Goal: Task Accomplishment & Management: Complete application form

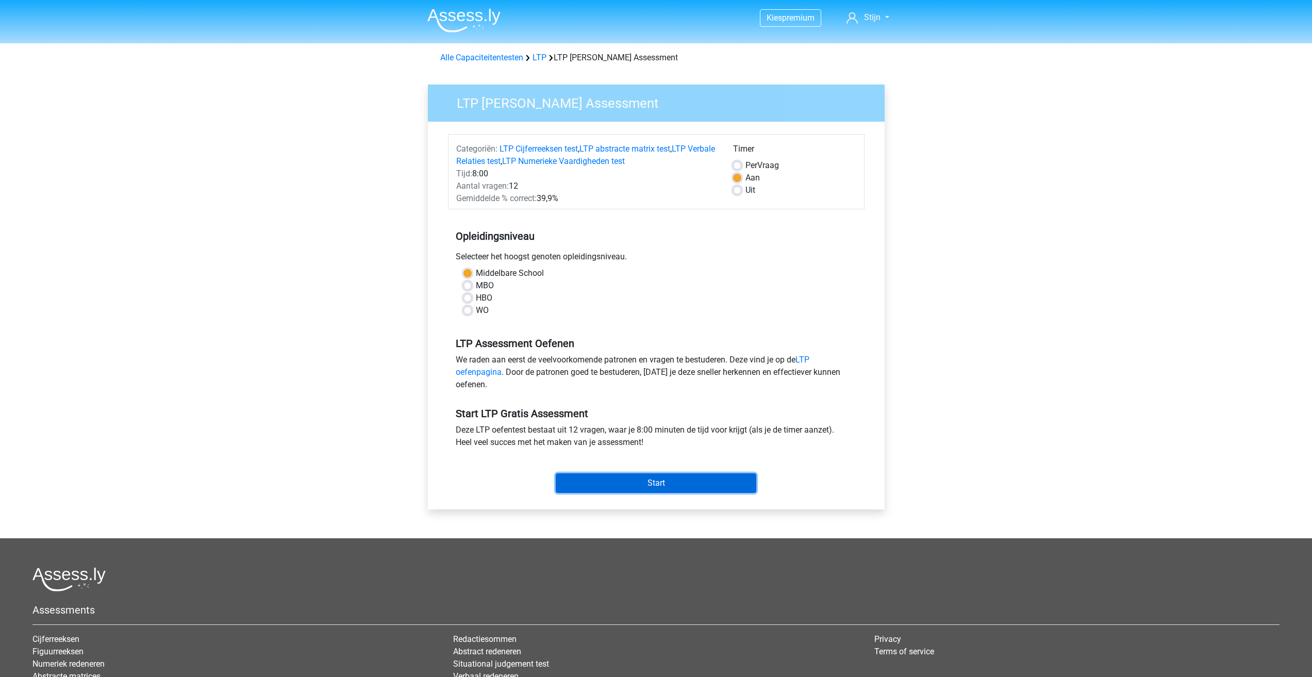
click at [604, 484] on input "Start" at bounding box center [656, 483] width 201 height 20
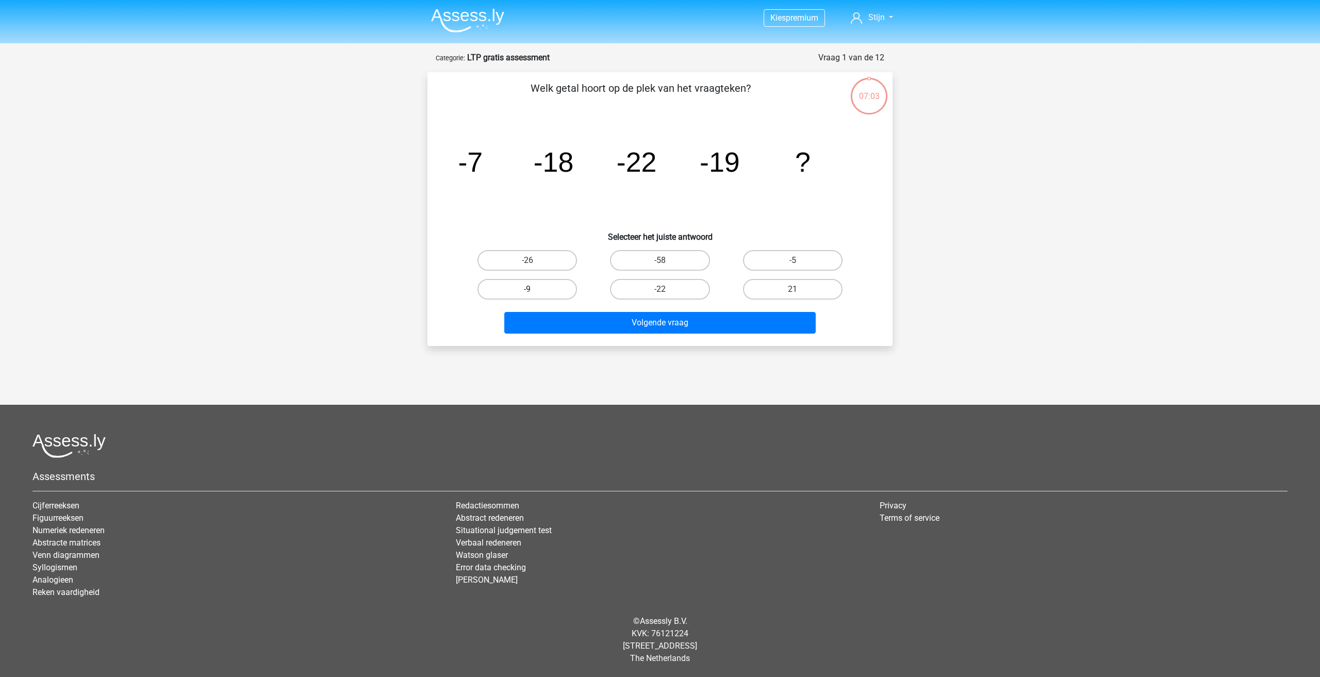
click at [538, 293] on label "-9" at bounding box center [528, 289] width 100 height 21
click at [534, 293] on input "-9" at bounding box center [531, 292] width 7 height 7
radio input "true"
click at [567, 320] on button "Volgende vraag" at bounding box center [660, 323] width 312 height 22
click at [648, 290] on label "-1/32" at bounding box center [660, 289] width 100 height 21
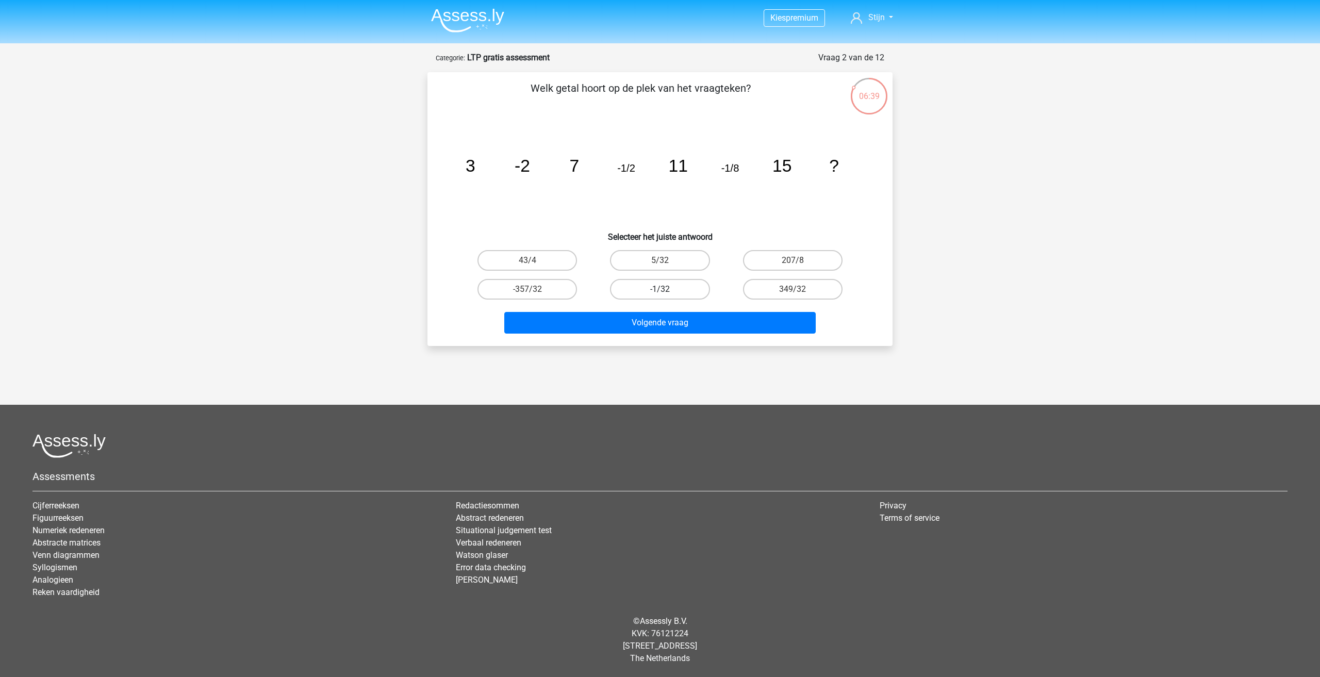
click at [660, 290] on input "-1/32" at bounding box center [663, 292] width 7 height 7
radio input "true"
click at [657, 319] on button "Volgende vraag" at bounding box center [660, 323] width 312 height 22
click at [780, 293] on label "25424" at bounding box center [793, 289] width 100 height 21
click at [793, 293] on input "25424" at bounding box center [796, 292] width 7 height 7
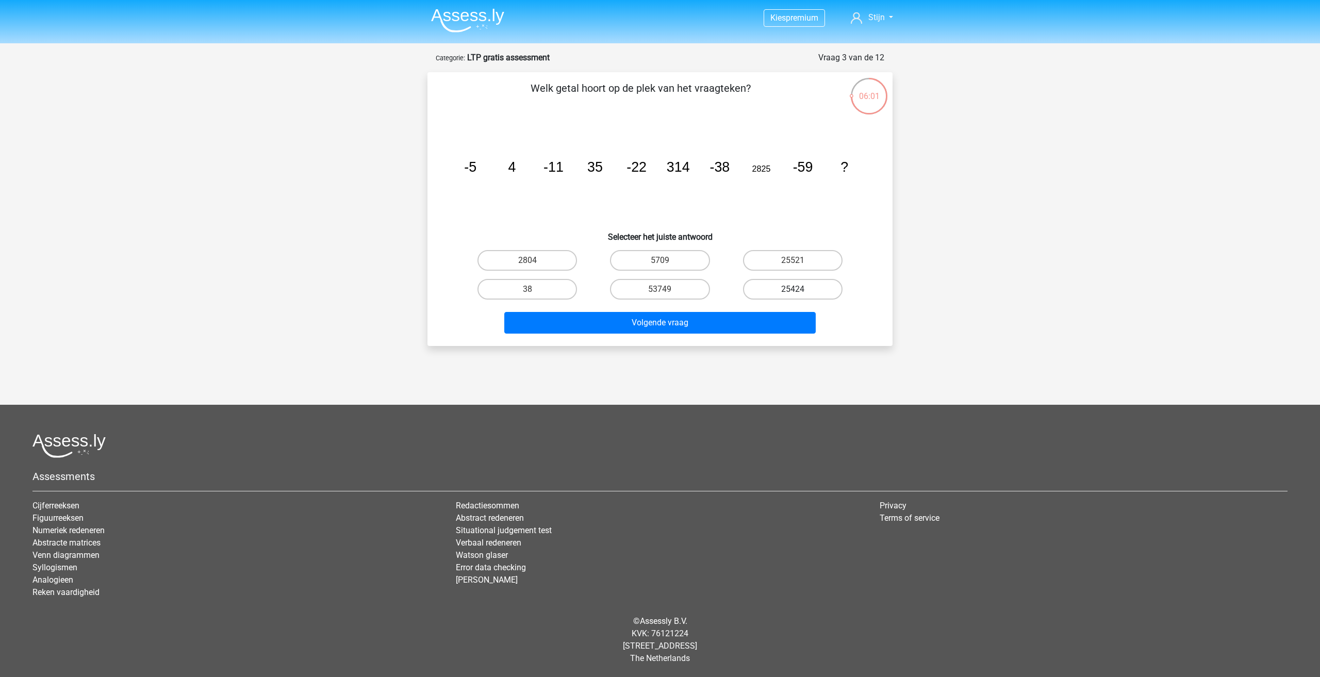
radio input "true"
click at [768, 330] on button "Volgende vraag" at bounding box center [660, 323] width 312 height 22
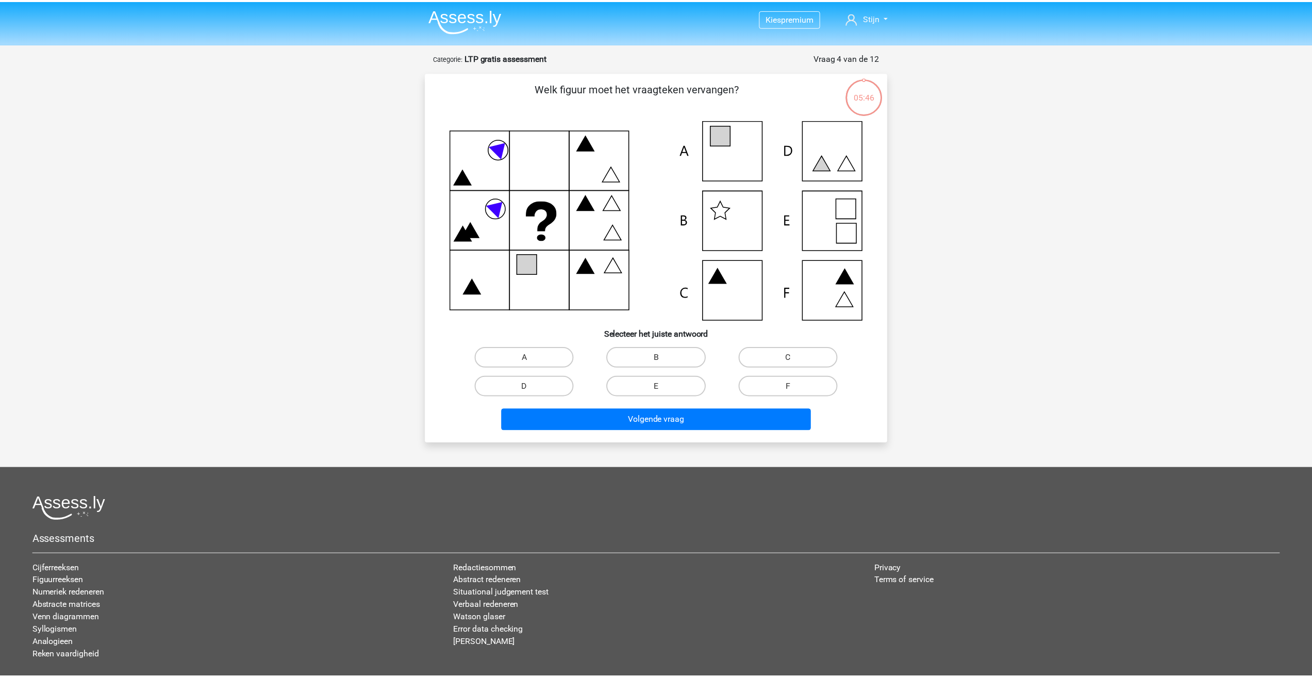
scroll to position [52, 0]
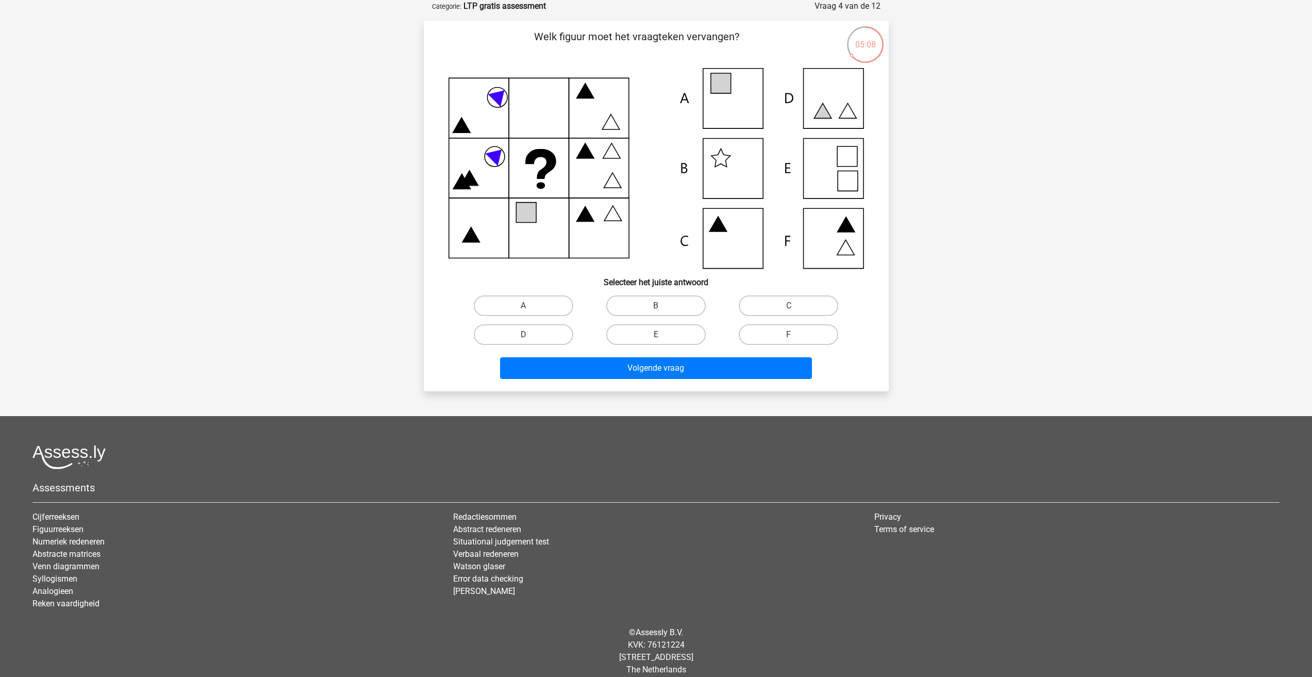
click at [425, 63] on div "Welk figuur moet het vraagteken vervangen? Selecteer het juiste antwoord A" at bounding box center [656, 206] width 465 height 371
click at [870, 290] on div "Welk figuur moet het vraagteken vervangen? Selecteer het juiste antwoord A" at bounding box center [656, 206] width 457 height 354
click at [720, 99] on icon at bounding box center [657, 168] width 416 height 201
click at [489, 313] on label "A" at bounding box center [524, 306] width 100 height 21
click at [523, 313] on input "A" at bounding box center [526, 309] width 7 height 7
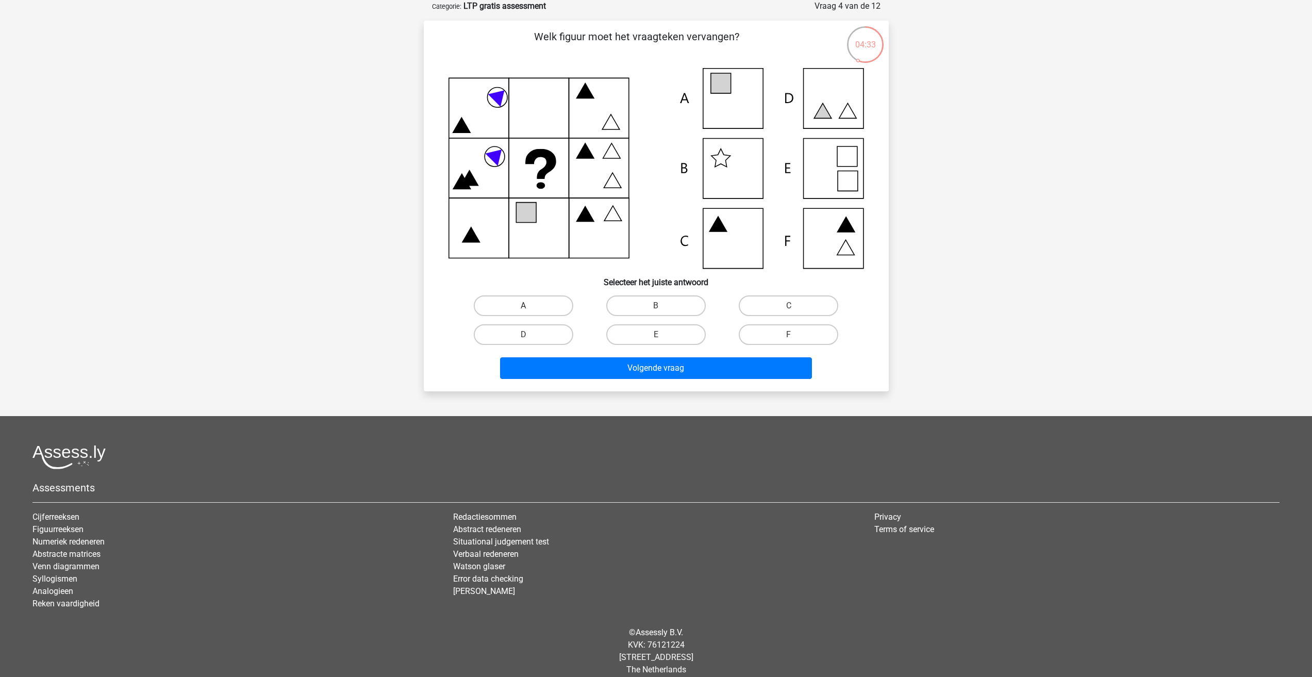
radio input "true"
click at [548, 368] on button "Volgende vraag" at bounding box center [656, 368] width 312 height 22
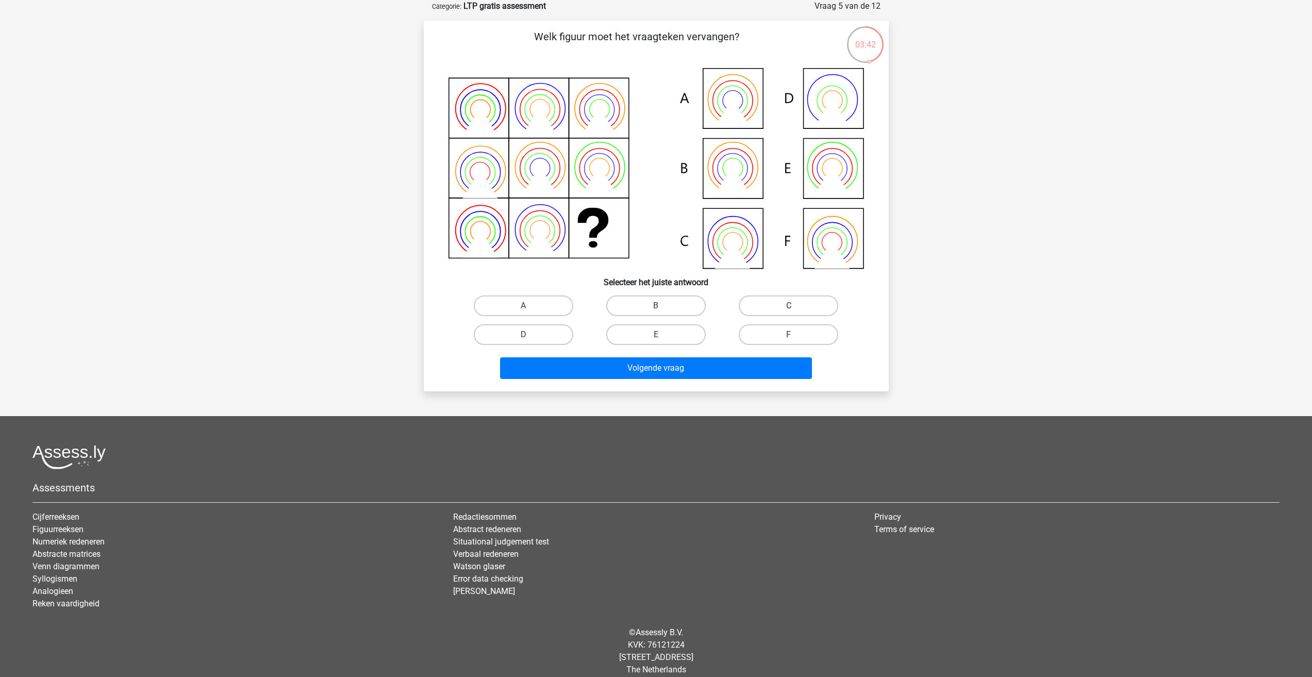
click at [780, 308] on label "C" at bounding box center [789, 306] width 100 height 21
click at [789, 308] on input "C" at bounding box center [792, 309] width 7 height 7
radio input "true"
click at [762, 369] on button "Volgende vraag" at bounding box center [656, 368] width 312 height 22
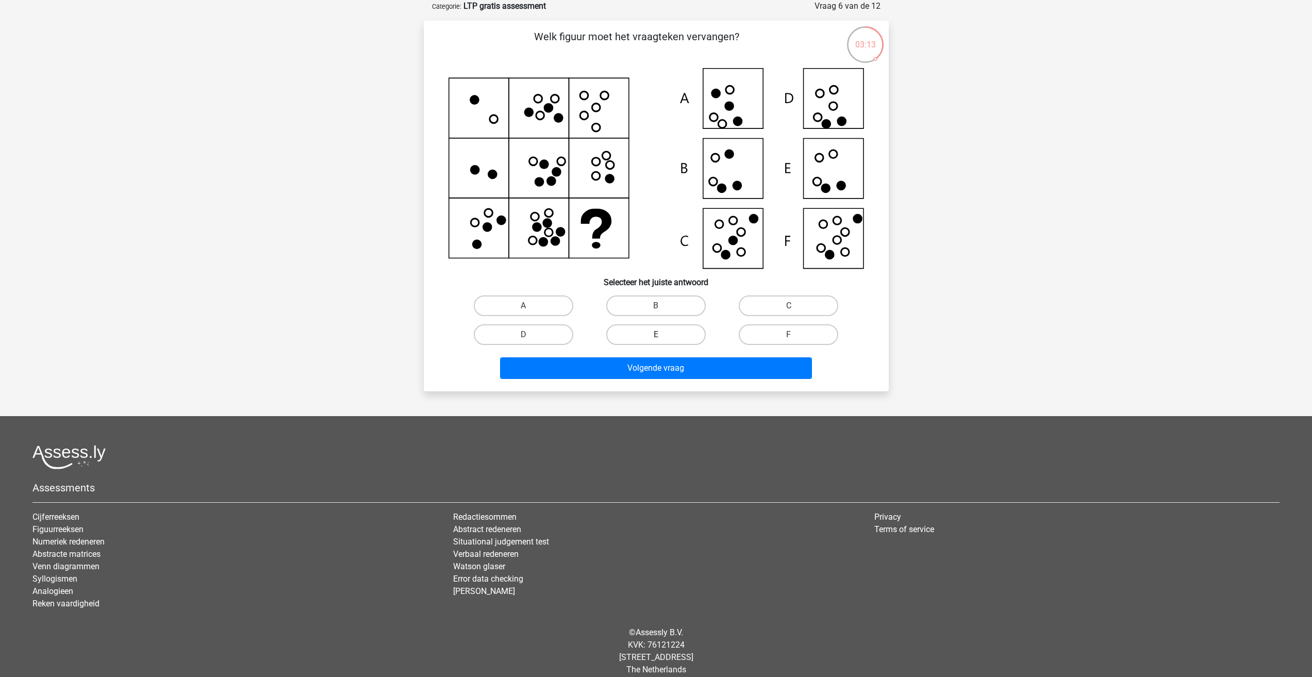
click at [669, 339] on label "E" at bounding box center [656, 334] width 100 height 21
click at [663, 339] on input "E" at bounding box center [659, 338] width 7 height 7
radio input "true"
click at [677, 359] on button "Volgende vraag" at bounding box center [656, 368] width 312 height 22
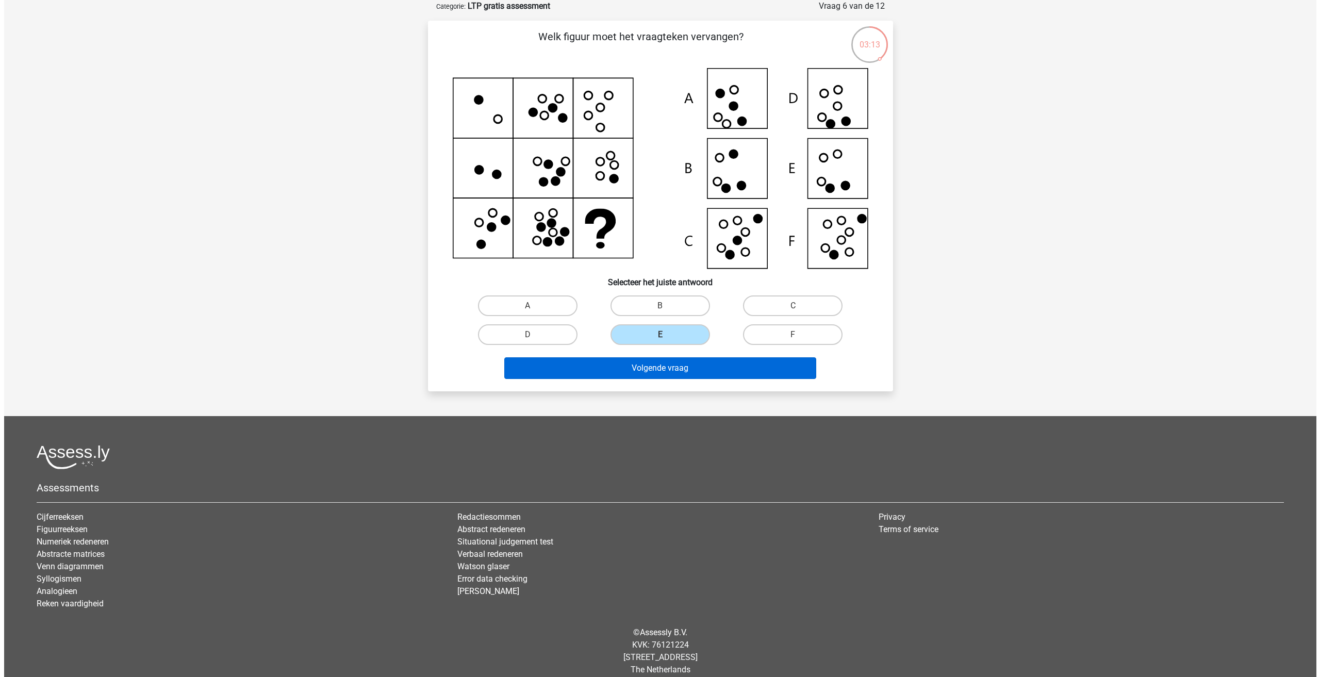
scroll to position [0, 0]
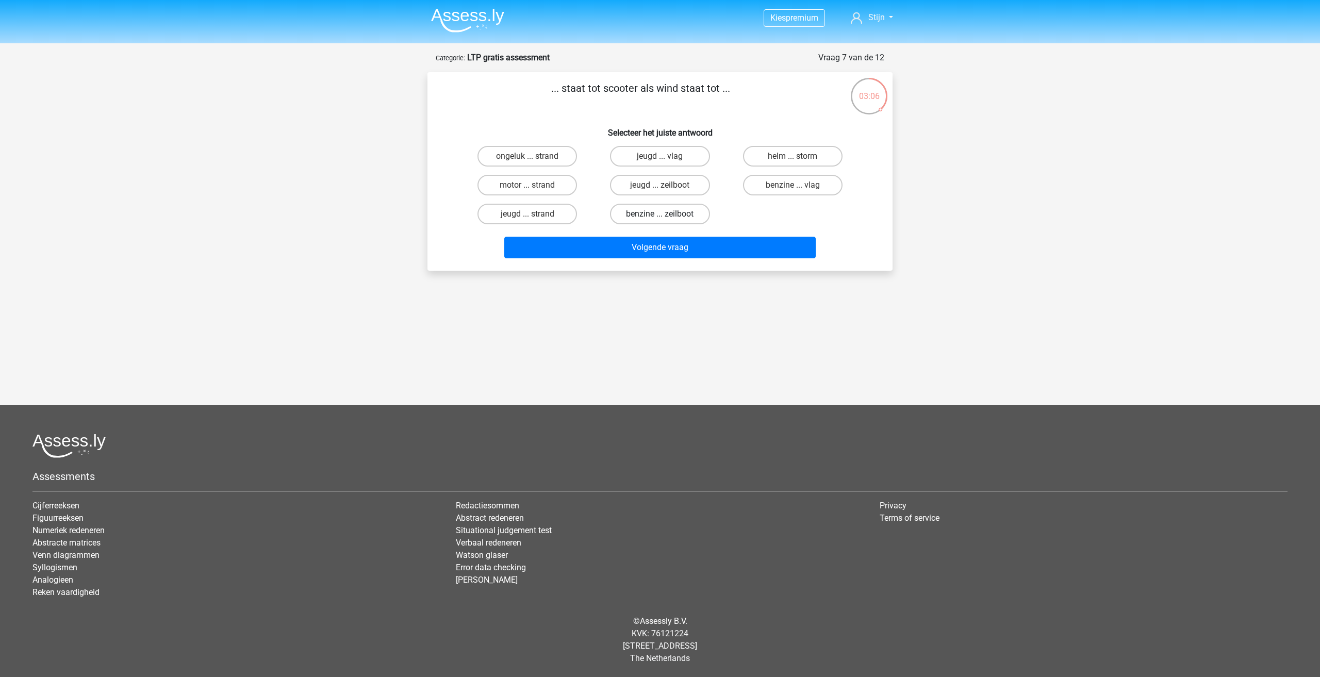
click at [633, 216] on label "benzine ... zeilboot" at bounding box center [660, 214] width 100 height 21
click at [660, 216] on input "benzine ... zeilboot" at bounding box center [663, 217] width 7 height 7
radio input "true"
click at [631, 245] on button "Volgende vraag" at bounding box center [660, 248] width 312 height 22
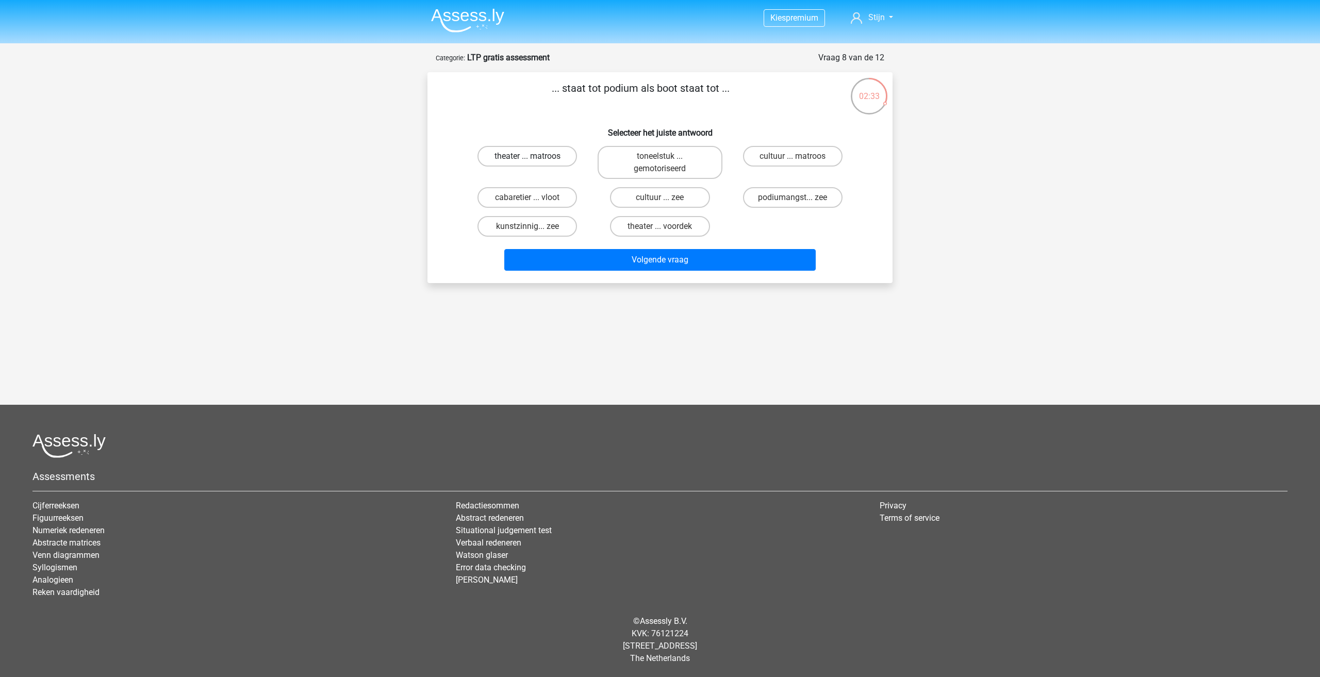
click at [561, 153] on label "theater ... matroos" at bounding box center [528, 156] width 100 height 21
click at [534, 156] on input "theater ... matroos" at bounding box center [531, 159] width 7 height 7
radio input "true"
click at [590, 266] on button "Volgende vraag" at bounding box center [660, 260] width 312 height 22
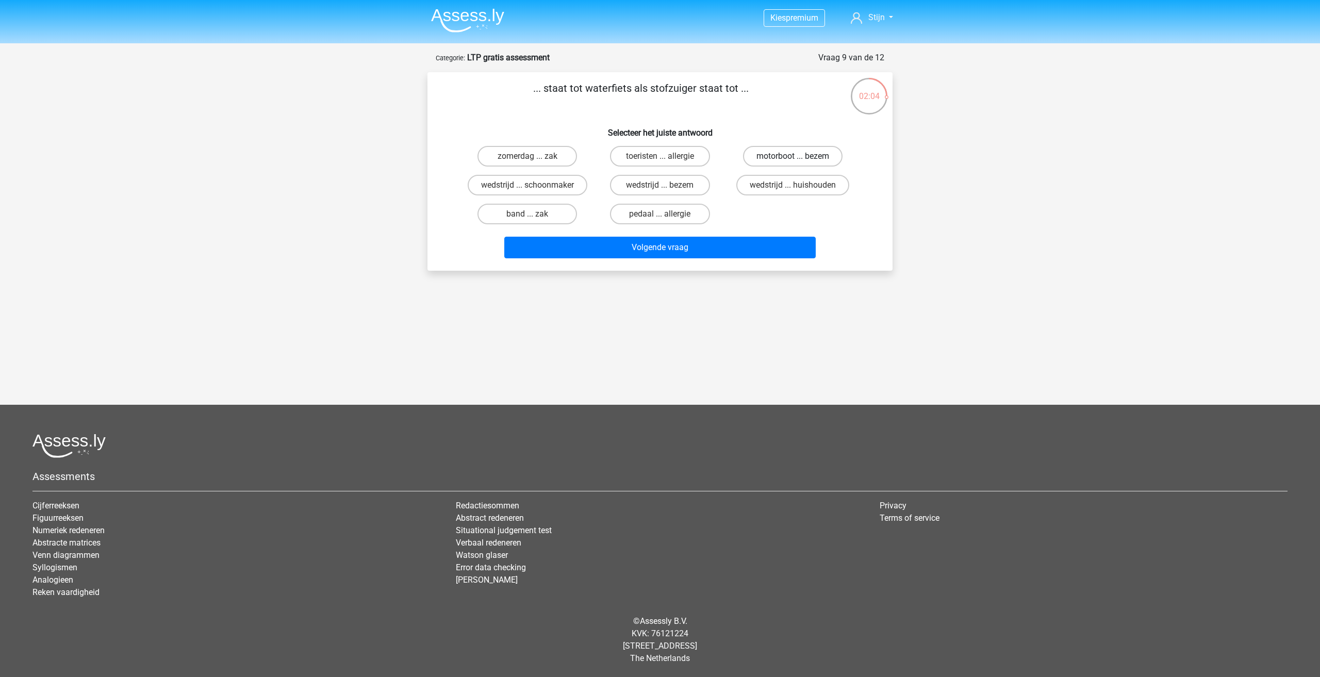
click at [785, 152] on label "motorboot ... bezem" at bounding box center [793, 156] width 100 height 21
click at [793, 156] on input "motorboot ... bezem" at bounding box center [796, 159] width 7 height 7
radio input "true"
click at [723, 245] on button "Volgende vraag" at bounding box center [660, 248] width 312 height 22
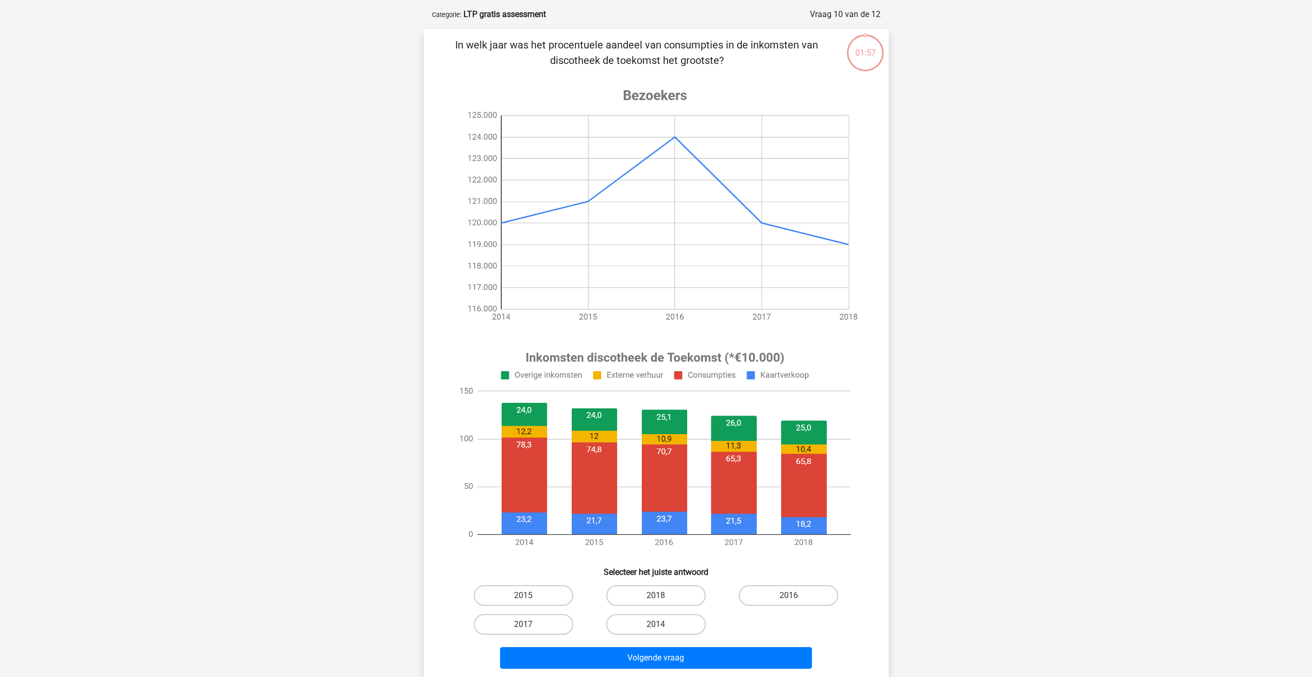
scroll to position [52, 0]
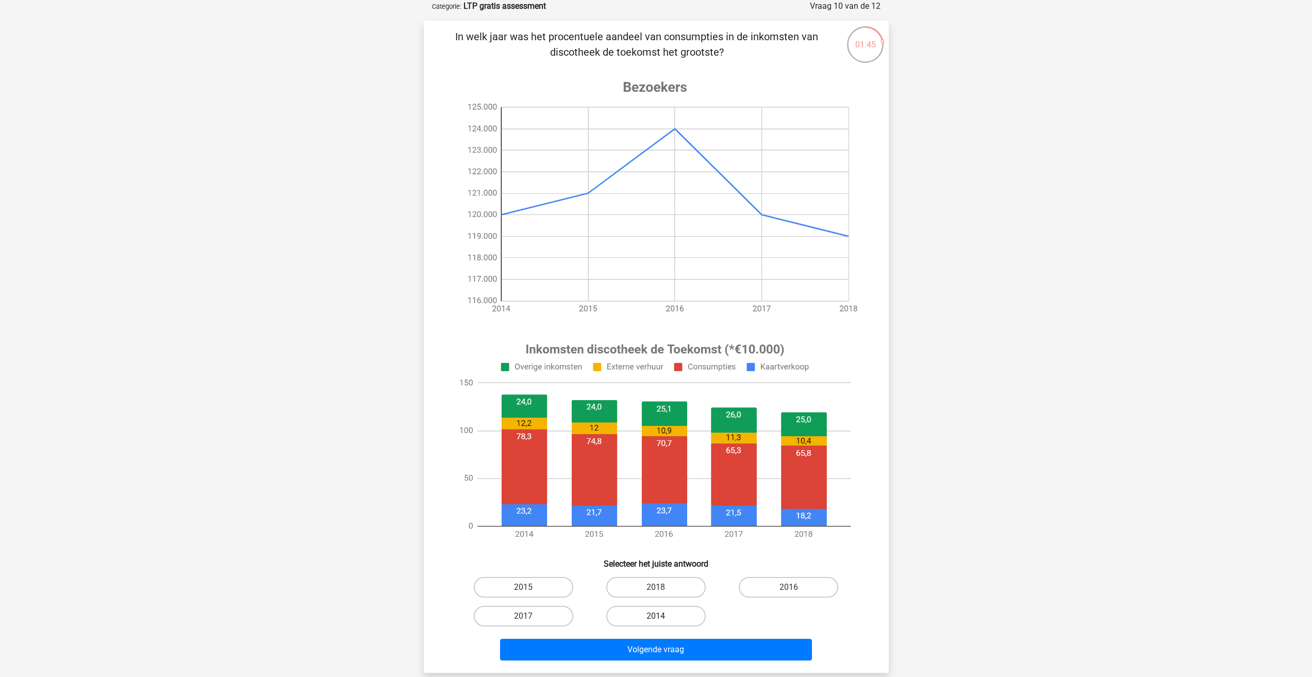
click at [663, 614] on label "2014" at bounding box center [656, 616] width 100 height 21
click at [663, 616] on input "2014" at bounding box center [659, 619] width 7 height 7
radio input "true"
click at [649, 655] on button "Volgende vraag" at bounding box center [656, 650] width 312 height 22
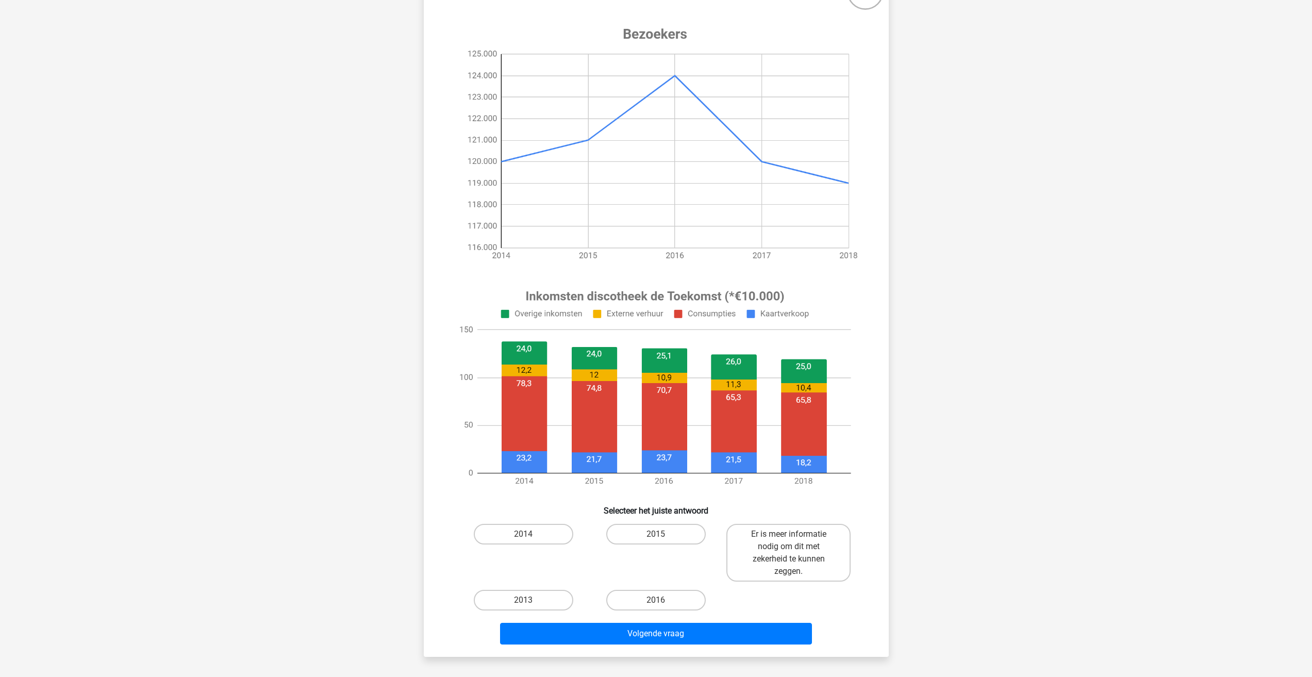
scroll to position [206, 0]
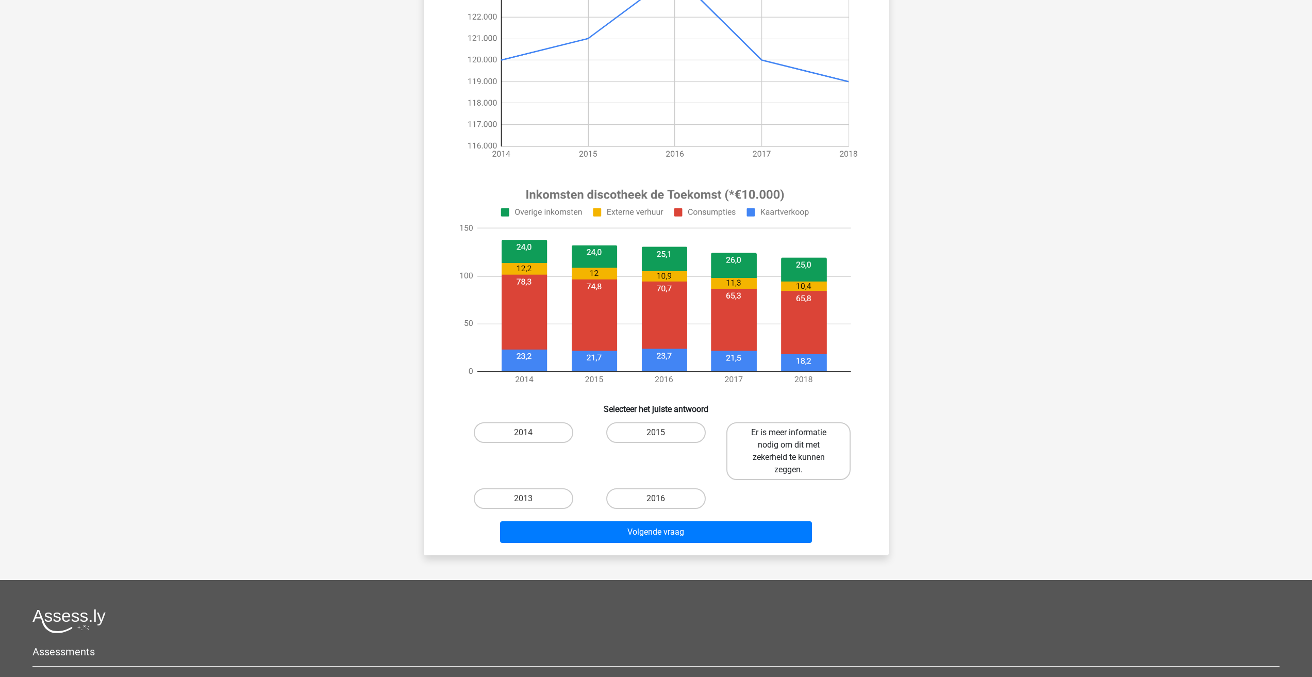
click at [756, 454] on label "Er is meer informatie nodig om dit met zekerheid te kunnen zeggen." at bounding box center [789, 451] width 124 height 58
click at [789, 439] on input "Er is meer informatie nodig om dit met zekerheid te kunnen zeggen." at bounding box center [792, 436] width 7 height 7
radio input "true"
click at [531, 439] on label "2014" at bounding box center [524, 432] width 100 height 21
click at [530, 439] on input "2014" at bounding box center [526, 436] width 7 height 7
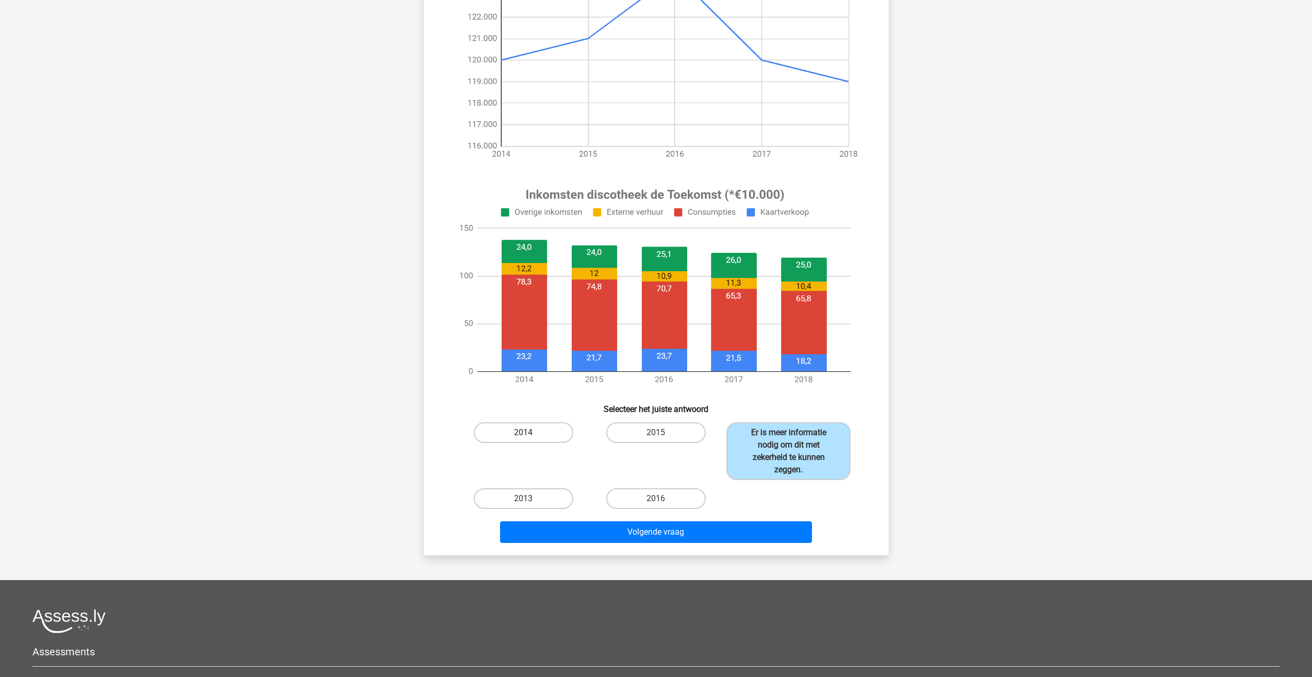
radio input "true"
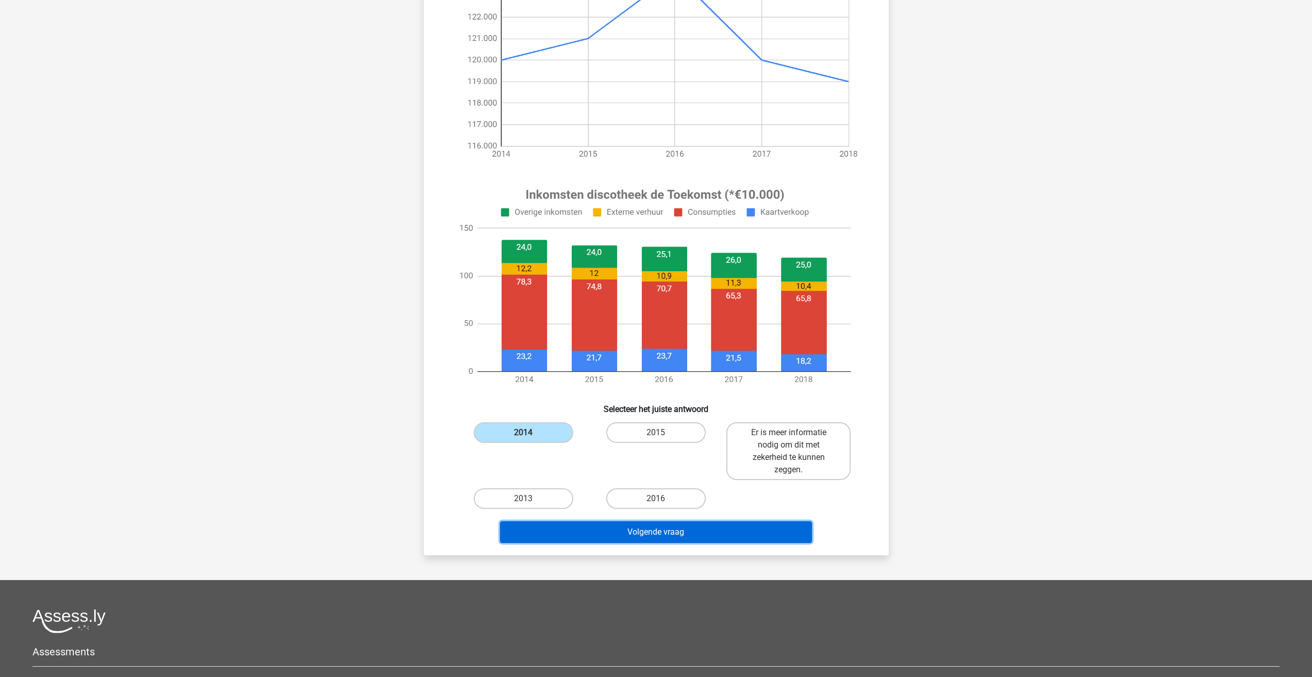
click at [631, 535] on button "Volgende vraag" at bounding box center [656, 532] width 312 height 22
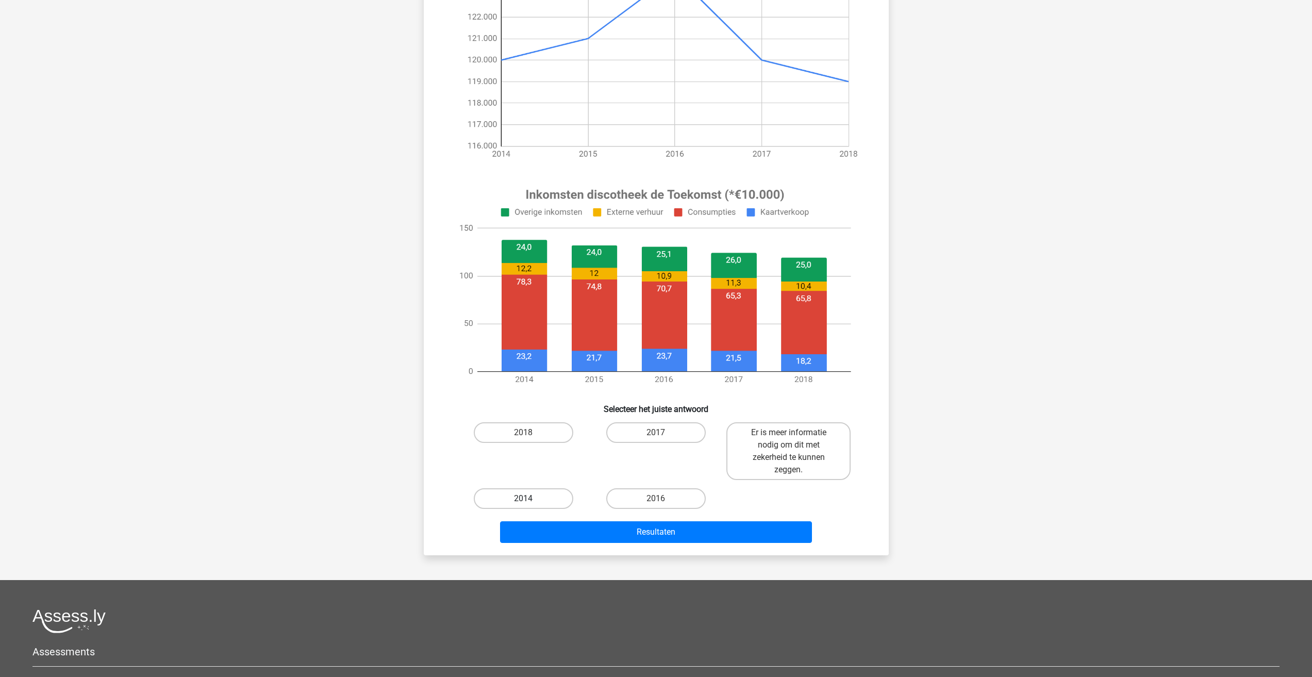
click at [541, 500] on label "2014" at bounding box center [524, 498] width 100 height 21
click at [530, 500] on input "2014" at bounding box center [526, 502] width 7 height 7
radio input "true"
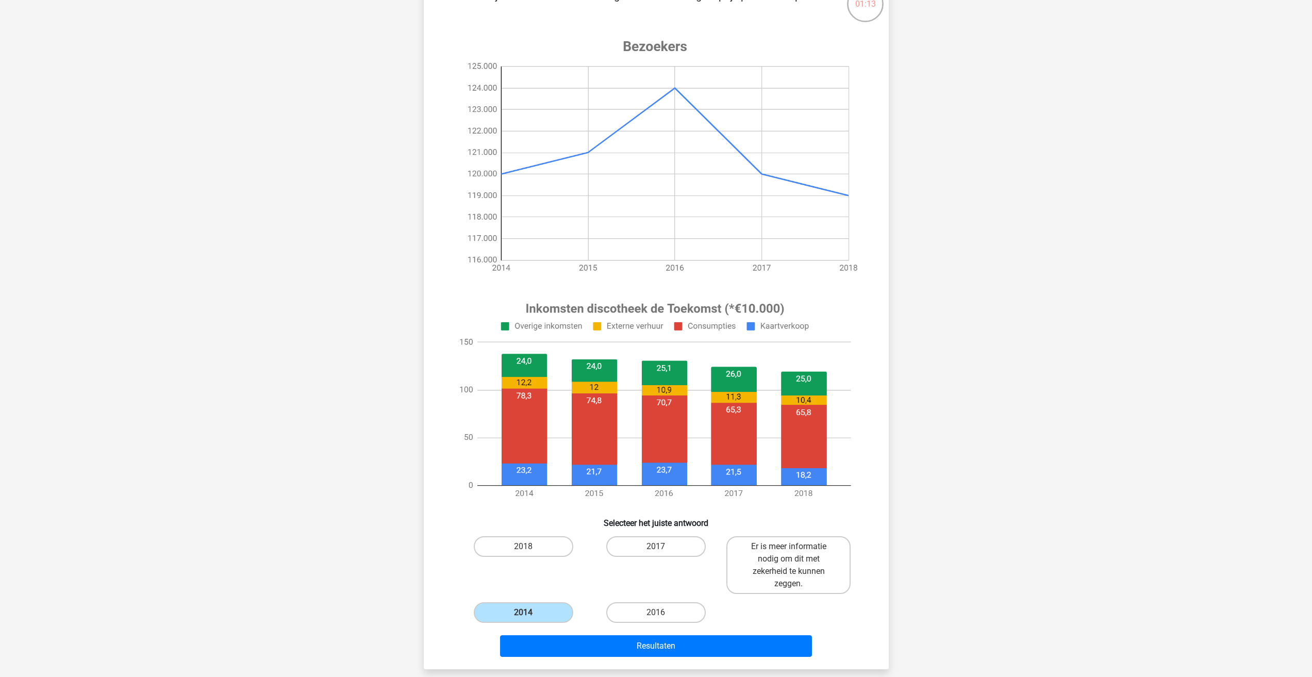
scroll to position [103, 0]
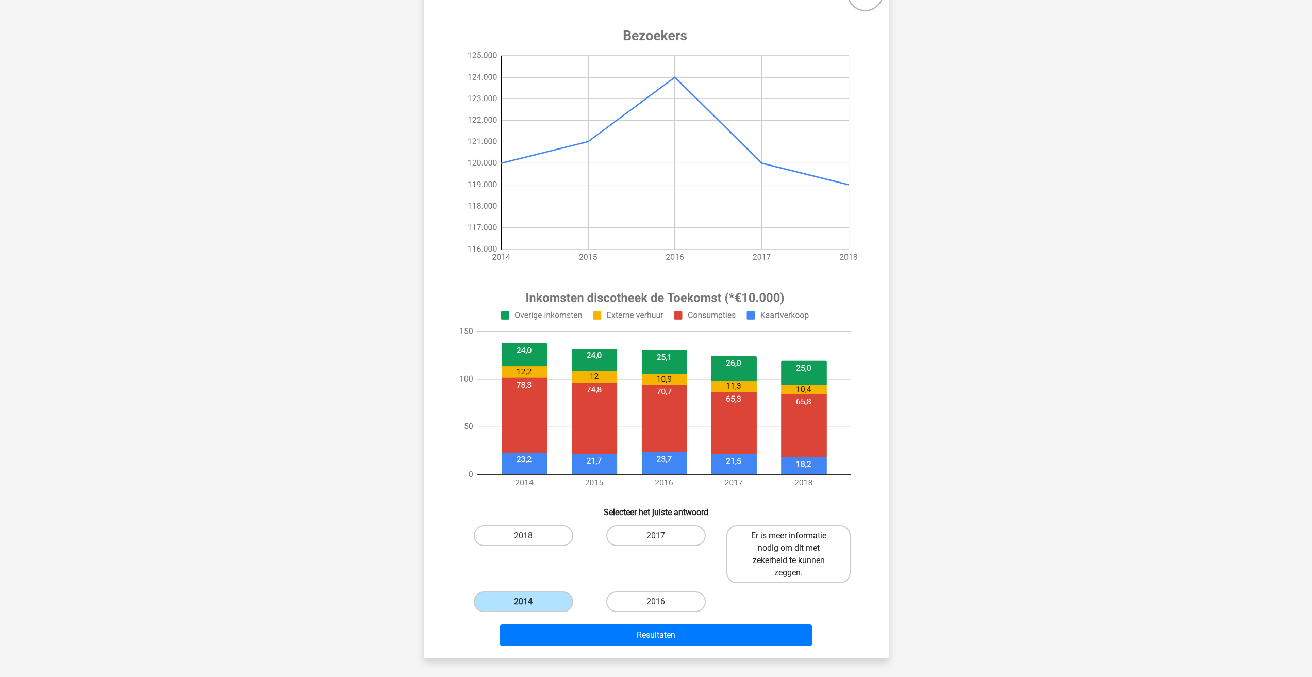
click at [787, 557] on label "Er is meer informatie nodig om dit met zekerheid te kunnen zeggen." at bounding box center [789, 555] width 124 height 58
click at [789, 543] on input "Er is meer informatie nodig om dit met zekerheid te kunnen zeggen." at bounding box center [792, 539] width 7 height 7
radio input "true"
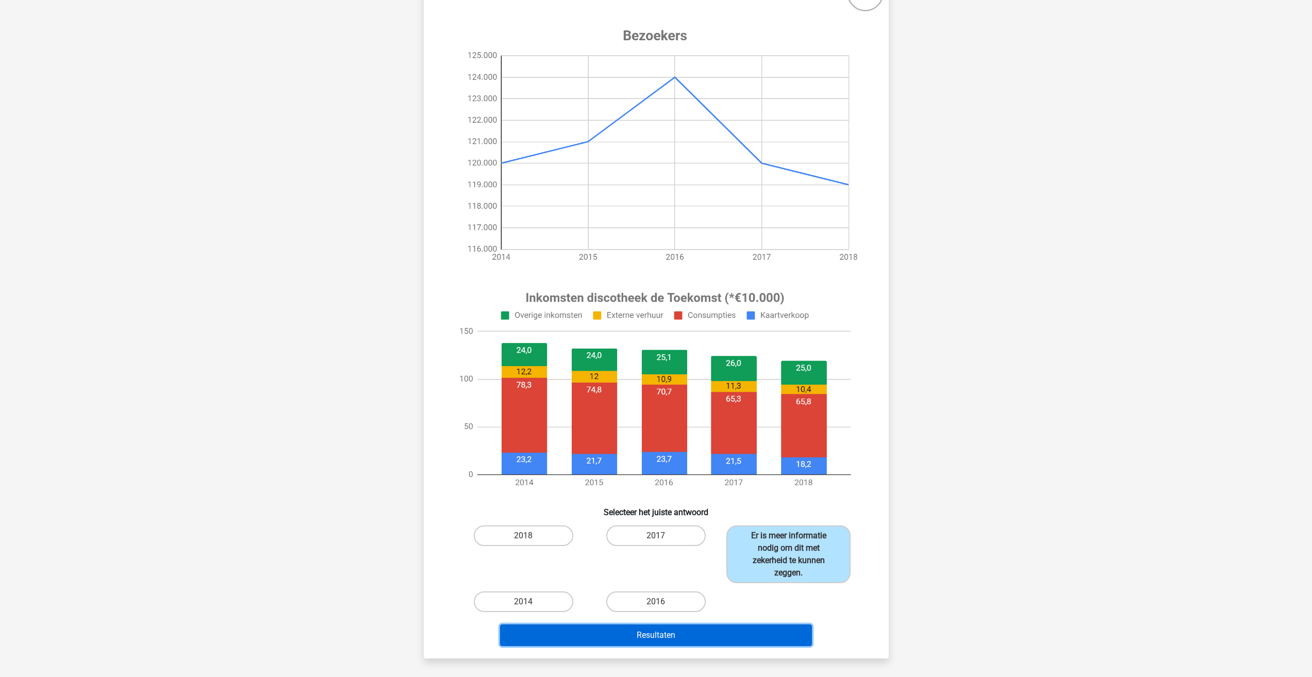
click at [770, 629] on button "Resultaten" at bounding box center [656, 636] width 312 height 22
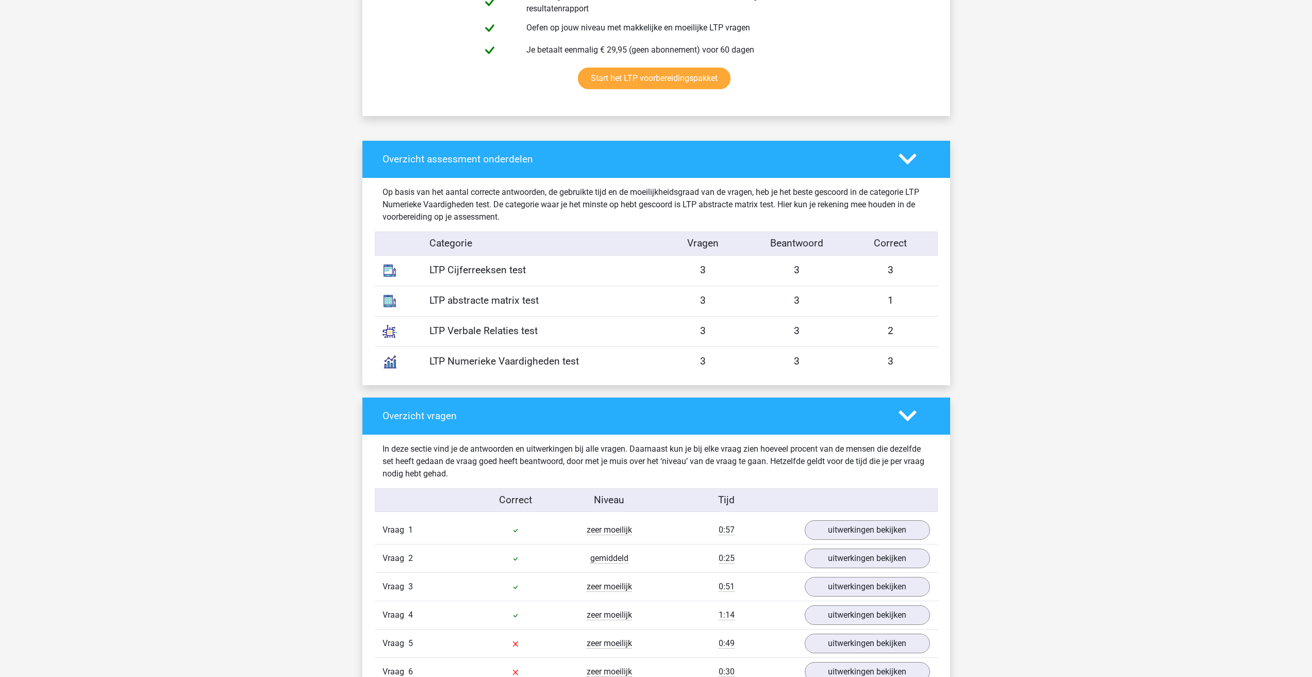
scroll to position [928, 0]
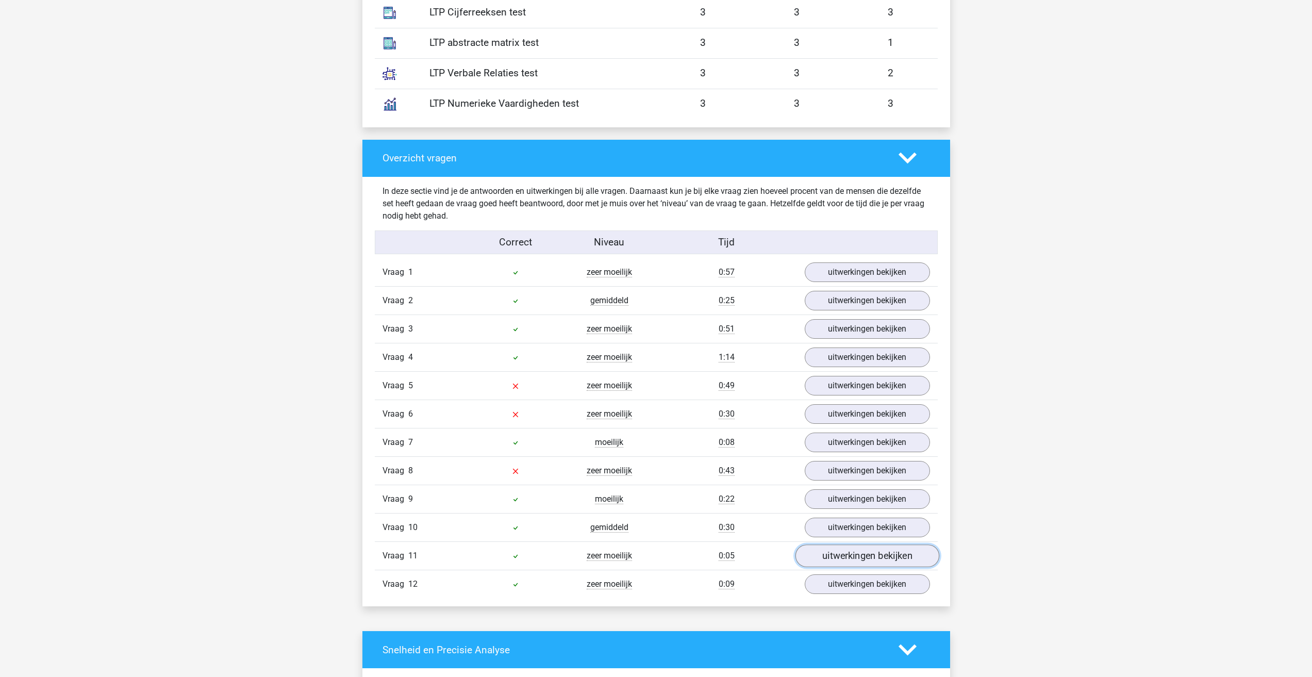
click at [847, 558] on link "uitwerkingen bekijken" at bounding box center [867, 556] width 144 height 23
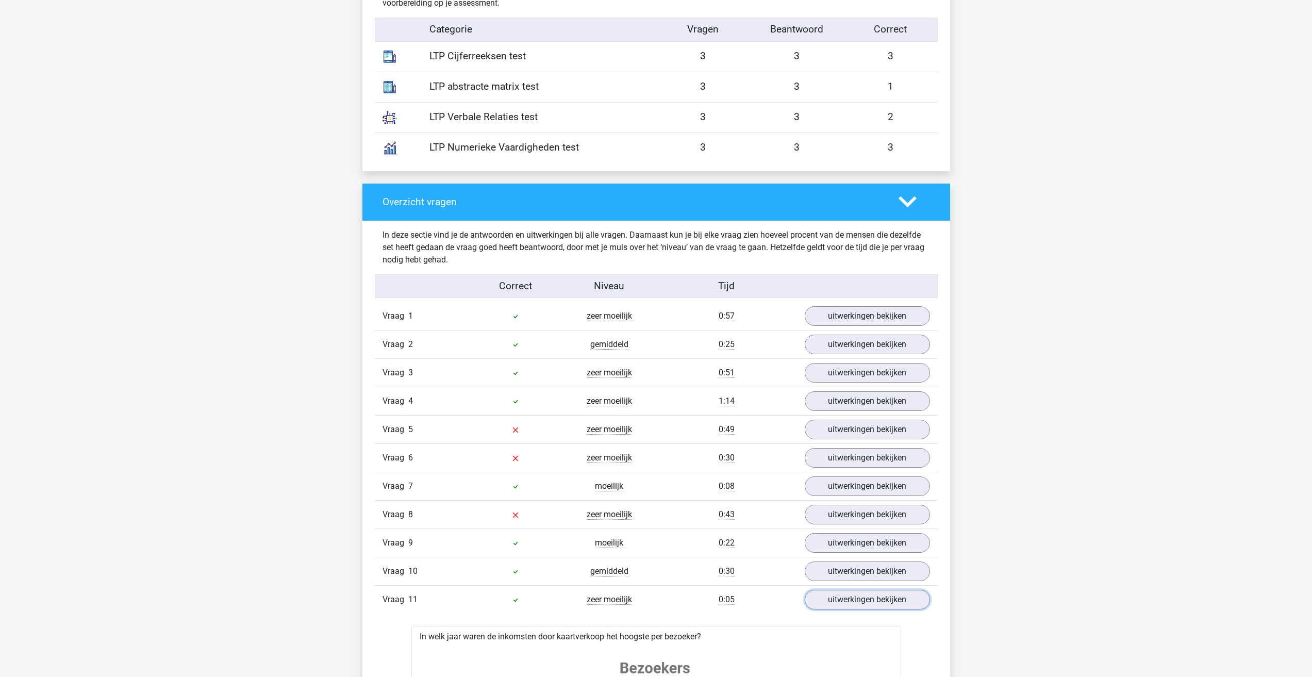
scroll to position [877, 0]
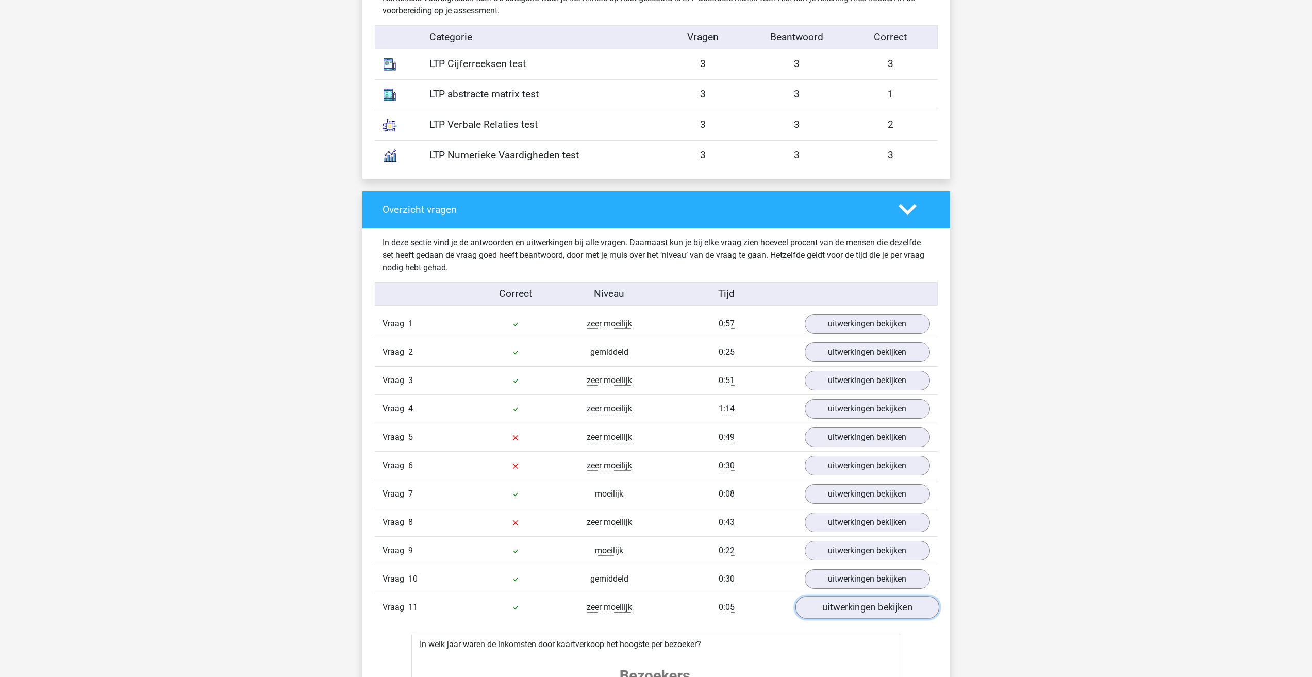
click at [861, 605] on link "uitwerkingen bekijken" at bounding box center [867, 608] width 144 height 23
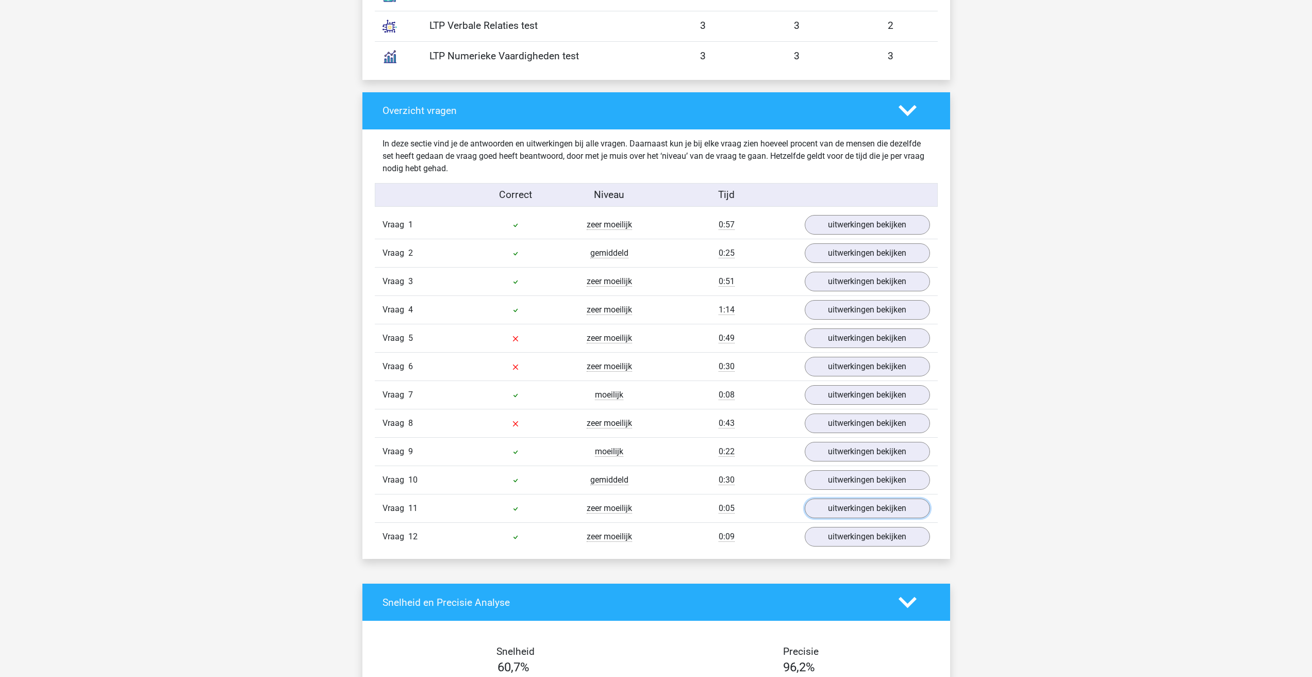
scroll to position [980, 0]
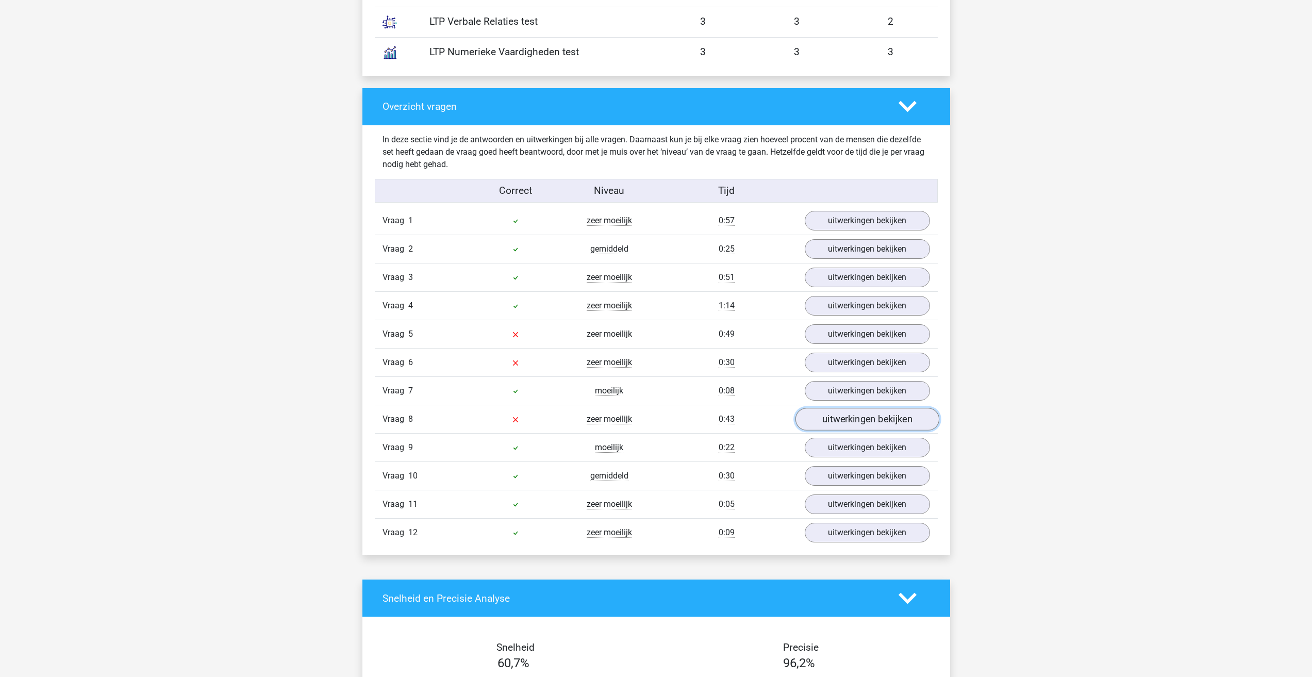
click at [871, 421] on link "uitwerkingen bekijken" at bounding box center [867, 419] width 144 height 23
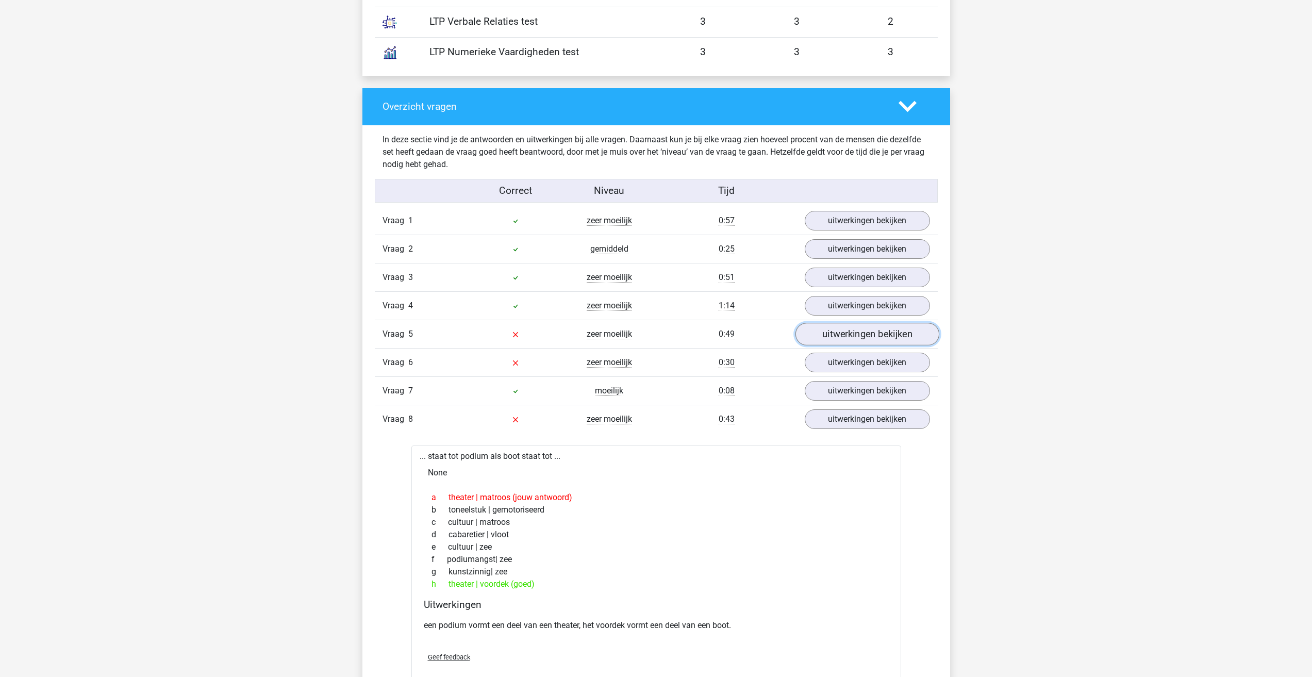
click at [869, 337] on link "uitwerkingen bekijken" at bounding box center [867, 334] width 144 height 23
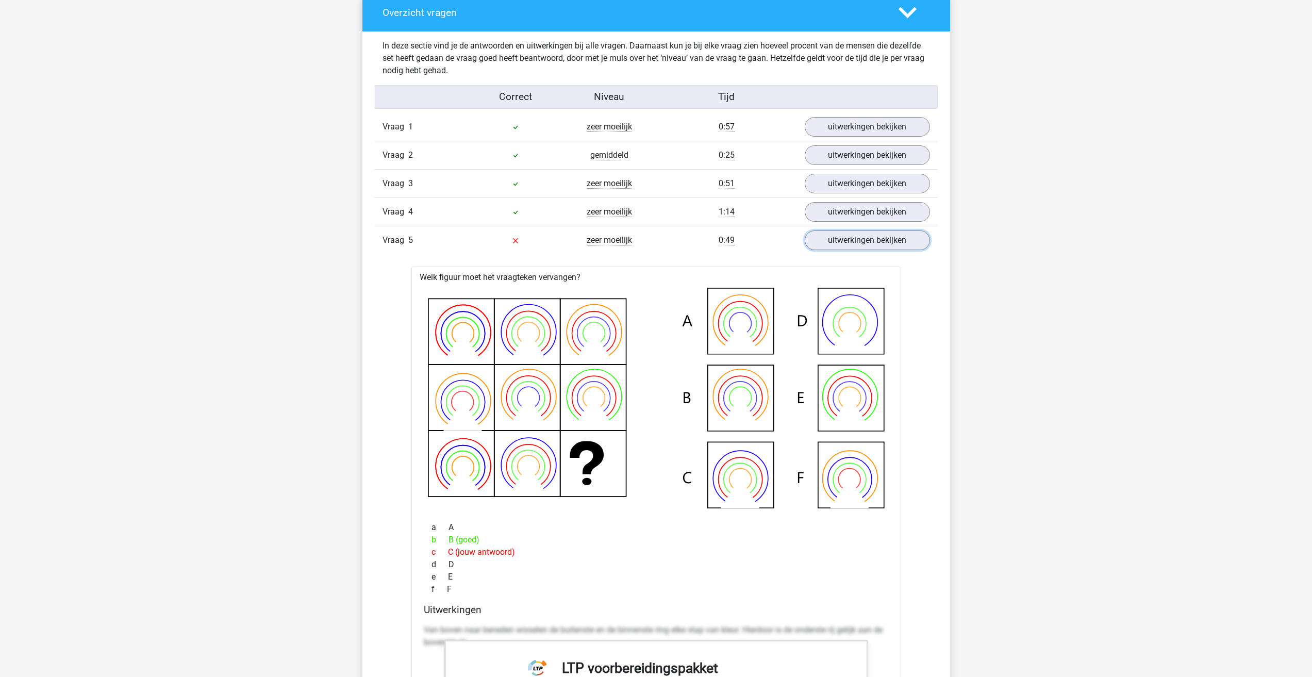
scroll to position [1083, 0]
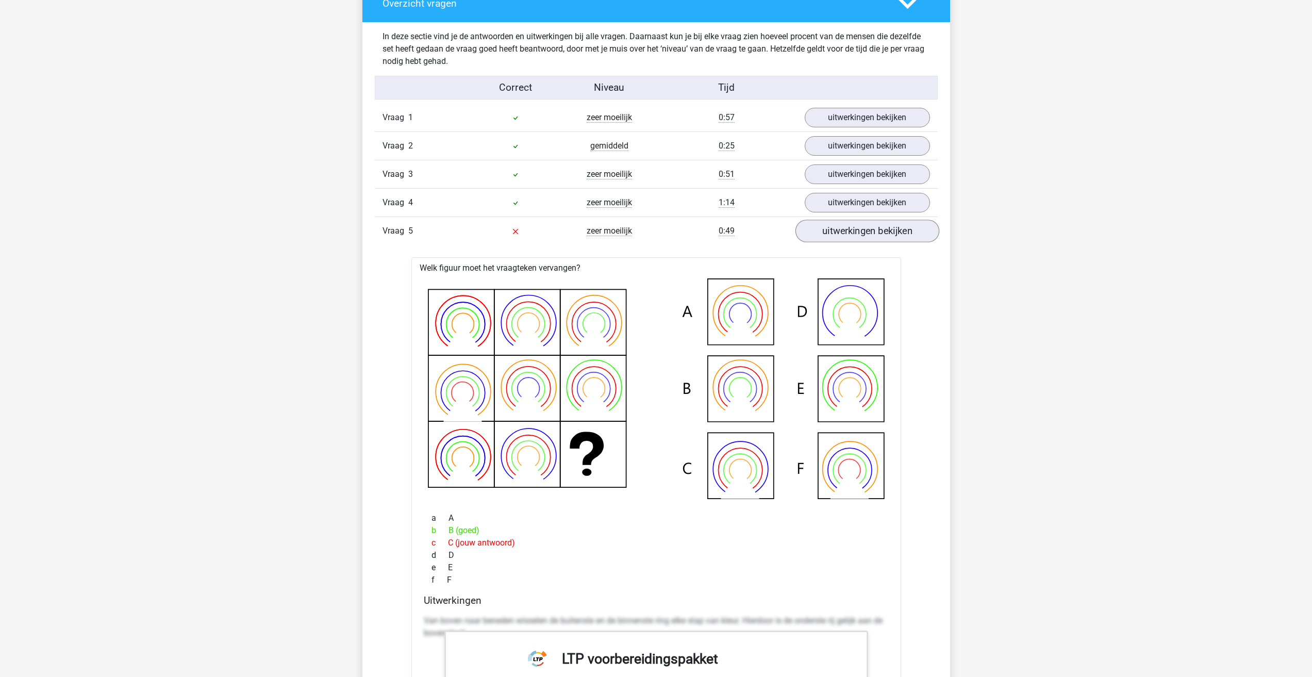
click at [853, 241] on div "Vraag 5 zeer moeilijk 0:49 uitwerkingen bekijken" at bounding box center [656, 231] width 563 height 28
click at [858, 231] on link "uitwerkingen bekijken" at bounding box center [867, 231] width 144 height 23
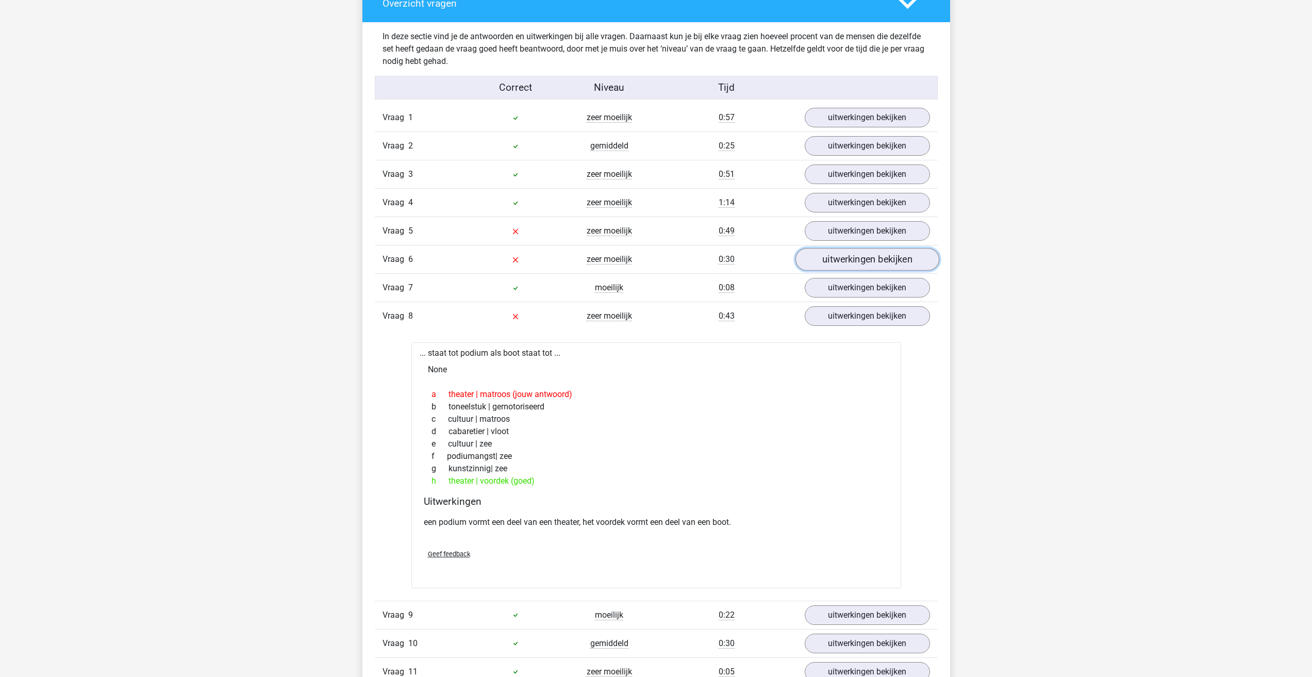
click at [852, 256] on link "uitwerkingen bekijken" at bounding box center [867, 260] width 144 height 23
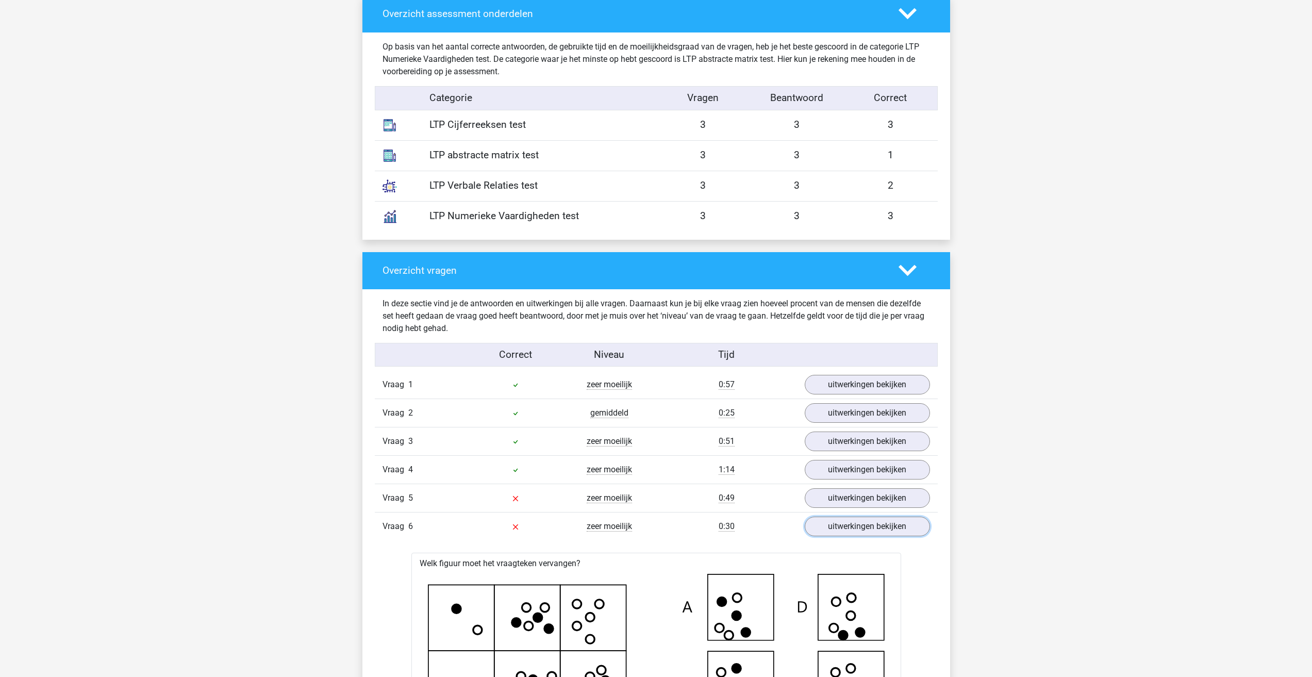
scroll to position [825, 0]
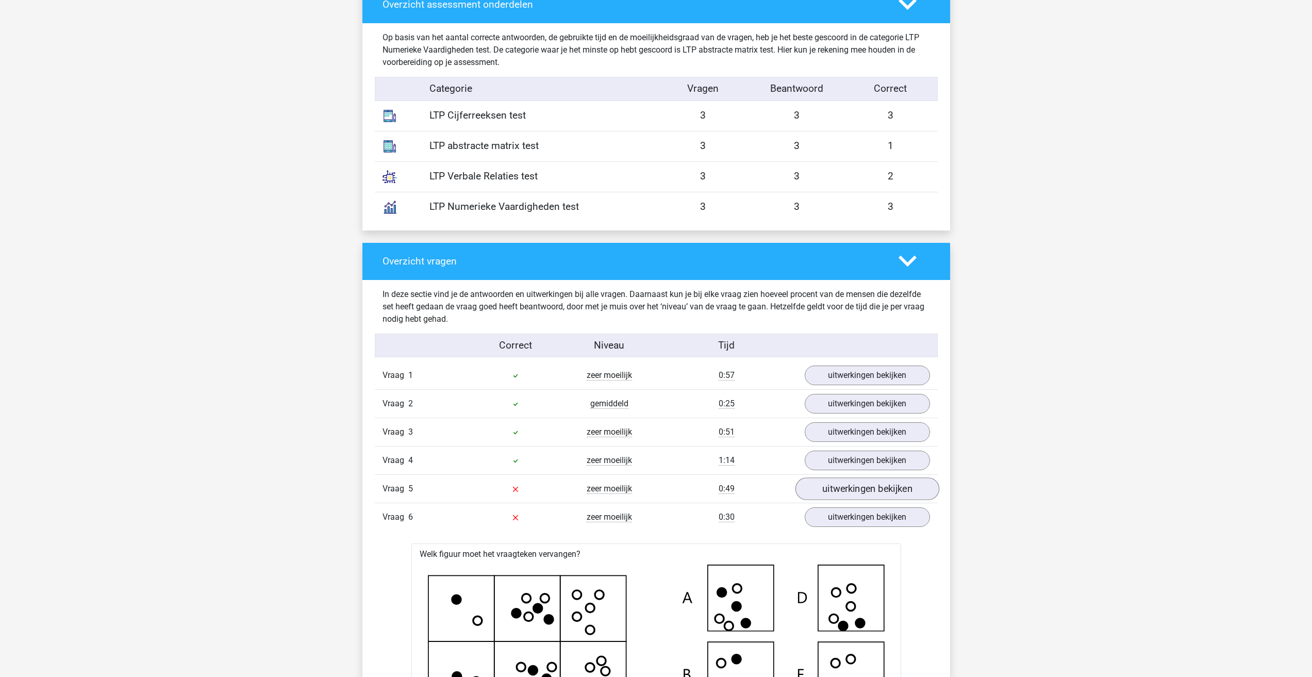
click at [838, 499] on div "Vraag 5 zeer moeilijk 0:49 uitwerkingen bekijken" at bounding box center [656, 488] width 563 height 28
click at [835, 495] on link "uitwerkingen bekijken" at bounding box center [867, 489] width 144 height 23
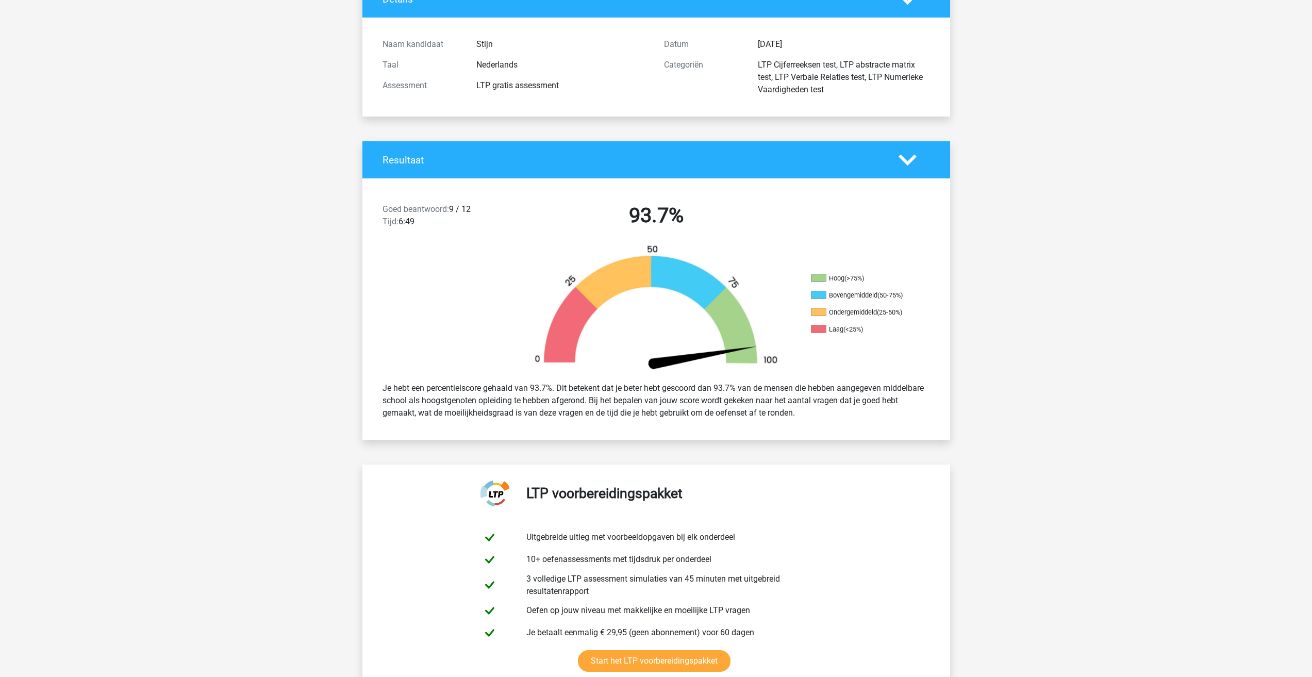
scroll to position [0, 0]
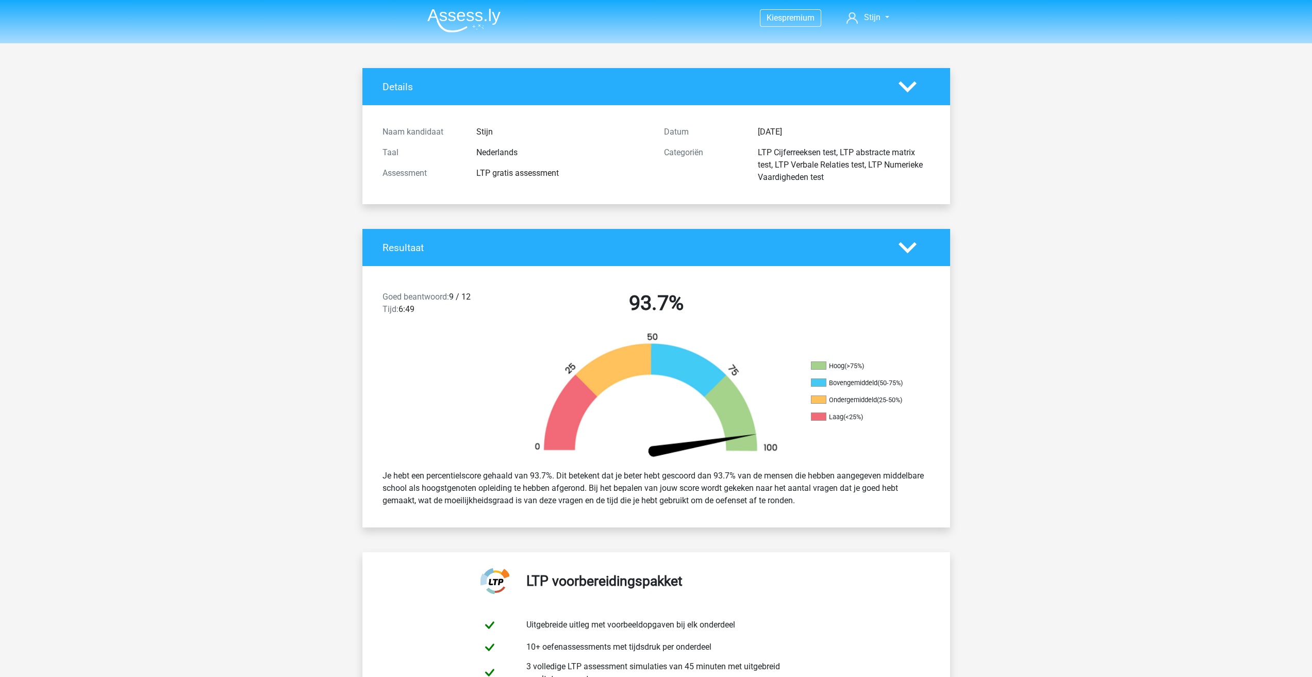
click at [447, 15] on img at bounding box center [464, 20] width 73 height 24
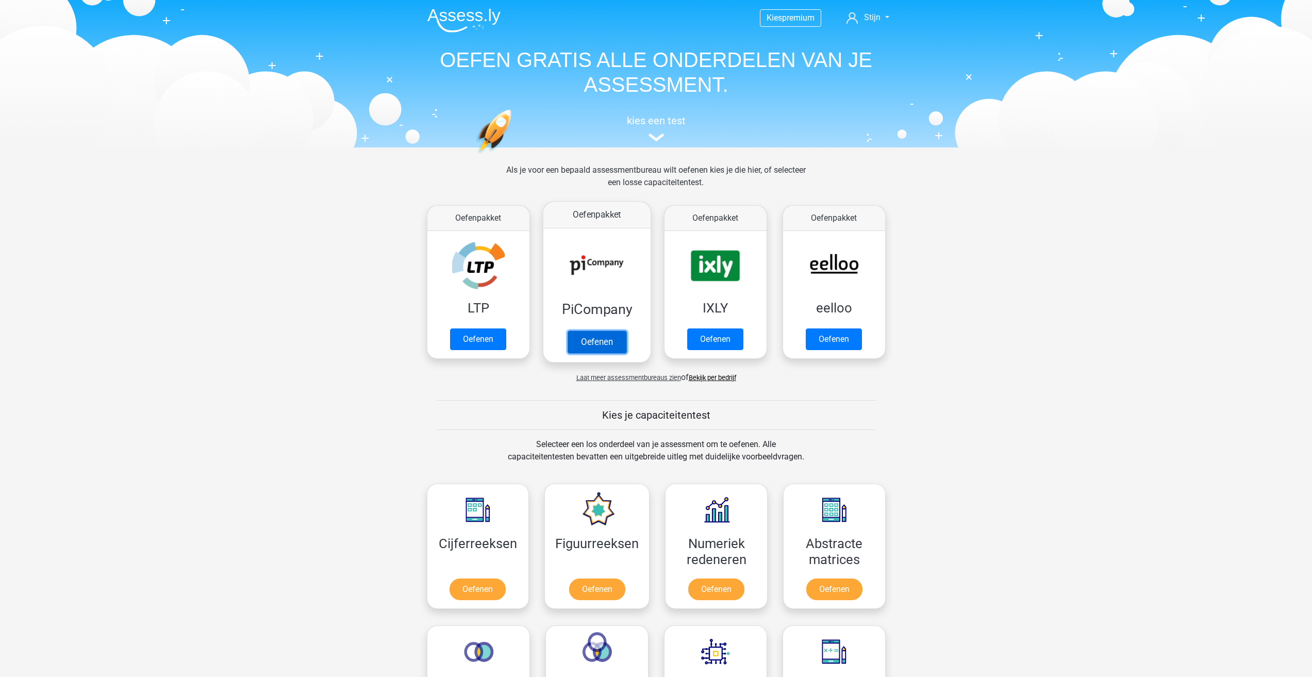
click at [580, 340] on link "Oefenen" at bounding box center [596, 342] width 59 height 23
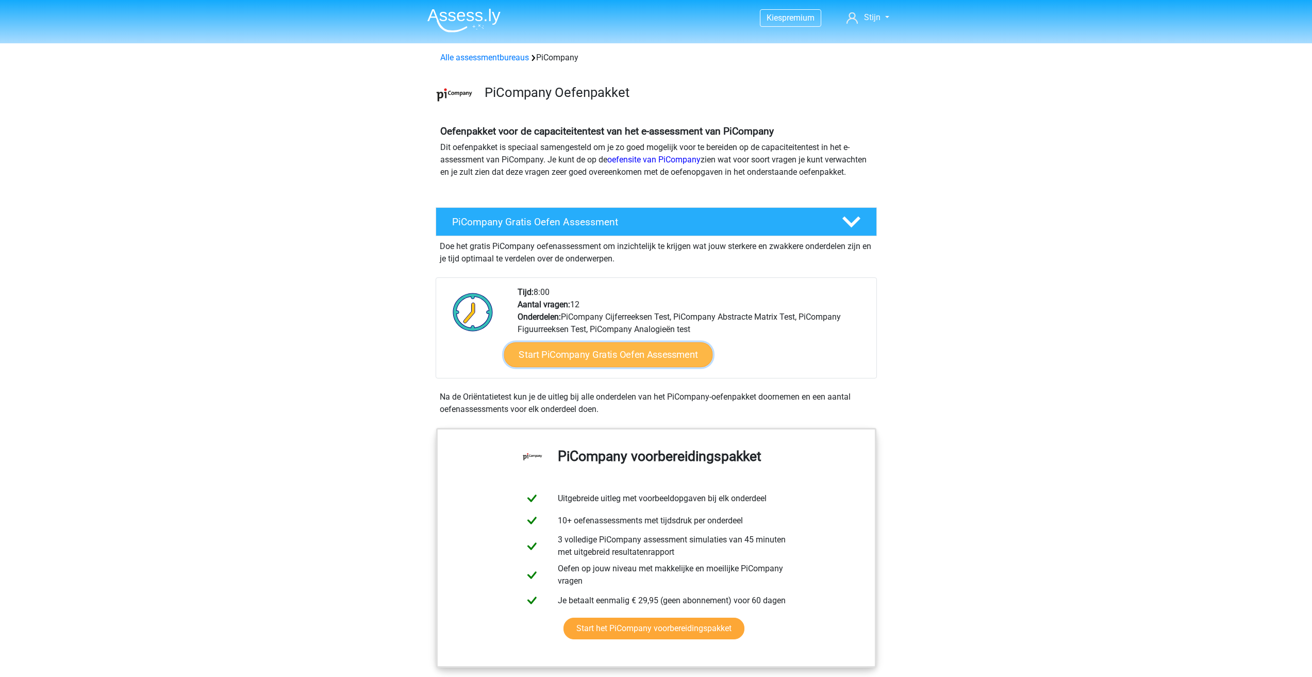
click at [596, 358] on link "Start PiCompany Gratis Oefen Assessment" at bounding box center [608, 354] width 209 height 25
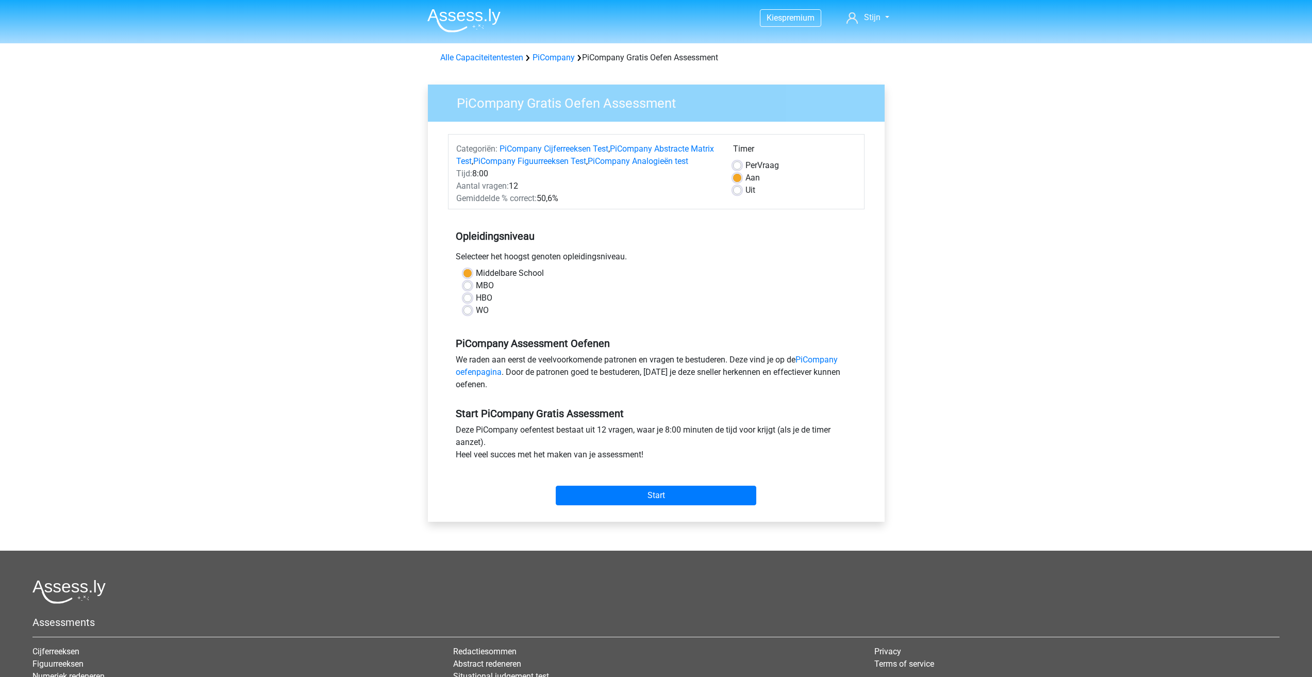
click at [604, 495] on div "Start" at bounding box center [656, 487] width 417 height 36
click at [602, 505] on input "Start" at bounding box center [656, 496] width 201 height 20
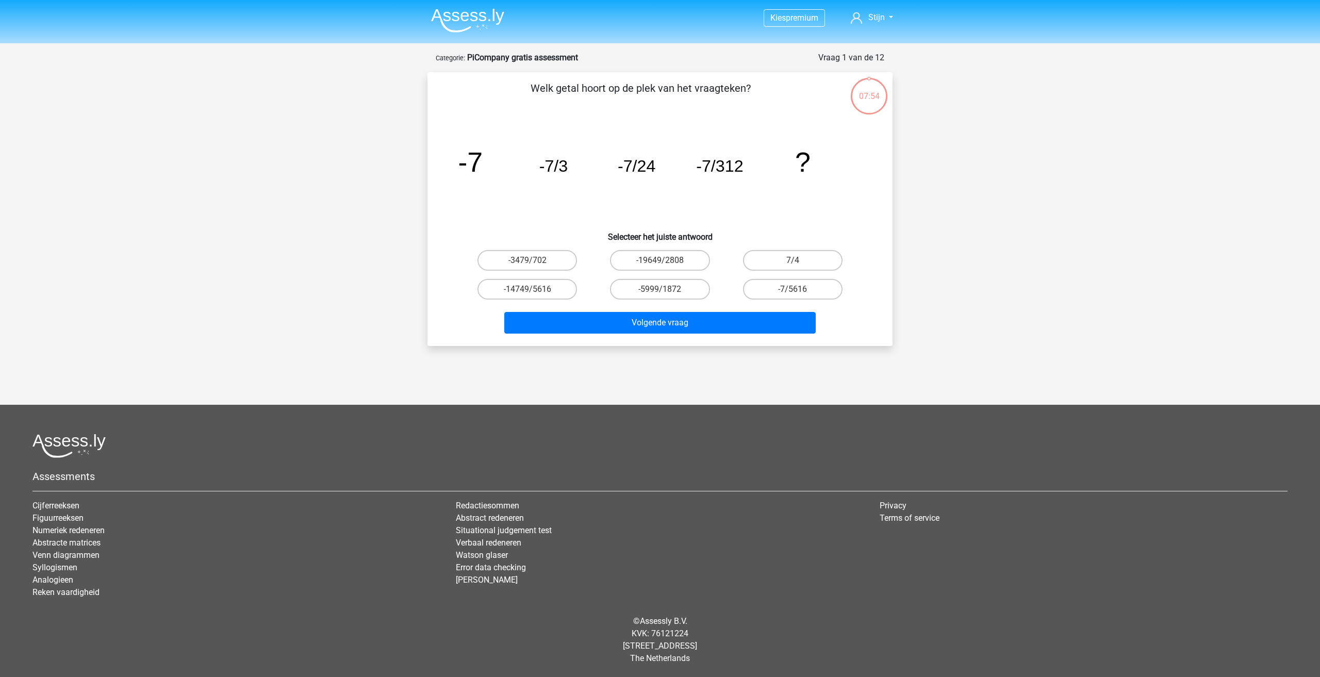
click at [763, 277] on div "-7/5616" at bounding box center [793, 289] width 133 height 29
click at [770, 292] on label "-7/5616" at bounding box center [793, 289] width 100 height 21
click at [793, 292] on input "-7/5616" at bounding box center [796, 292] width 7 height 7
radio input "true"
click at [753, 321] on button "Volgende vraag" at bounding box center [660, 323] width 312 height 22
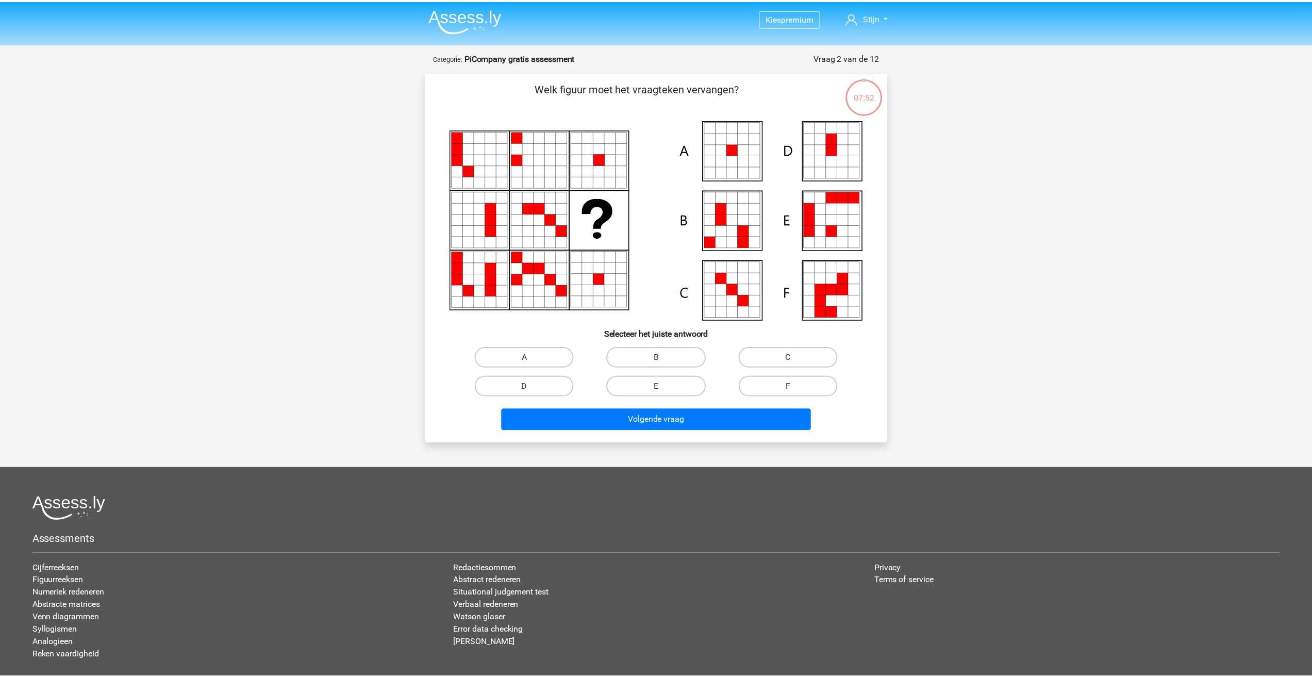
scroll to position [52, 0]
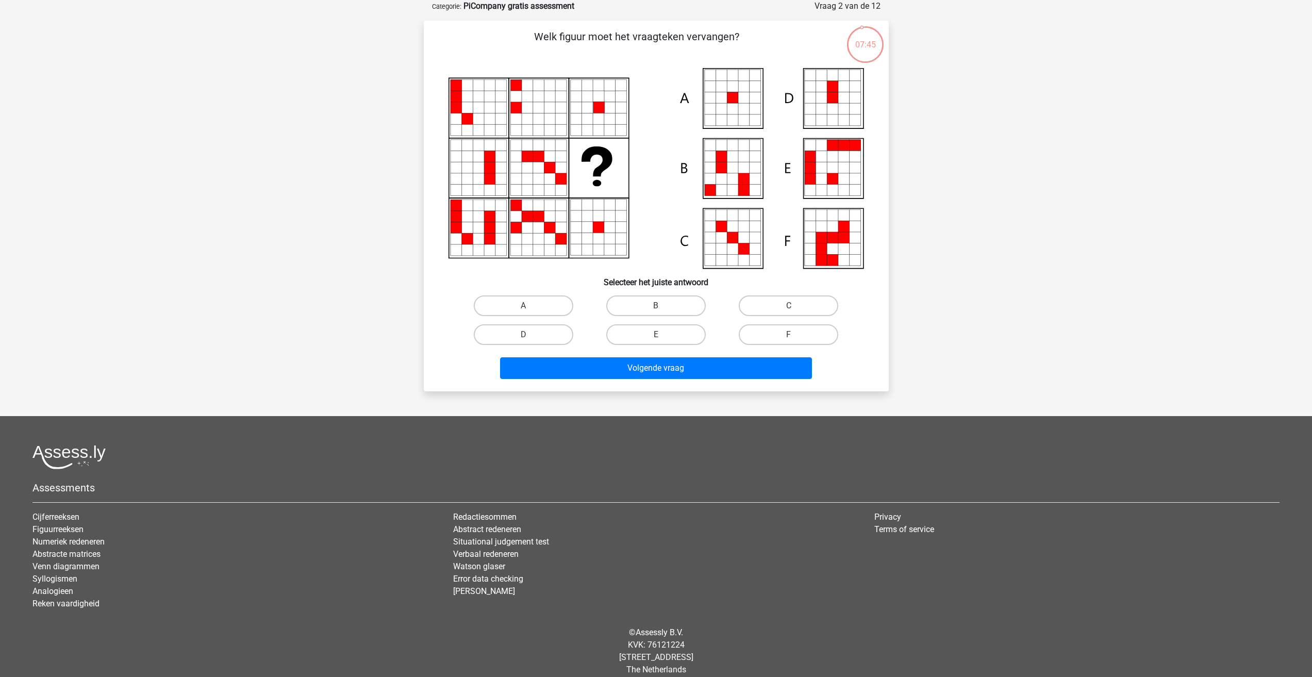
click at [739, 100] on icon at bounding box center [744, 97] width 11 height 11
click at [546, 314] on label "A" at bounding box center [524, 306] width 100 height 21
click at [530, 313] on input "A" at bounding box center [526, 309] width 7 height 7
radio input "true"
click at [567, 374] on button "Volgende vraag" at bounding box center [656, 368] width 312 height 22
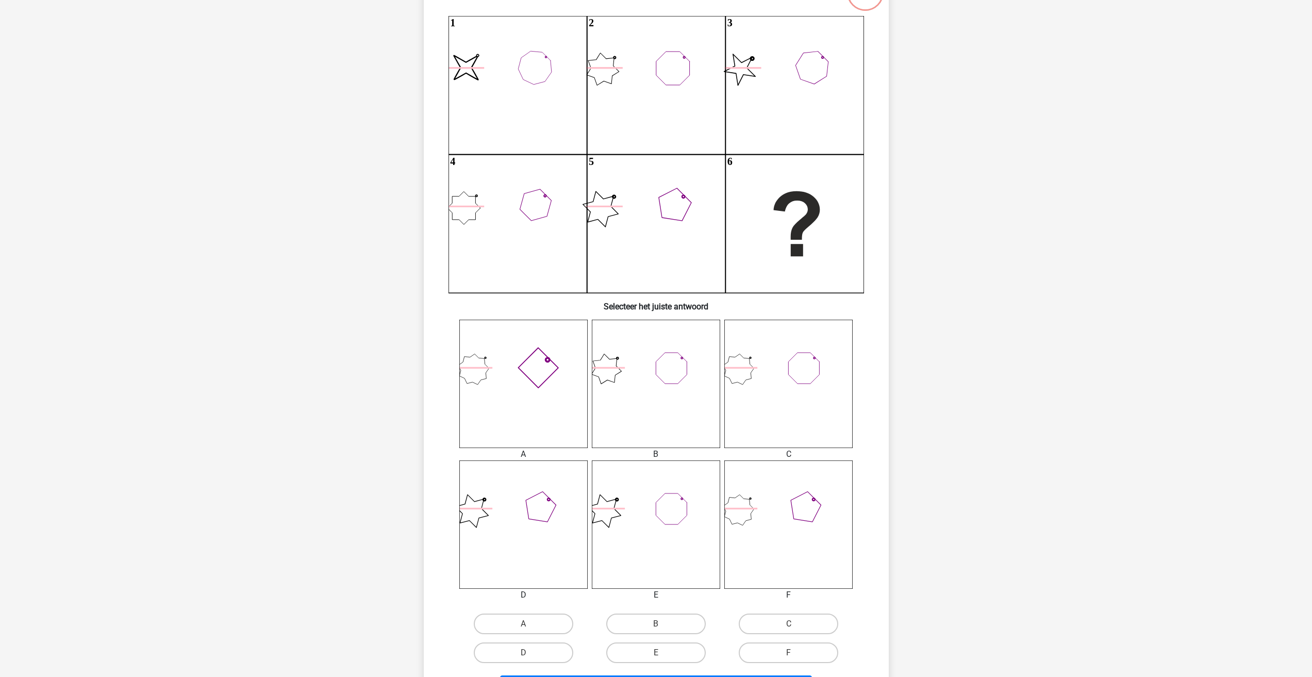
scroll to position [206, 0]
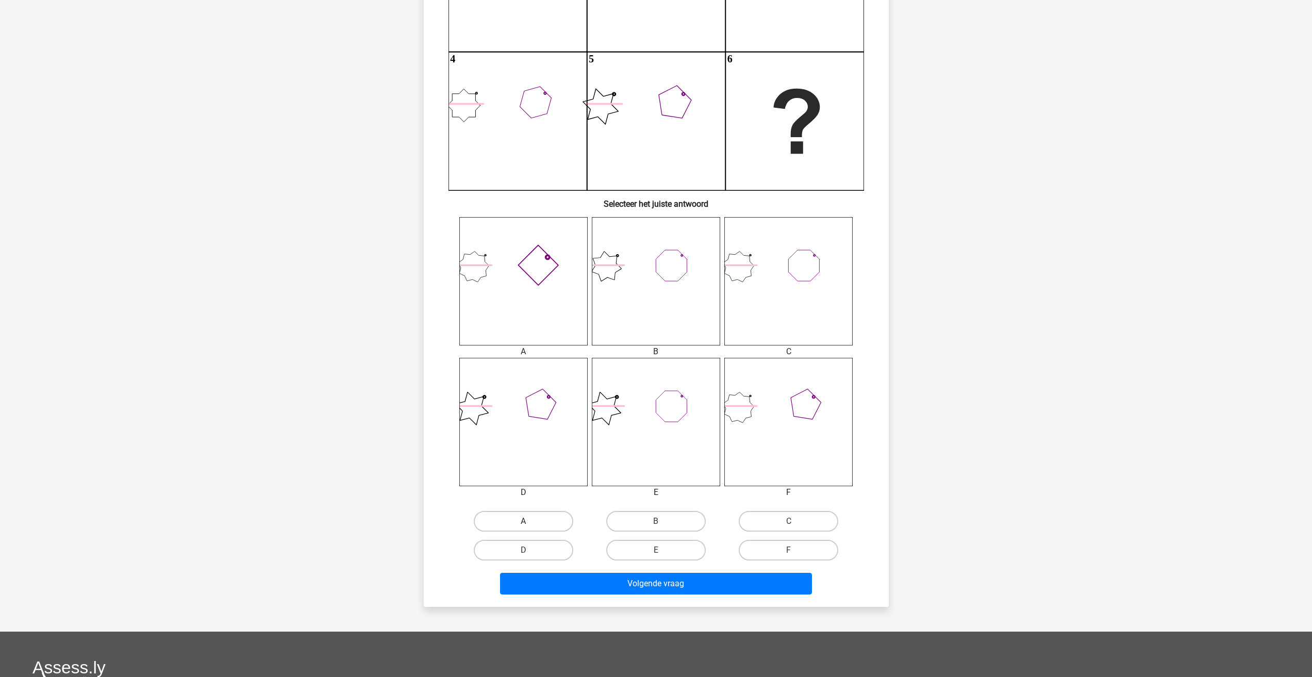
click at [543, 527] on label "A" at bounding box center [524, 521] width 100 height 21
click at [530, 527] on input "A" at bounding box center [526, 524] width 7 height 7
radio input "true"
click at [558, 577] on button "Volgende vraag" at bounding box center [656, 584] width 312 height 22
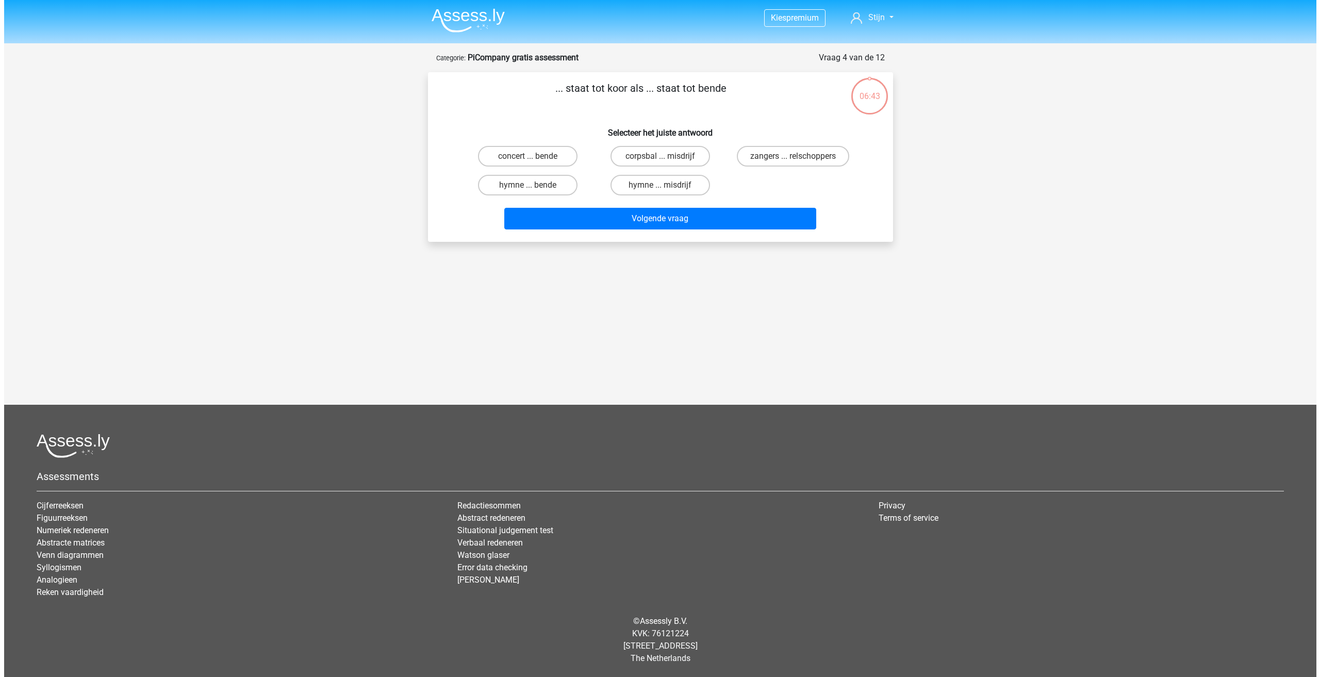
scroll to position [0, 0]
click at [755, 158] on label "zangers ... relschoppers" at bounding box center [792, 156] width 112 height 21
click at [793, 158] on input "zangers ... relschoppers" at bounding box center [796, 159] width 7 height 7
radio input "true"
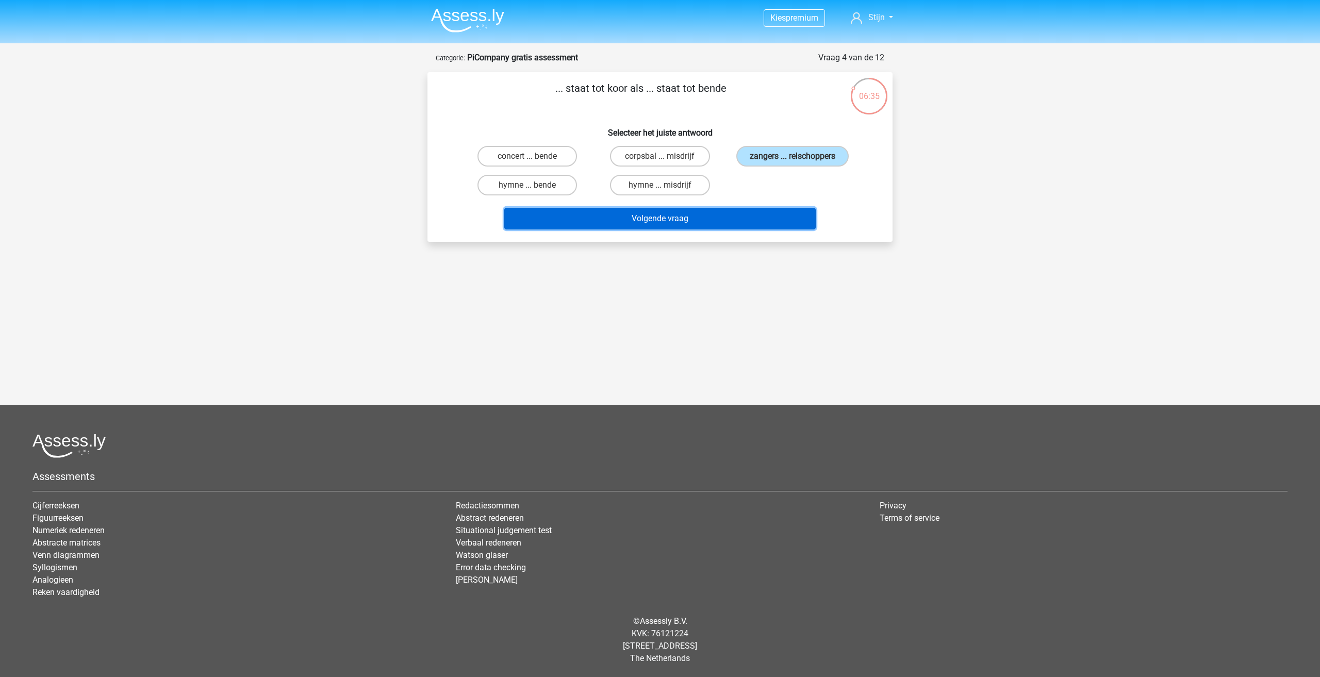
click at [700, 225] on button "Volgende vraag" at bounding box center [660, 219] width 312 height 22
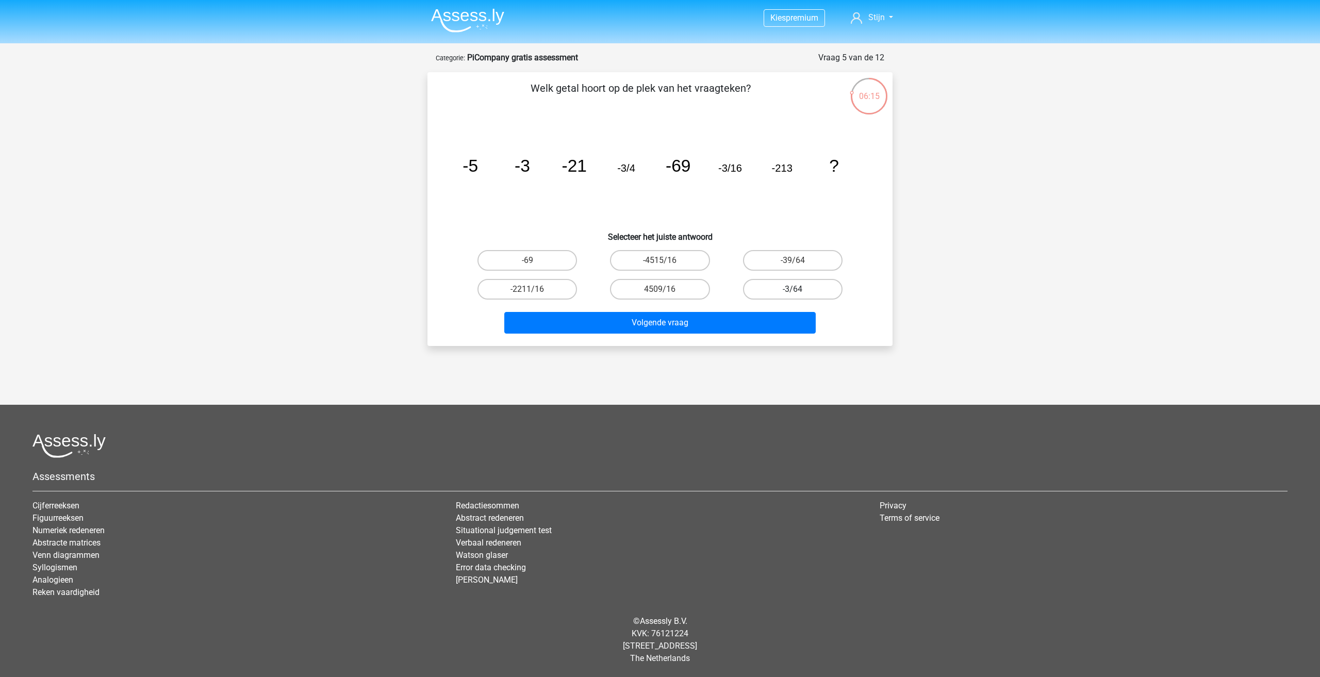
click at [764, 286] on label "-3/64" at bounding box center [793, 289] width 100 height 21
click at [793, 289] on input "-3/64" at bounding box center [796, 292] width 7 height 7
radio input "true"
click at [703, 331] on button "Volgende vraag" at bounding box center [660, 323] width 312 height 22
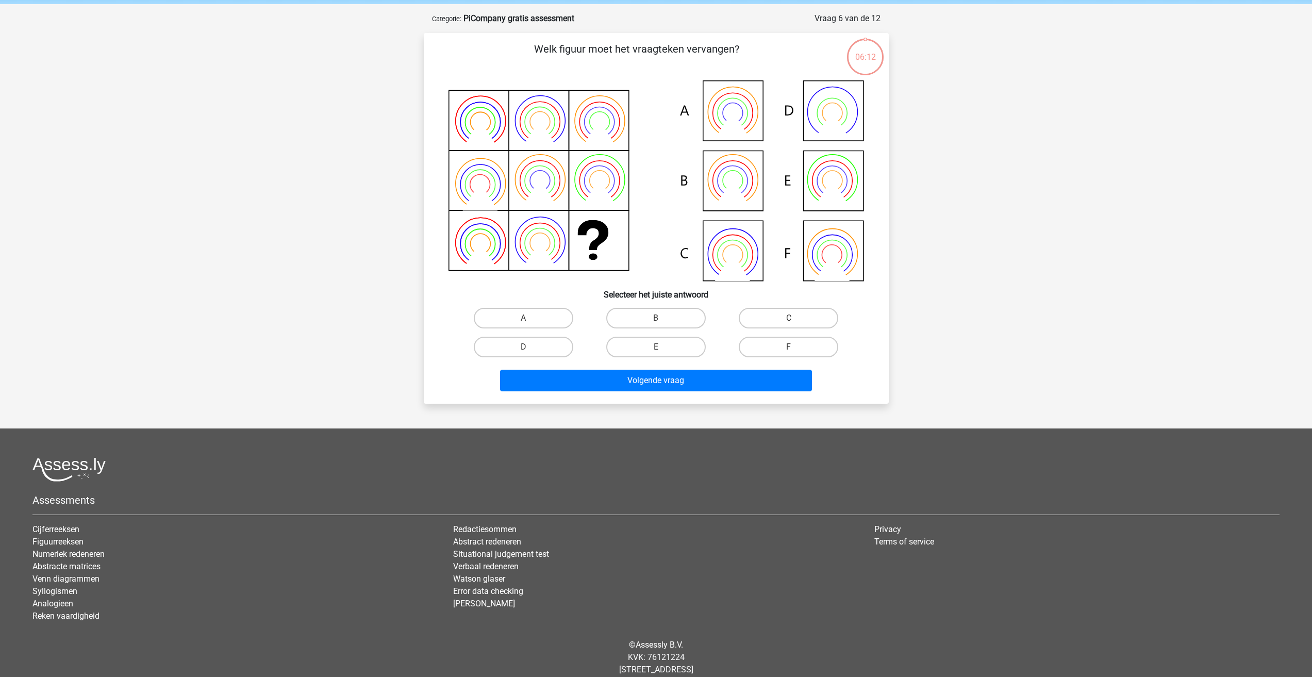
scroll to position [52, 0]
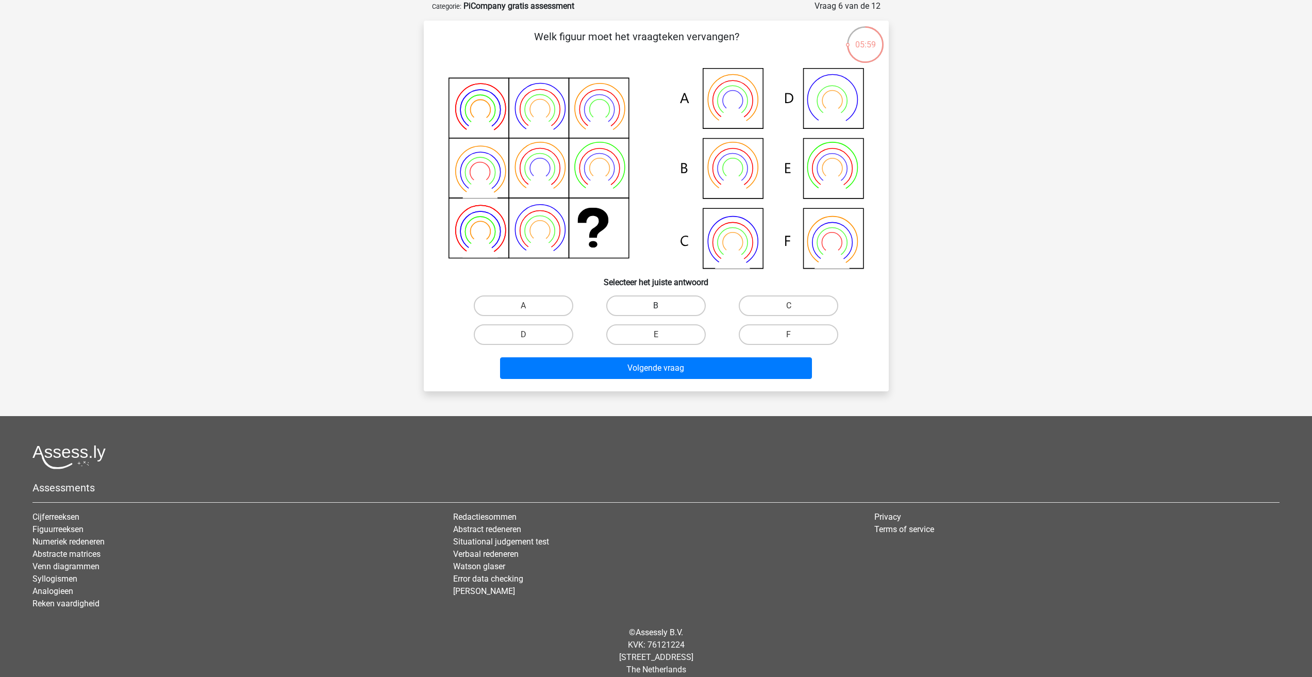
click at [645, 303] on label "B" at bounding box center [656, 306] width 100 height 21
click at [656, 306] on input "B" at bounding box center [659, 309] width 7 height 7
radio input "true"
click at [683, 376] on button "Volgende vraag" at bounding box center [656, 368] width 312 height 22
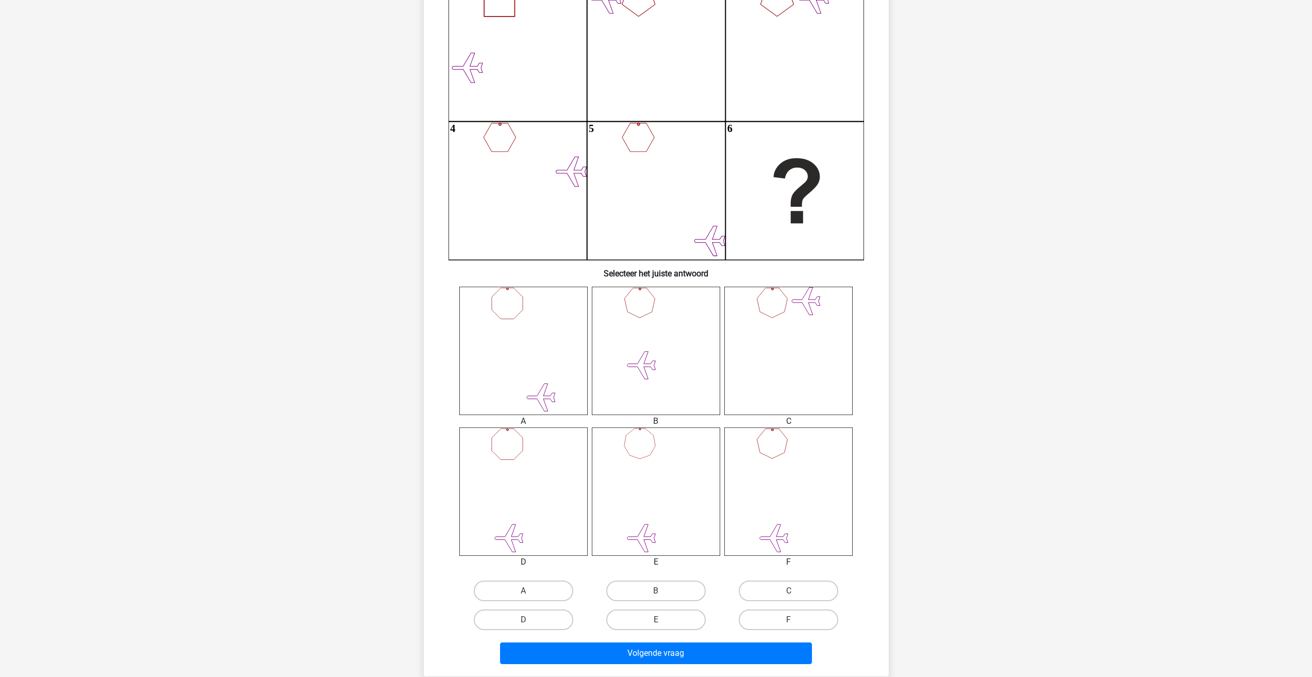
scroll to position [155, 0]
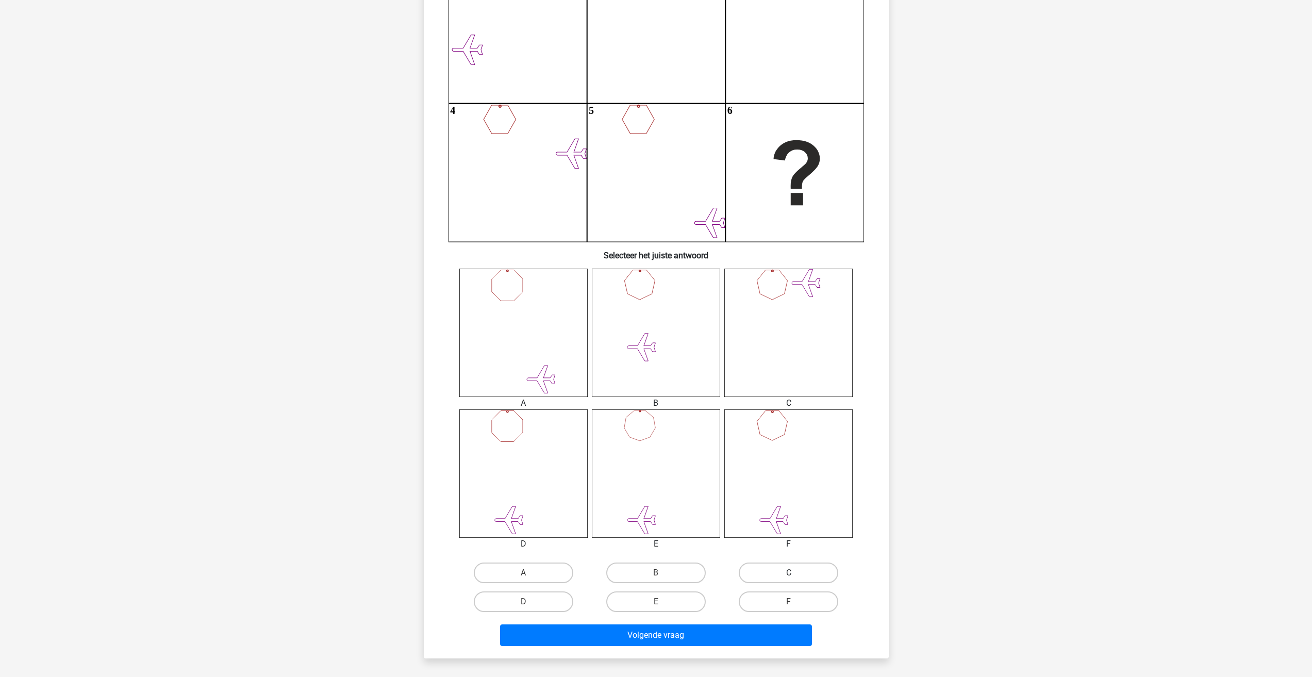
click at [802, 564] on label "C" at bounding box center [789, 573] width 100 height 21
click at [796, 573] on input "C" at bounding box center [792, 576] width 7 height 7
radio input "true"
click at [762, 627] on button "Volgende vraag" at bounding box center [656, 636] width 312 height 22
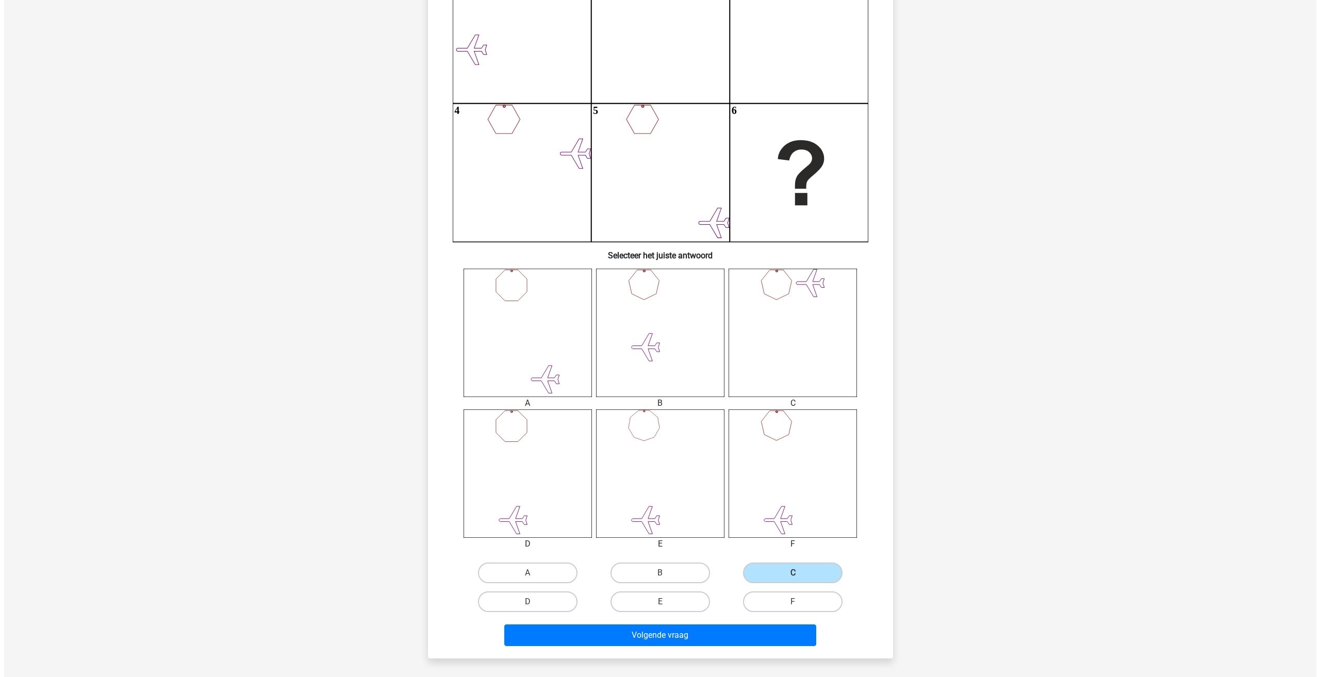
scroll to position [0, 0]
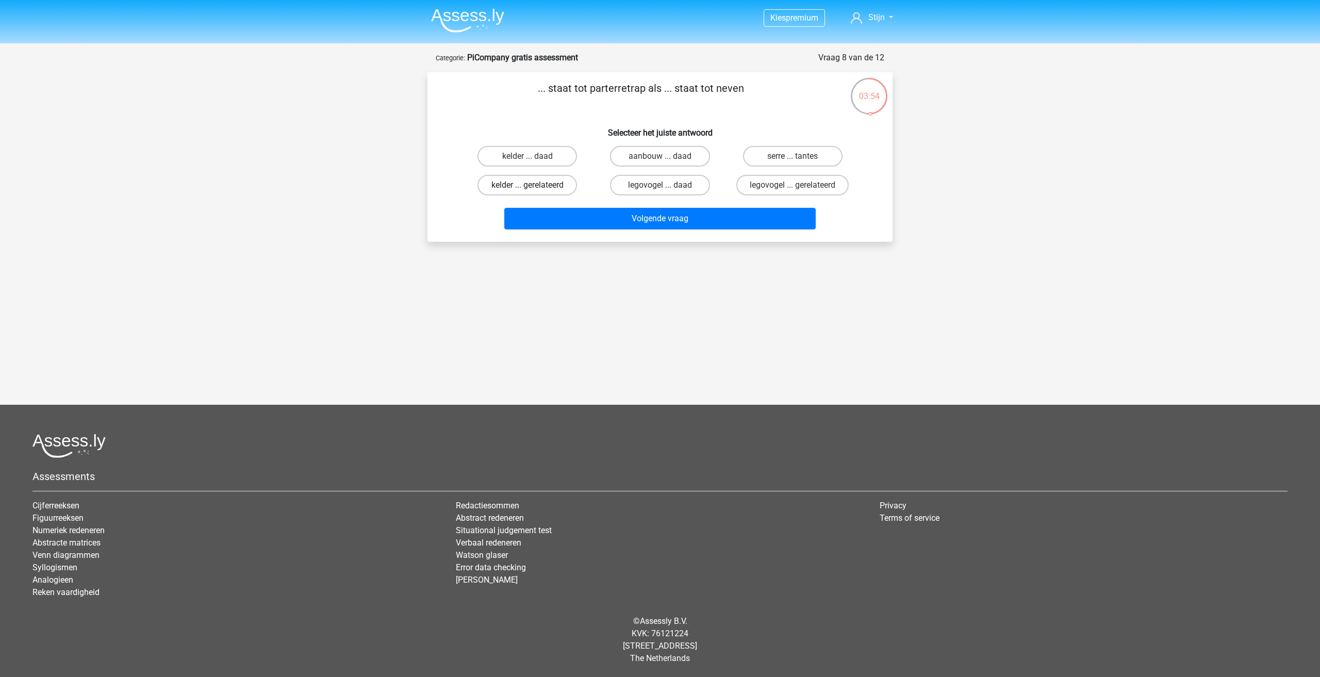
click at [560, 175] on label "kelder ... gerelateerd" at bounding box center [528, 185] width 100 height 21
click at [534, 185] on input "kelder ... gerelateerd" at bounding box center [531, 188] width 7 height 7
radio input "true"
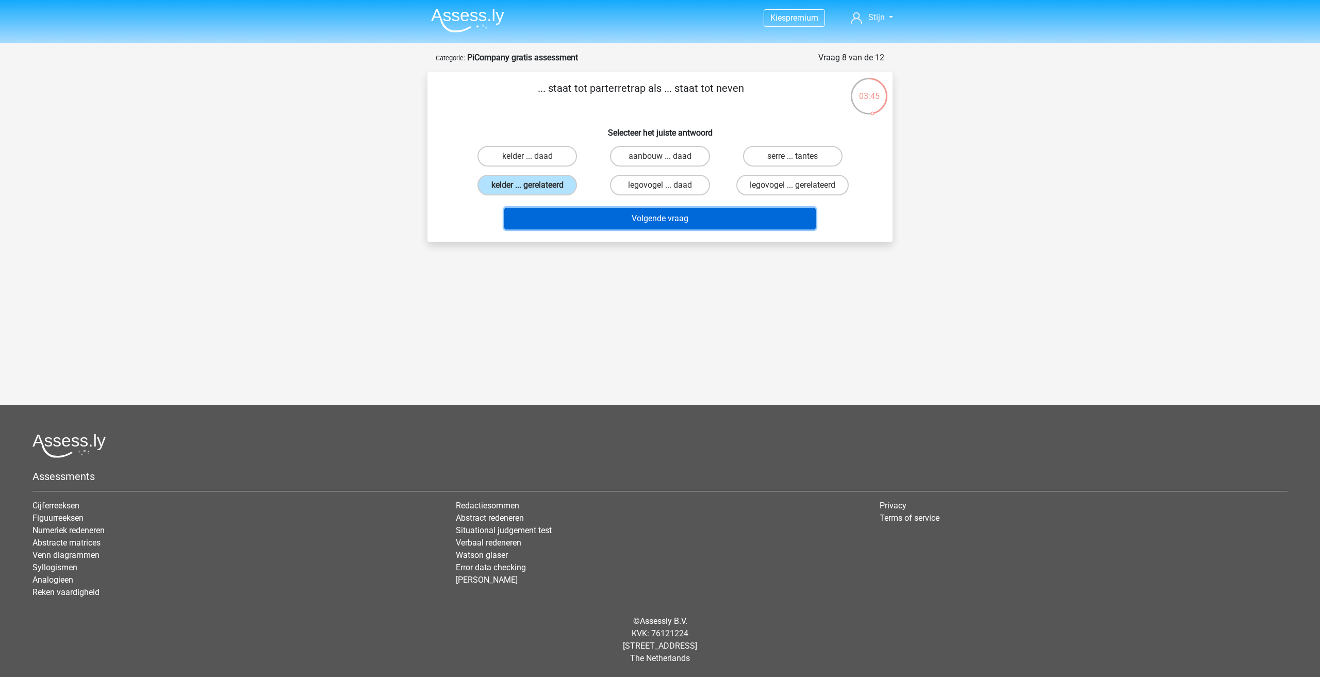
click at [628, 216] on button "Volgende vraag" at bounding box center [660, 219] width 312 height 22
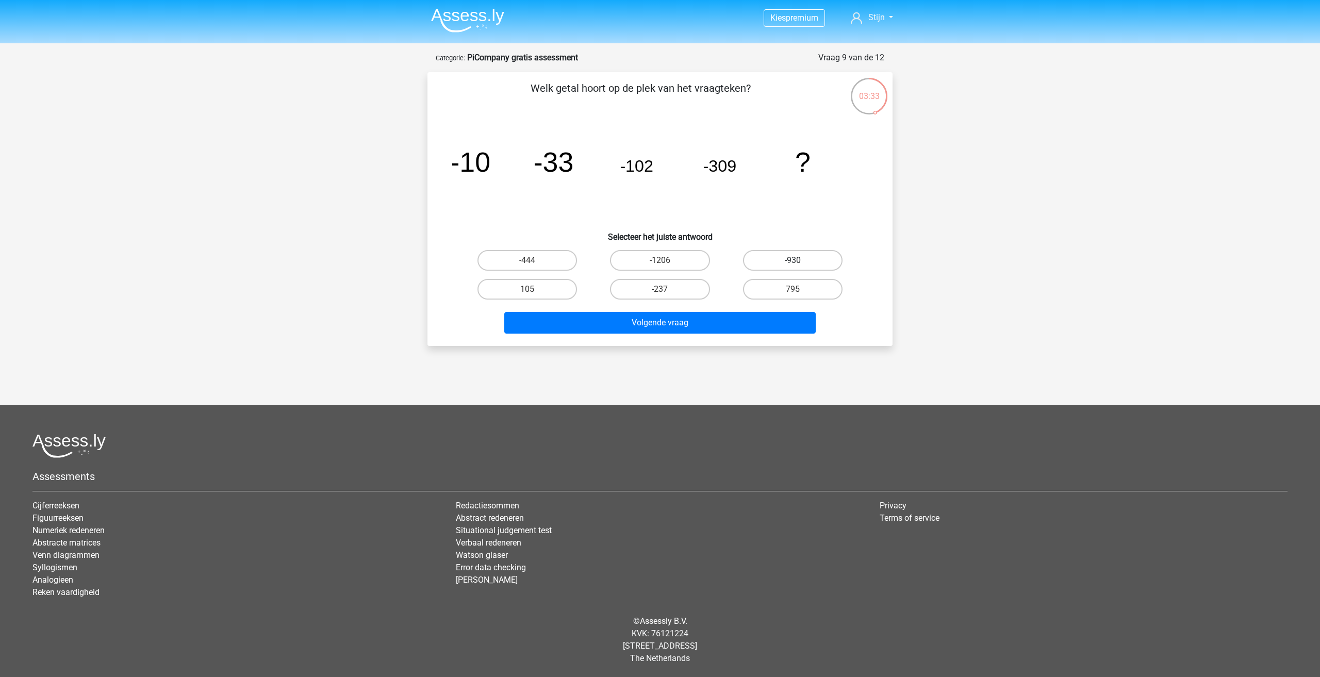
click at [763, 256] on label "-930" at bounding box center [793, 260] width 100 height 21
click at [793, 260] on input "-930" at bounding box center [796, 263] width 7 height 7
radio input "true"
click at [726, 332] on button "Volgende vraag" at bounding box center [660, 323] width 312 height 22
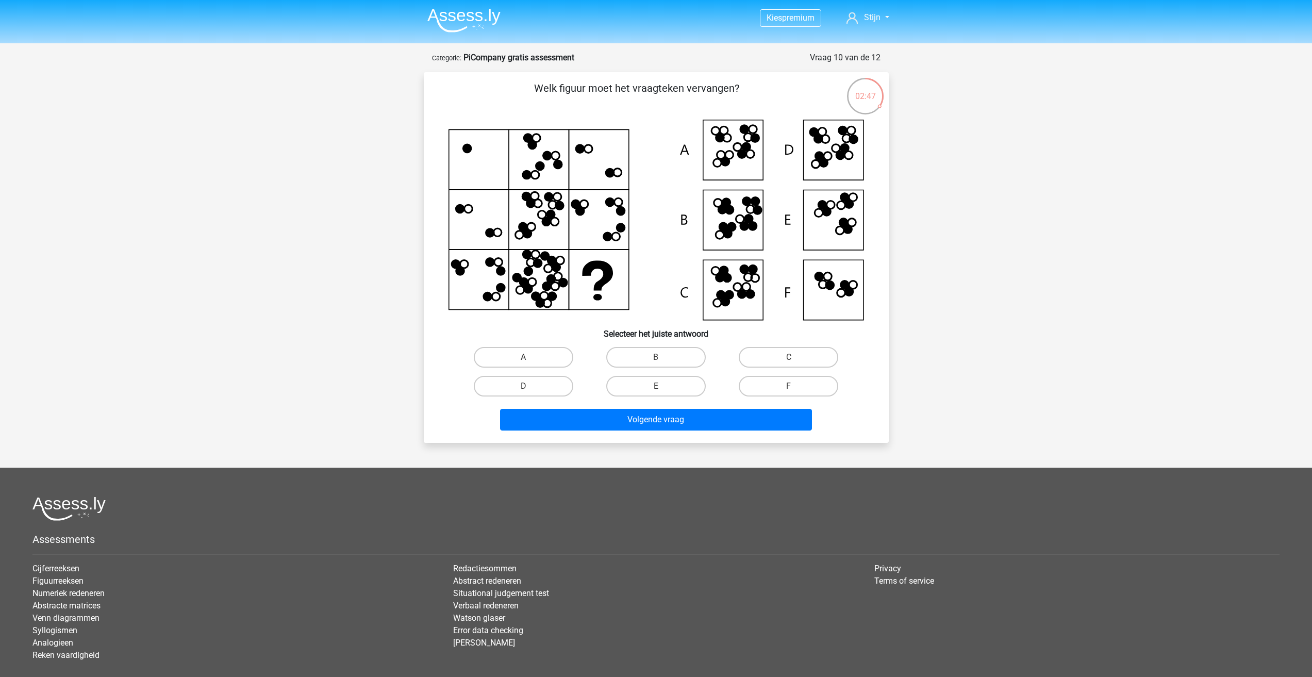
click at [821, 304] on icon at bounding box center [657, 220] width 416 height 201
click at [748, 380] on label "F" at bounding box center [789, 386] width 100 height 21
click at [789, 386] on input "F" at bounding box center [792, 389] width 7 height 7
radio input "true"
click at [721, 417] on button "Volgende vraag" at bounding box center [656, 420] width 312 height 22
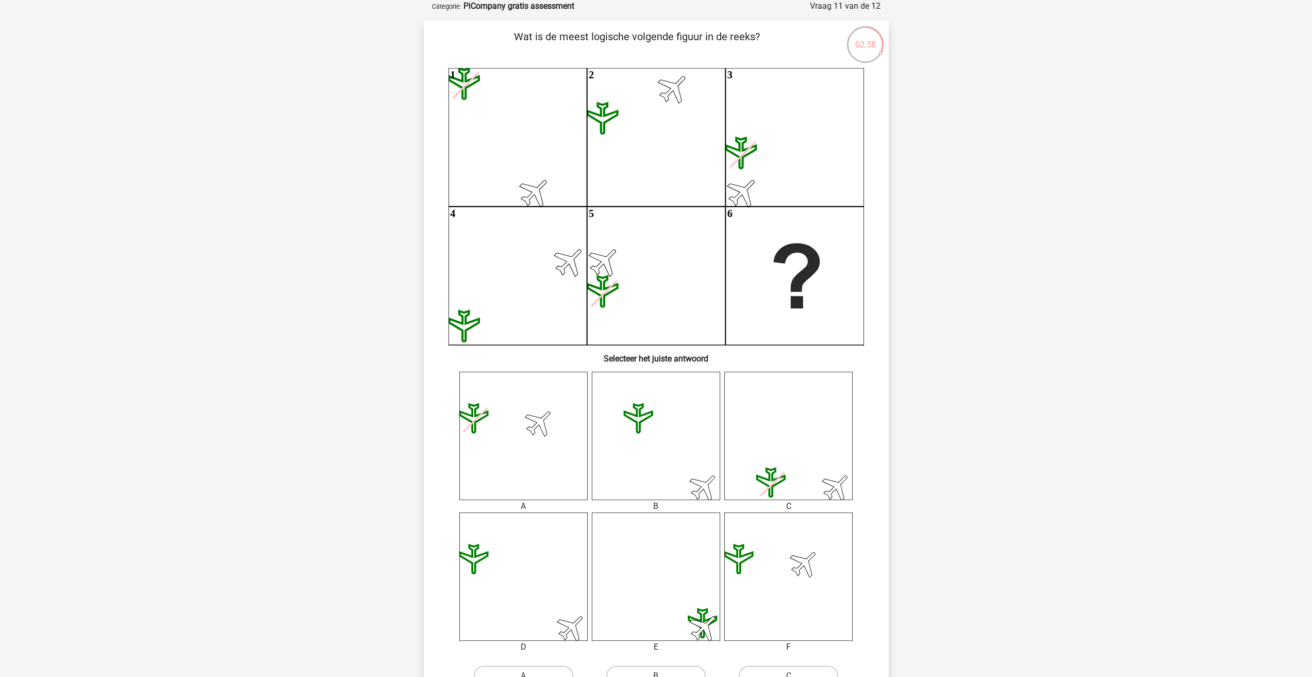
scroll to position [103, 0]
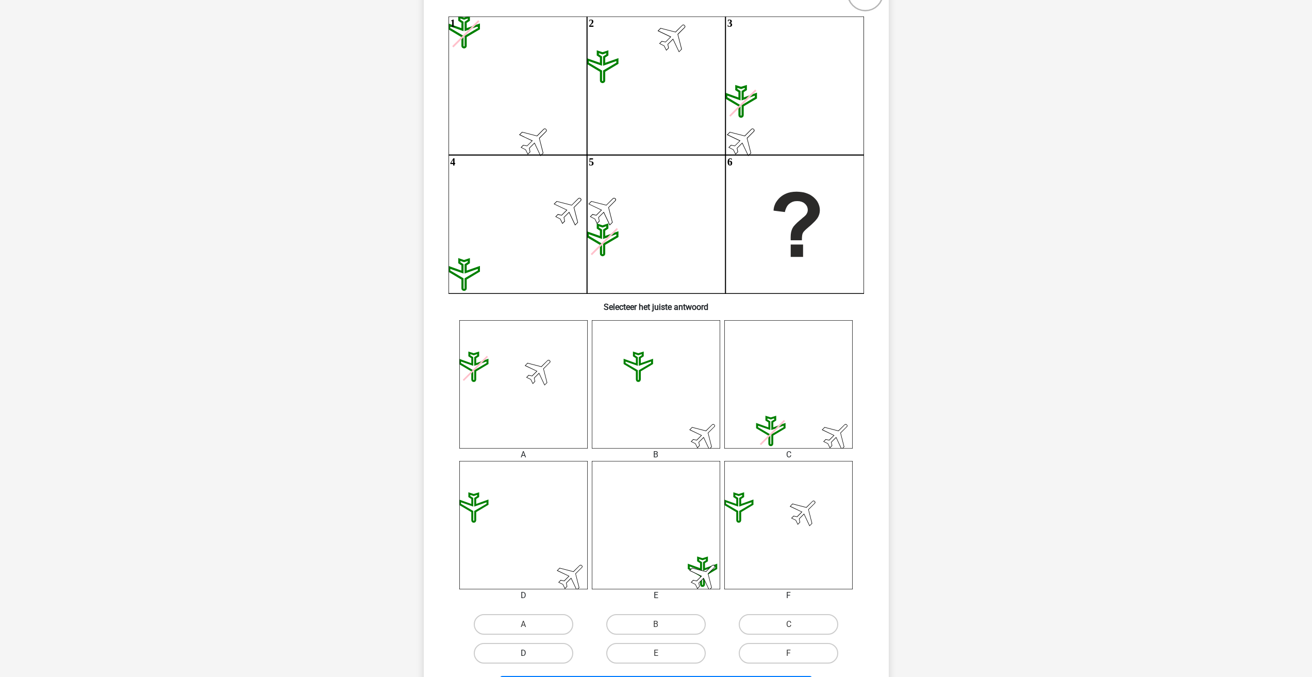
click at [553, 657] on label "D" at bounding box center [524, 653] width 100 height 21
click at [530, 657] on input "D" at bounding box center [526, 656] width 7 height 7
radio input "true"
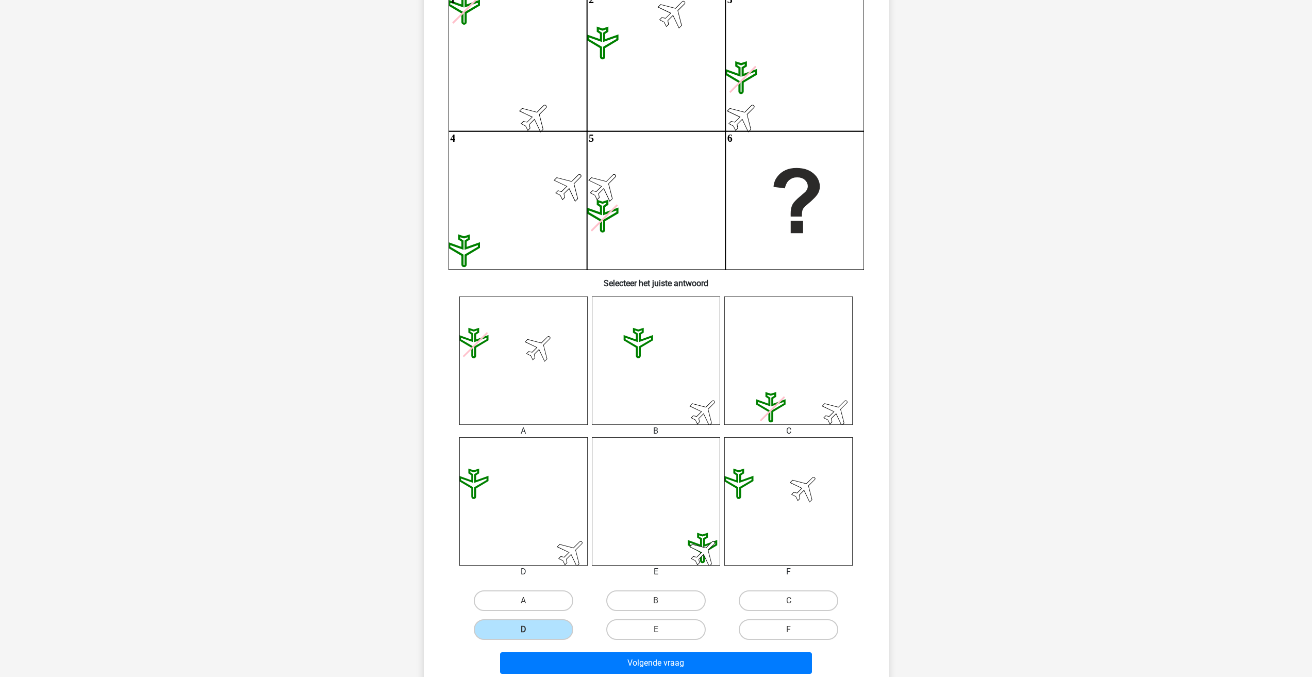
scroll to position [309, 0]
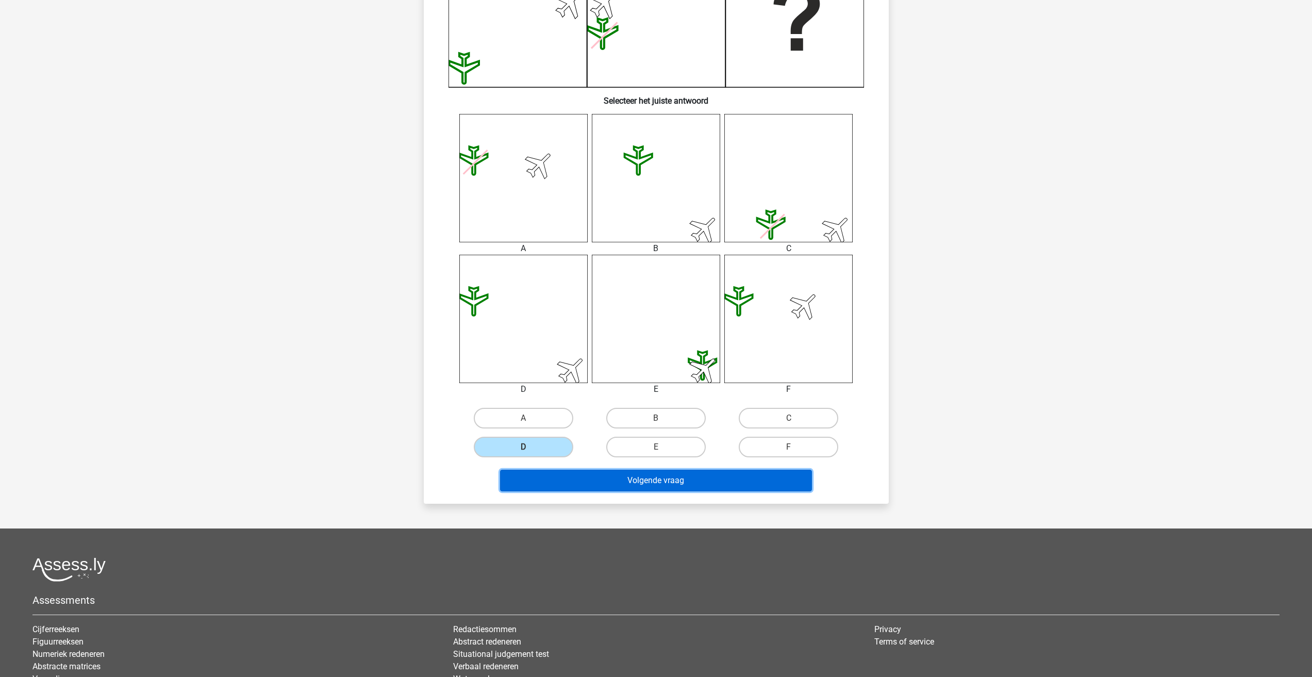
click at [650, 487] on button "Volgende vraag" at bounding box center [656, 481] width 312 height 22
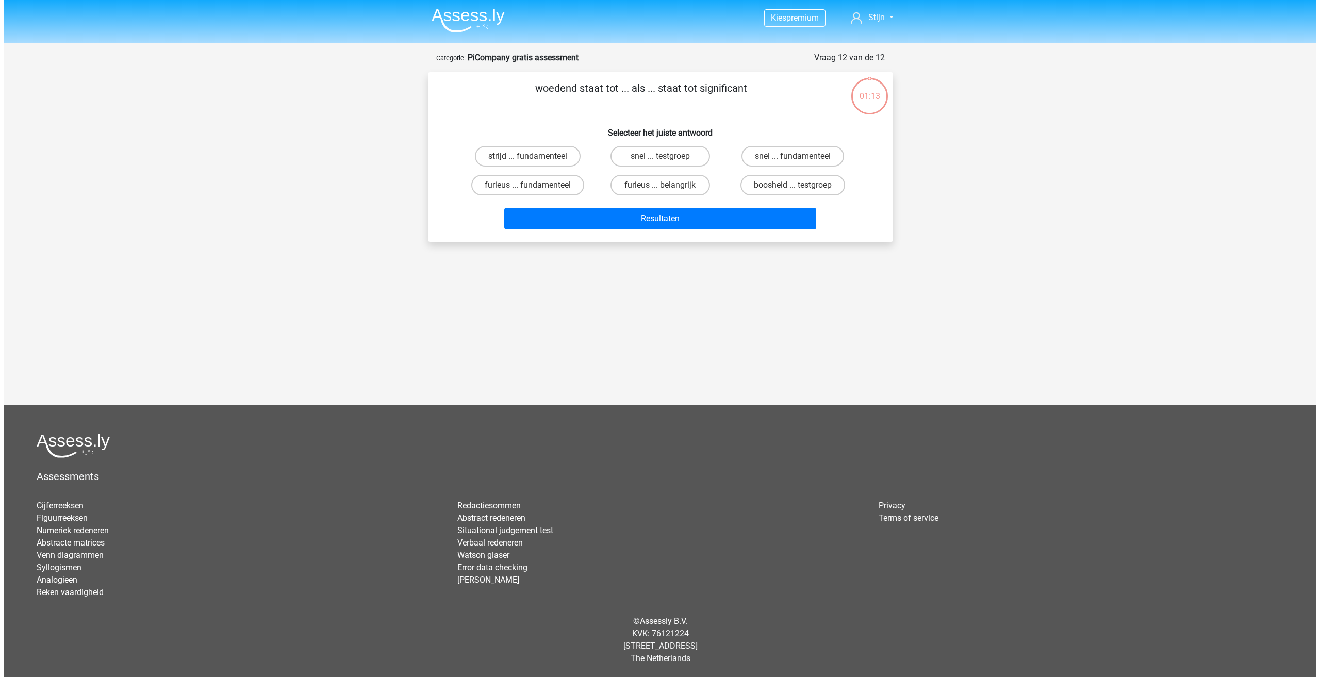
scroll to position [0, 0]
click at [557, 182] on label "furieus ... fundamenteel" at bounding box center [527, 185] width 113 height 21
click at [534, 185] on input "furieus ... fundamenteel" at bounding box center [531, 188] width 7 height 7
radio input "true"
click at [592, 232] on div "Resultaten" at bounding box center [660, 221] width 398 height 26
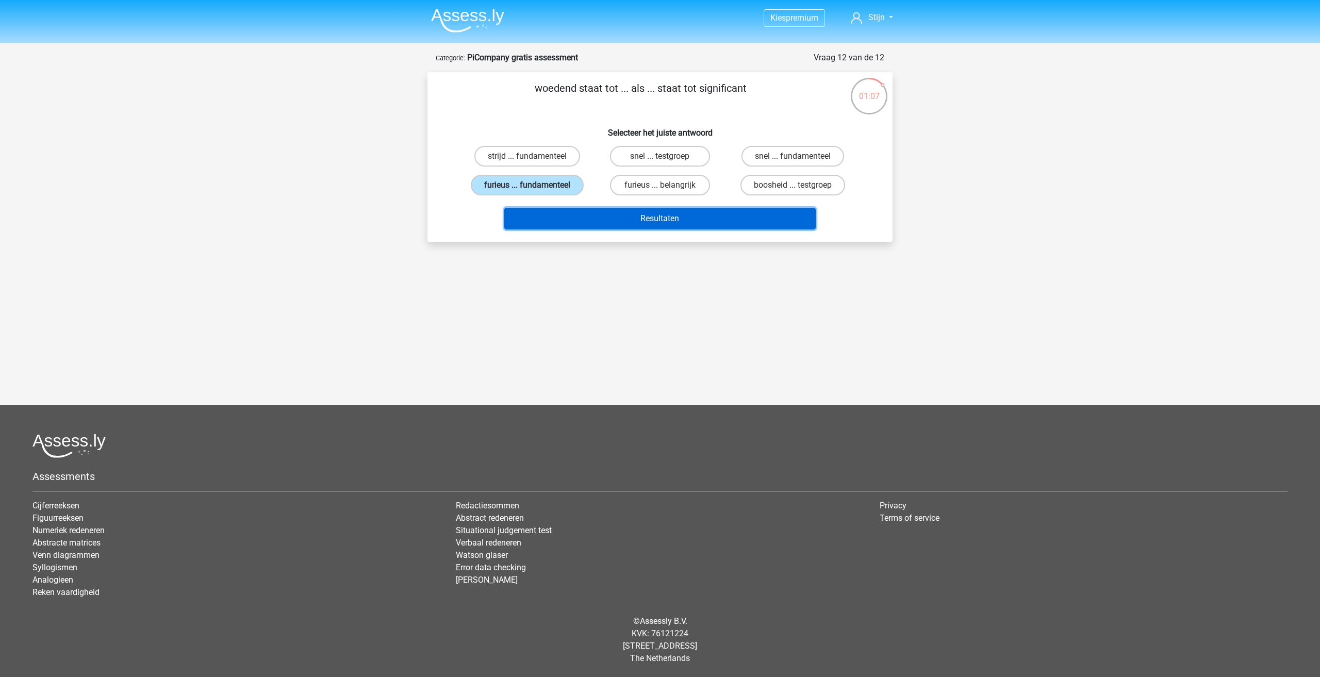
click at [606, 225] on button "Resultaten" at bounding box center [660, 219] width 312 height 22
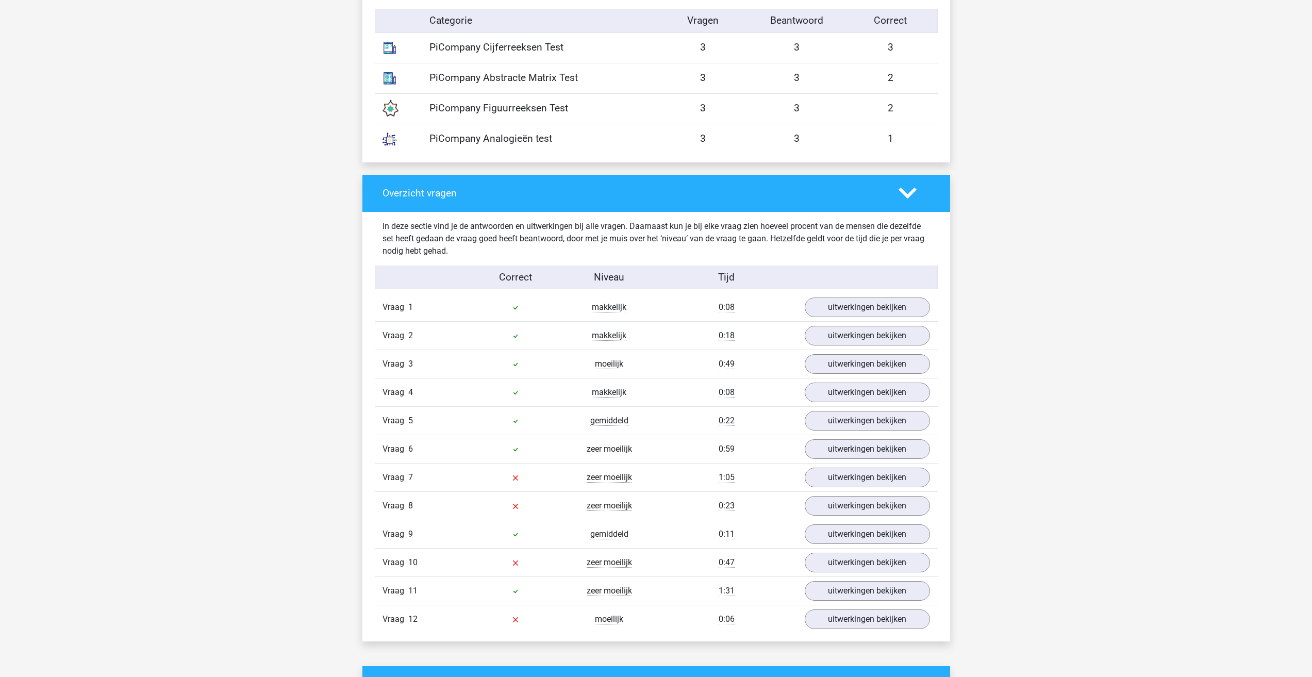
scroll to position [928, 0]
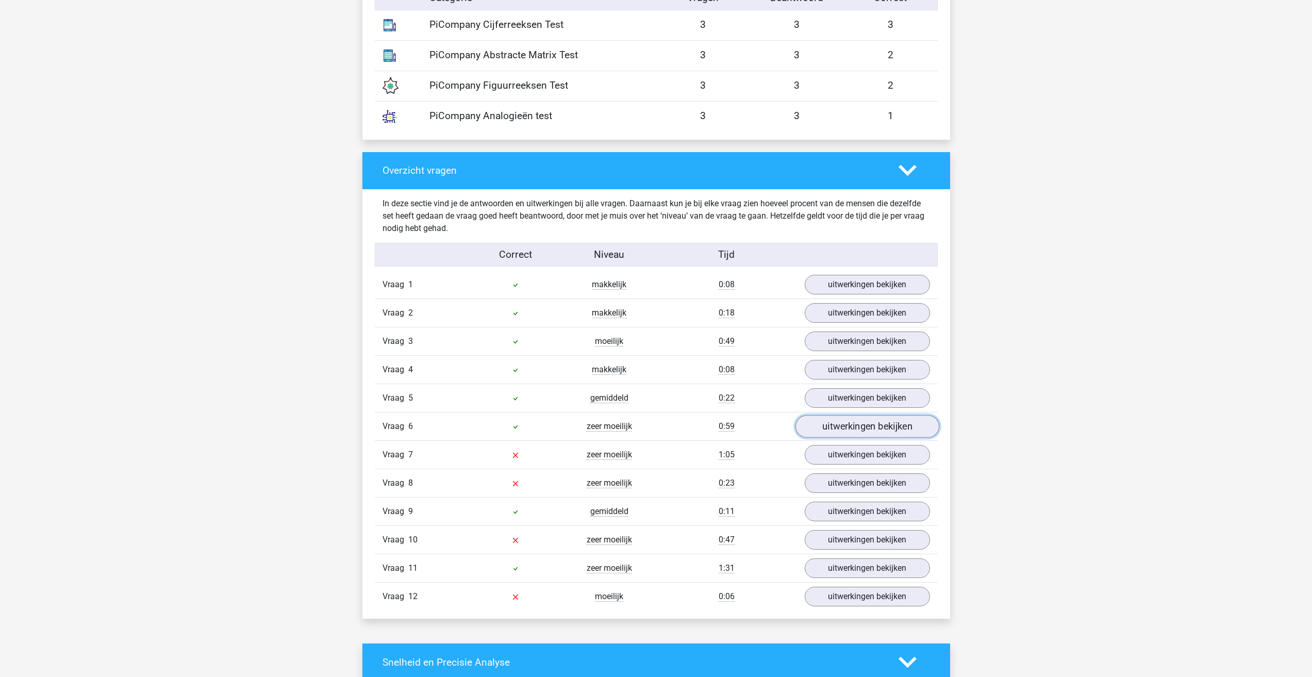
click at [842, 432] on link "uitwerkingen bekijken" at bounding box center [867, 427] width 144 height 23
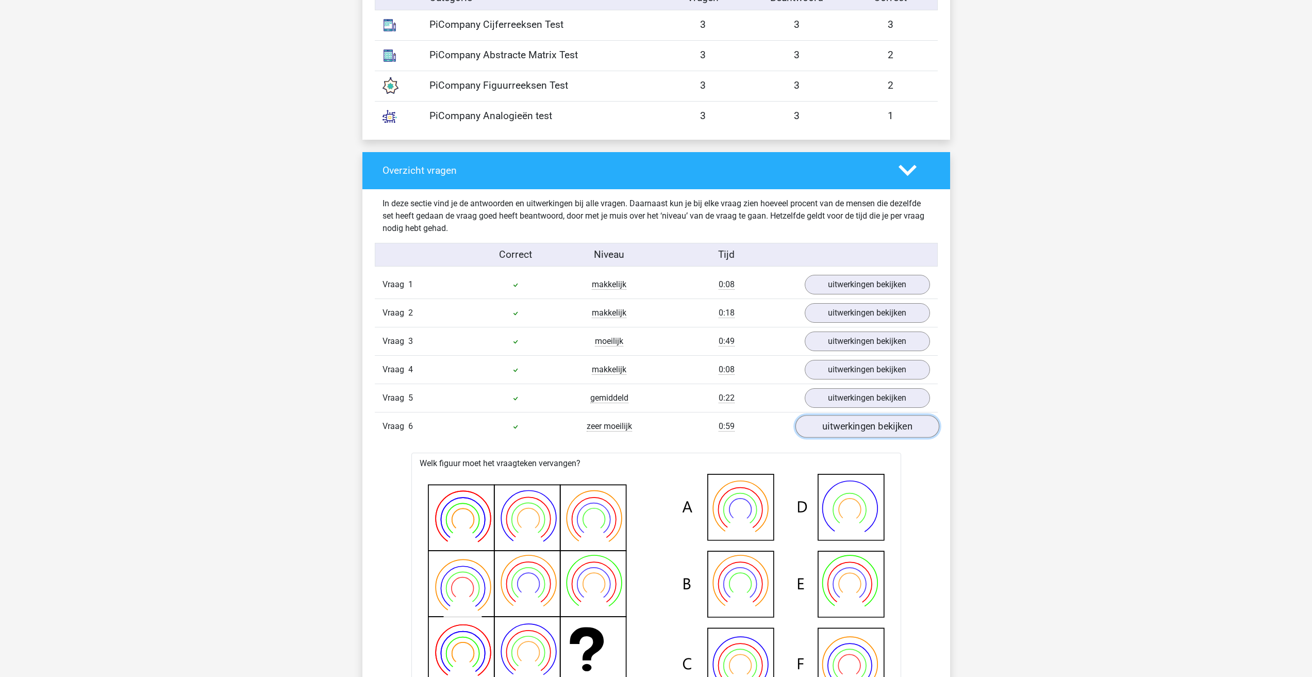
click at [842, 430] on link "uitwerkingen bekijken" at bounding box center [867, 427] width 144 height 23
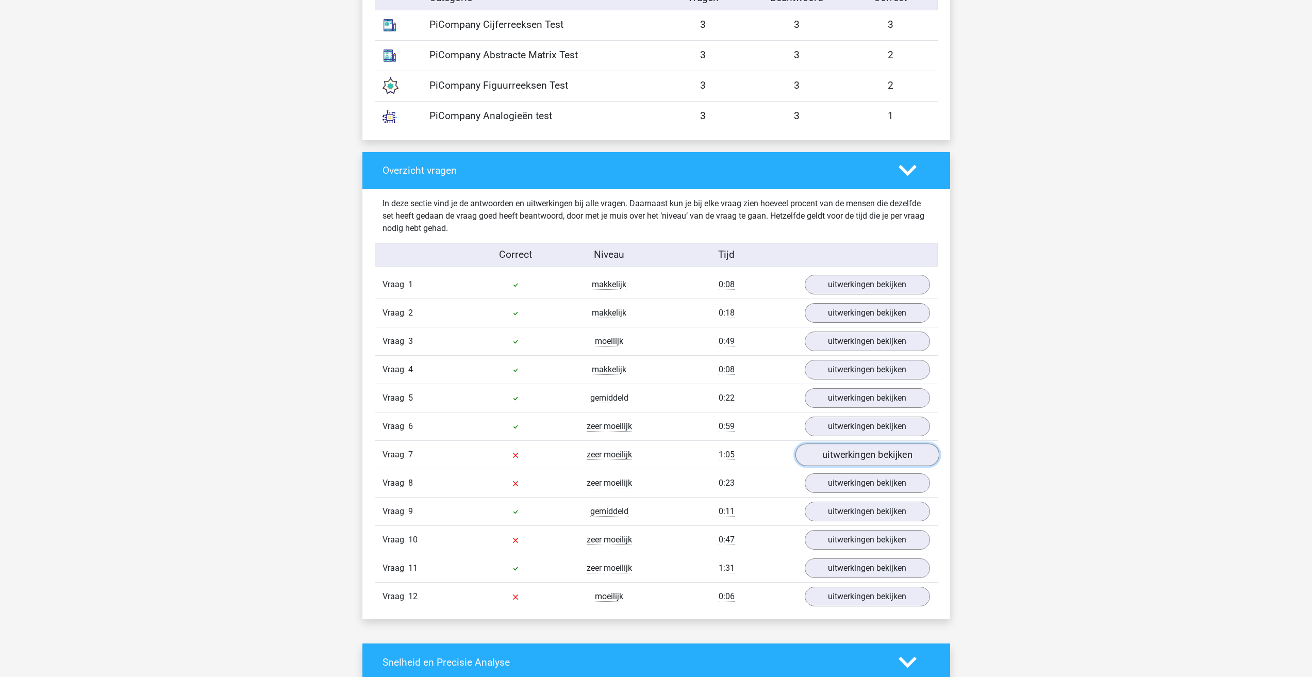
click at [842, 456] on link "uitwerkingen bekijken" at bounding box center [867, 455] width 144 height 23
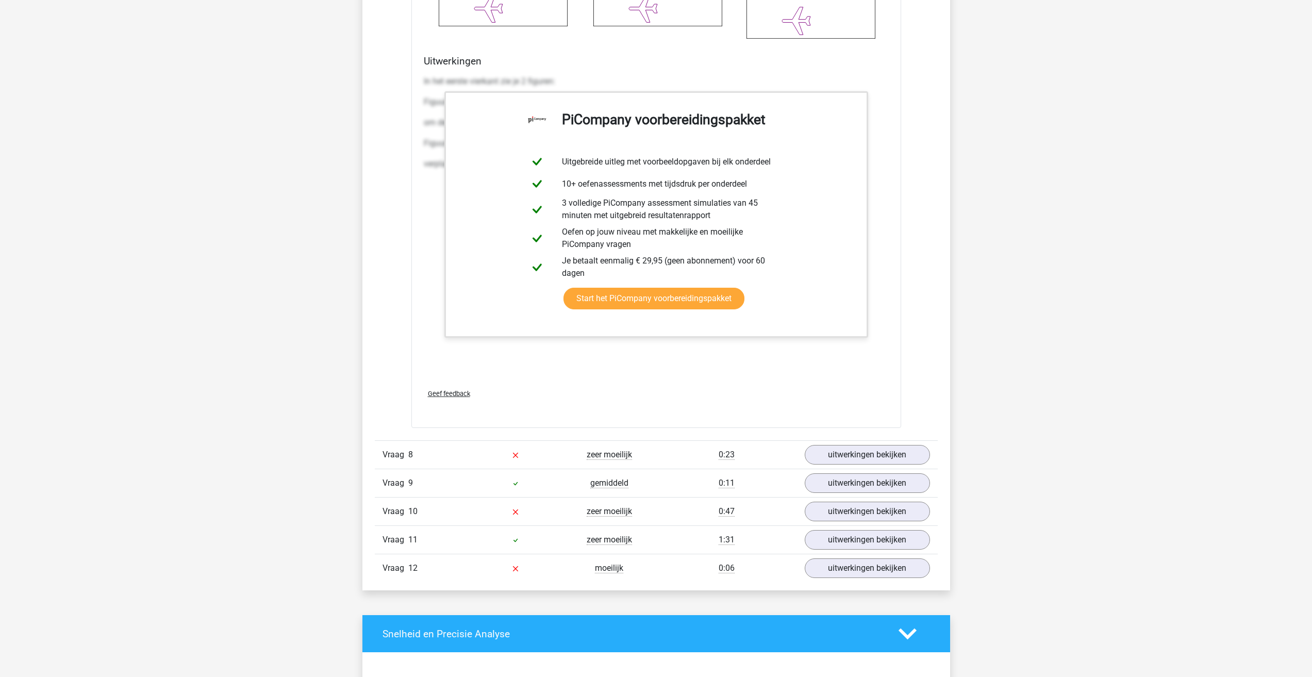
scroll to position [2063, 0]
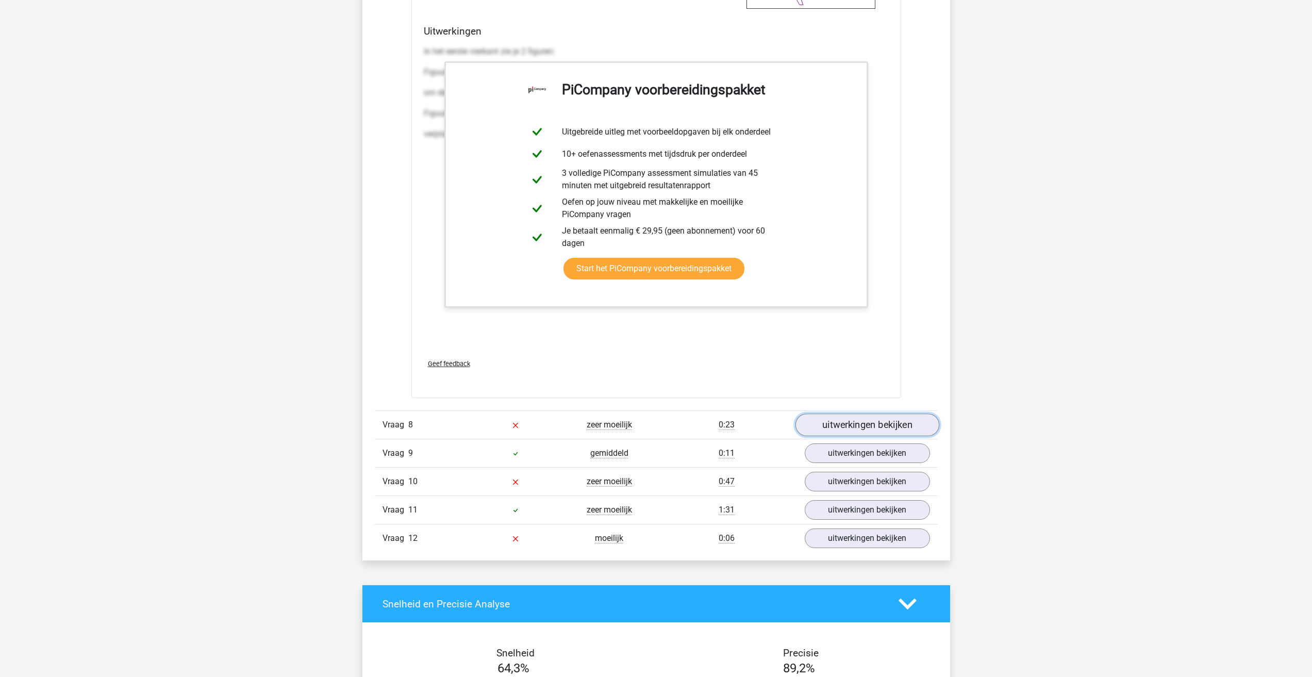
click at [878, 426] on link "uitwerkingen bekijken" at bounding box center [867, 425] width 144 height 23
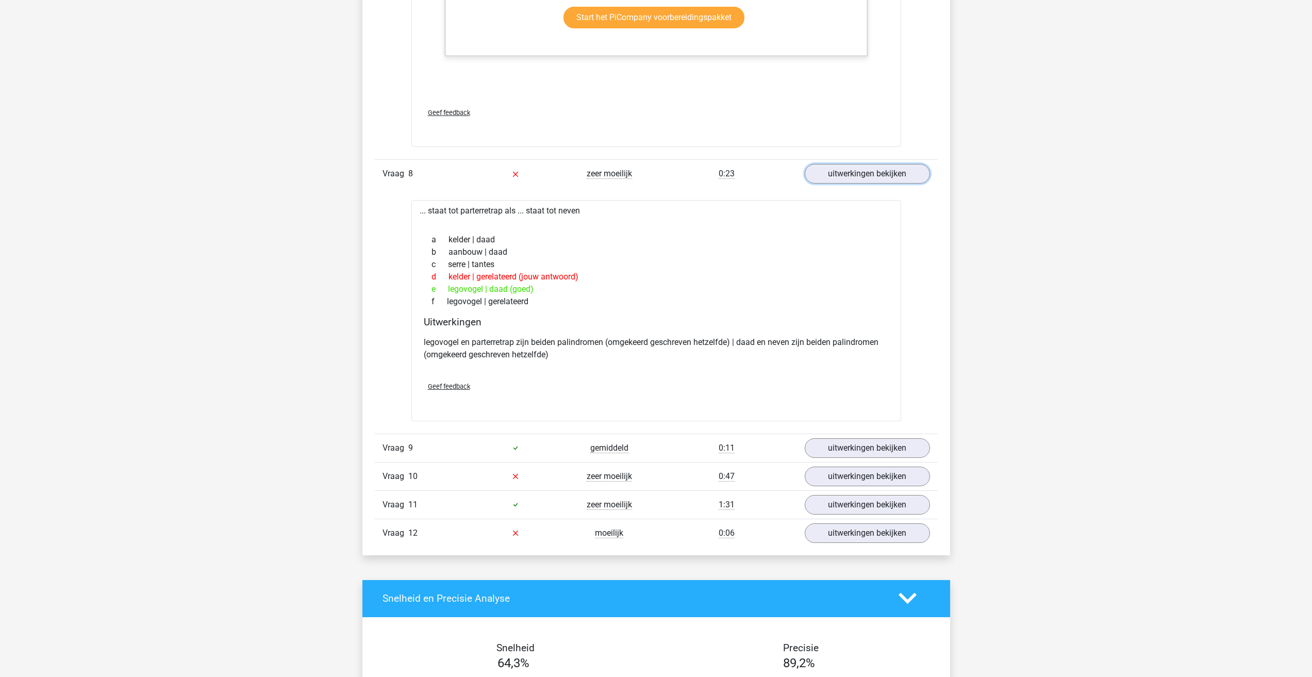
scroll to position [2321, 0]
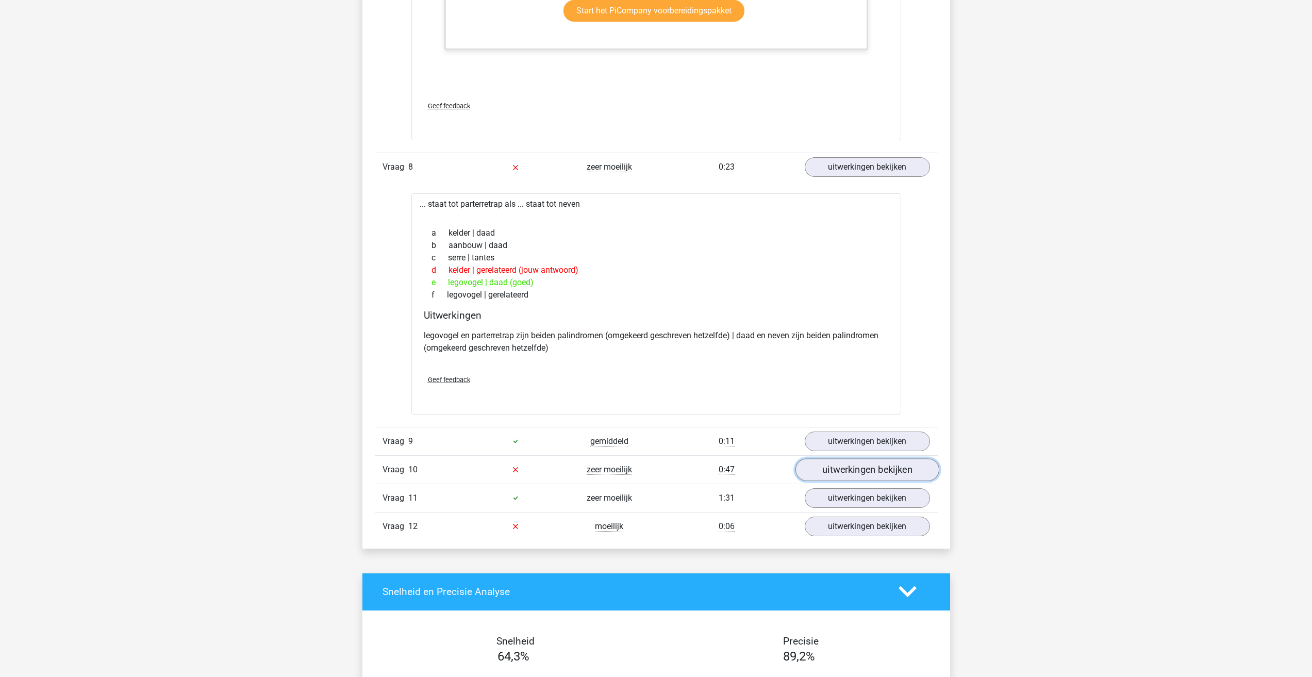
click at [862, 471] on link "uitwerkingen bekijken" at bounding box center [867, 469] width 144 height 23
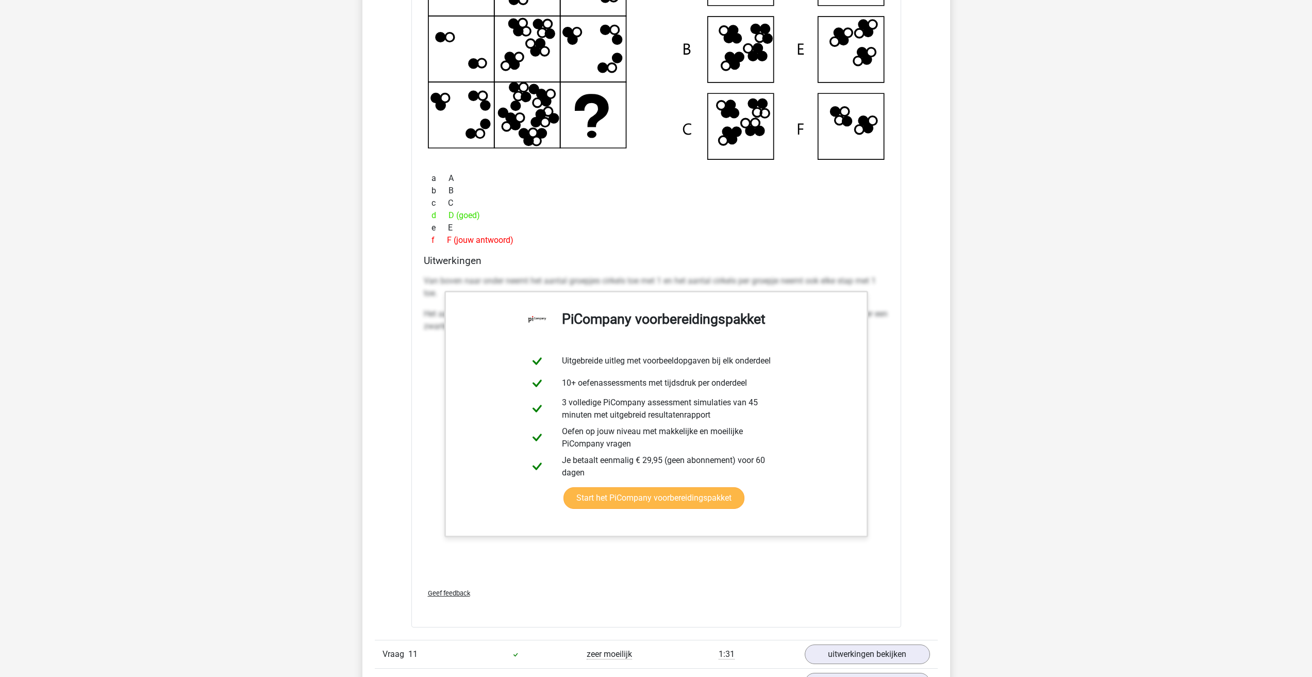
scroll to position [2991, 0]
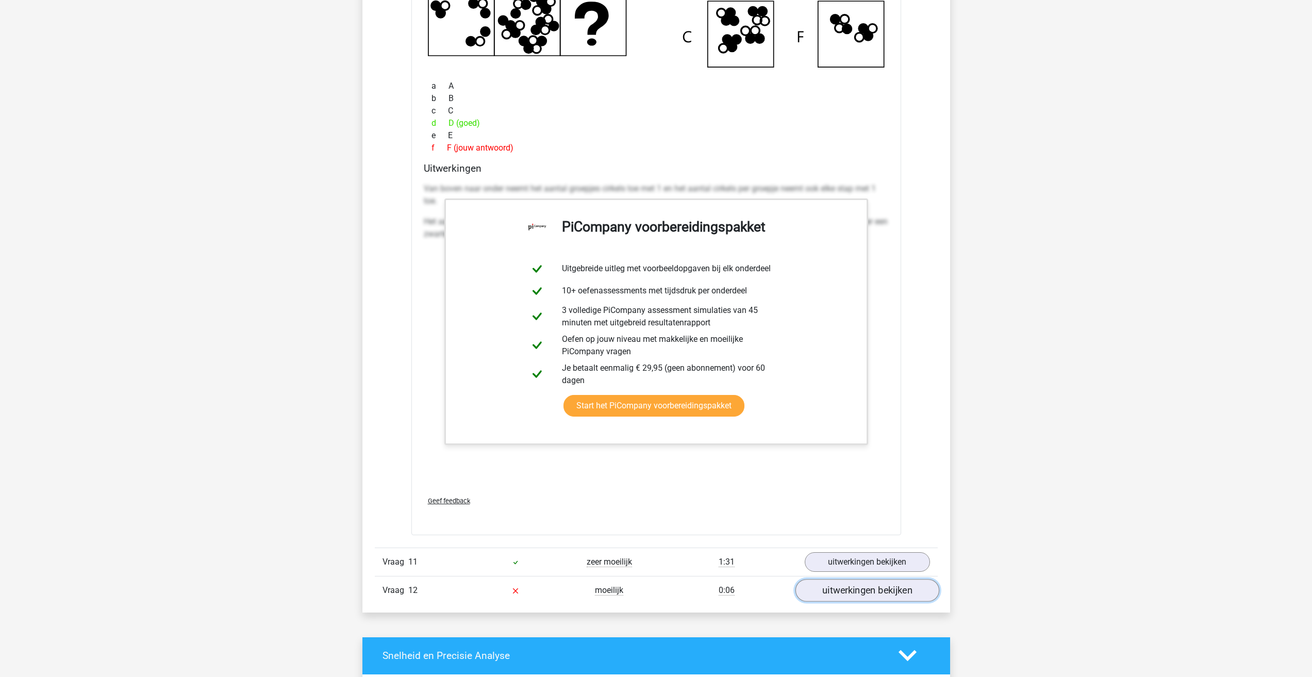
click at [822, 588] on link "uitwerkingen bekijken" at bounding box center [867, 590] width 144 height 23
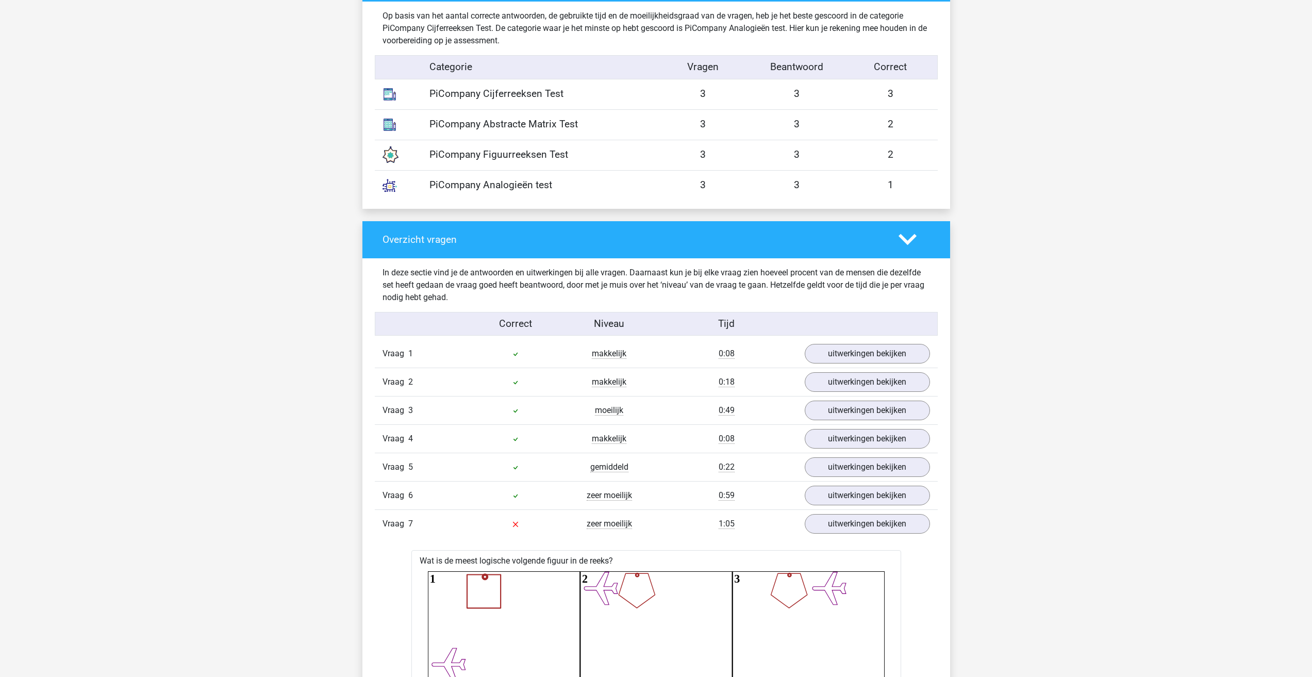
scroll to position [877, 0]
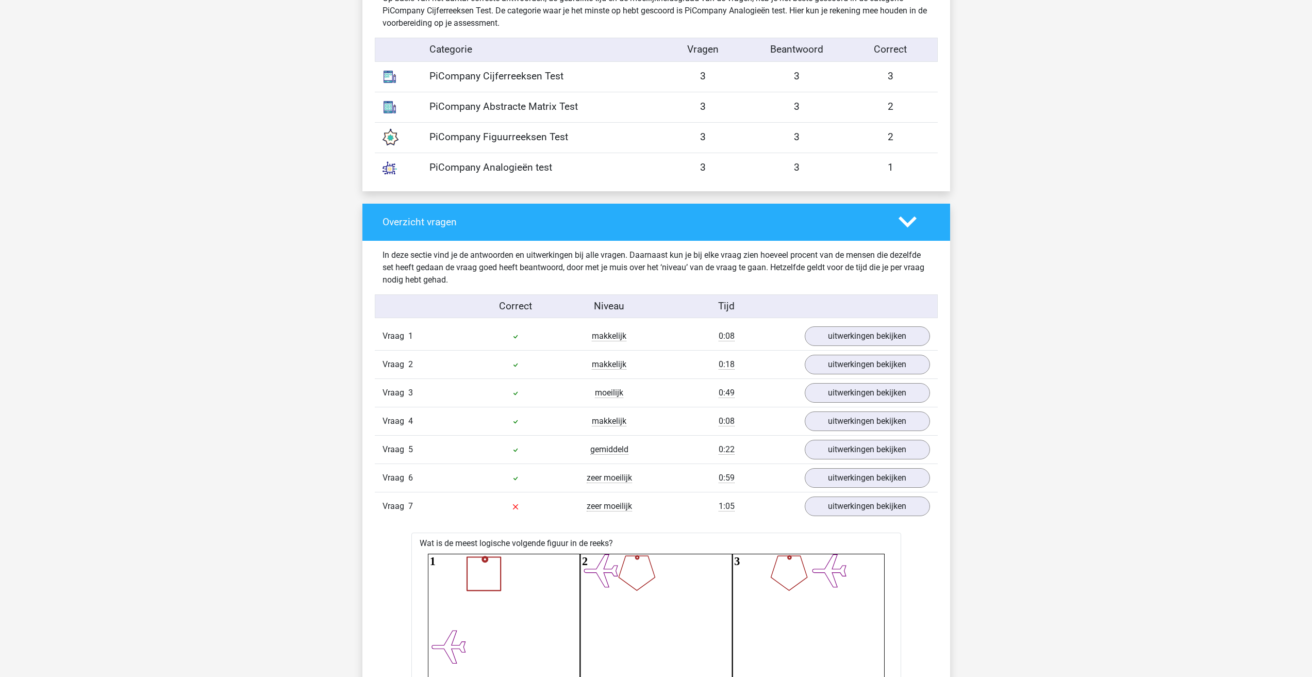
click at [831, 350] on div "Vraag 1 makkelijk 0:08 uitwerkingen bekijken" at bounding box center [656, 336] width 563 height 28
click at [837, 332] on link "uitwerkingen bekijken" at bounding box center [867, 336] width 144 height 23
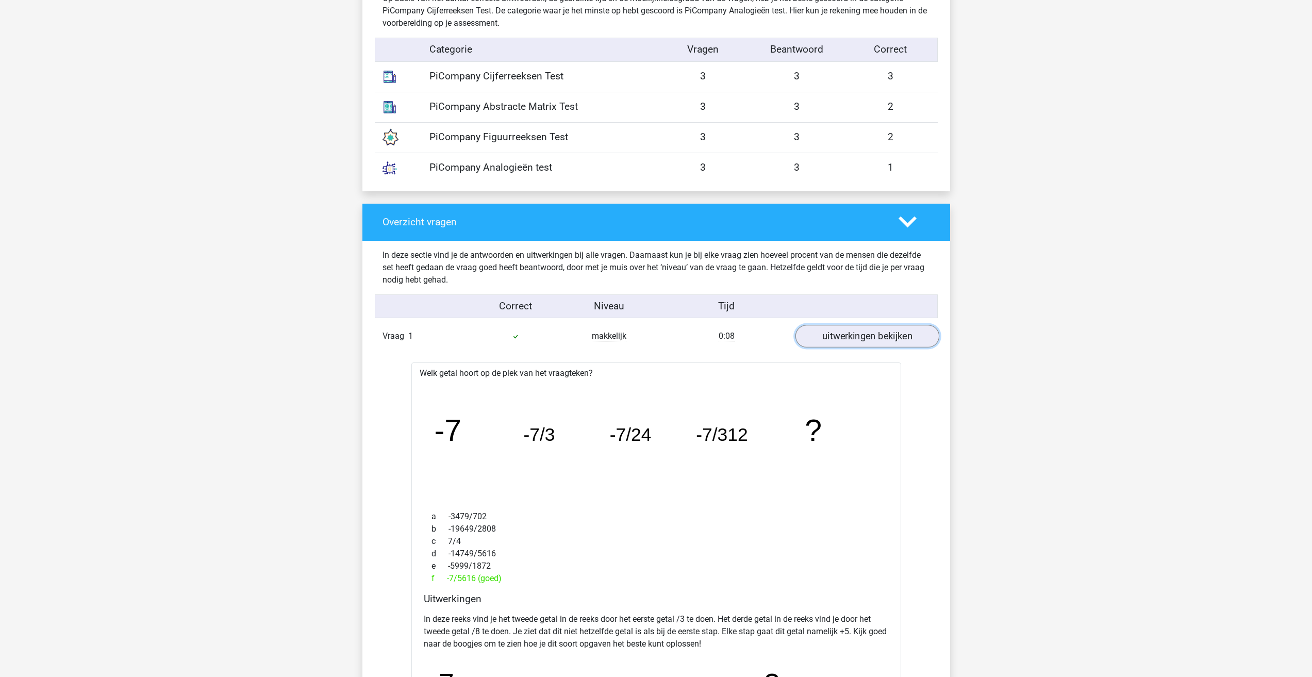
click at [838, 333] on link "uitwerkingen bekijken" at bounding box center [867, 336] width 144 height 23
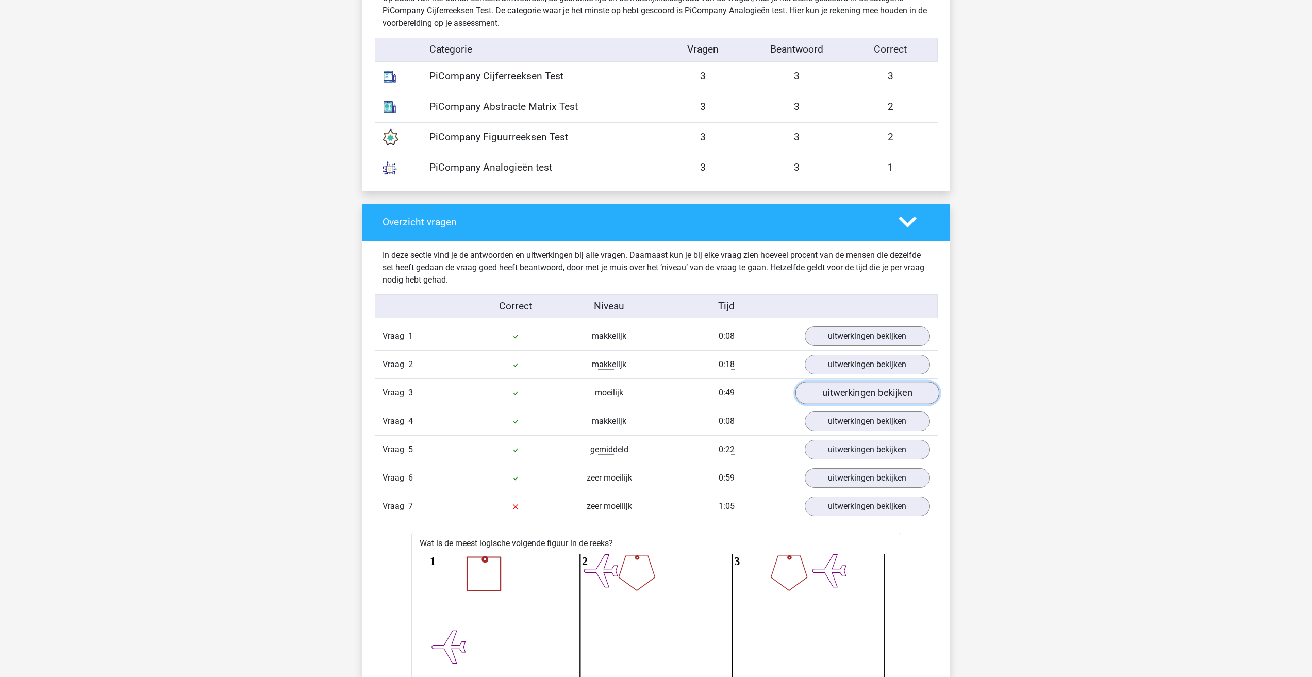
click at [839, 386] on link "uitwerkingen bekijken" at bounding box center [867, 393] width 144 height 23
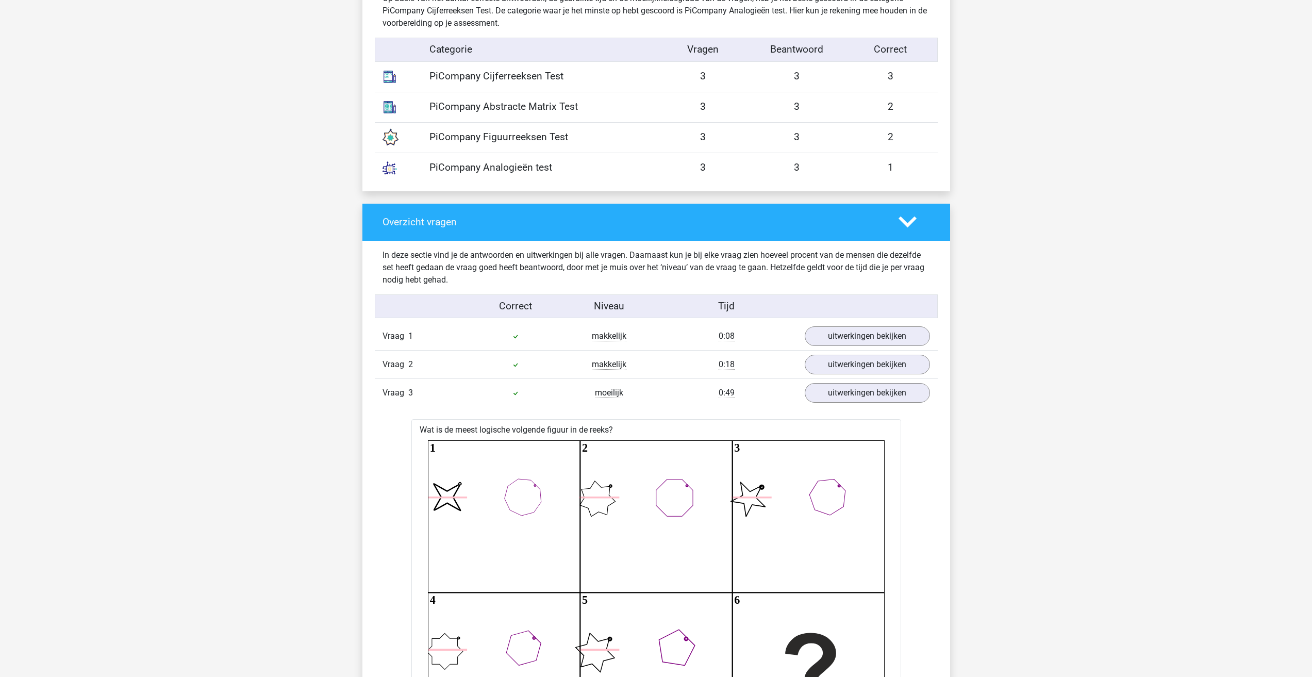
click at [842, 382] on div "Vraag 3 moeilijk 0:49 uitwerkingen bekijken" at bounding box center [656, 393] width 563 height 28
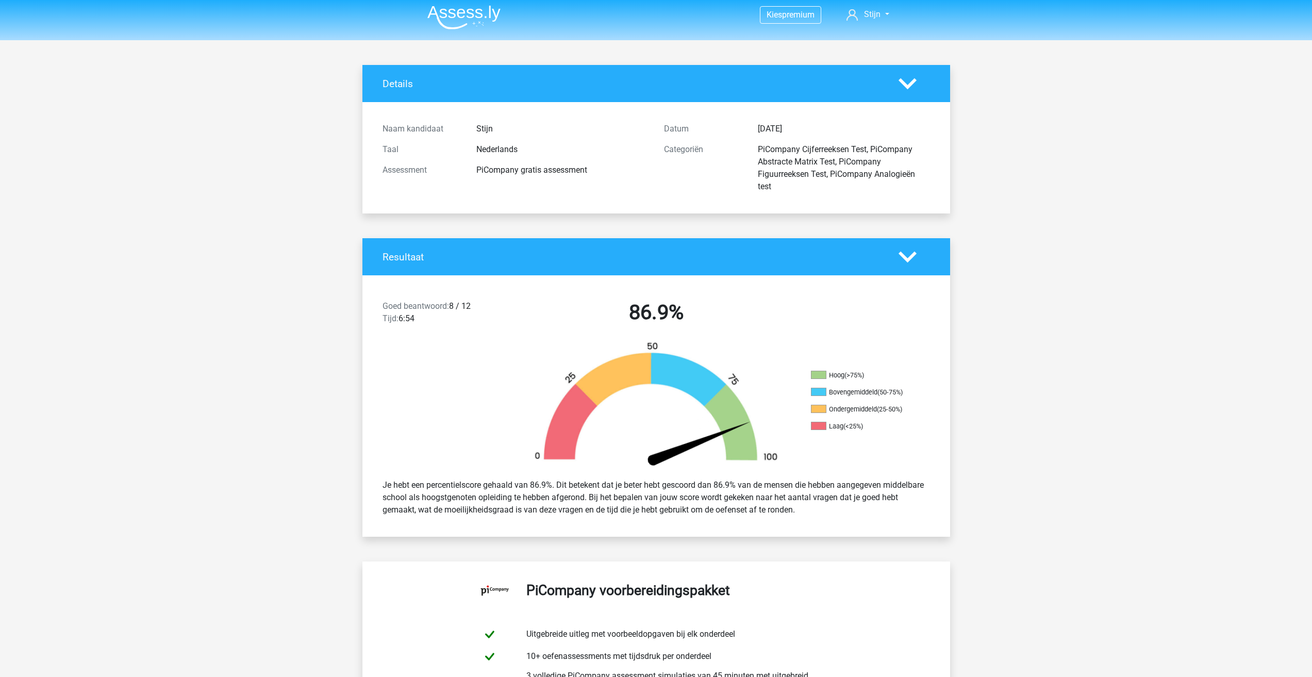
scroll to position [0, 0]
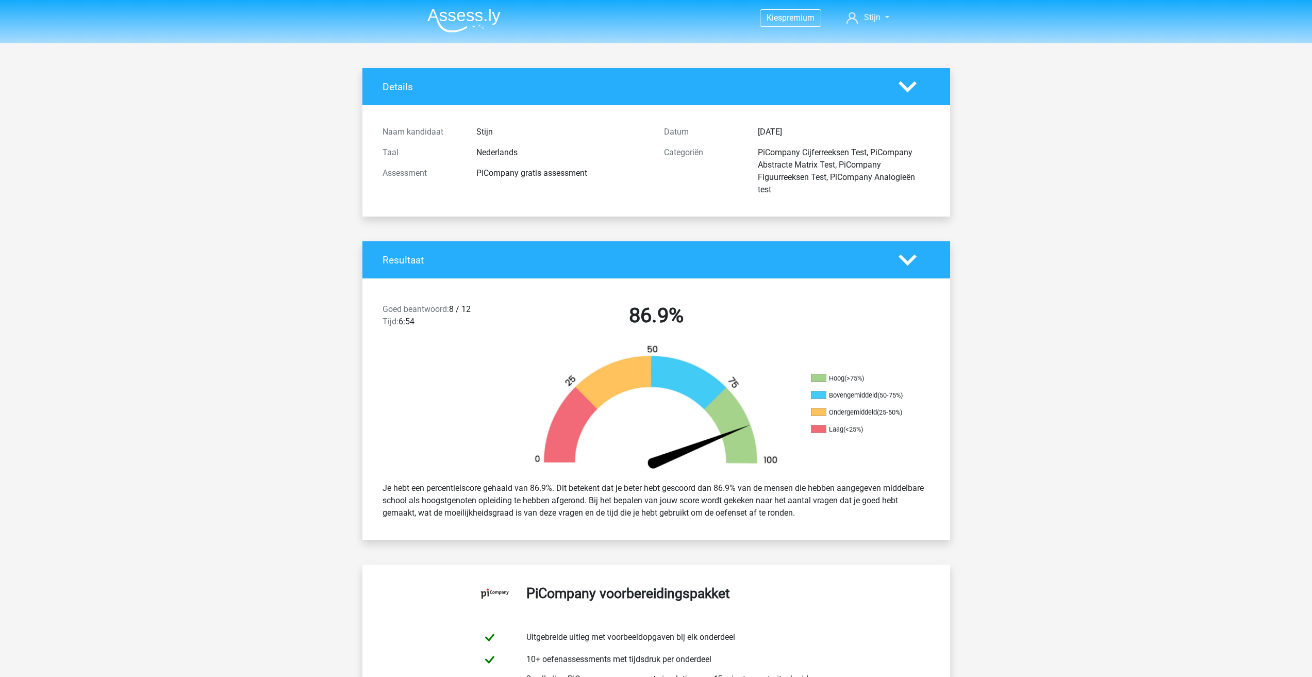
click at [484, 26] on img at bounding box center [464, 20] width 73 height 24
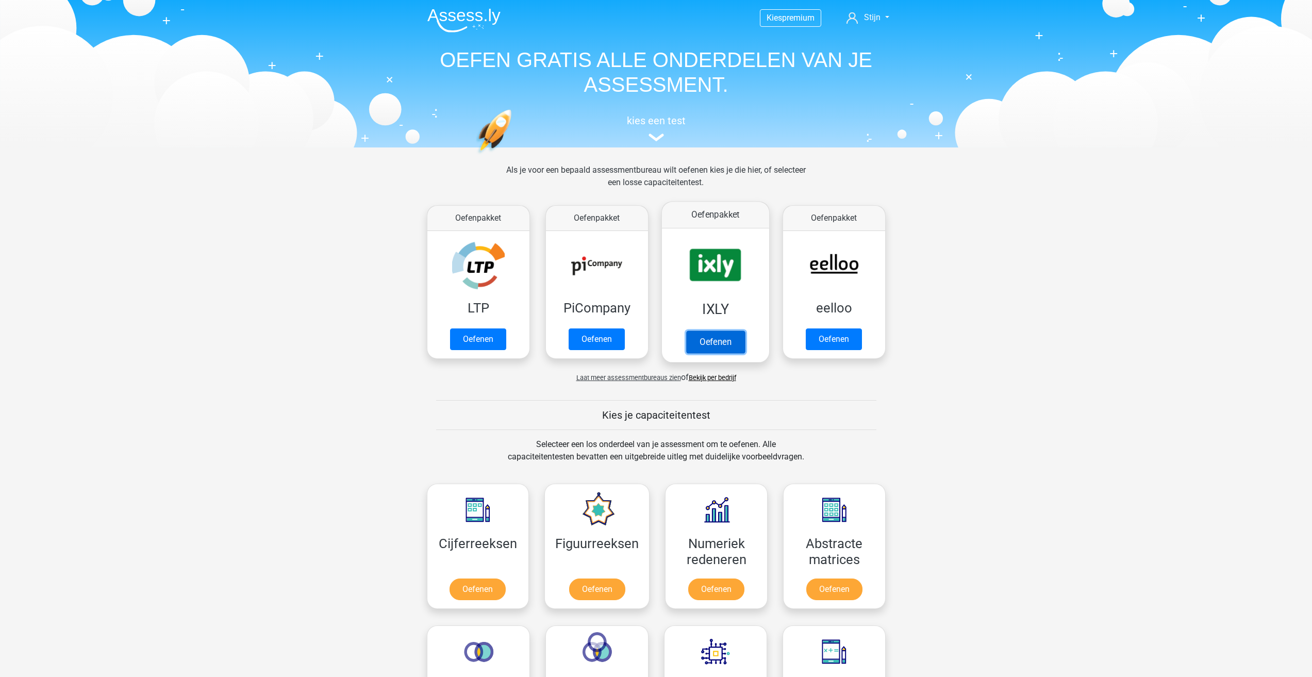
click at [722, 340] on link "Oefenen" at bounding box center [715, 342] width 59 height 23
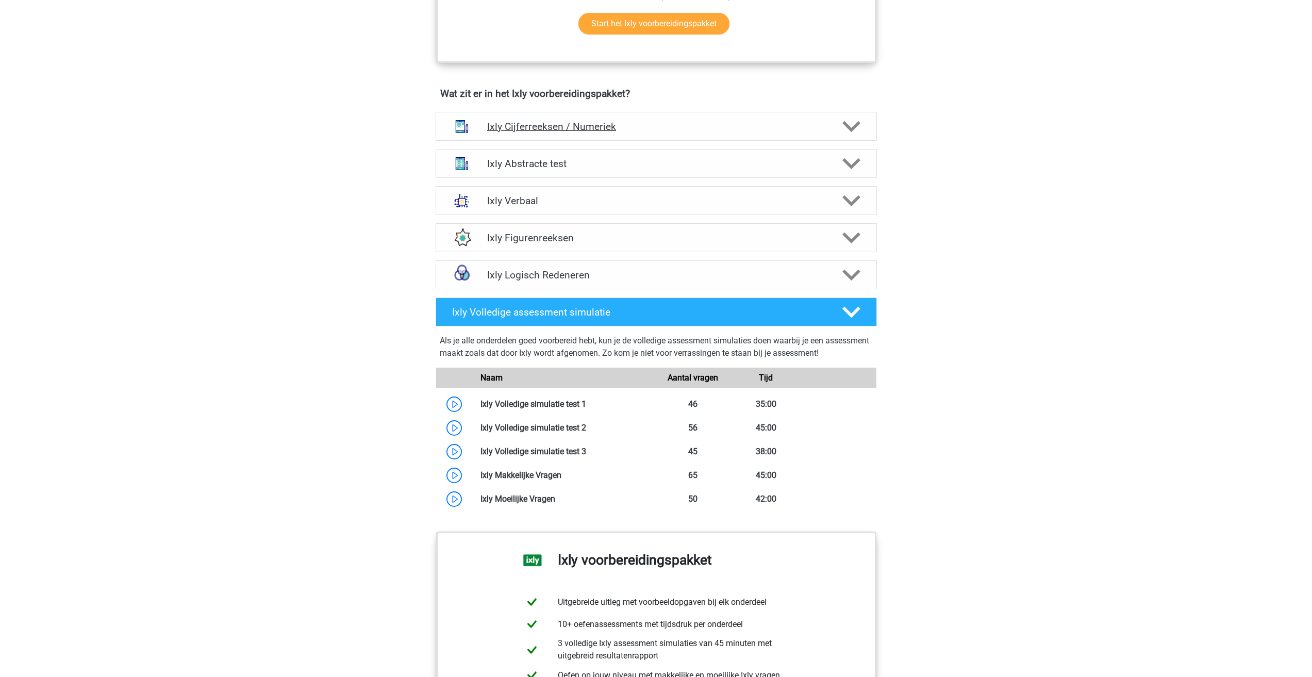
scroll to position [619, 0]
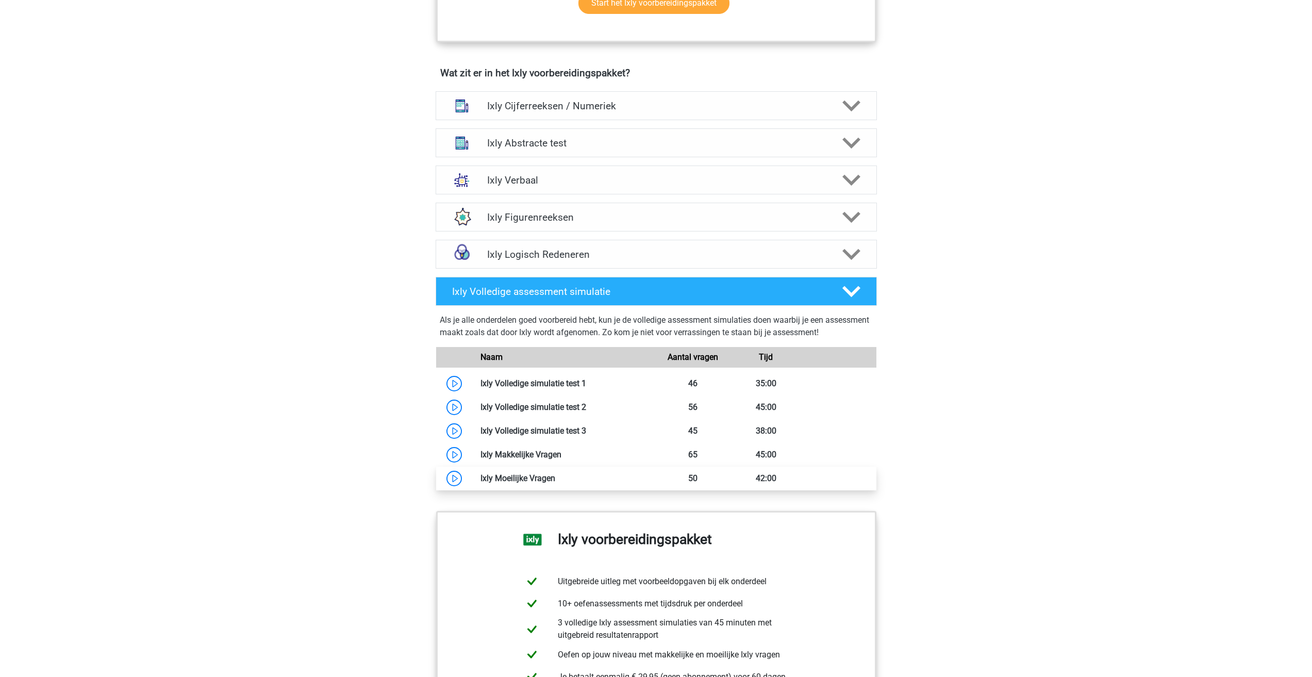
click at [555, 476] on link at bounding box center [555, 478] width 0 height 10
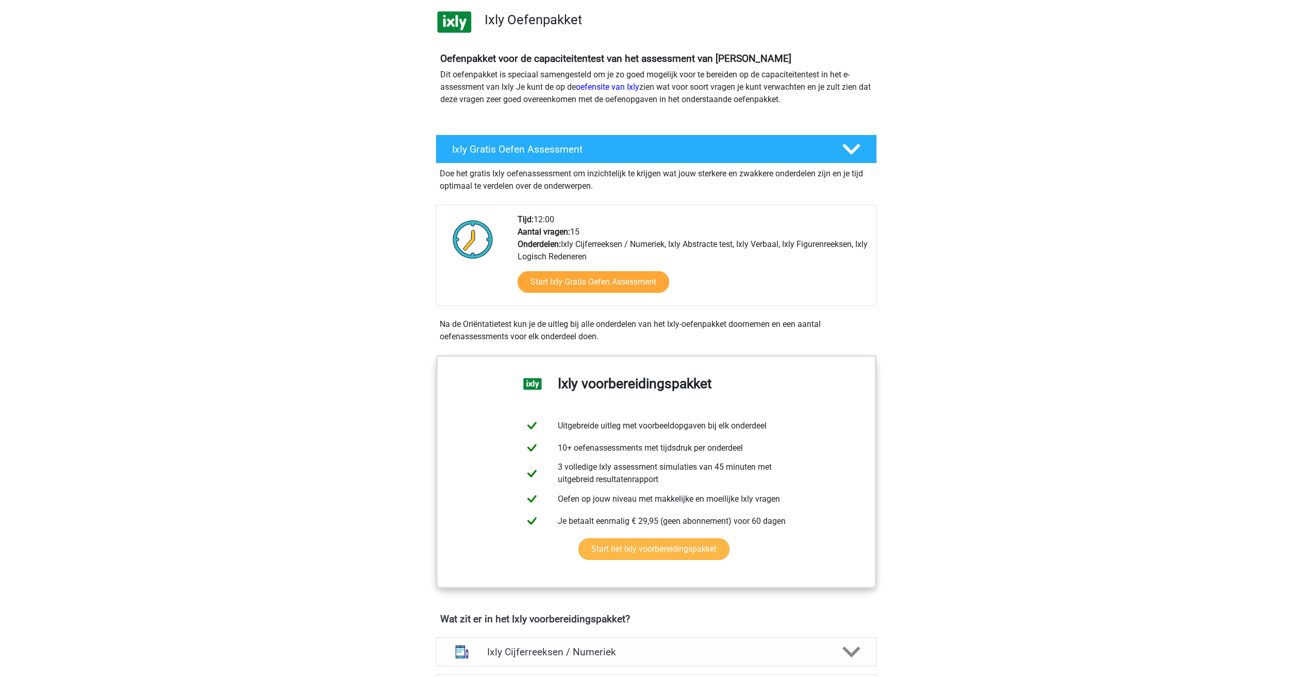
scroll to position [0, 0]
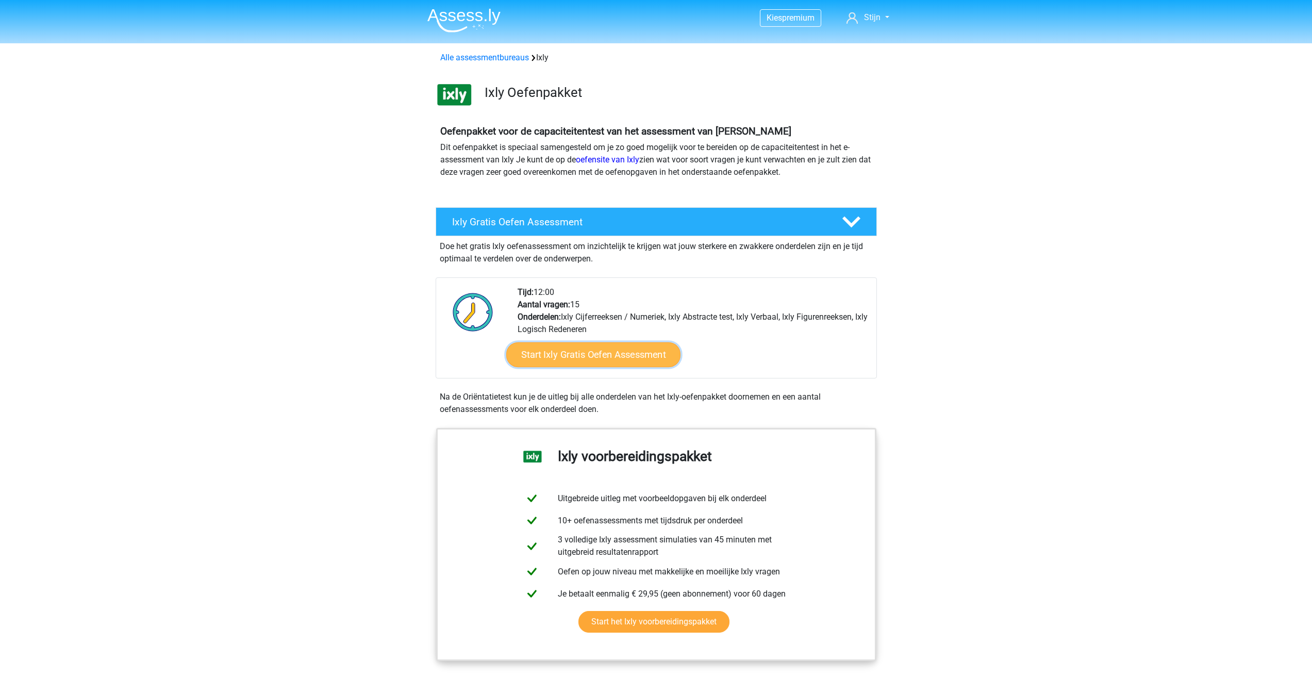
click at [550, 349] on link "Start Ixly Gratis Oefen Assessment" at bounding box center [593, 354] width 174 height 25
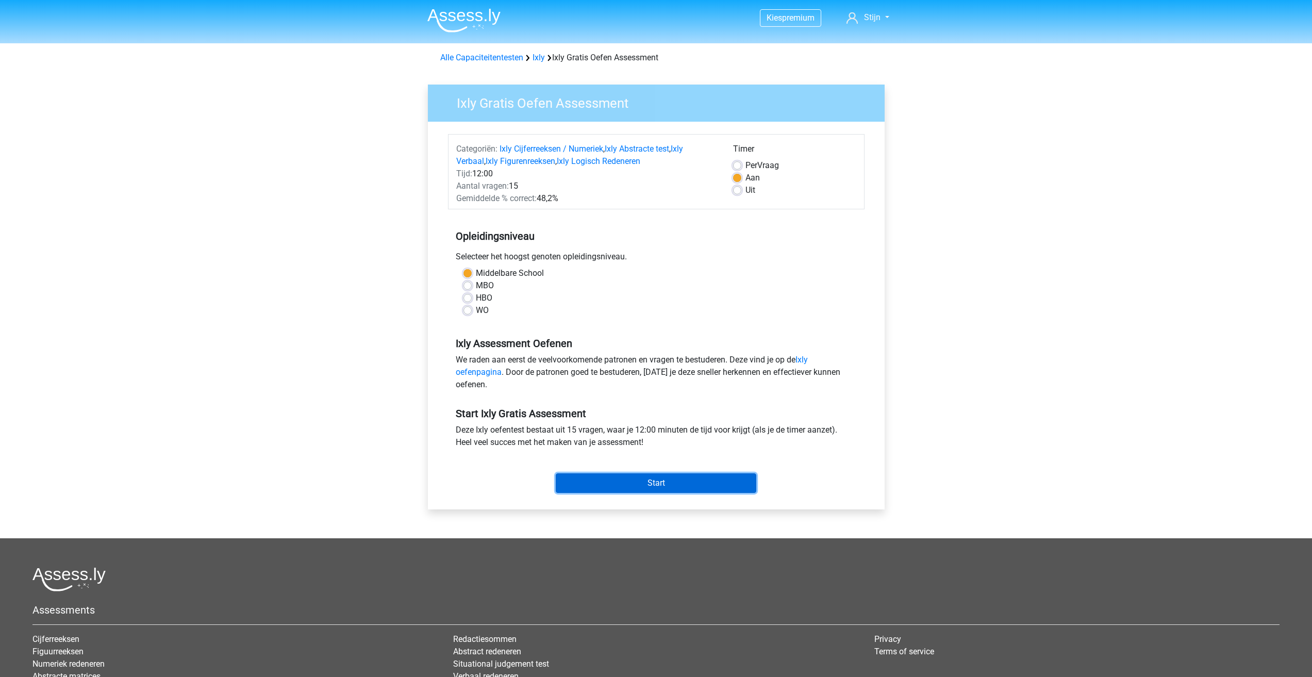
click at [632, 487] on input "Start" at bounding box center [656, 483] width 201 height 20
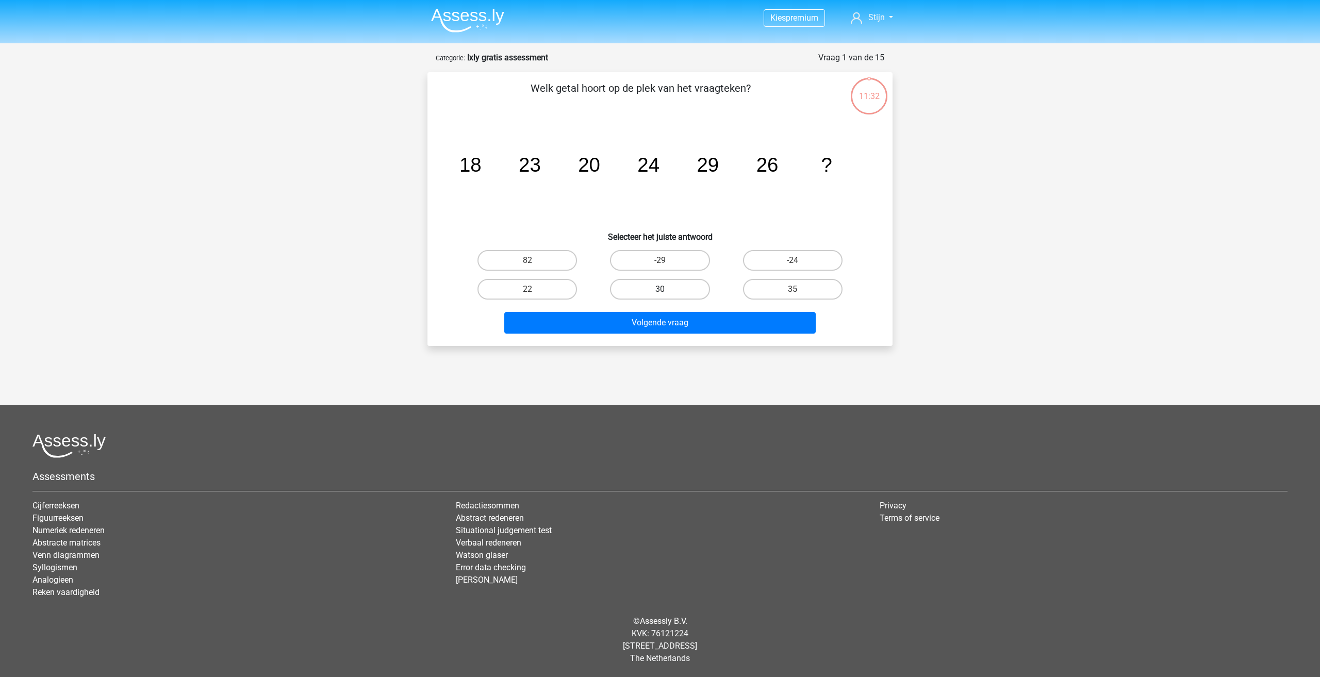
click at [636, 292] on label "30" at bounding box center [660, 289] width 100 height 21
click at [660, 292] on input "30" at bounding box center [663, 292] width 7 height 7
radio input "true"
click at [638, 323] on button "Volgende vraag" at bounding box center [660, 323] width 312 height 22
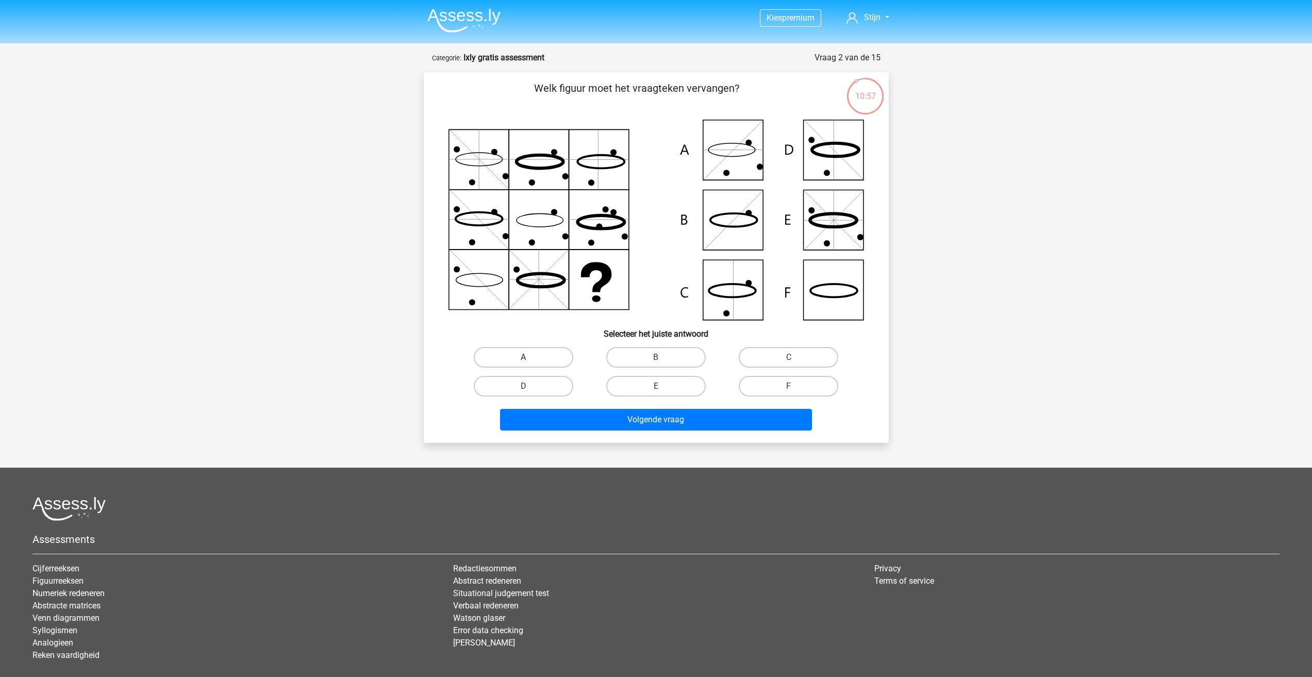
click at [528, 349] on label "A" at bounding box center [524, 357] width 100 height 21
click at [528, 357] on input "A" at bounding box center [526, 360] width 7 height 7
radio input "true"
click at [764, 386] on label "F" at bounding box center [789, 386] width 100 height 21
click at [789, 386] on input "F" at bounding box center [792, 389] width 7 height 7
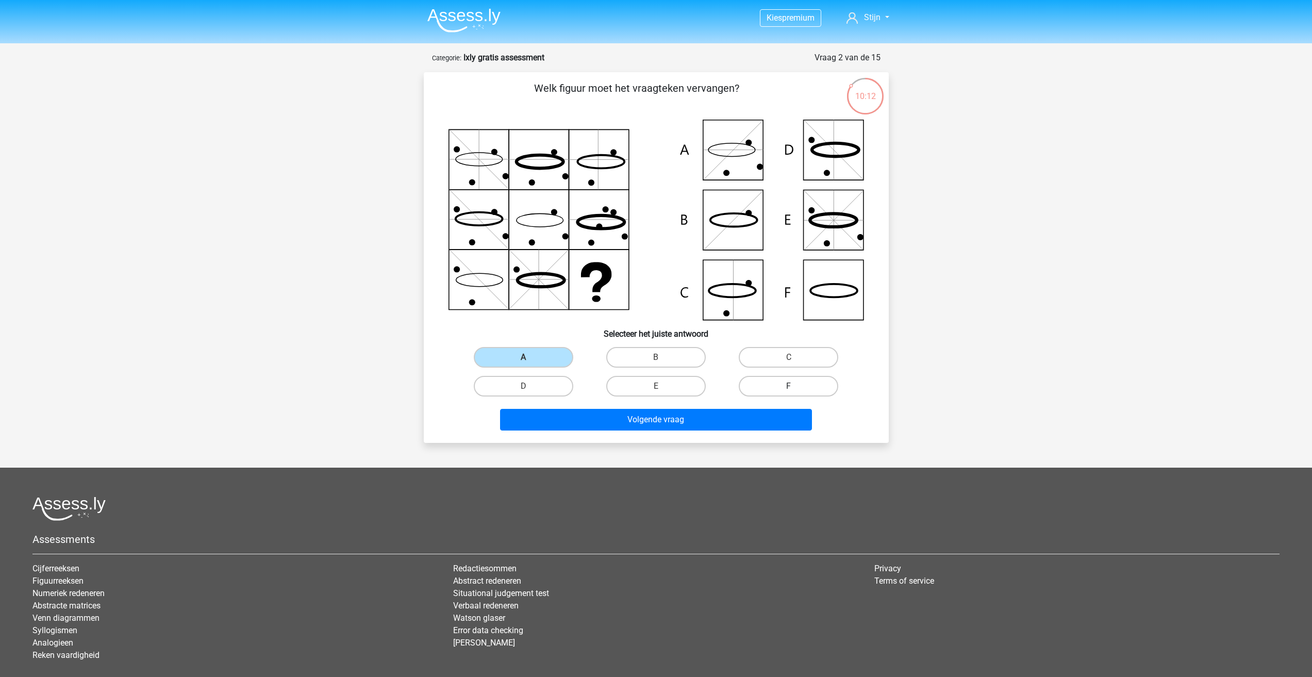
radio input "true"
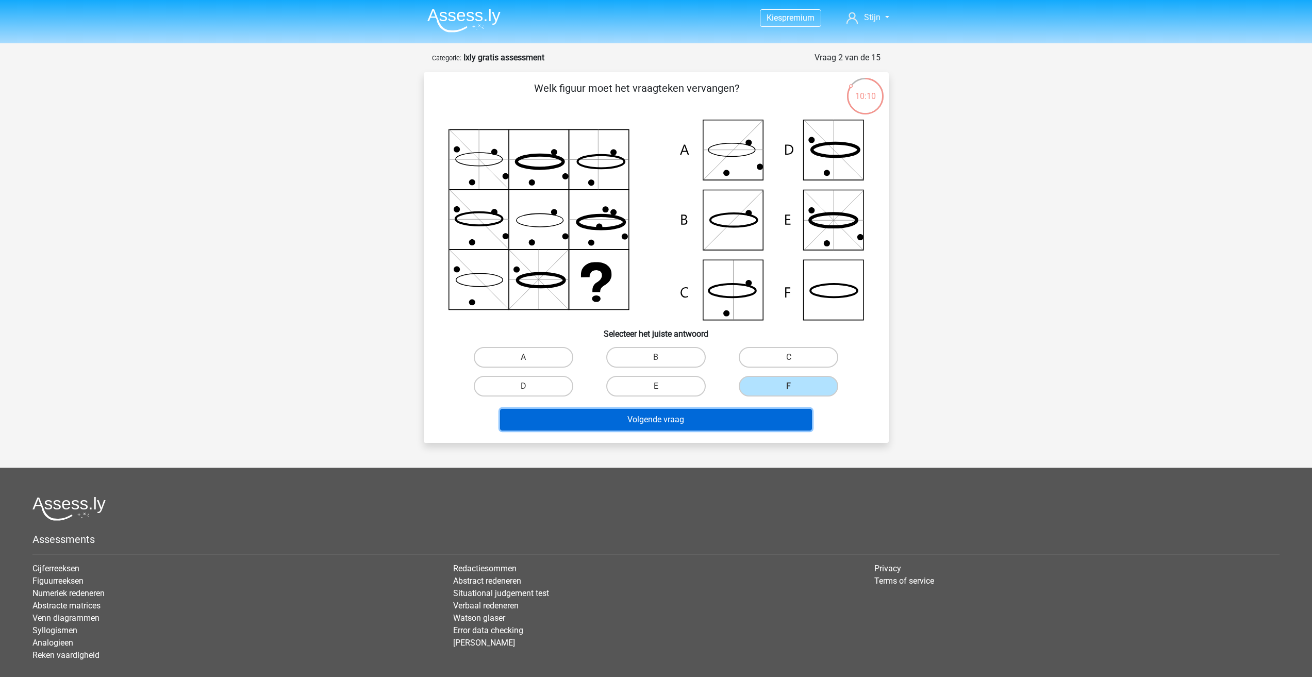
click at [721, 415] on button "Volgende vraag" at bounding box center [656, 420] width 312 height 22
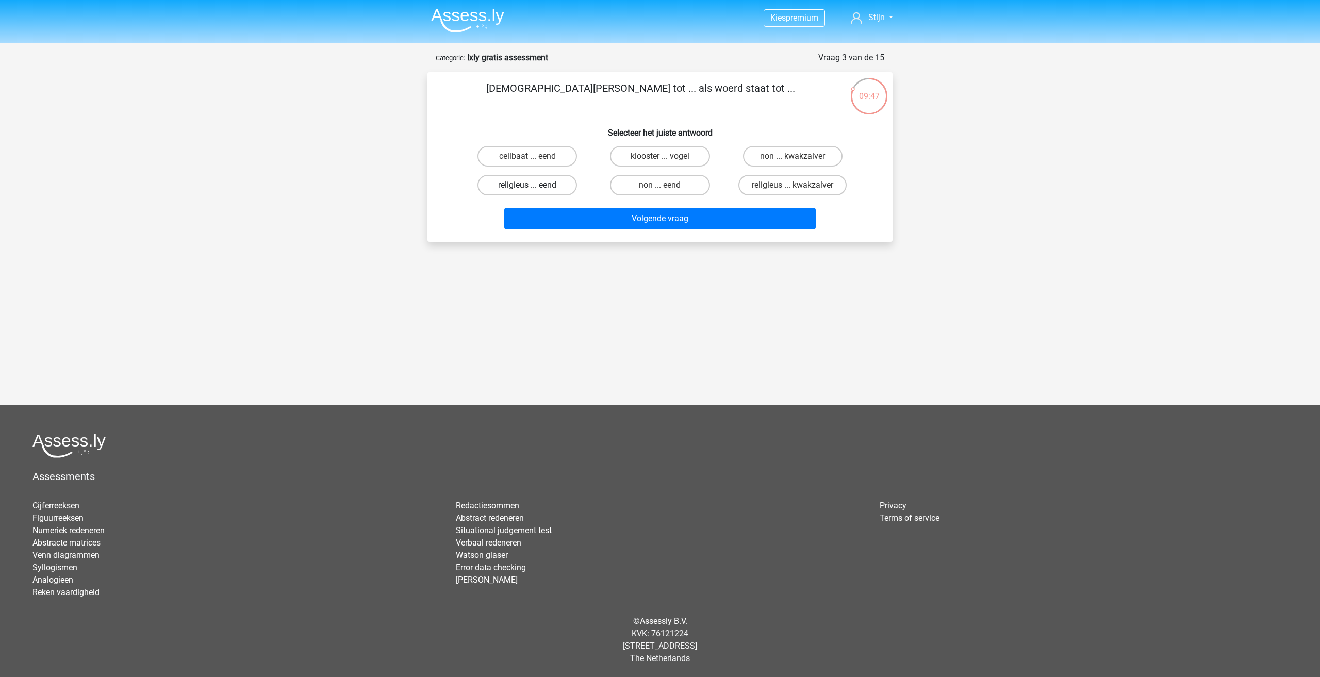
click at [519, 188] on label "religieus ... eend" at bounding box center [528, 185] width 100 height 21
click at [528, 188] on input "religieus ... eend" at bounding box center [531, 188] width 7 height 7
radio input "true"
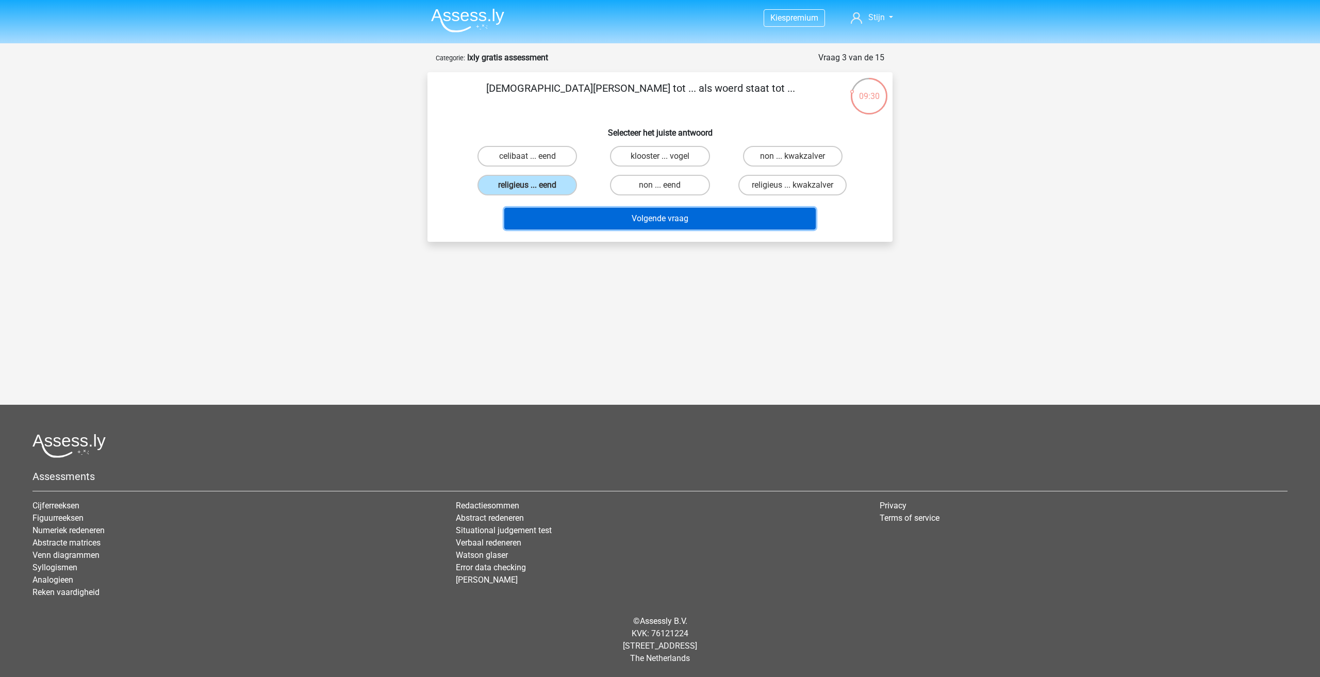
click at [615, 222] on button "Volgende vraag" at bounding box center [660, 219] width 312 height 22
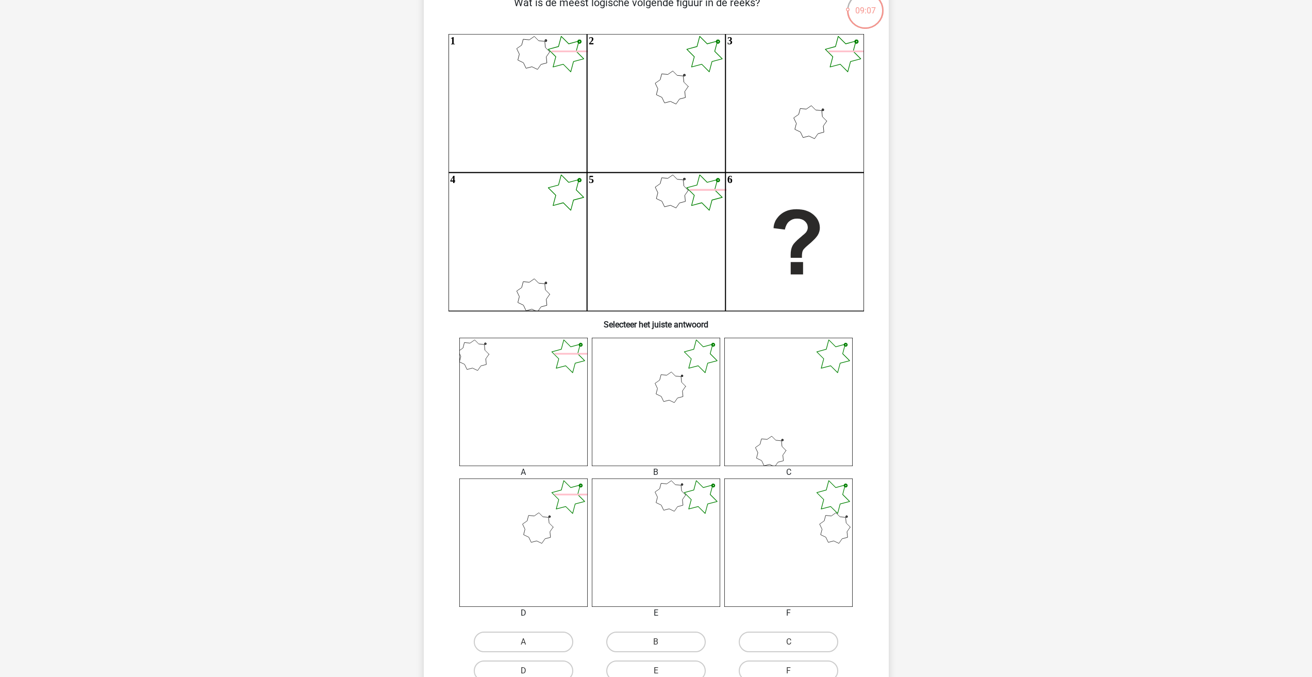
scroll to position [52, 0]
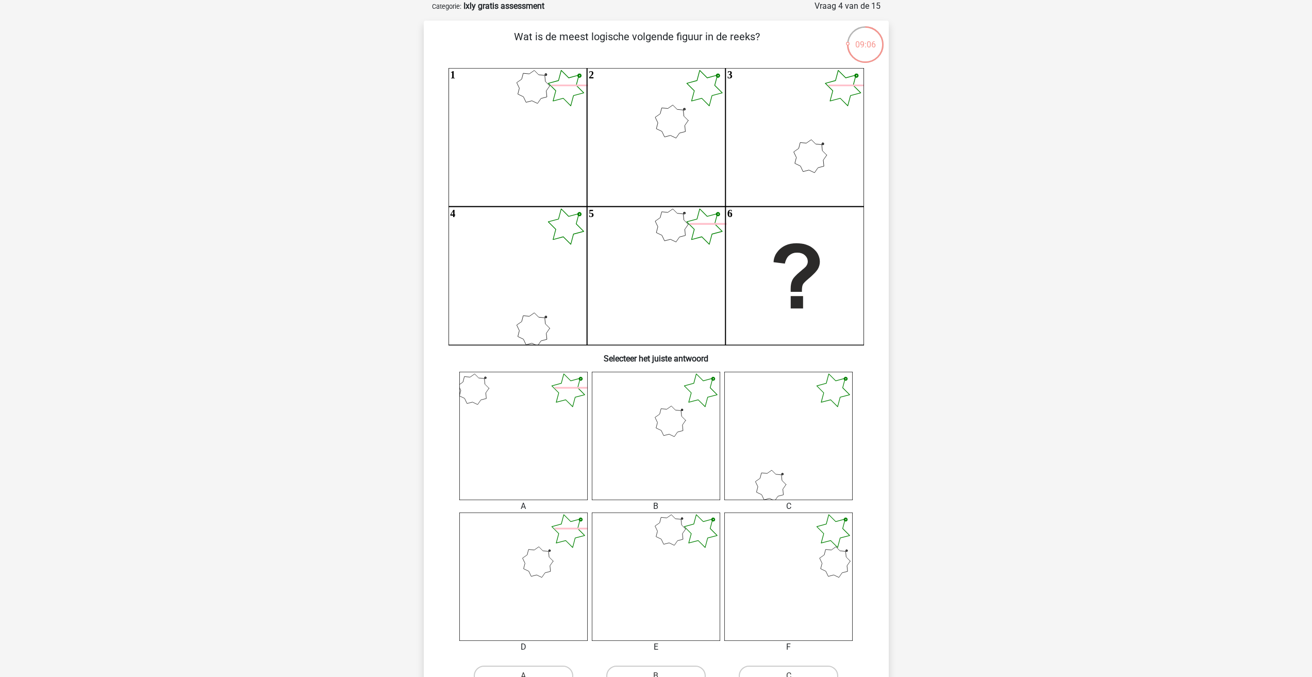
click at [652, 452] on icon at bounding box center [656, 436] width 128 height 128
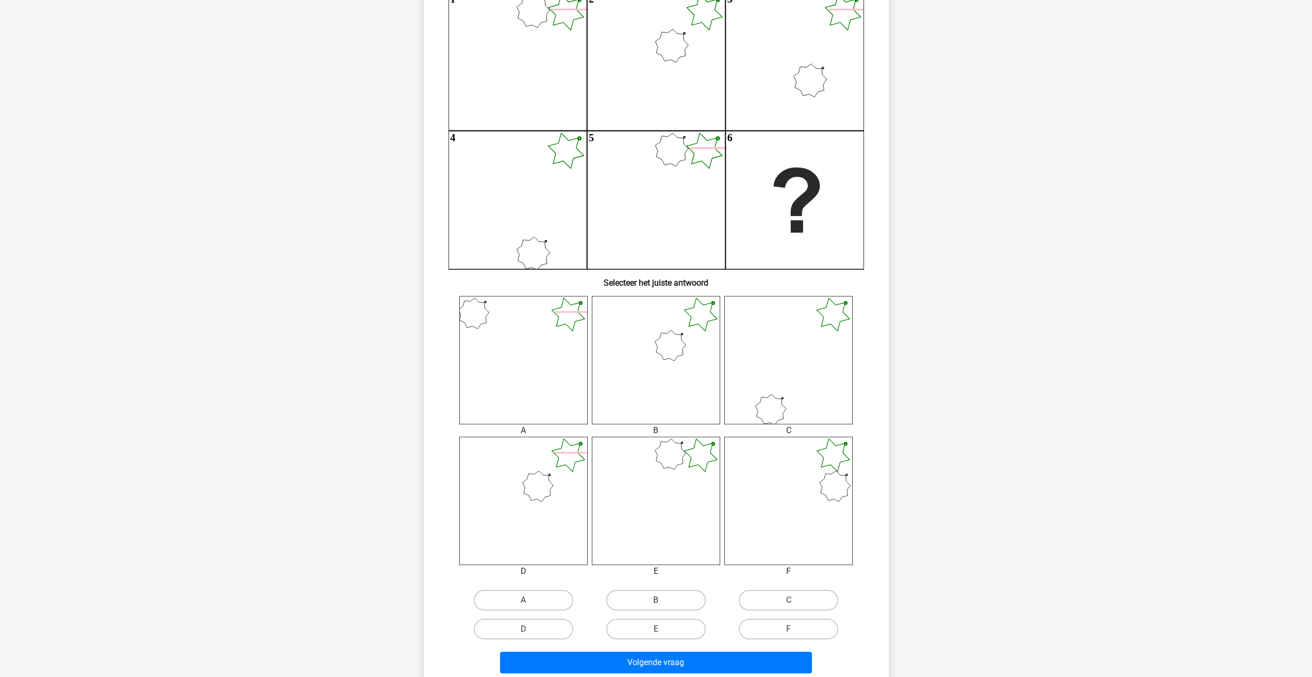
scroll to position [206, 0]
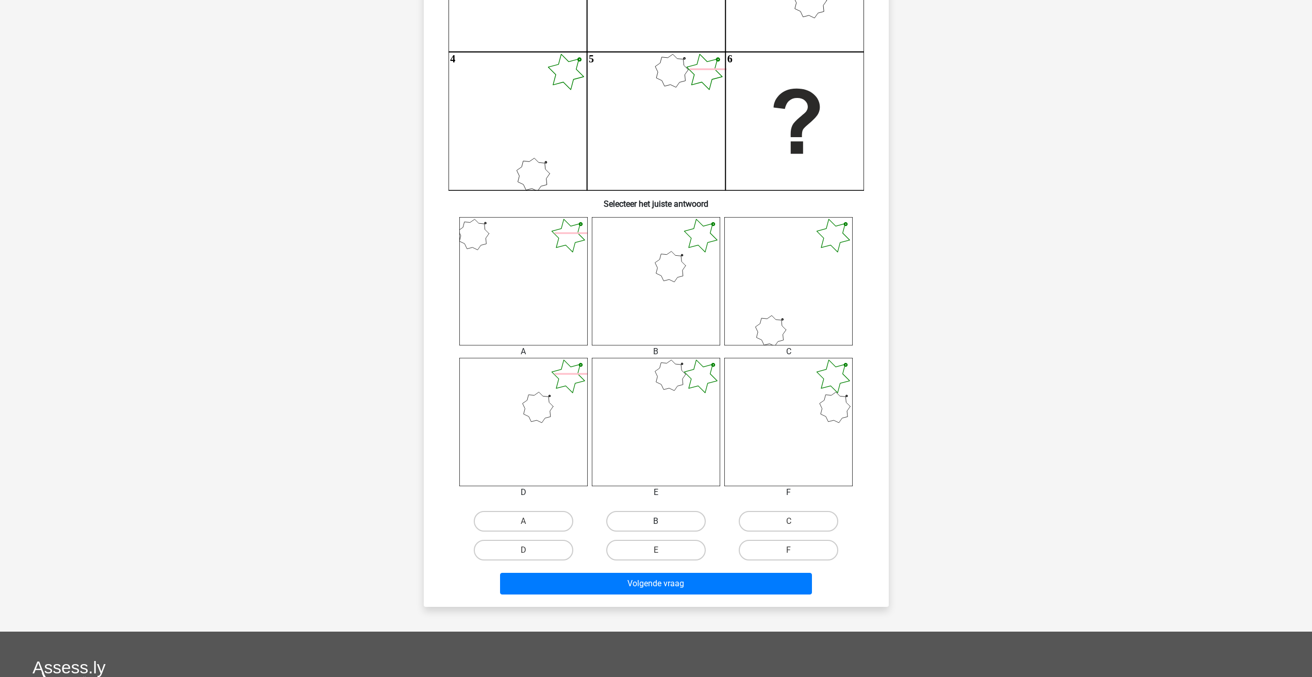
click at [639, 520] on label "B" at bounding box center [656, 521] width 100 height 21
click at [656, 521] on input "B" at bounding box center [659, 524] width 7 height 7
radio input "true"
click at [654, 585] on button "Volgende vraag" at bounding box center [656, 584] width 312 height 22
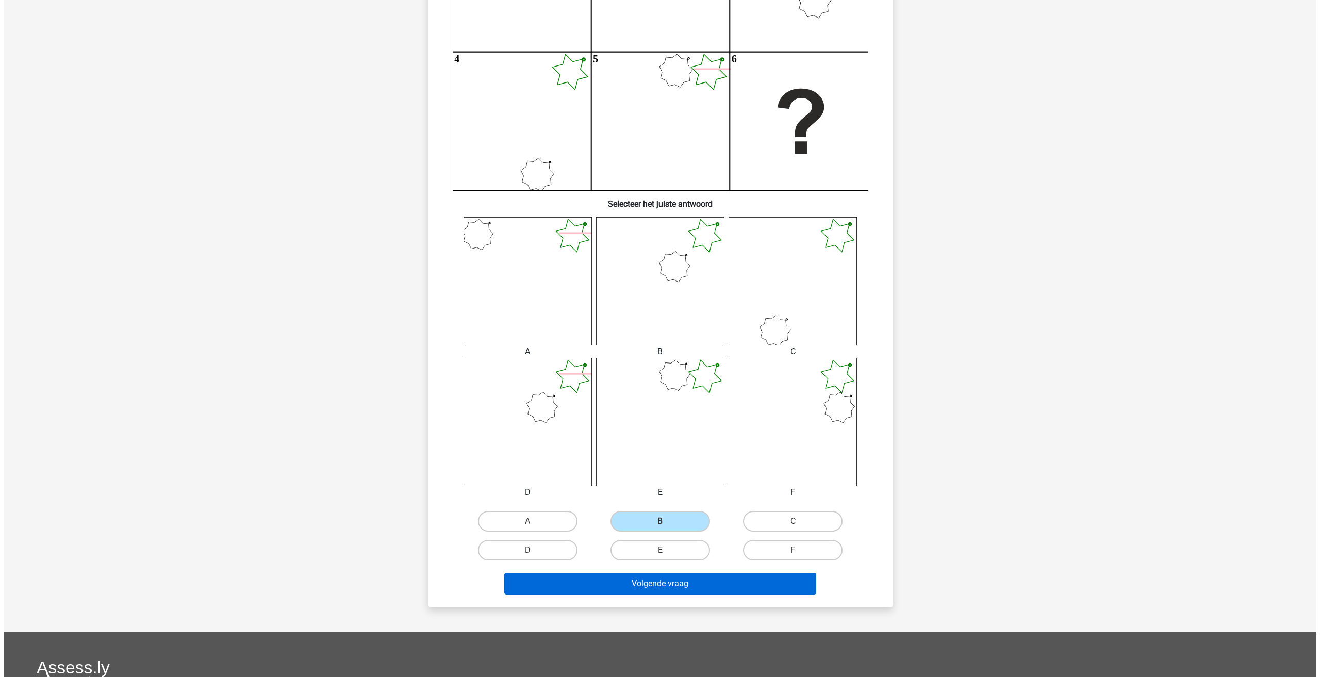
scroll to position [0, 0]
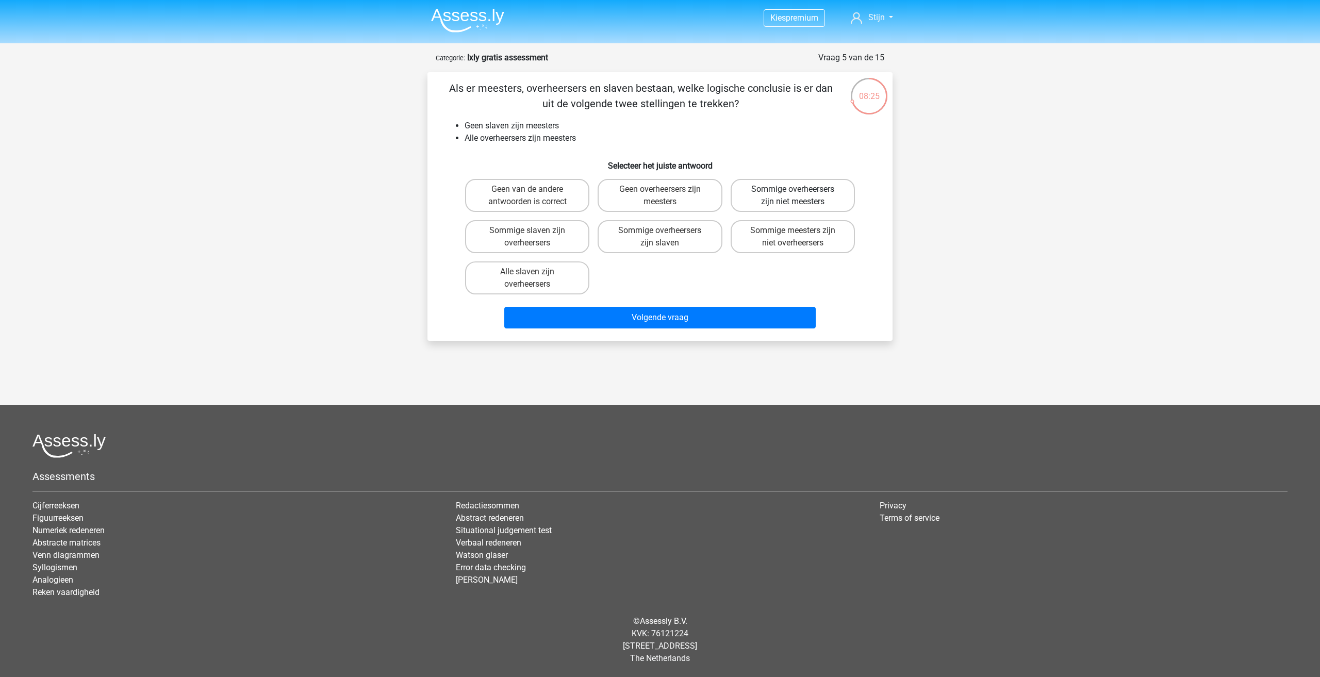
click at [754, 197] on label "Sommige overheersers zijn niet meesters" at bounding box center [793, 195] width 124 height 33
click at [793, 196] on input "Sommige overheersers zijn niet meesters" at bounding box center [796, 192] width 7 height 7
radio input "true"
click at [675, 207] on label "Geen overheersers zijn meesters" at bounding box center [660, 195] width 124 height 33
click at [667, 196] on input "Geen overheersers zijn meesters" at bounding box center [663, 192] width 7 height 7
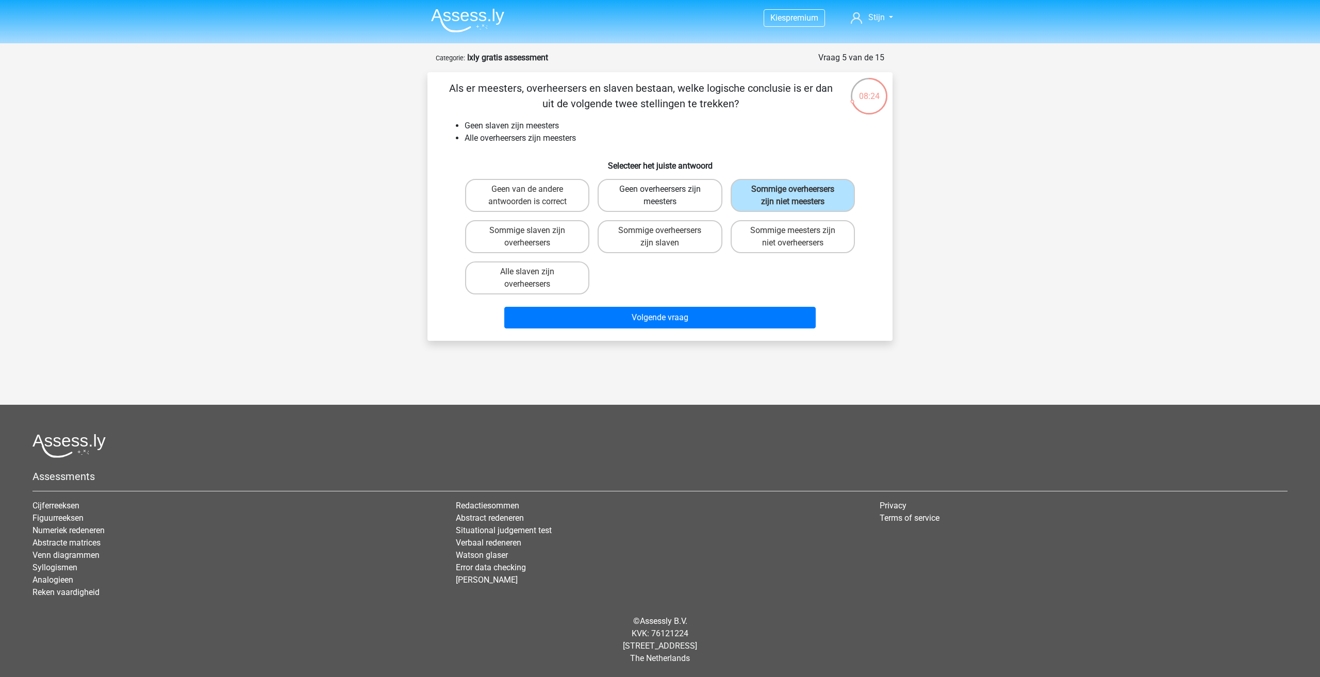
radio input "true"
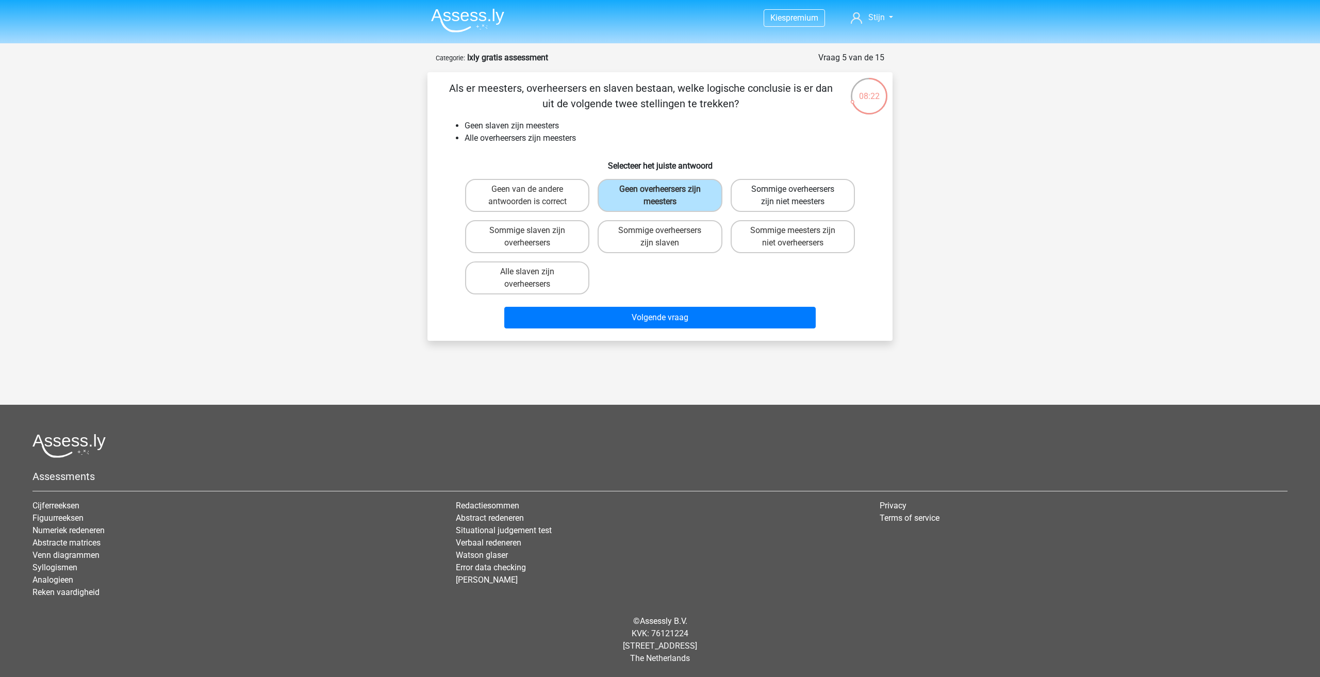
click at [754, 203] on label "Sommige overheersers zijn niet meesters" at bounding box center [793, 195] width 124 height 33
click at [793, 196] on input "Sommige overheersers zijn niet meesters" at bounding box center [796, 192] width 7 height 7
radio input "true"
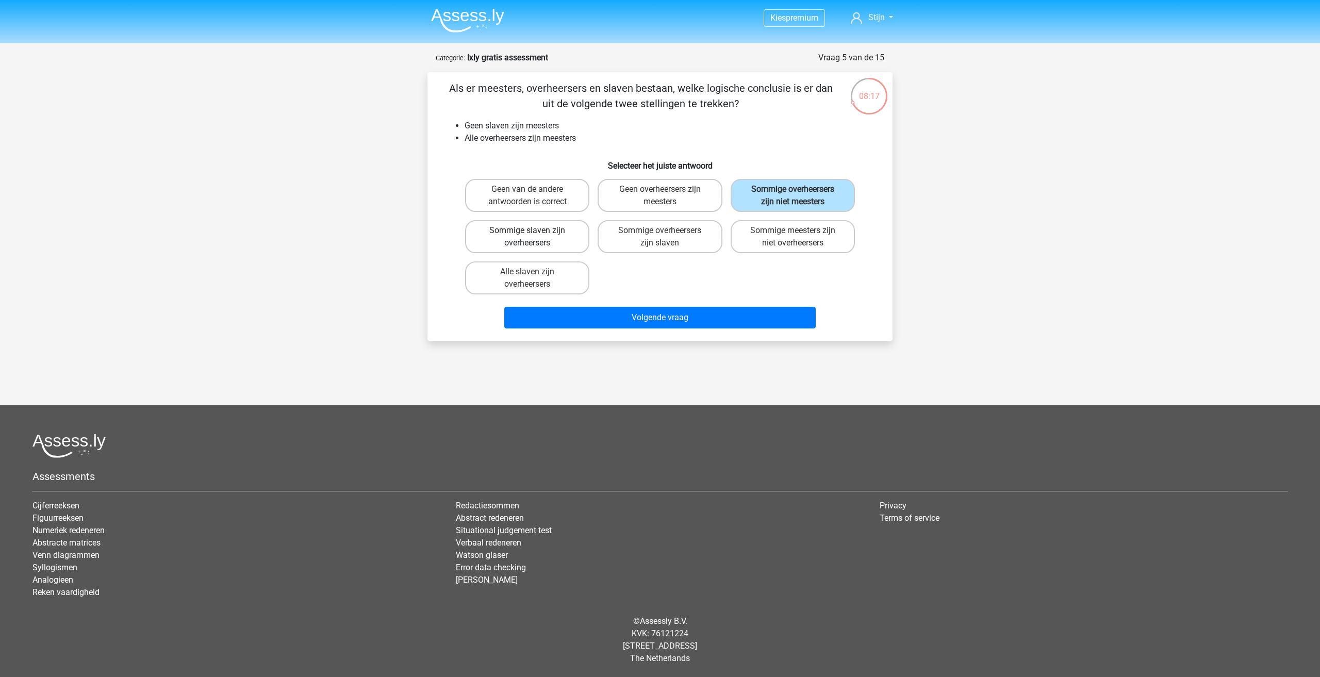
click at [547, 243] on label "Sommige slaven zijn overheersers" at bounding box center [527, 236] width 124 height 33
click at [534, 237] on input "Sommige slaven zijn overheersers" at bounding box center [531, 234] width 7 height 7
radio input "true"
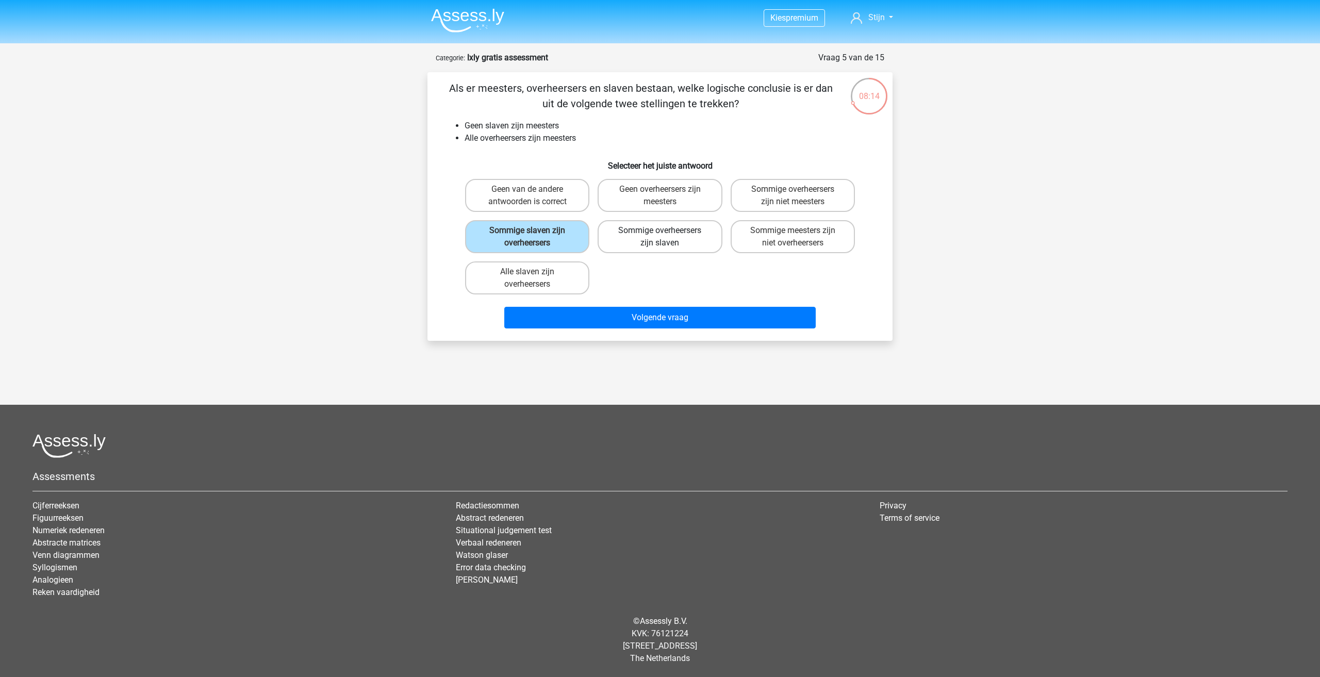
click at [638, 242] on label "Sommige overheersers zijn slaven" at bounding box center [660, 236] width 124 height 33
click at [660, 237] on input "Sommige overheersers zijn slaven" at bounding box center [663, 234] width 7 height 7
radio input "true"
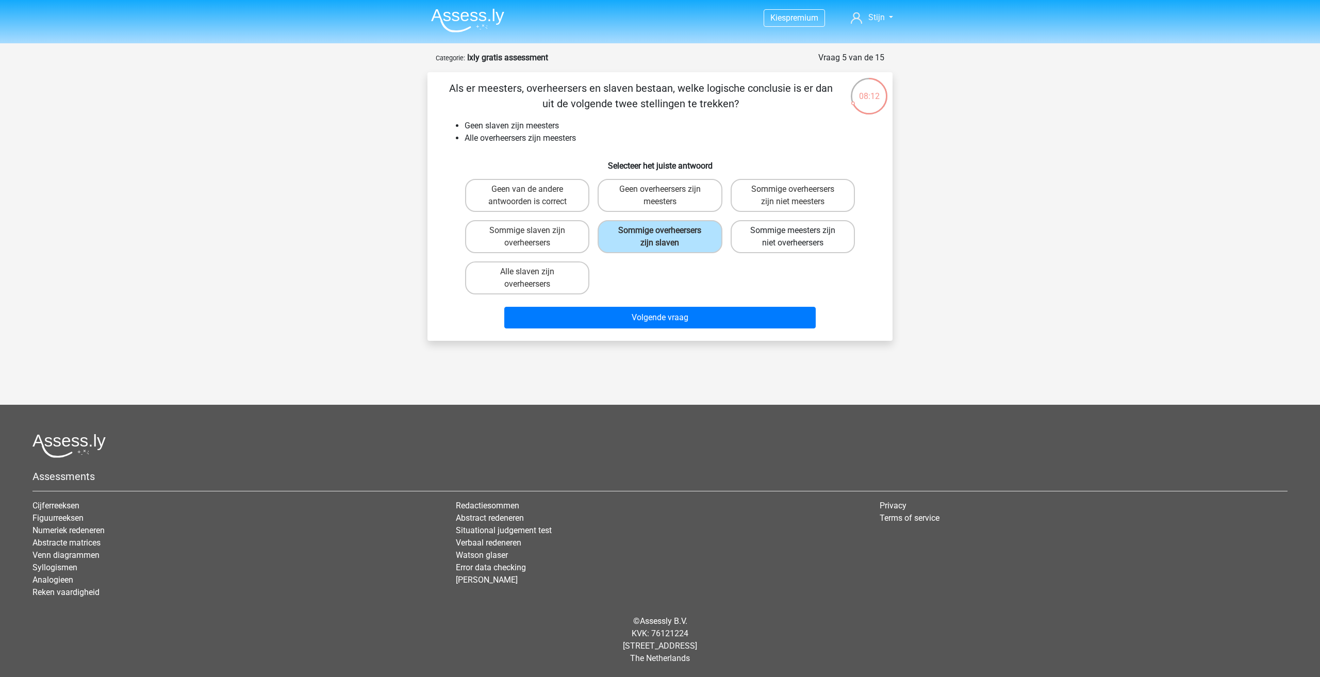
click at [768, 237] on label "Sommige meesters zijn niet overheersers" at bounding box center [793, 236] width 124 height 33
click at [793, 237] on input "Sommige meesters zijn niet overheersers" at bounding box center [796, 234] width 7 height 7
radio input "true"
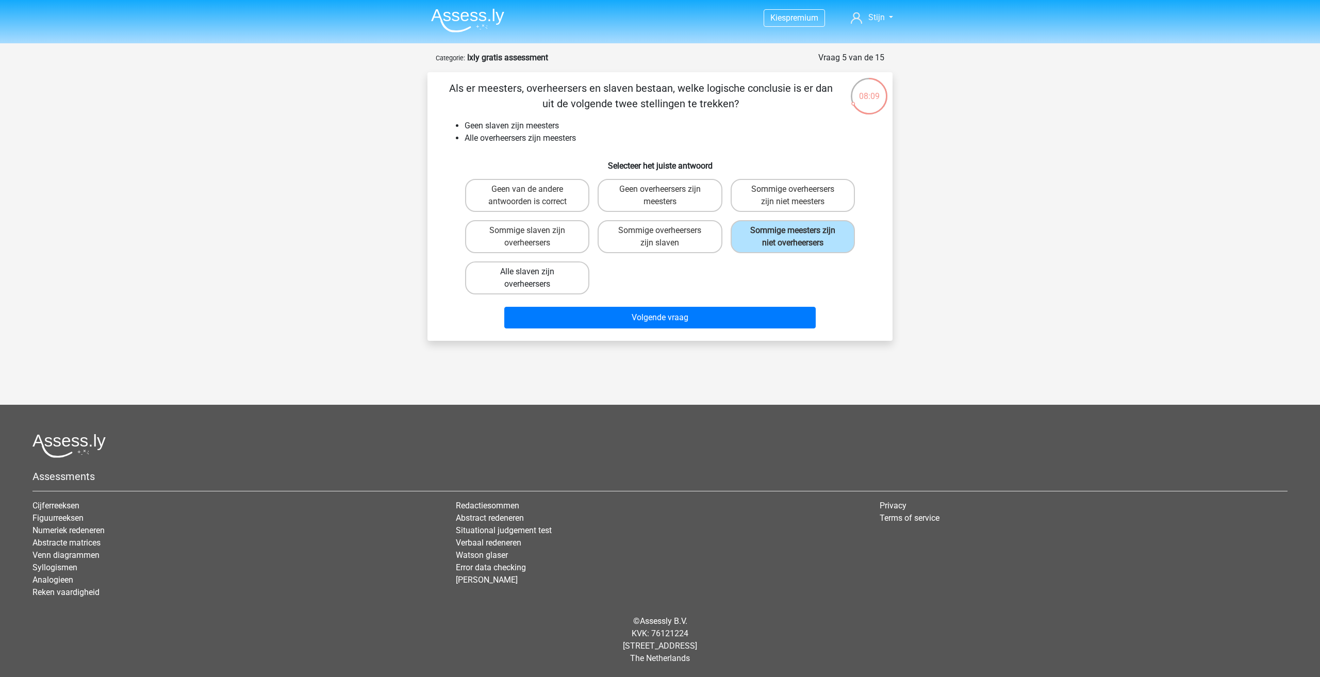
click at [542, 288] on label "Alle slaven zijn overheersers" at bounding box center [527, 277] width 124 height 33
click at [534, 278] on input "Alle slaven zijn overheersers" at bounding box center [531, 275] width 7 height 7
radio input "true"
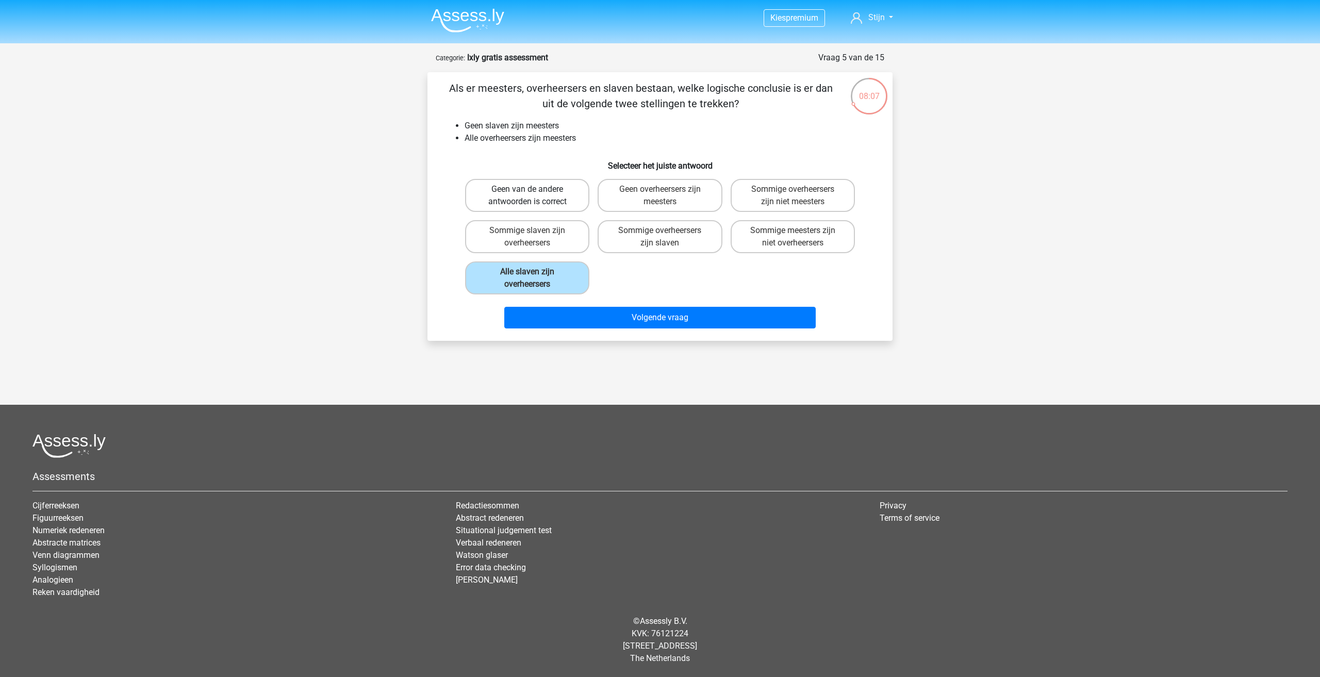
click at [522, 206] on label "Geen van de andere antwoorden is correct" at bounding box center [527, 195] width 124 height 33
click at [528, 196] on input "Geen van de andere antwoorden is correct" at bounding box center [531, 192] width 7 height 7
radio input "true"
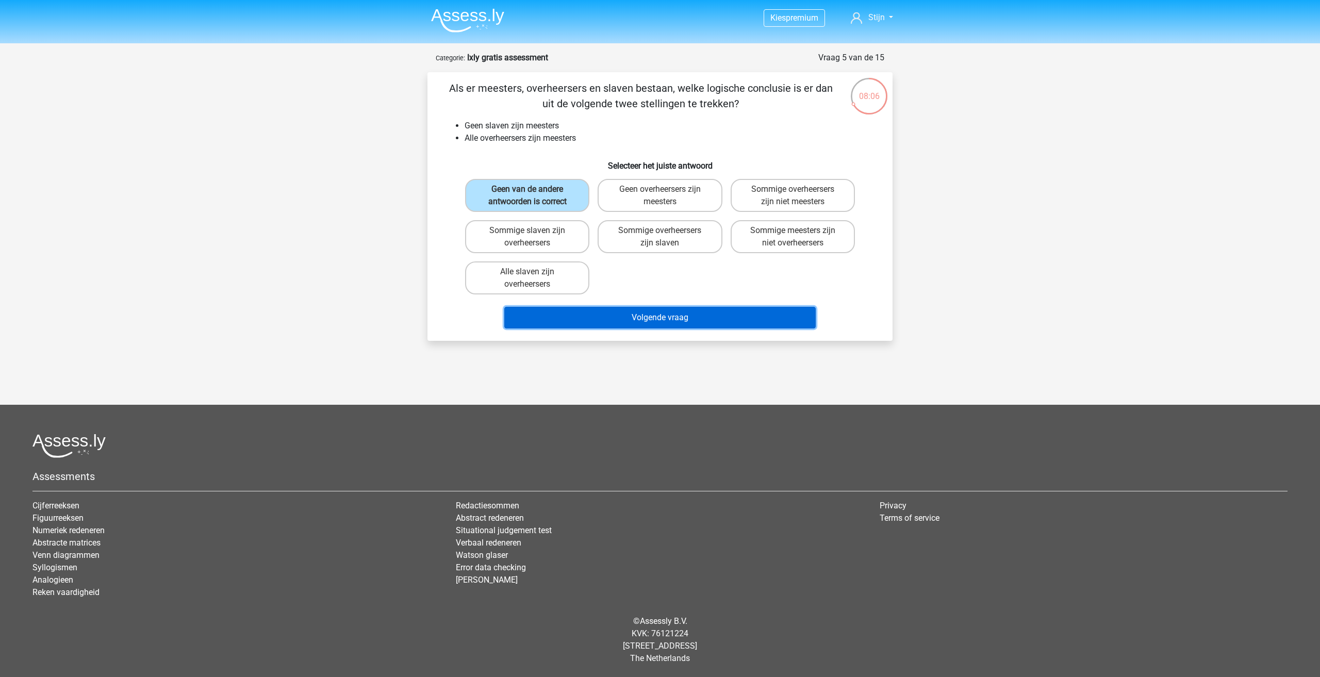
click at [562, 321] on button "Volgende vraag" at bounding box center [660, 318] width 312 height 22
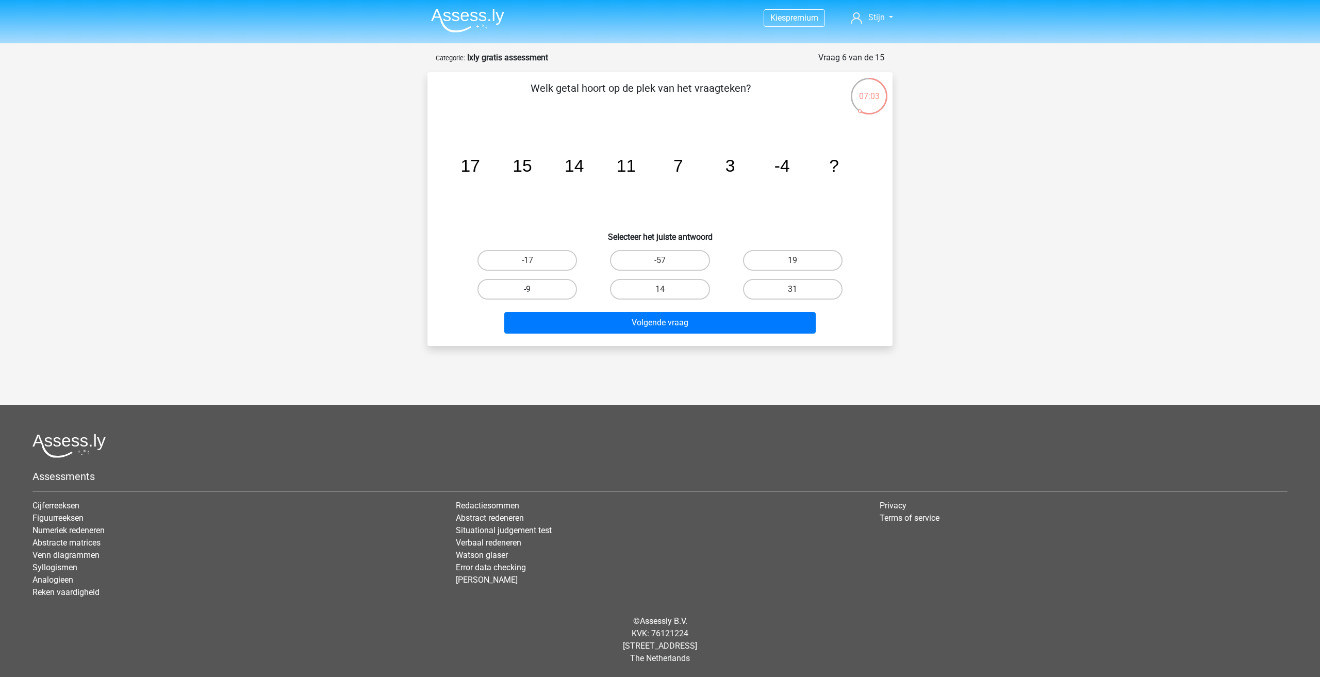
click at [556, 288] on label "-9" at bounding box center [528, 289] width 100 height 21
click at [534, 289] on input "-9" at bounding box center [531, 292] width 7 height 7
radio input "true"
click at [637, 317] on button "Volgende vraag" at bounding box center [660, 323] width 312 height 22
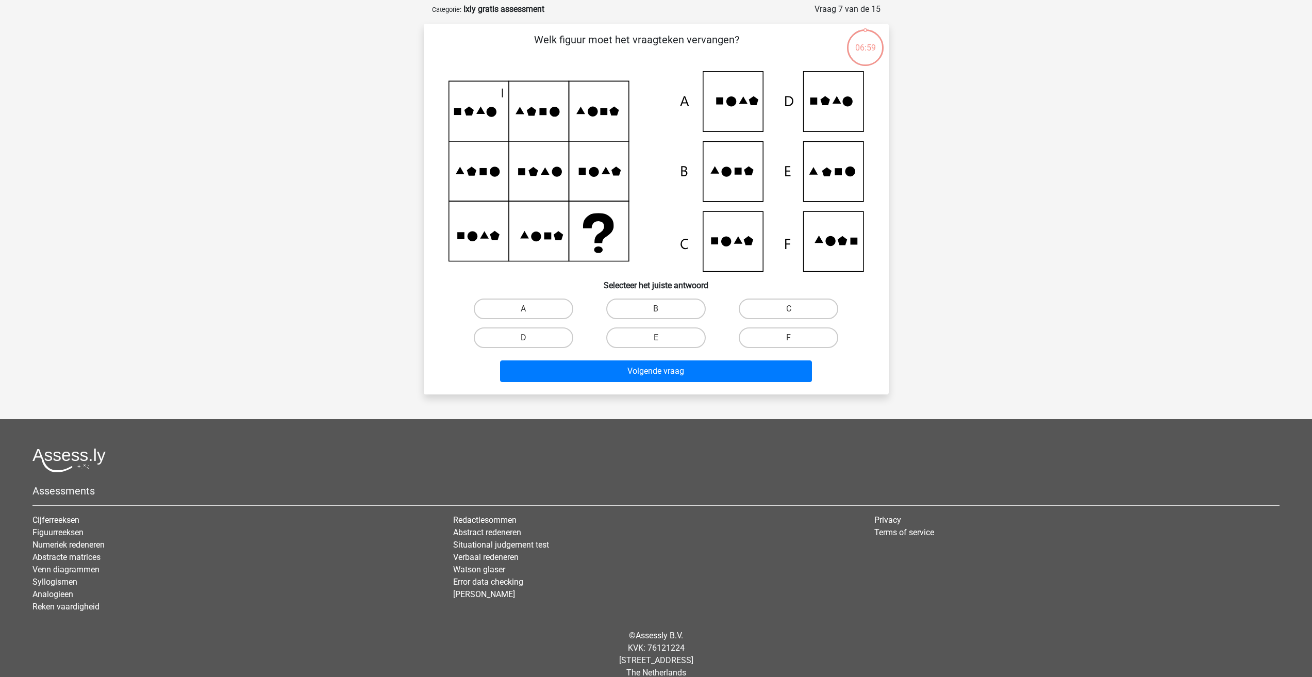
scroll to position [52, 0]
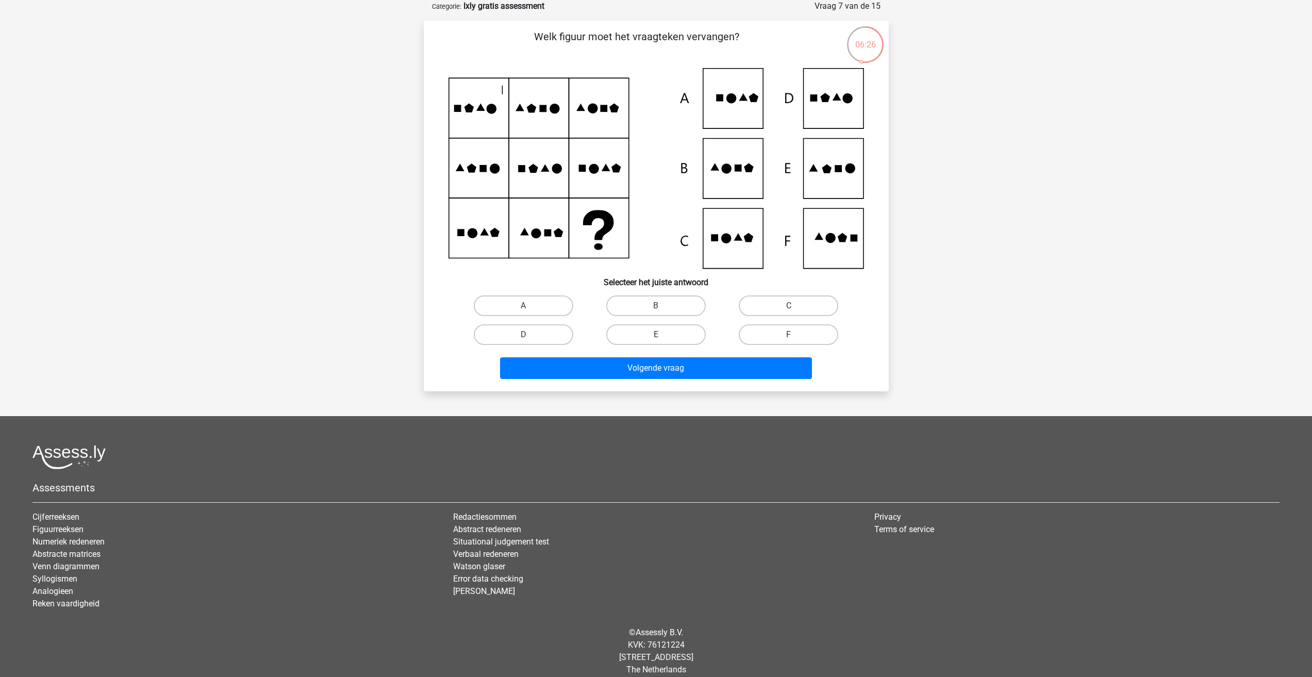
drag, startPoint x: 631, startPoint y: 306, endPoint x: 628, endPoint y: 352, distance: 46.5
click at [631, 305] on label "B" at bounding box center [656, 306] width 100 height 21
click at [656, 306] on input "B" at bounding box center [659, 309] width 7 height 7
radio input "true"
click at [629, 371] on button "Volgende vraag" at bounding box center [656, 368] width 312 height 22
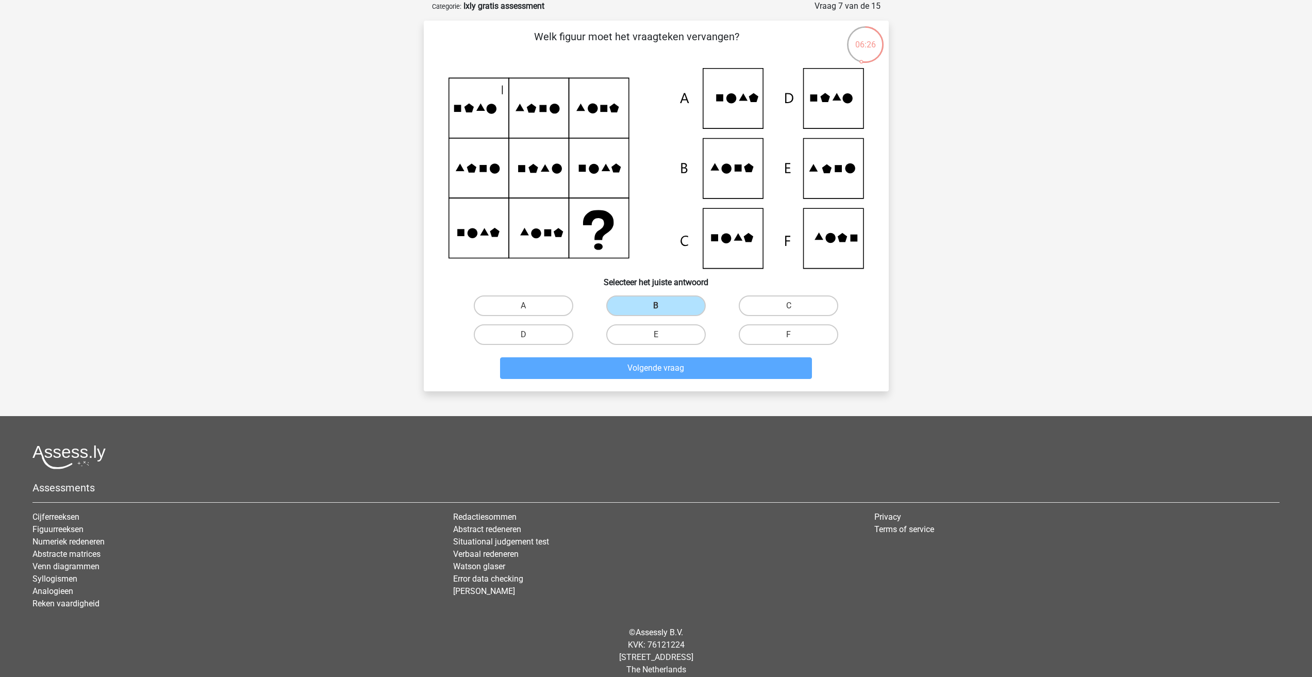
scroll to position [0, 0]
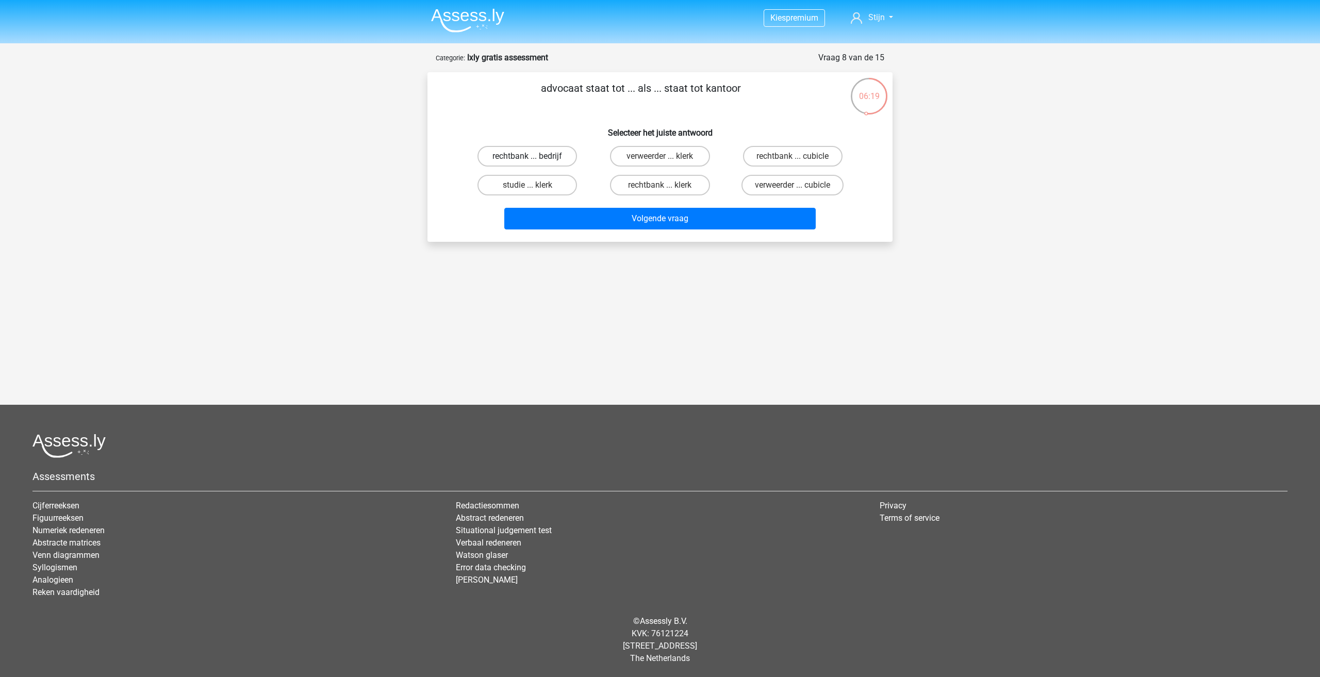
click at [545, 154] on label "rechtbank ... bedrijf" at bounding box center [528, 156] width 100 height 21
click at [534, 156] on input "rechtbank ... bedrijf" at bounding box center [531, 159] width 7 height 7
radio input "true"
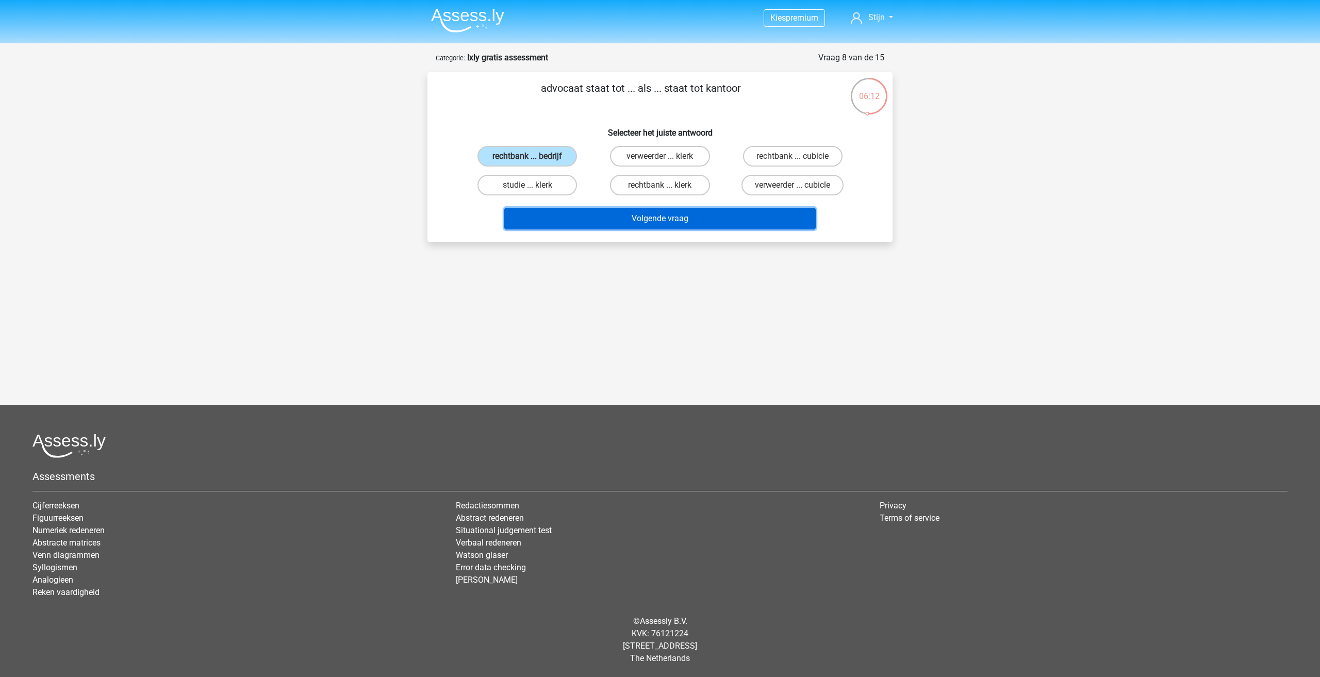
click at [606, 216] on button "Volgende vraag" at bounding box center [660, 219] width 312 height 22
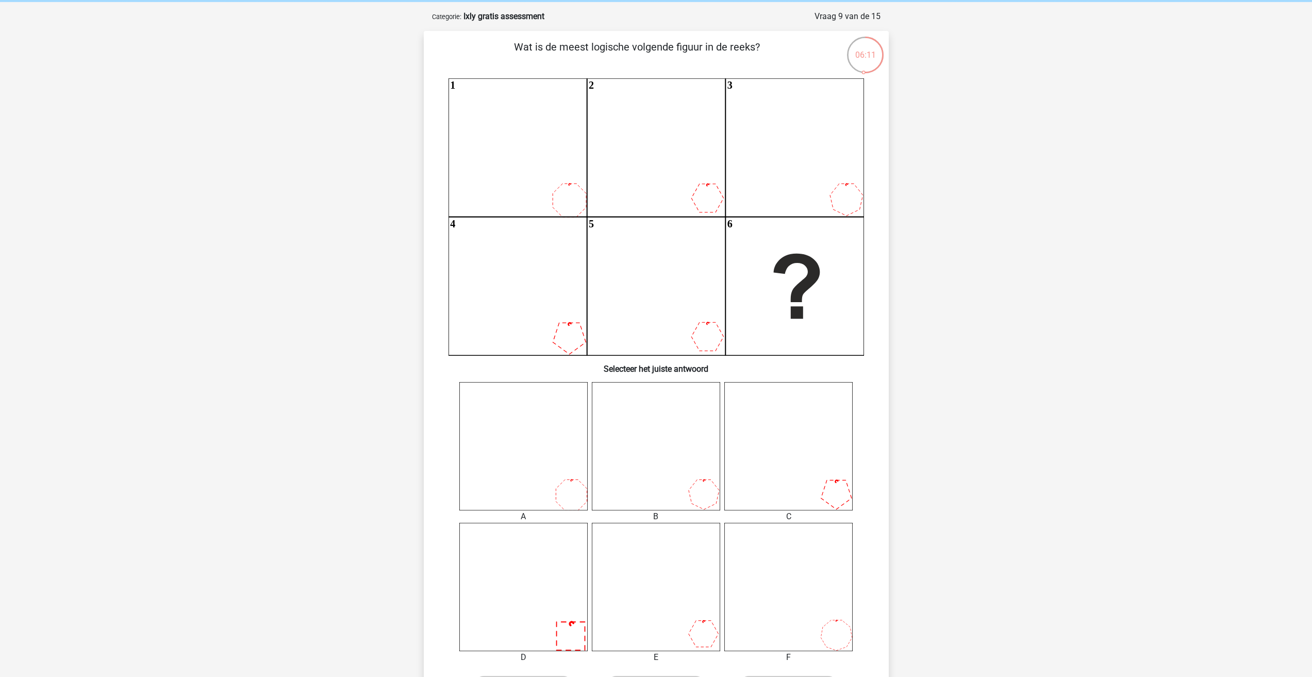
scroll to position [52, 0]
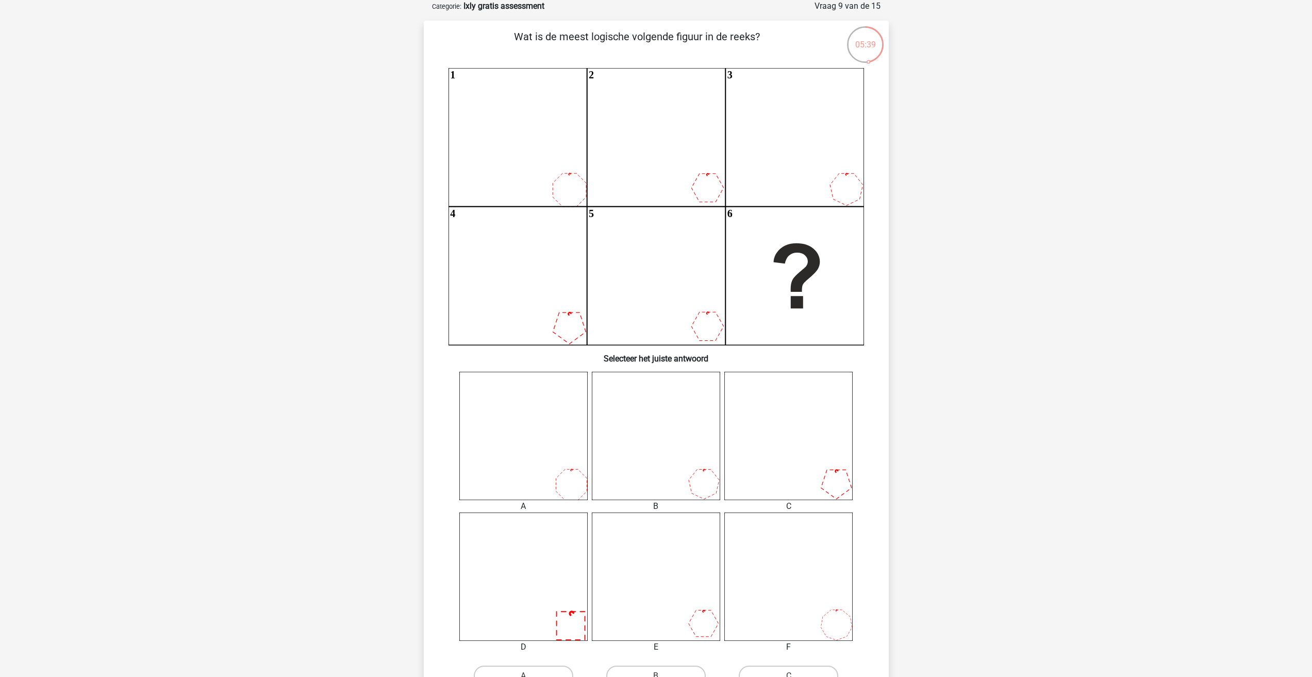
drag, startPoint x: 730, startPoint y: 189, endPoint x: 719, endPoint y: 195, distance: 12.0
drag, startPoint x: 719, startPoint y: 195, endPoint x: 585, endPoint y: 590, distance: 416.7
click at [585, 590] on div at bounding box center [656, 577] width 144 height 128
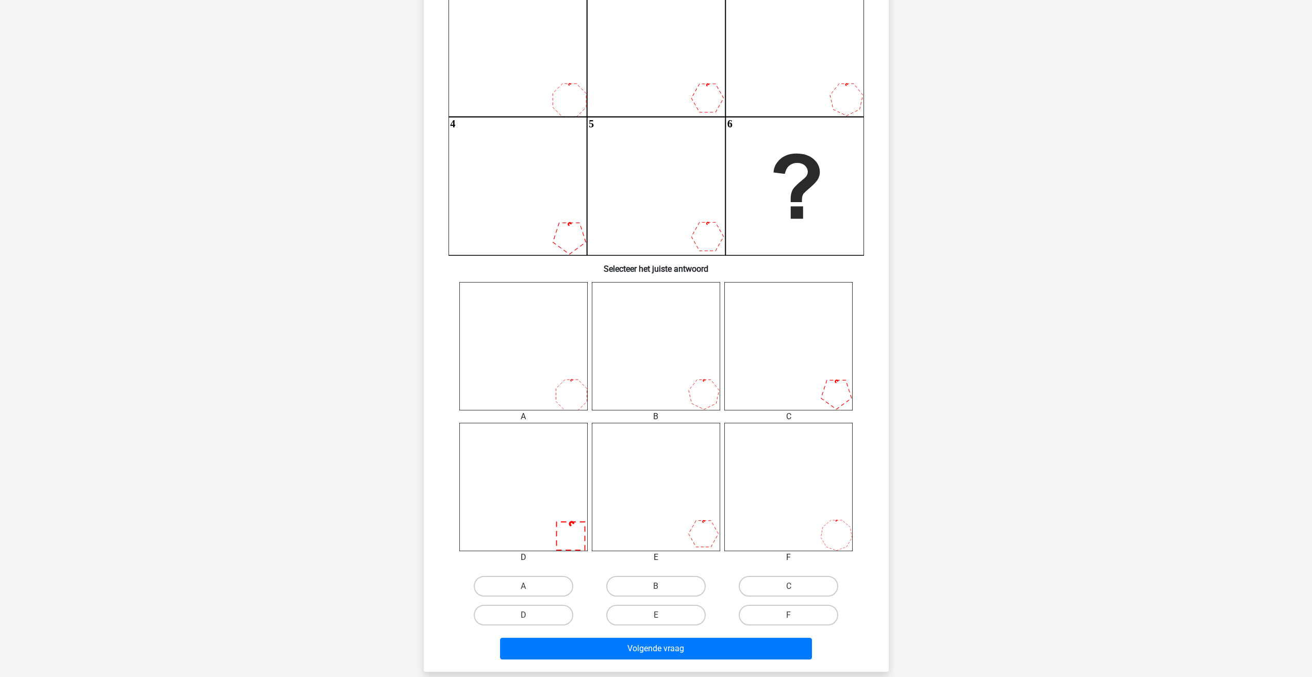
scroll to position [258, 0]
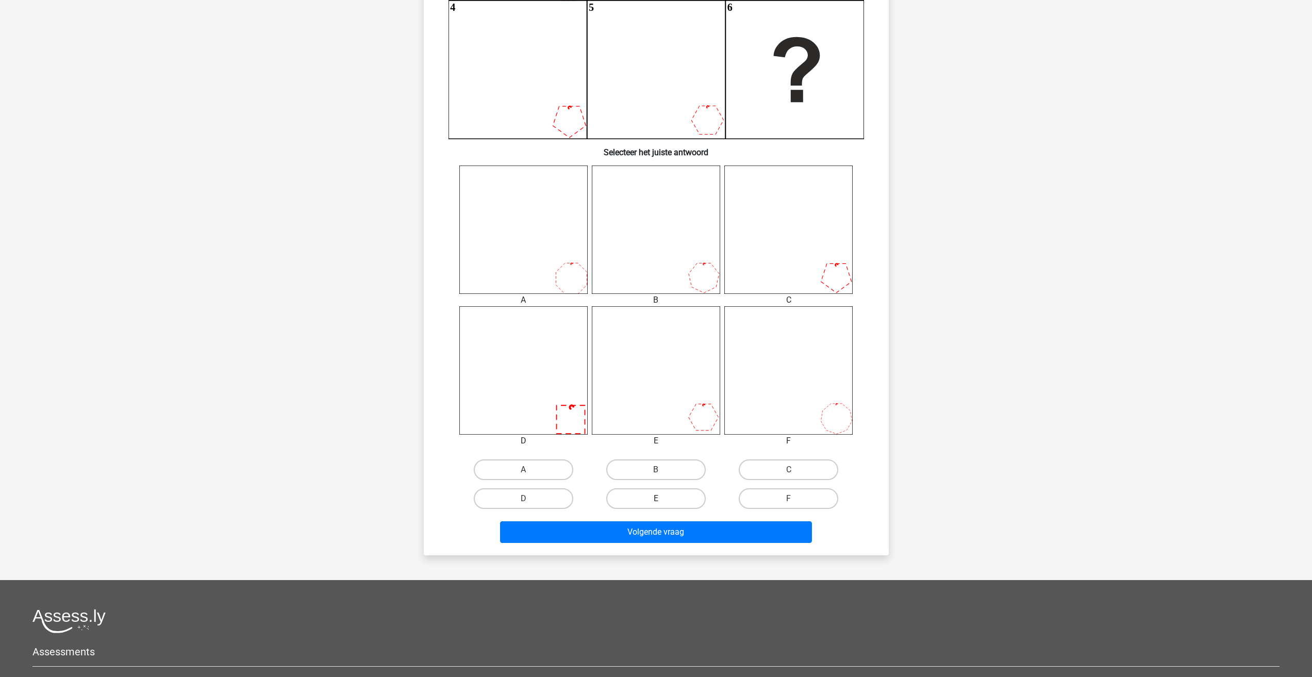
click at [657, 506] on label "E" at bounding box center [656, 498] width 100 height 21
click at [657, 505] on input "E" at bounding box center [659, 502] width 7 height 7
radio input "true"
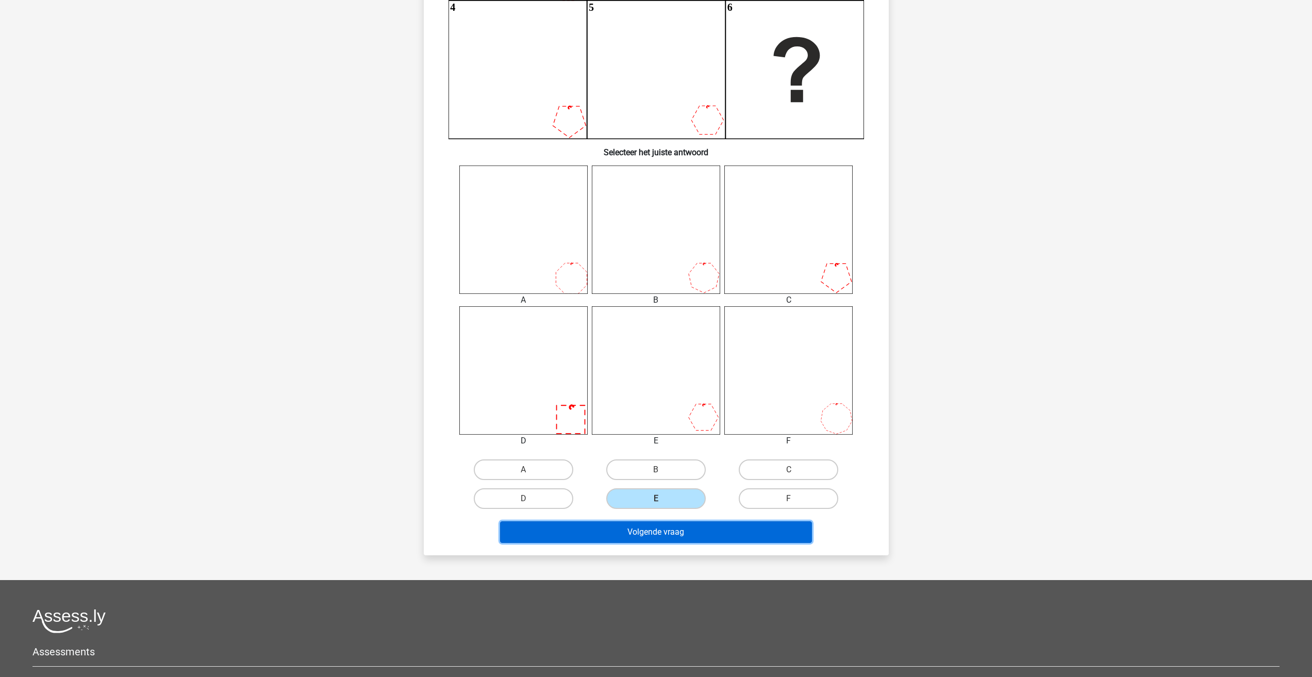
click at [665, 537] on button "Volgende vraag" at bounding box center [656, 532] width 312 height 22
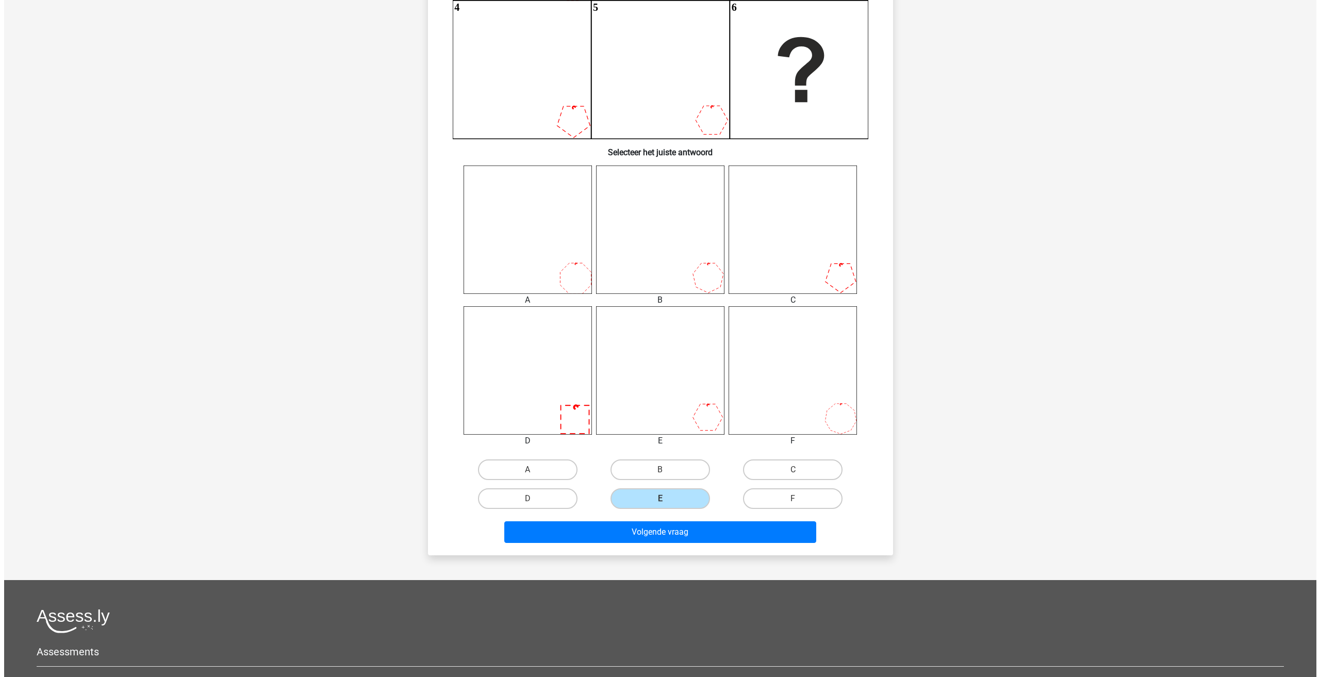
scroll to position [0, 0]
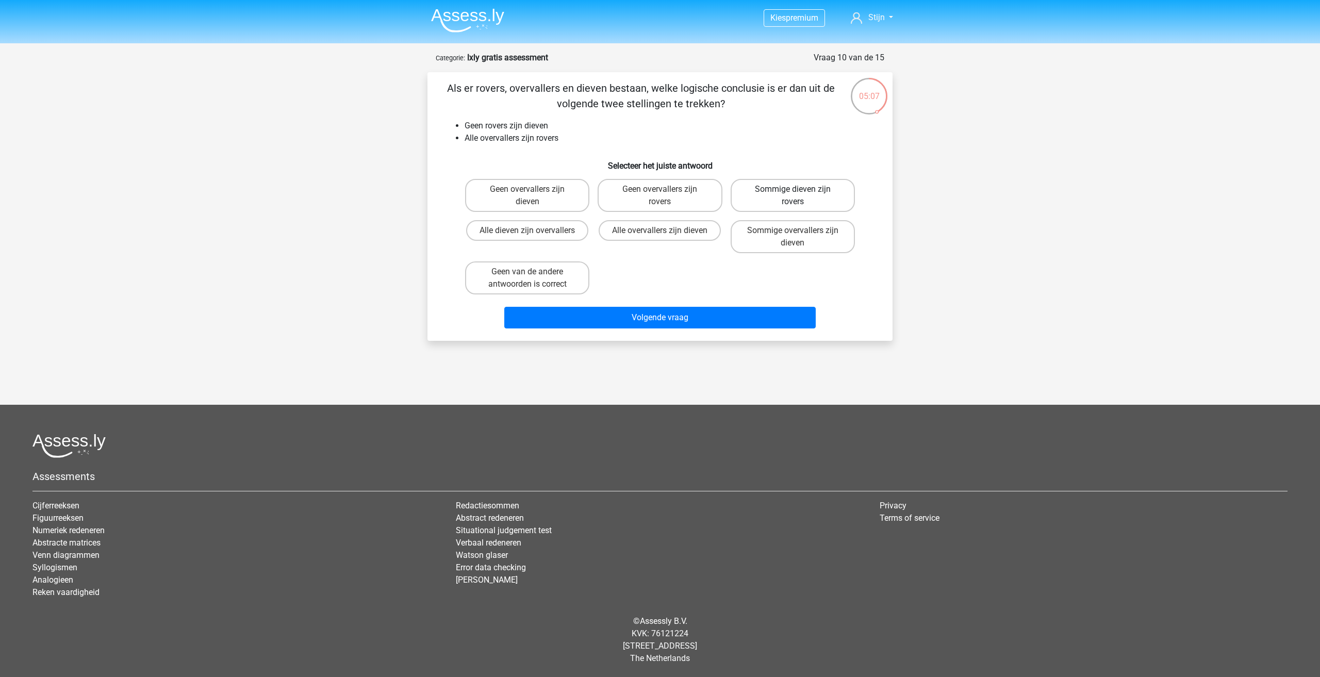
click at [783, 201] on label "Sommige dieven zijn rovers" at bounding box center [793, 195] width 124 height 33
click at [793, 196] on input "Sommige dieven zijn rovers" at bounding box center [796, 192] width 7 height 7
radio input "true"
click at [778, 234] on label "Sommige overvallers zijn dieven" at bounding box center [793, 236] width 124 height 33
click at [793, 234] on input "Sommige overvallers zijn dieven" at bounding box center [796, 234] width 7 height 7
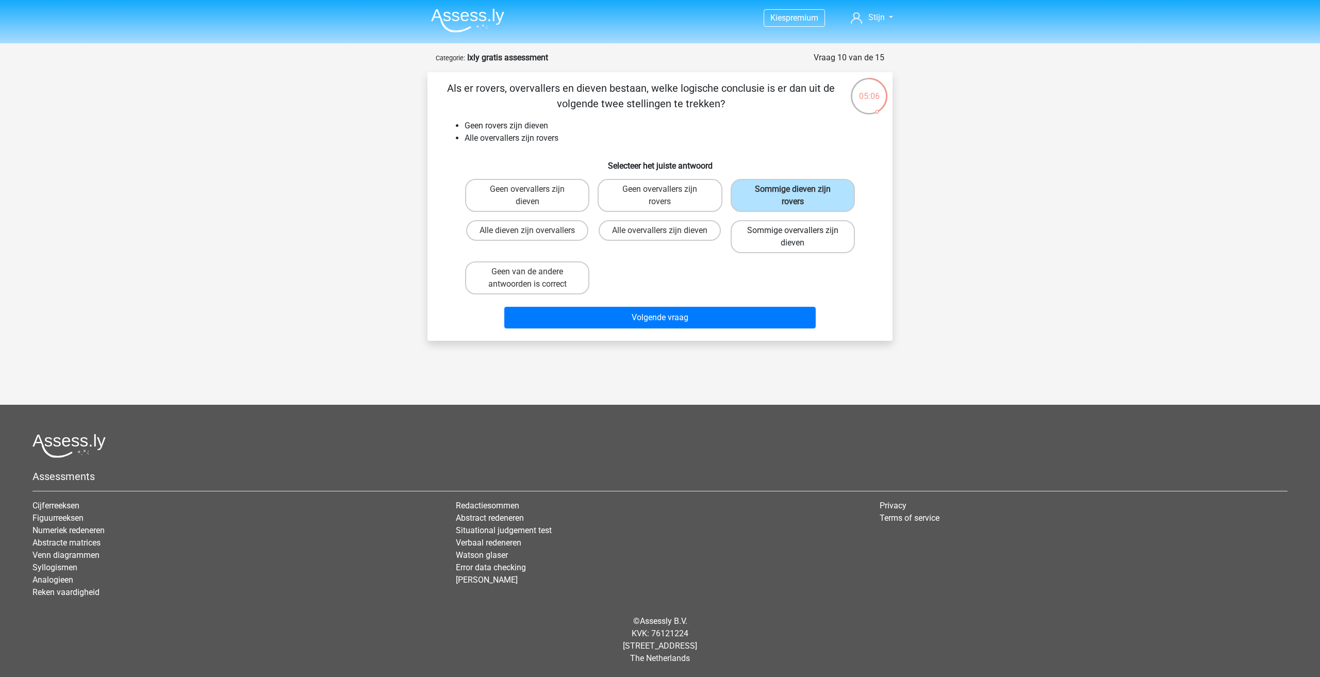
radio input "true"
click at [634, 239] on label "Alle overvallers zijn dieven" at bounding box center [660, 230] width 122 height 21
click at [660, 237] on input "Alle overvallers zijn dieven" at bounding box center [663, 234] width 7 height 7
radio input "true"
click at [528, 279] on label "Geen van de andere antwoorden is correct" at bounding box center [527, 277] width 124 height 33
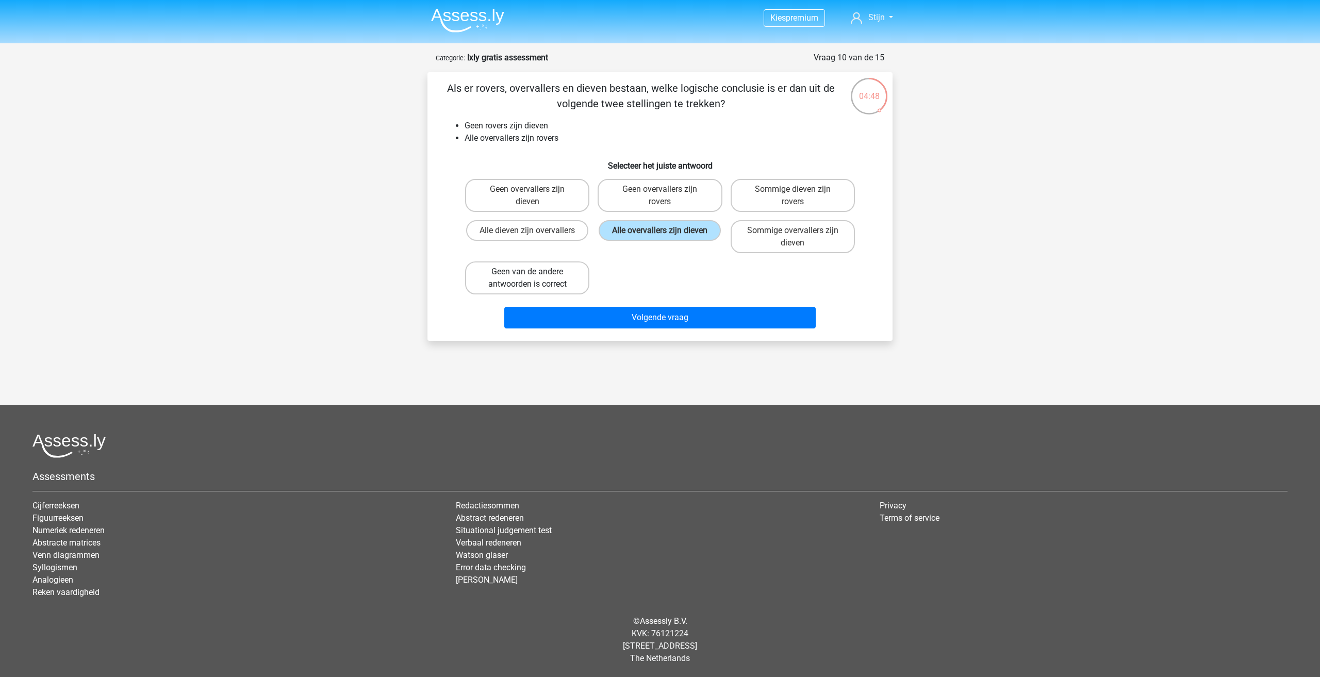
click at [528, 278] on input "Geen van de andere antwoorden is correct" at bounding box center [531, 275] width 7 height 7
radio input "true"
click at [529, 205] on label "Geen overvallers zijn dieven" at bounding box center [527, 195] width 124 height 33
click at [529, 196] on input "Geen overvallers zijn dieven" at bounding box center [531, 192] width 7 height 7
radio input "true"
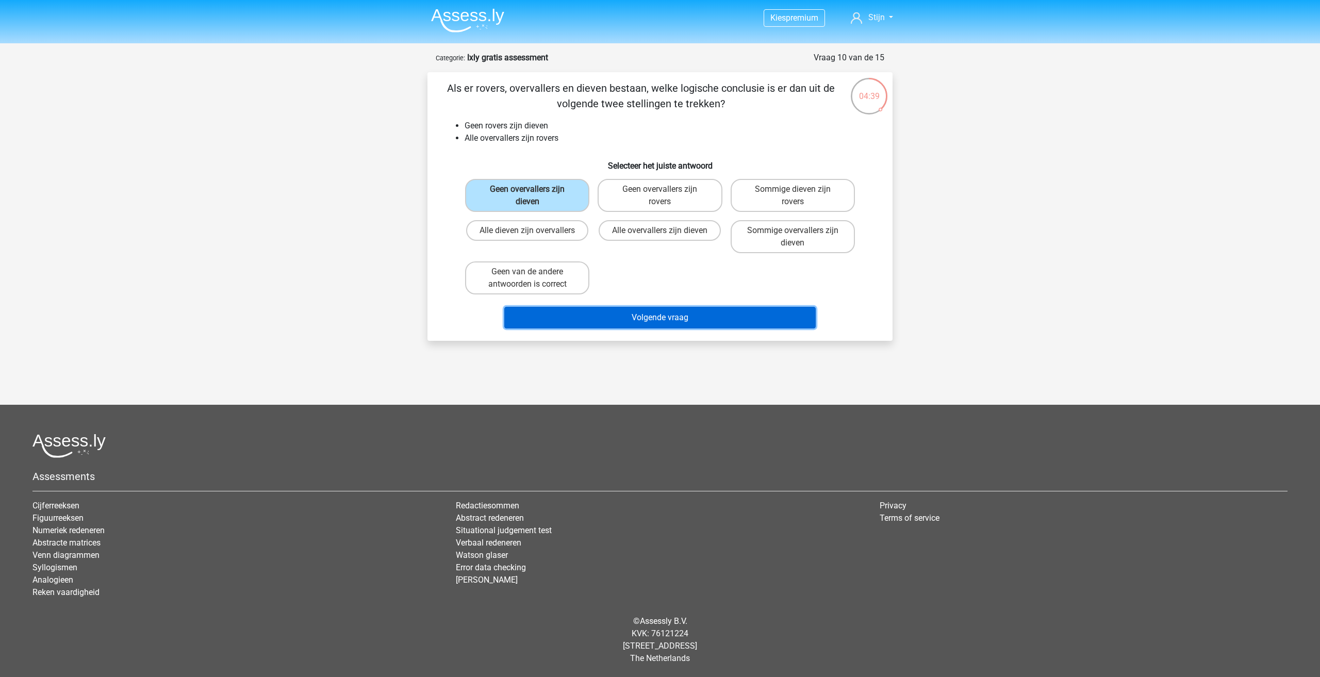
click at [667, 317] on button "Volgende vraag" at bounding box center [660, 318] width 312 height 22
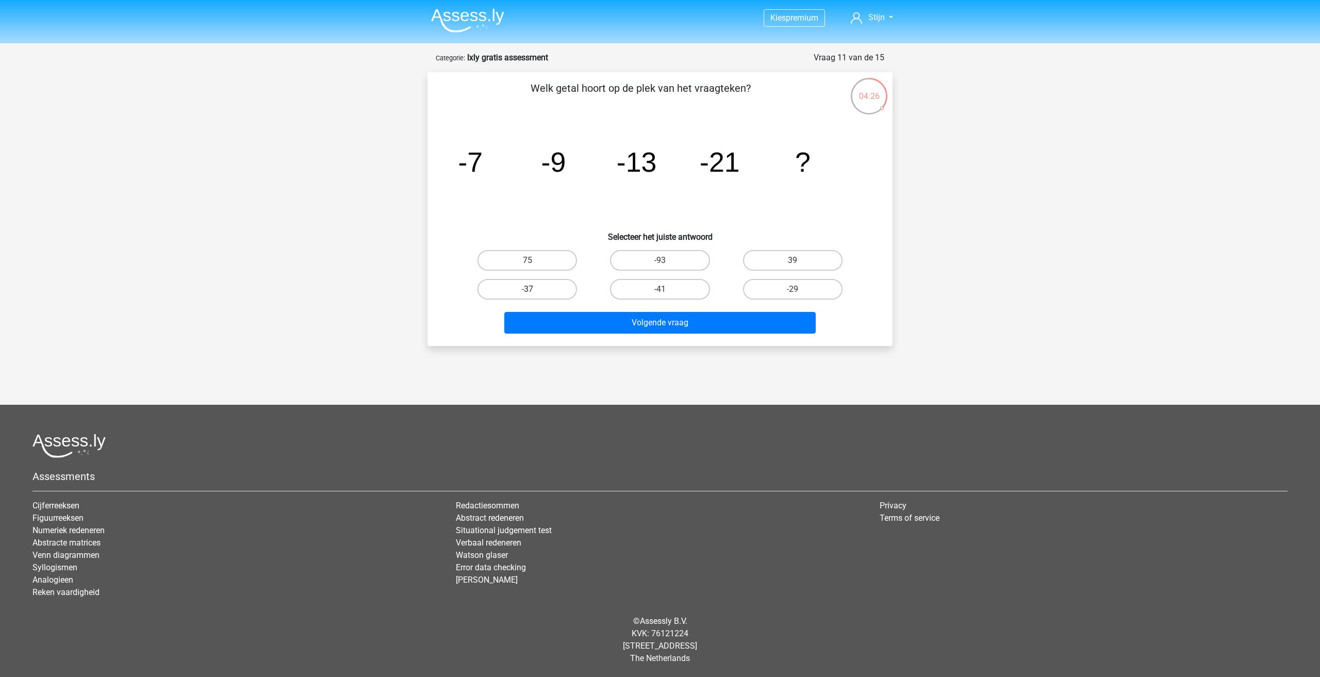
click at [559, 295] on label "-37" at bounding box center [528, 289] width 100 height 21
click at [534, 295] on input "-37" at bounding box center [531, 292] width 7 height 7
radio input "true"
click at [600, 321] on button "Volgende vraag" at bounding box center [660, 323] width 312 height 22
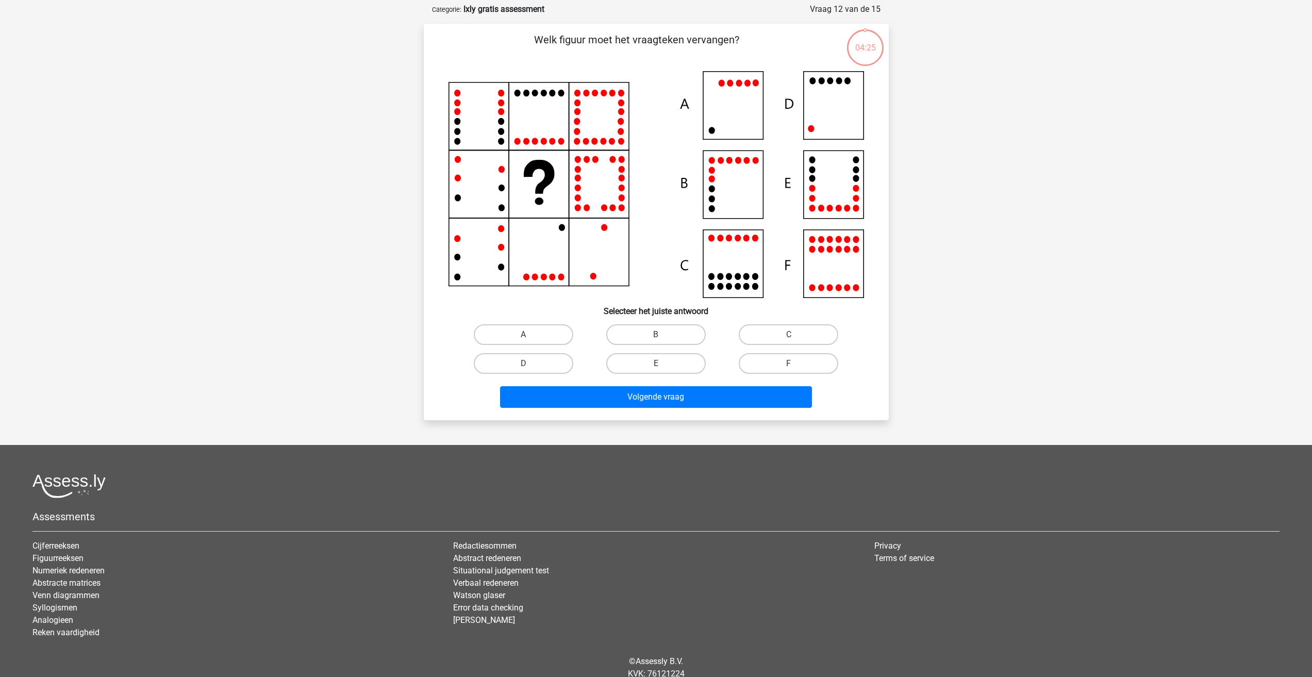
scroll to position [52, 0]
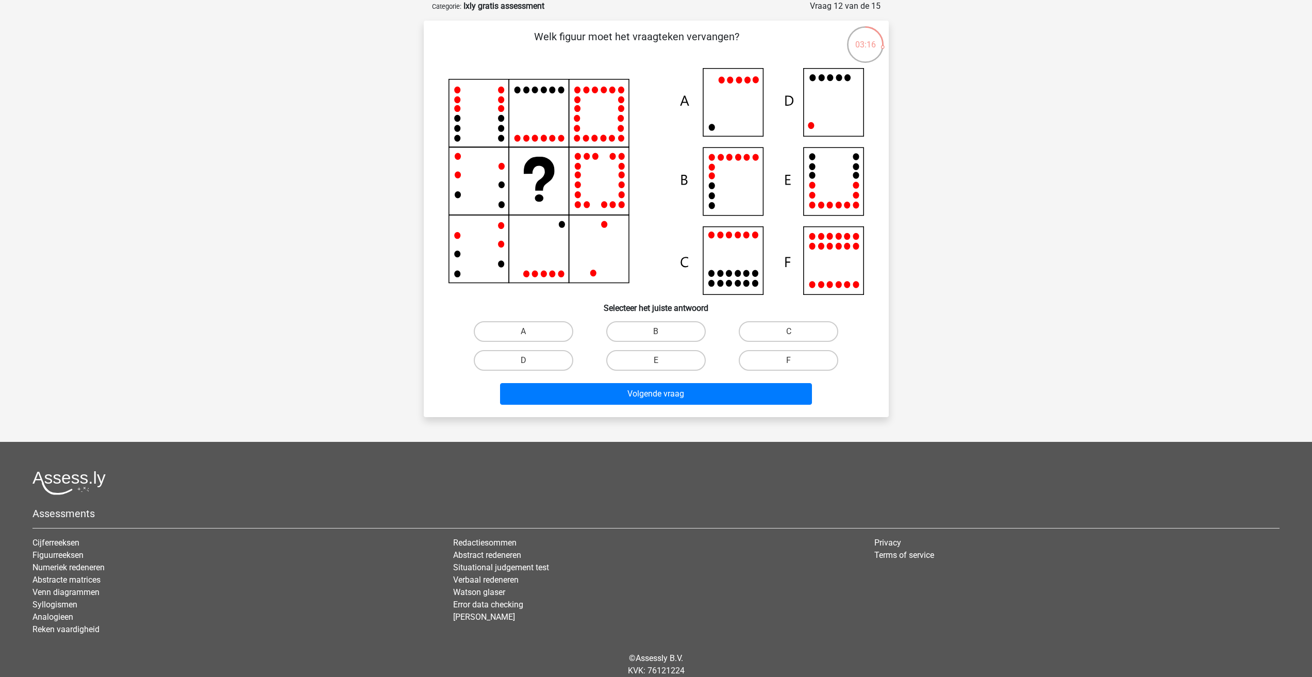
click at [832, 104] on icon at bounding box center [657, 181] width 416 height 227
drag, startPoint x: 556, startPoint y: 379, endPoint x: 540, endPoint y: 360, distance: 24.8
click at [554, 377] on div "Volgende vraag" at bounding box center [656, 392] width 432 height 34
click at [540, 360] on label "D" at bounding box center [524, 360] width 100 height 21
click at [530, 360] on input "D" at bounding box center [526, 363] width 7 height 7
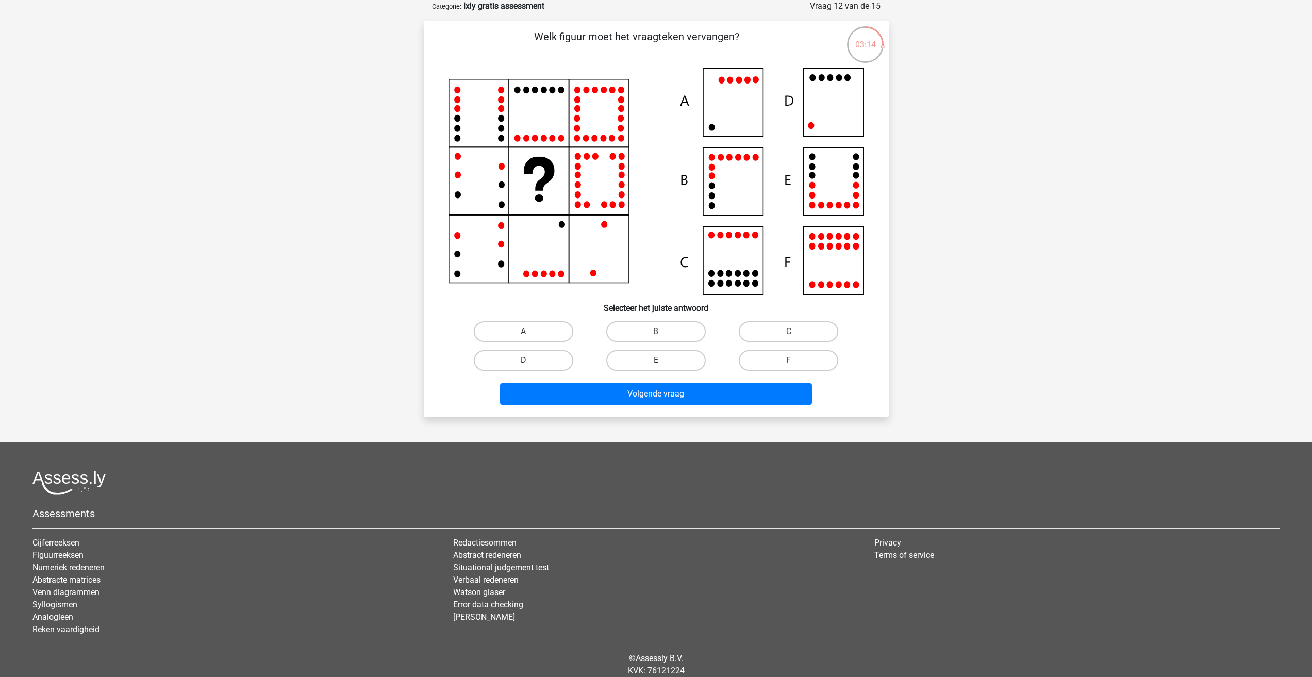
radio input "true"
click at [563, 387] on button "Volgende vraag" at bounding box center [656, 394] width 312 height 22
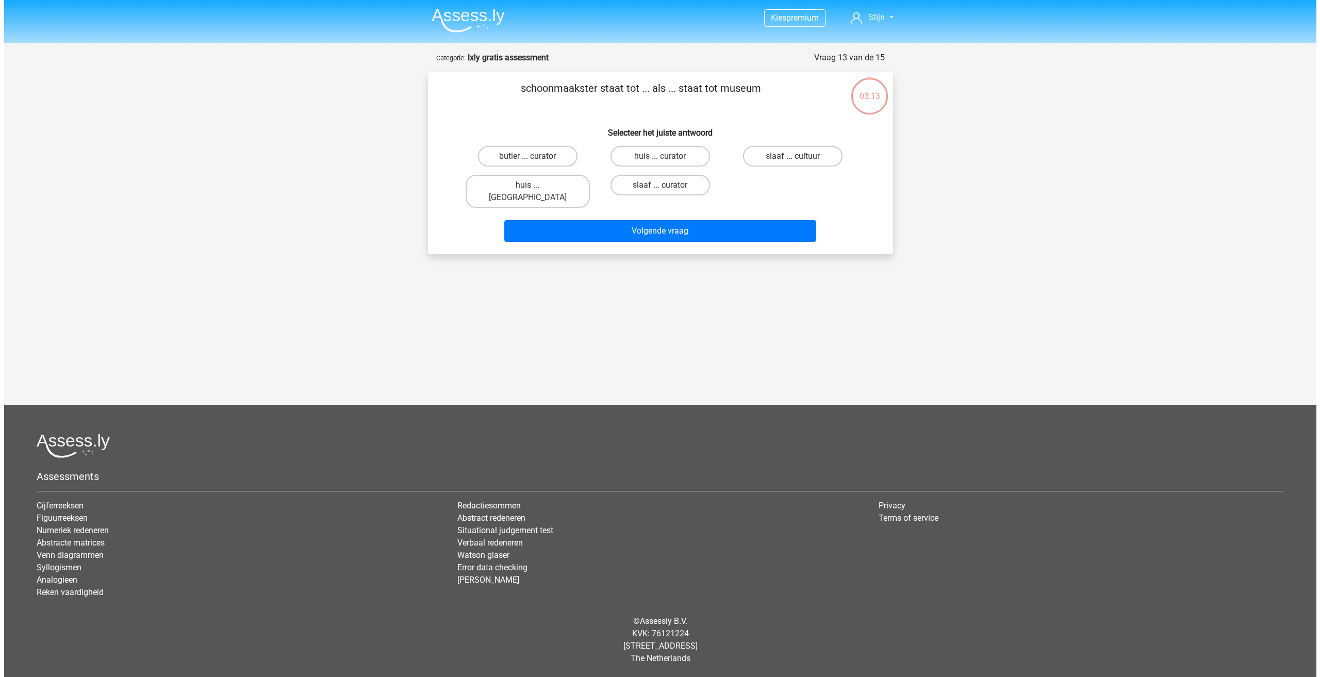
scroll to position [0, 0]
click at [539, 157] on label "butler ... curator" at bounding box center [528, 156] width 100 height 21
click at [534, 157] on input "butler ... curator" at bounding box center [531, 159] width 7 height 7
radio input "true"
click at [527, 187] on label "huis ... louvre" at bounding box center [527, 191] width 124 height 33
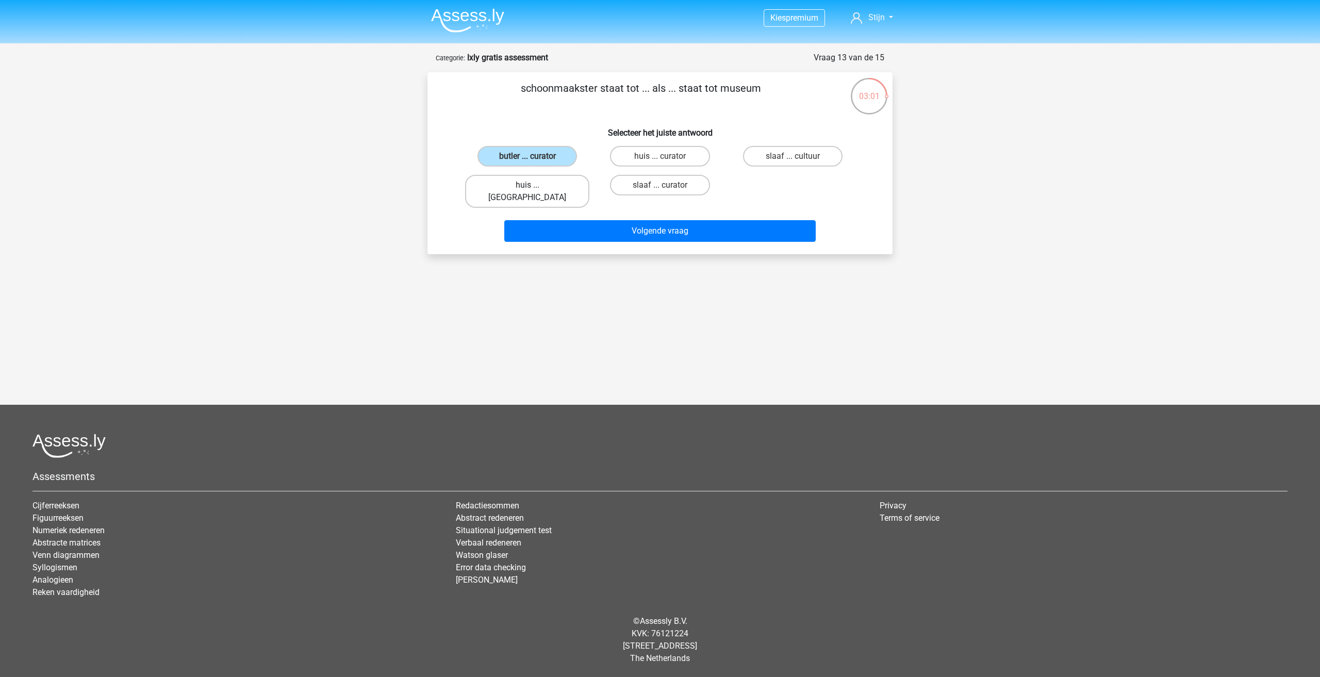
click at [528, 187] on input "huis ... louvre" at bounding box center [531, 188] width 7 height 7
radio input "true"
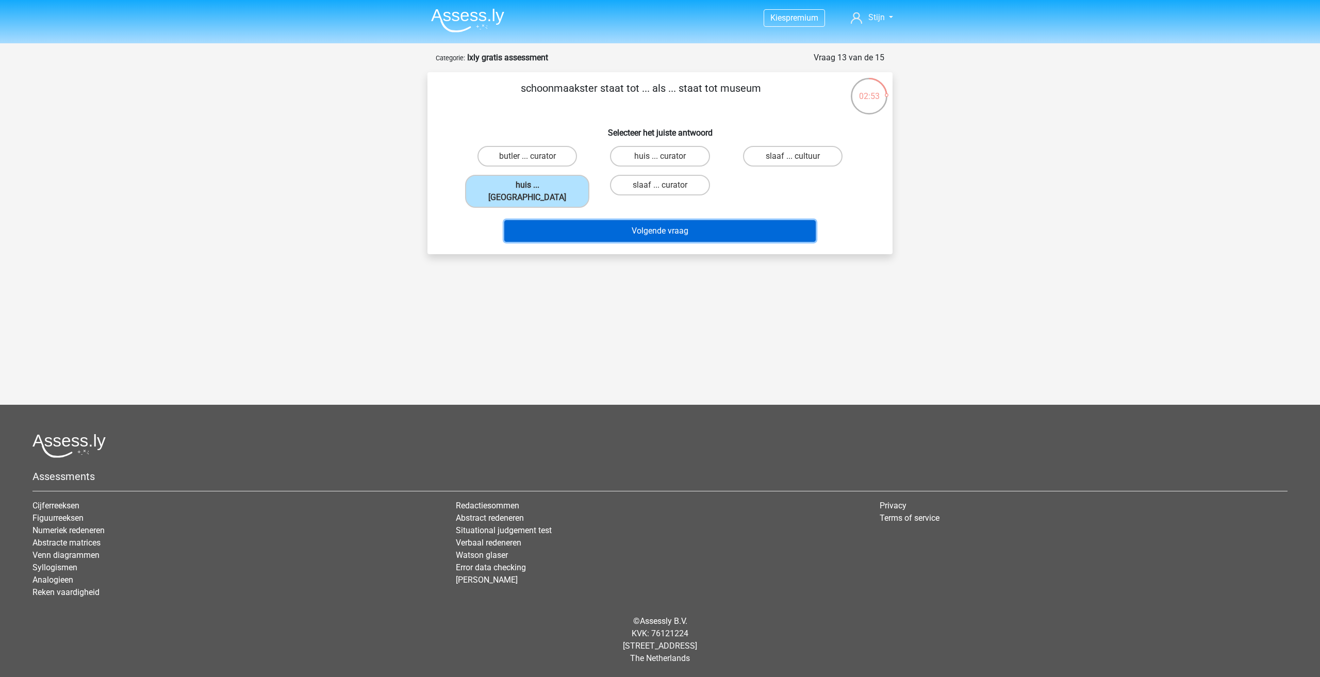
drag, startPoint x: 578, startPoint y: 220, endPoint x: 583, endPoint y: 226, distance: 7.7
click at [583, 226] on button "Volgende vraag" at bounding box center [660, 231] width 312 height 22
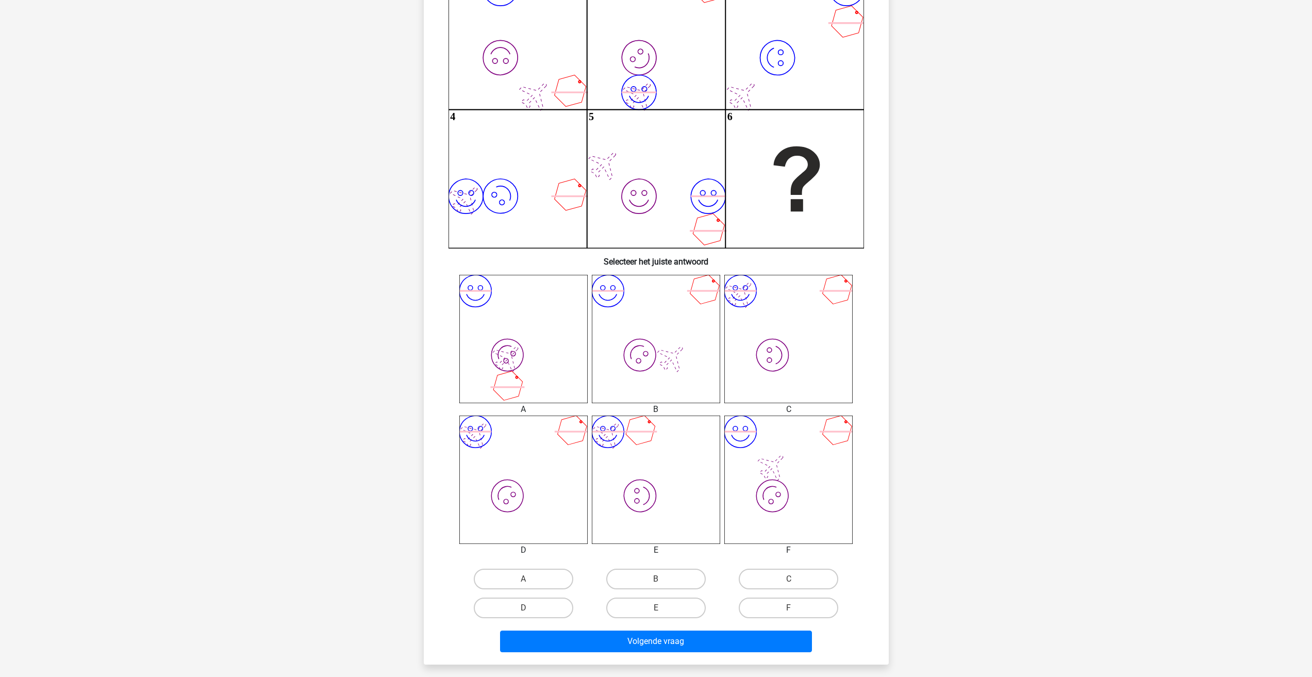
scroll to position [206, 0]
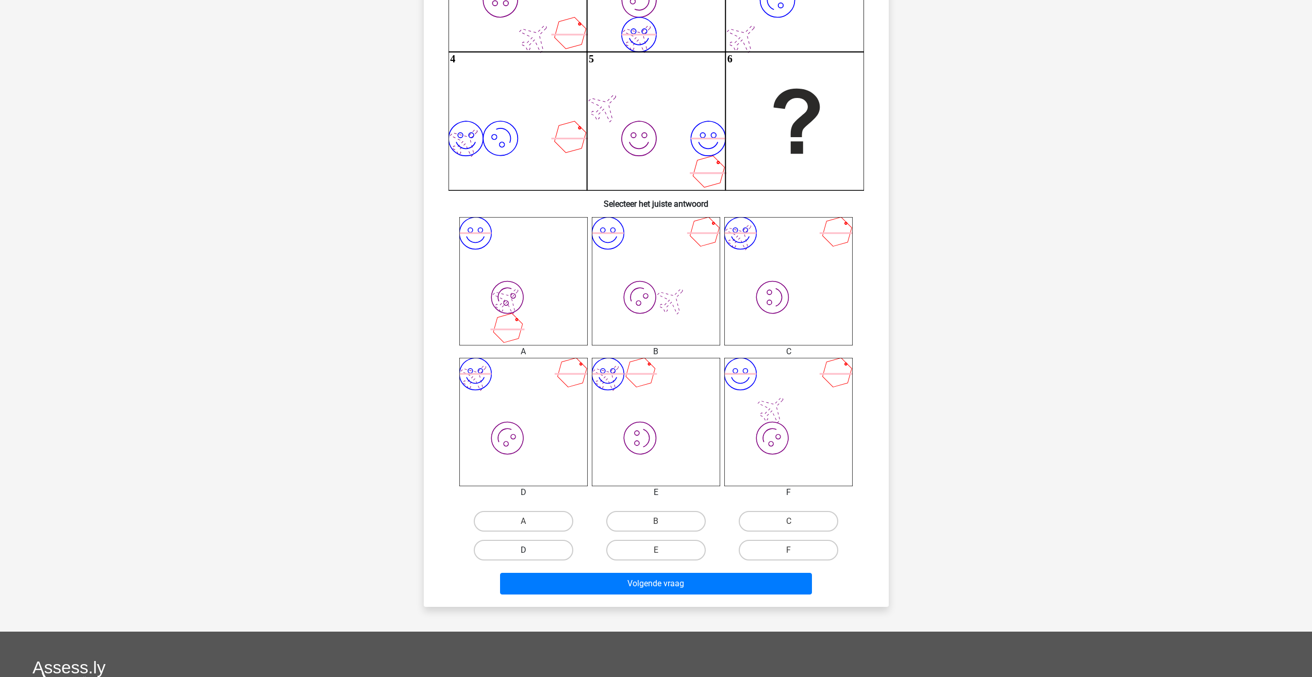
click at [495, 549] on label "D" at bounding box center [524, 550] width 100 height 21
click at [523, 550] on input "D" at bounding box center [526, 553] width 7 height 7
radio input "true"
click at [546, 592] on button "Volgende vraag" at bounding box center [656, 584] width 312 height 22
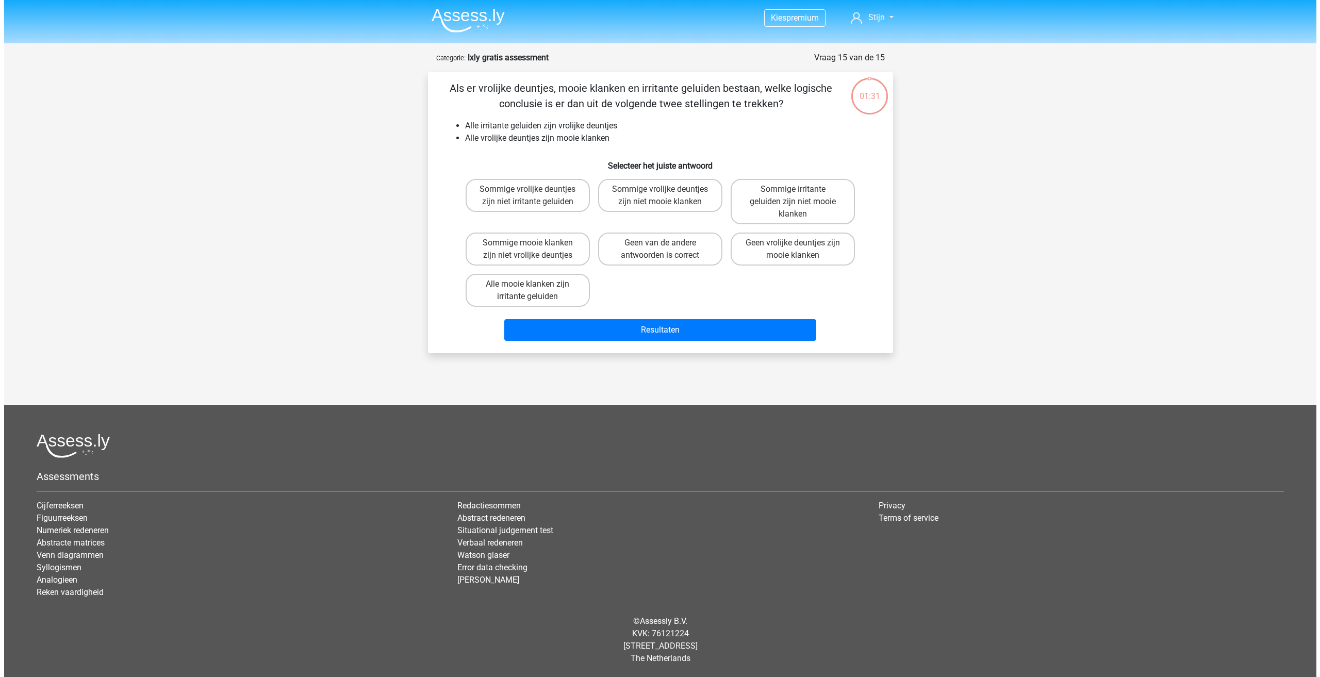
scroll to position [0, 0]
drag, startPoint x: 489, startPoint y: 179, endPoint x: 496, endPoint y: 192, distance: 14.1
click at [493, 186] on label "Sommige vrolijke deuntjes zijn niet irritante geluiden" at bounding box center [527, 195] width 124 height 33
click at [528, 189] on input "Sommige vrolijke deuntjes zijn niet irritante geluiden" at bounding box center [531, 192] width 7 height 7
radio input "true"
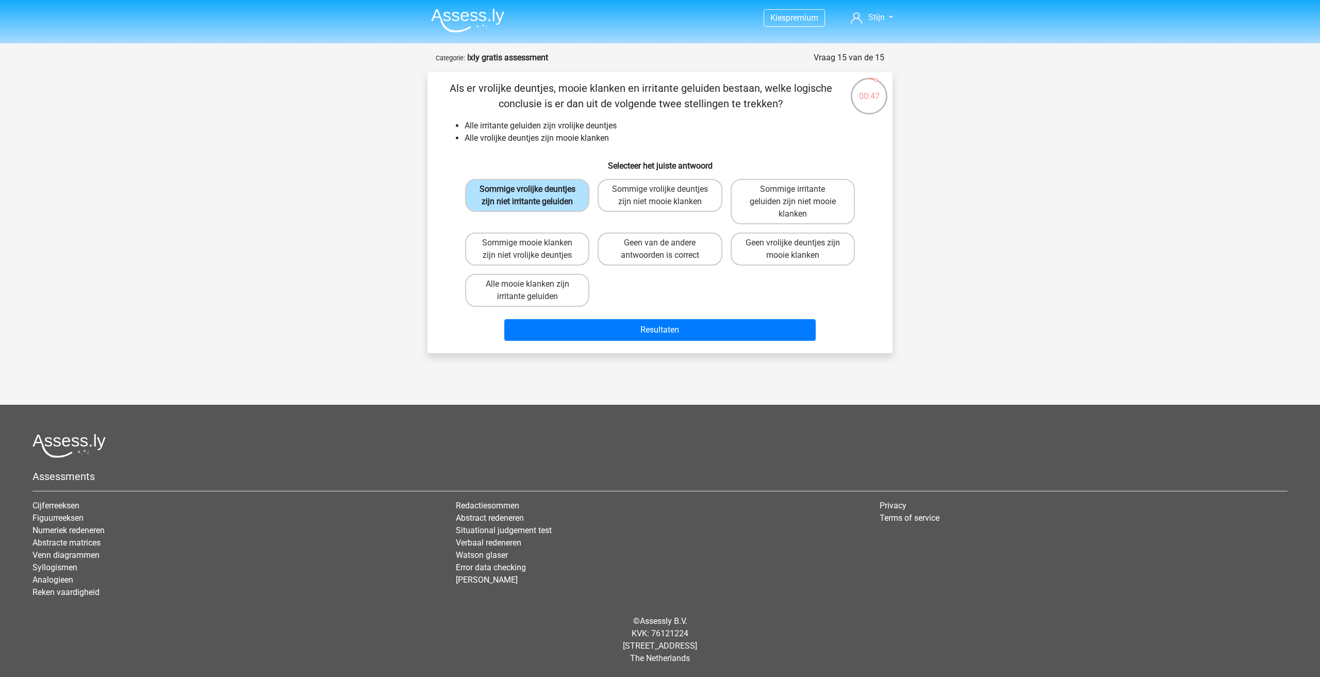
click at [496, 192] on label "Sommige vrolijke deuntjes zijn niet irritante geluiden" at bounding box center [527, 195] width 124 height 33
click at [528, 192] on input "Sommige vrolijke deuntjes zijn niet irritante geluiden" at bounding box center [531, 192] width 7 height 7
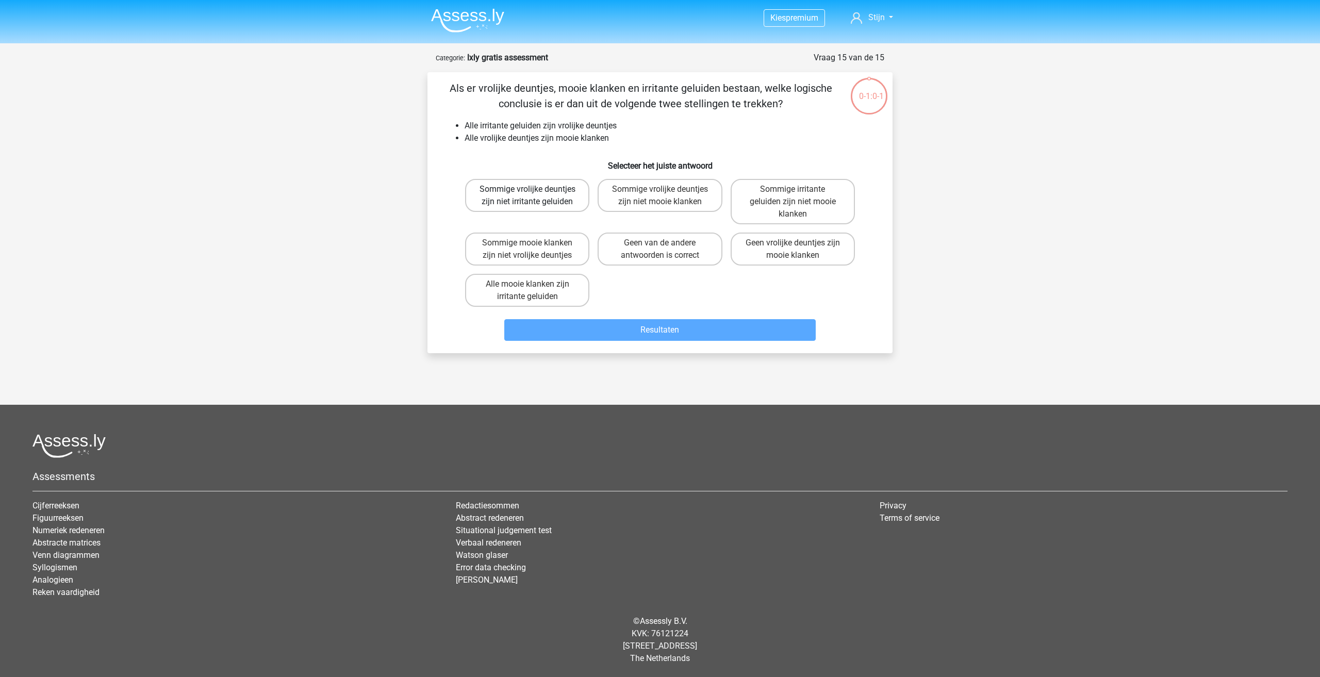
click at [542, 194] on label "Sommige vrolijke deuntjes zijn niet irritante geluiden" at bounding box center [527, 195] width 124 height 33
click at [534, 194] on input "Sommige vrolijke deuntjes zijn niet irritante geluiden" at bounding box center [531, 192] width 7 height 7
radio input "true"
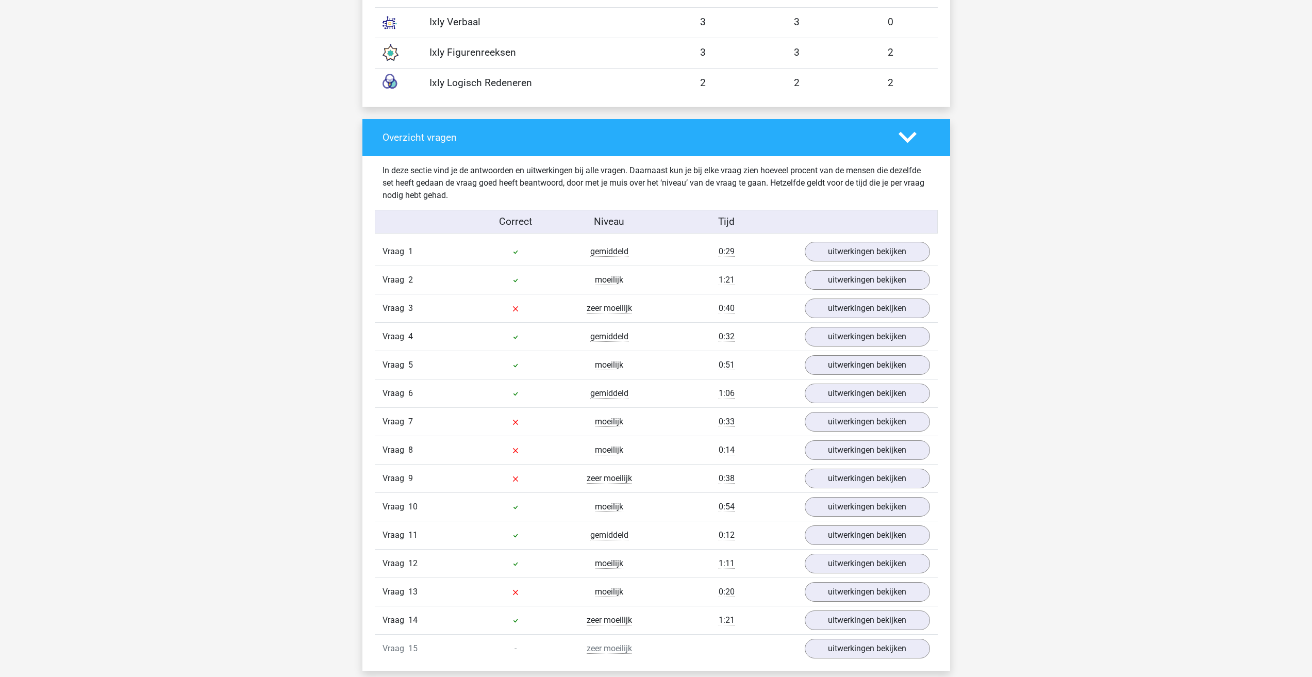
scroll to position [980, 0]
click at [871, 308] on link "uitwerkingen bekijken" at bounding box center [867, 308] width 144 height 23
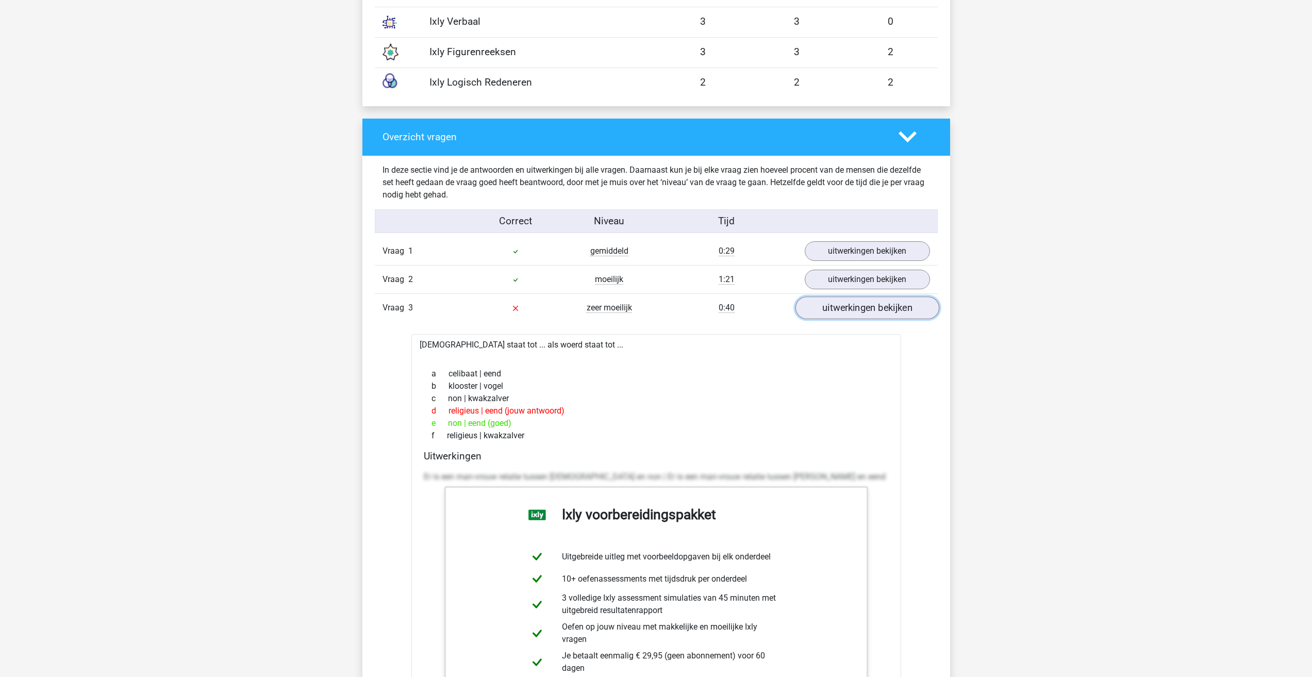
scroll to position [1186, 0]
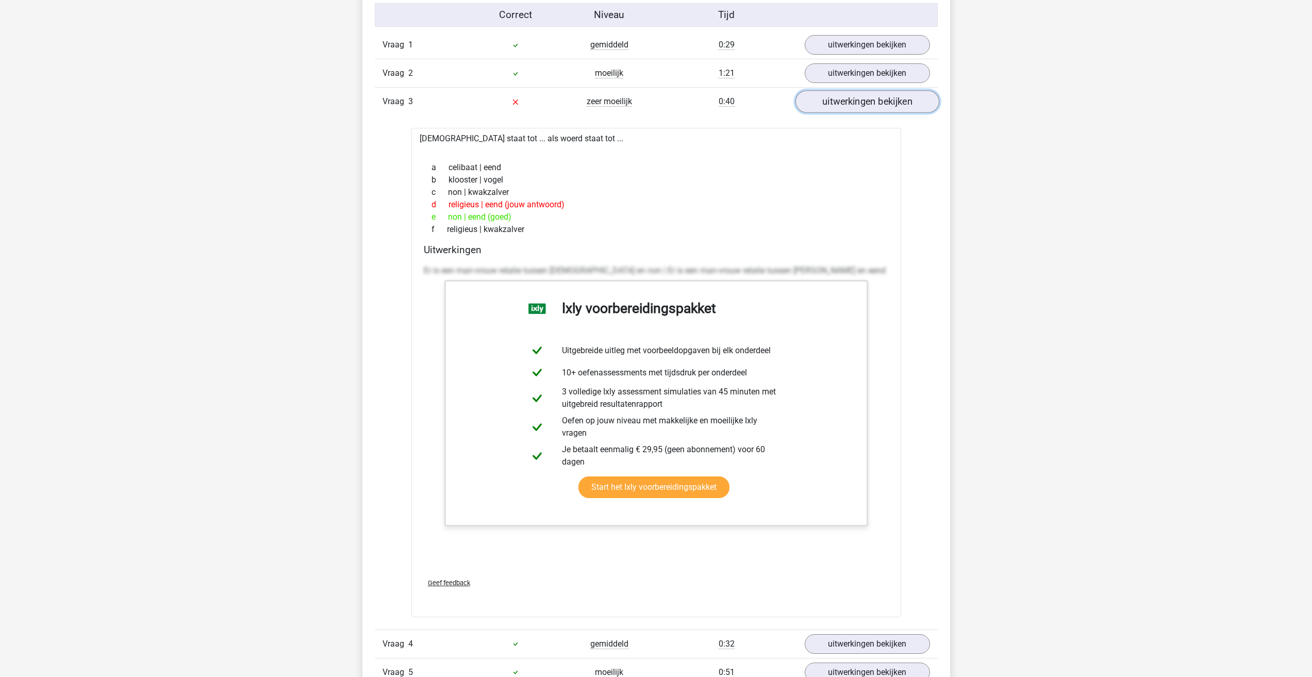
click at [852, 96] on link "uitwerkingen bekijken" at bounding box center [867, 102] width 144 height 23
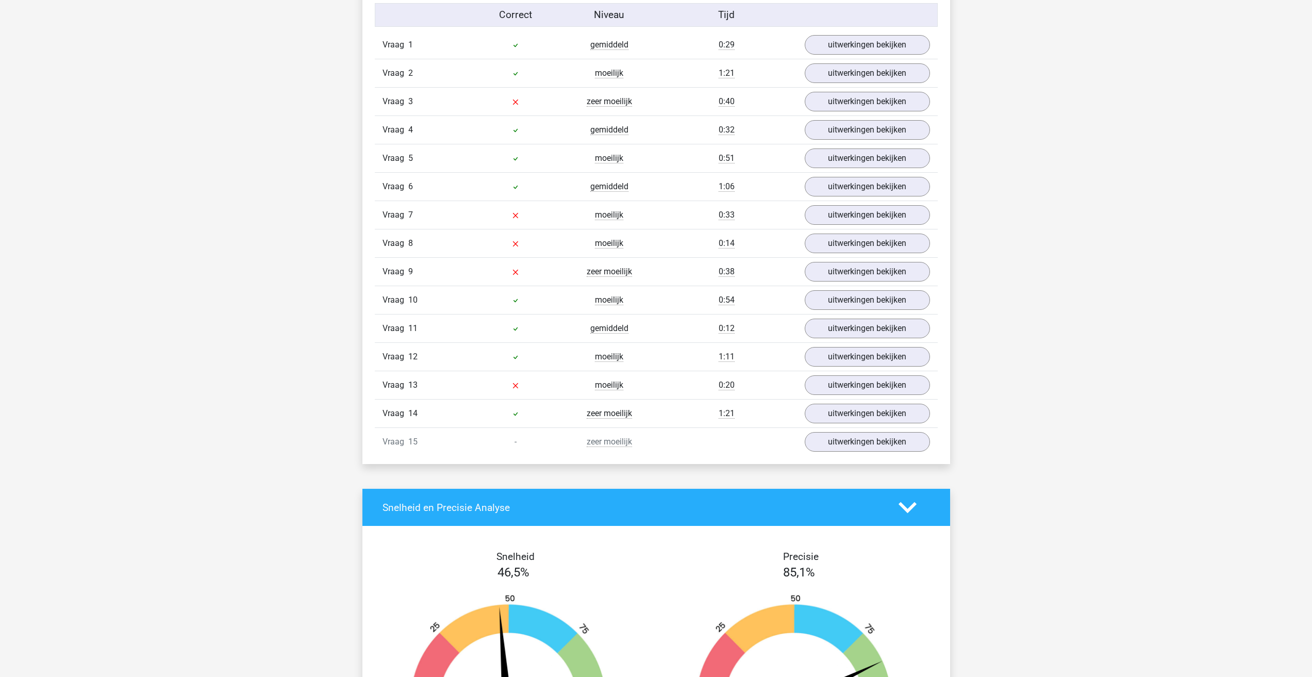
click at [839, 87] on div "Vraag 3 zeer moeilijk 0:40 uitwerkingen bekijken" at bounding box center [656, 101] width 563 height 28
click at [843, 75] on link "uitwerkingen bekijken" at bounding box center [867, 73] width 144 height 23
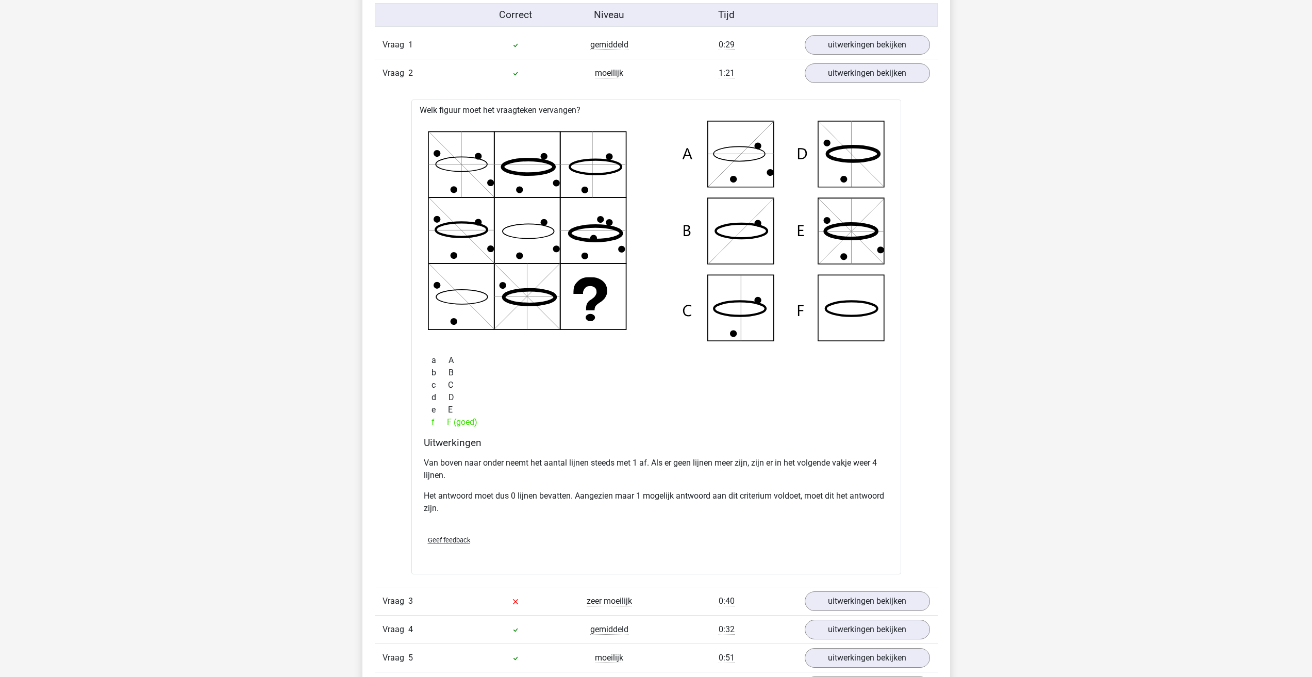
click at [613, 390] on div "a A b B c C d D e E f F (goed)" at bounding box center [656, 391] width 465 height 83
click at [613, 381] on div "c C" at bounding box center [656, 385] width 465 height 12
click at [557, 479] on p "Van boven naar onder neemt het aantal lijnen steeds met 1 af. Als er geen lijne…" at bounding box center [656, 469] width 465 height 25
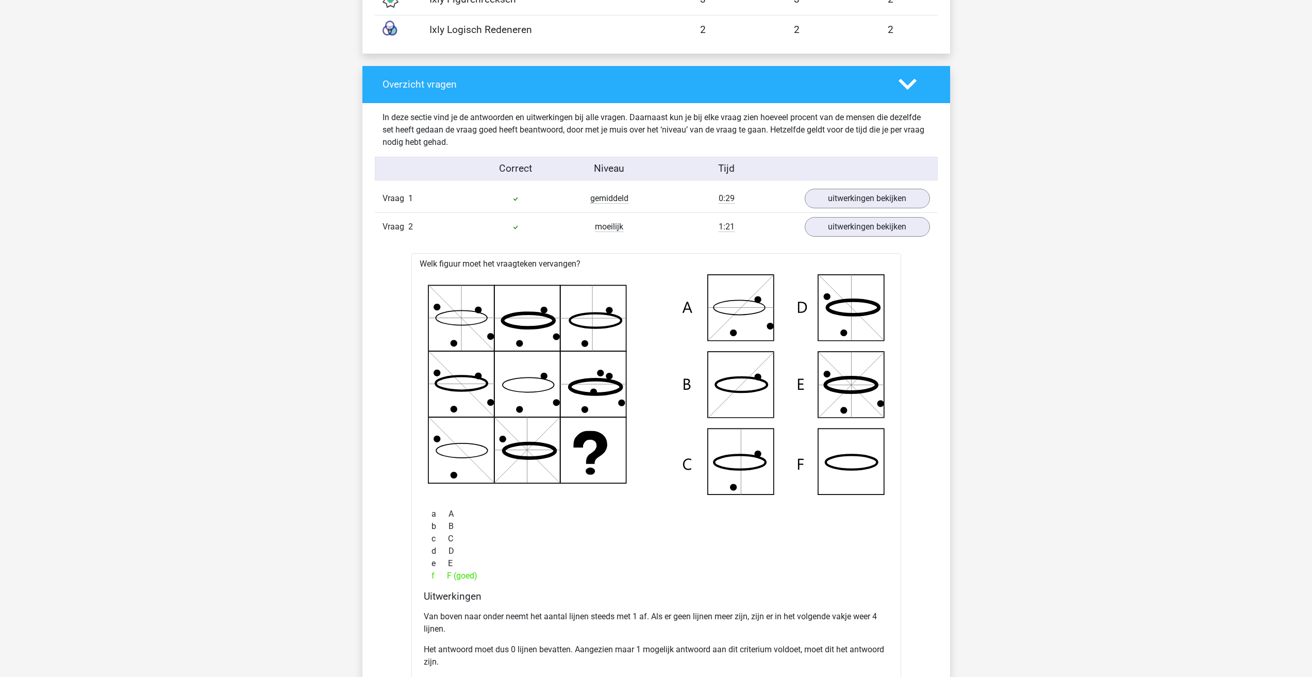
scroll to position [1031, 0]
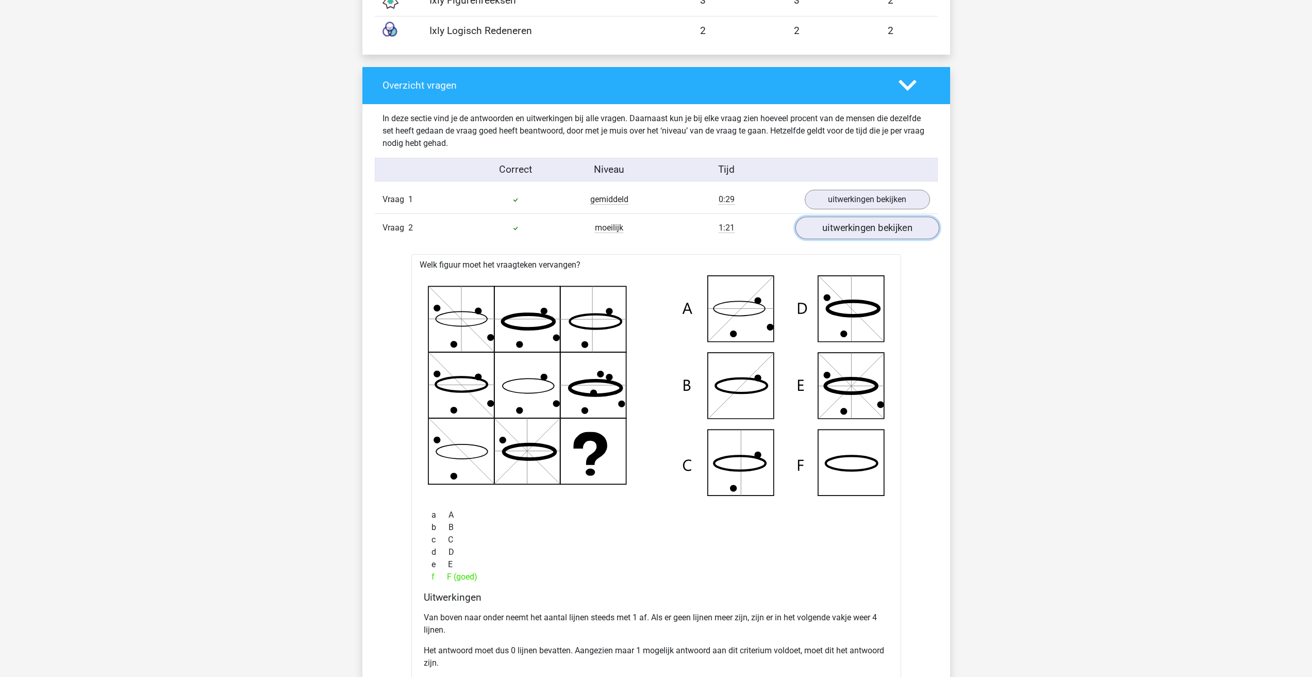
click at [839, 222] on link "uitwerkingen bekijken" at bounding box center [867, 228] width 144 height 23
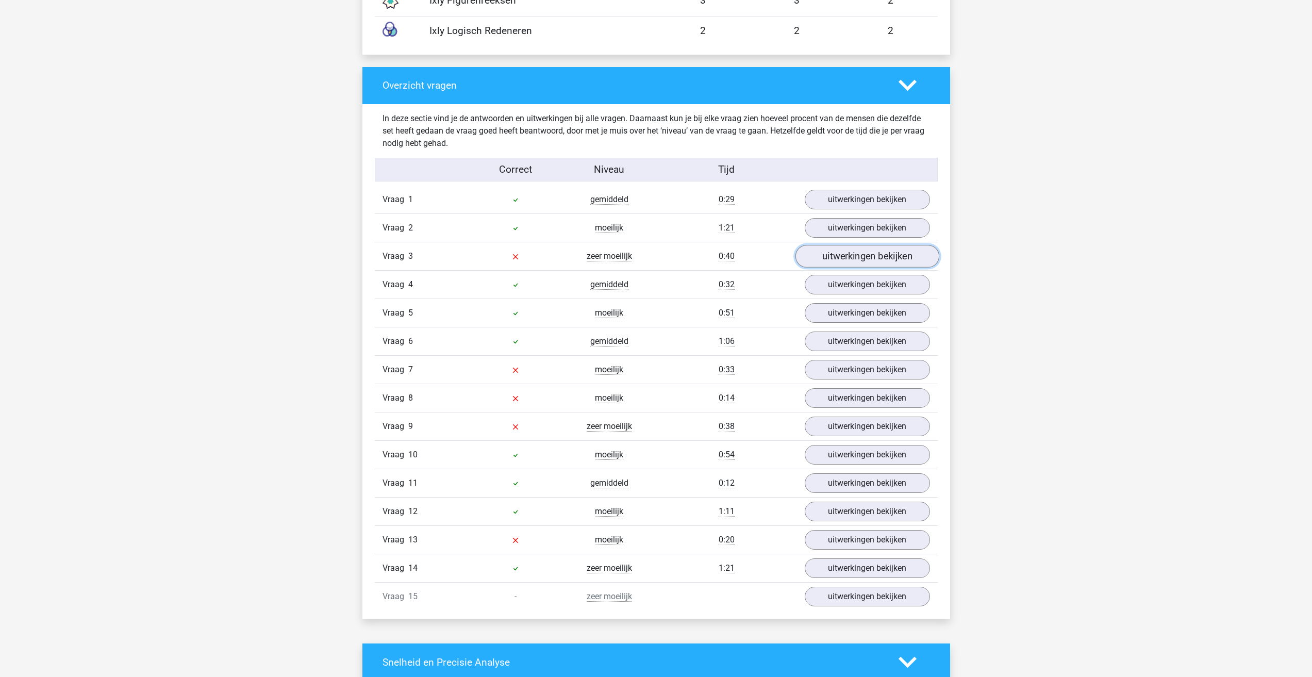
click at [841, 252] on link "uitwerkingen bekijken" at bounding box center [867, 256] width 144 height 23
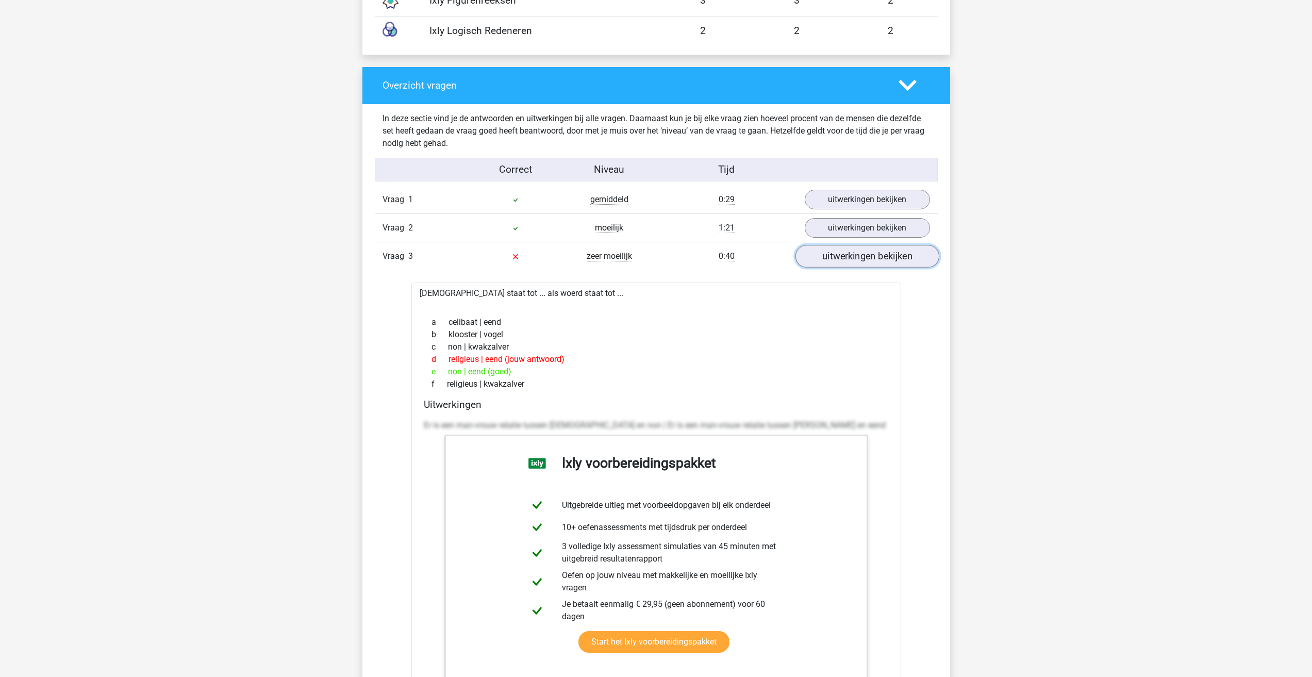
click at [841, 252] on link "uitwerkingen bekijken" at bounding box center [867, 256] width 144 height 23
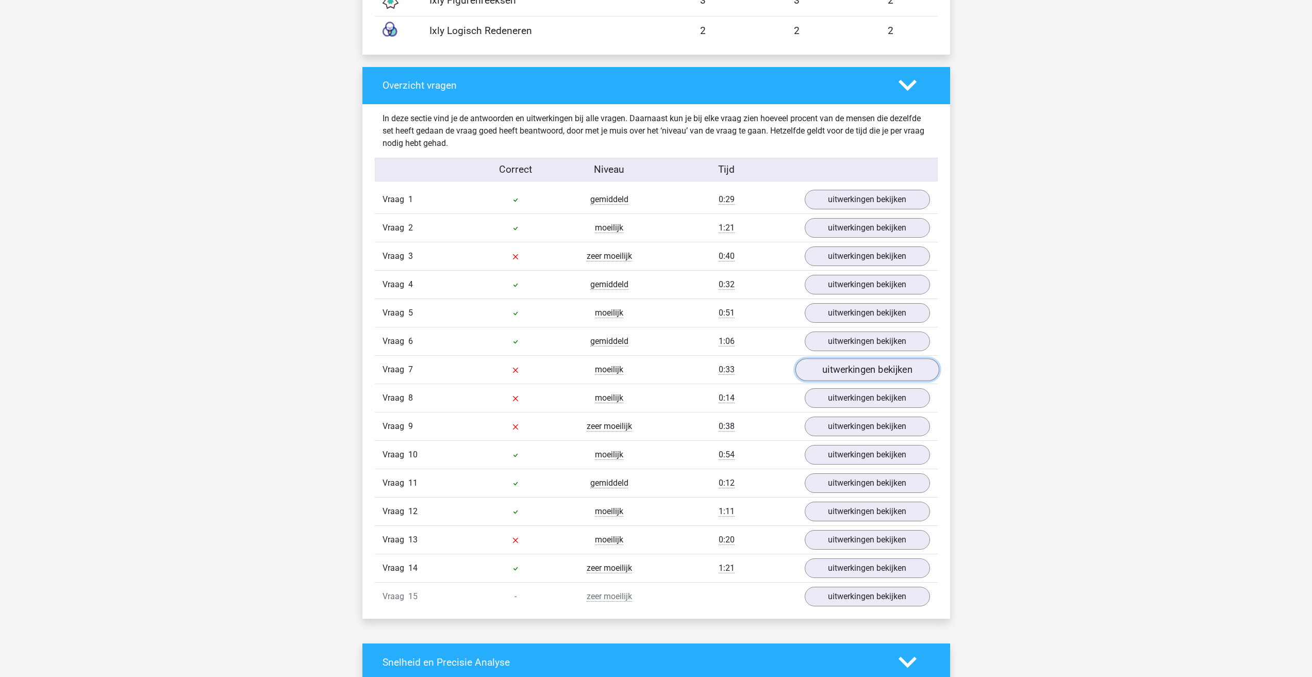
click at [843, 364] on link "uitwerkingen bekijken" at bounding box center [867, 370] width 144 height 23
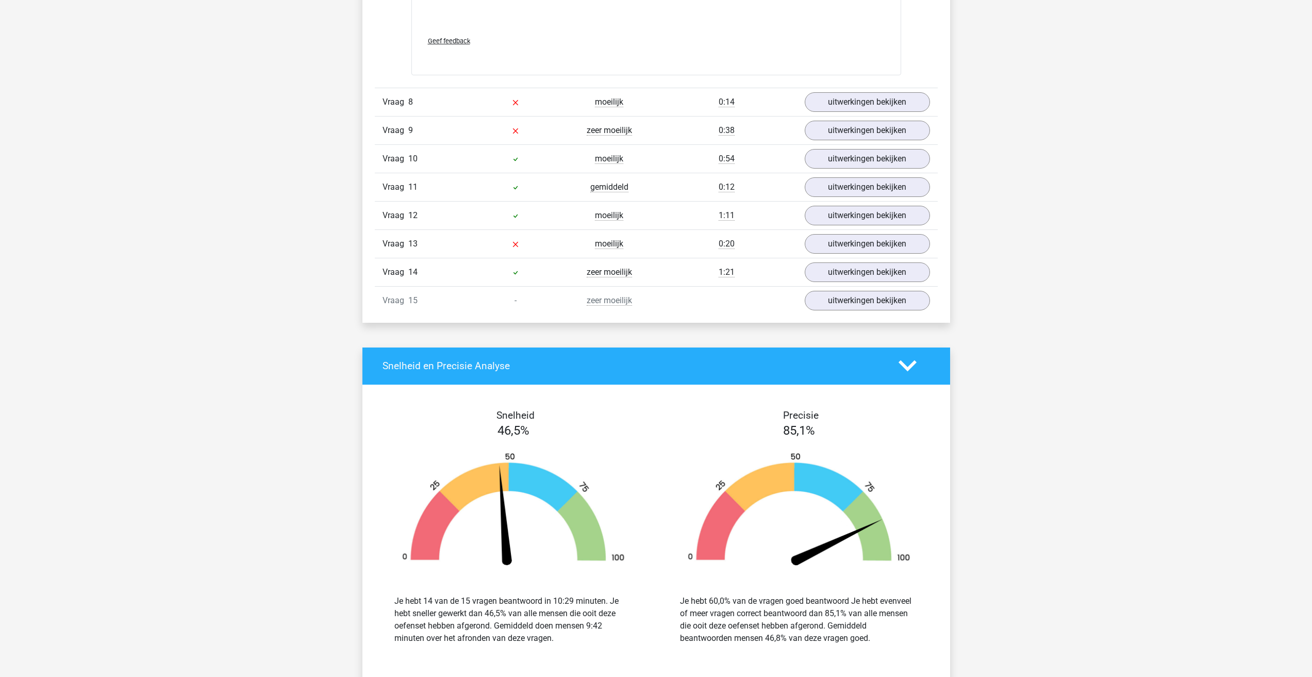
scroll to position [2063, 0]
click at [851, 99] on link "uitwerkingen bekijken" at bounding box center [867, 101] width 144 height 23
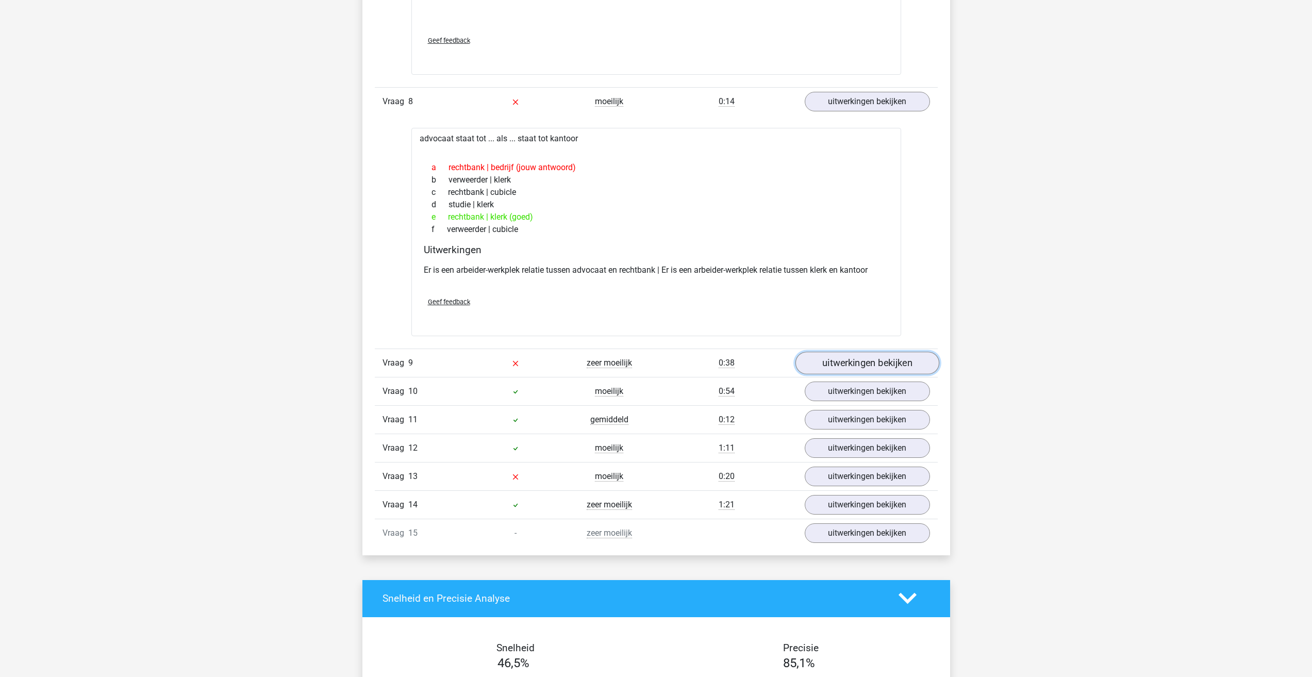
click at [857, 367] on link "uitwerkingen bekijken" at bounding box center [867, 363] width 144 height 23
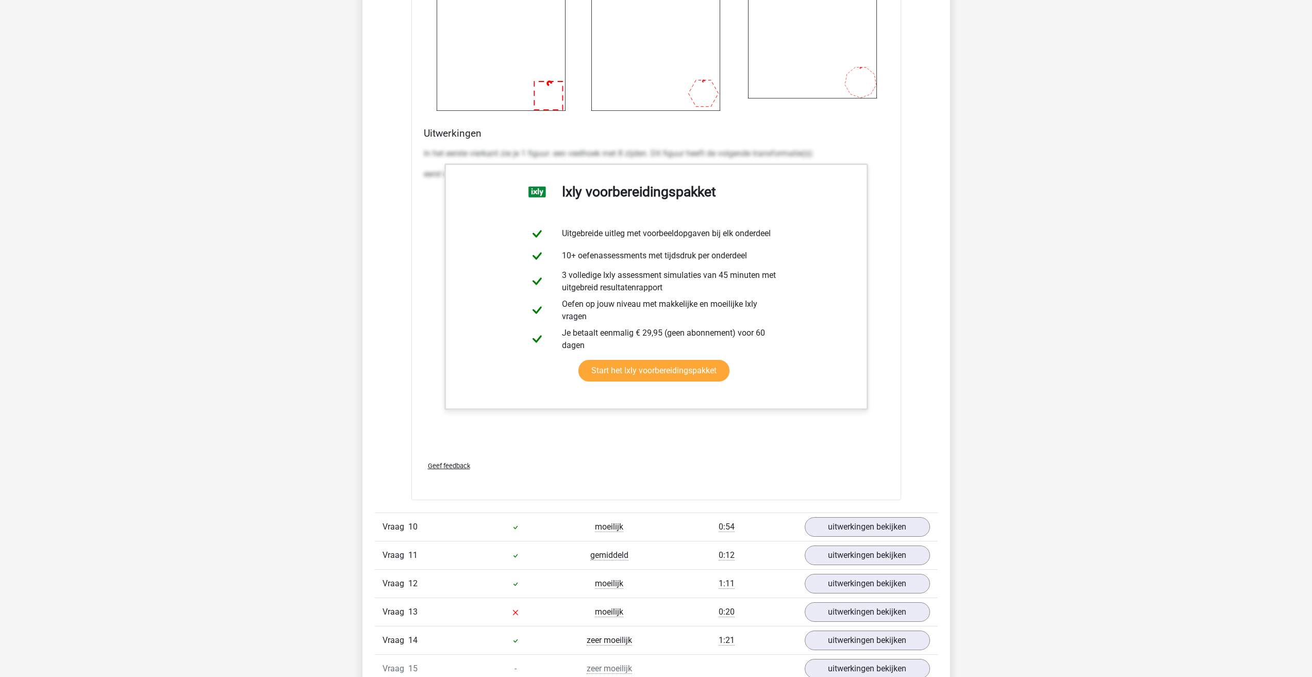
scroll to position [3301, 0]
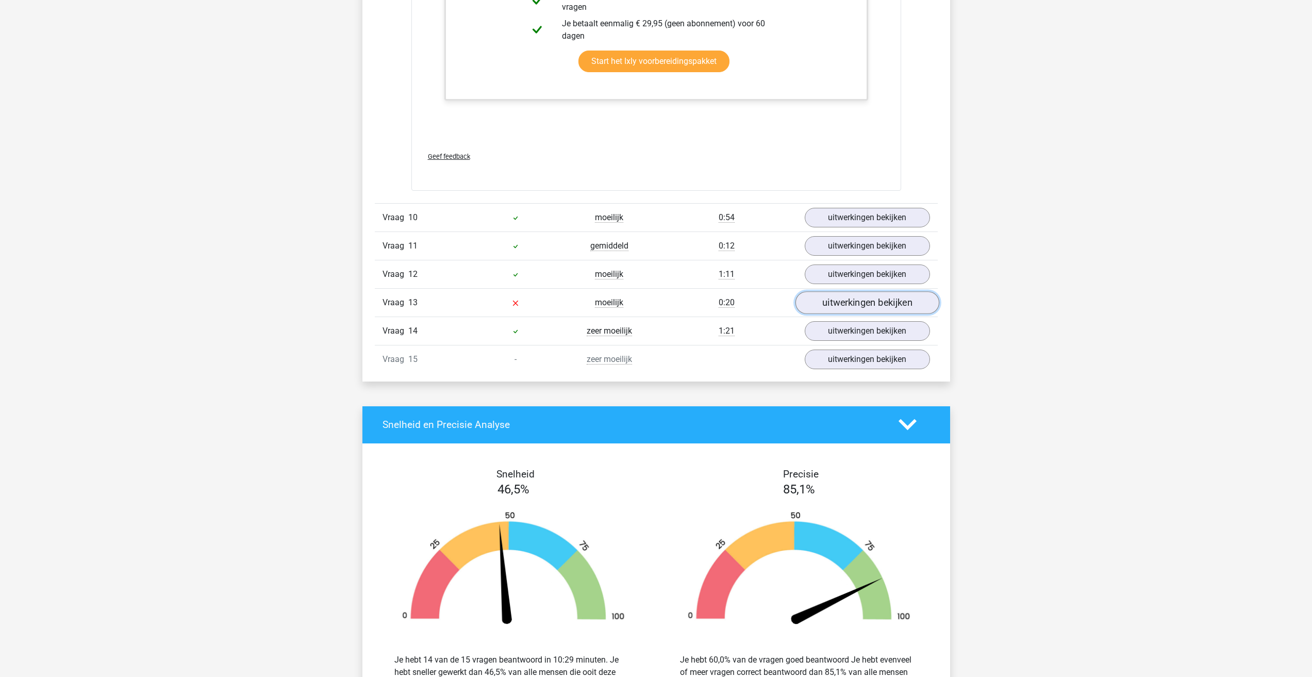
click at [849, 309] on link "uitwerkingen bekijken" at bounding box center [867, 302] width 144 height 23
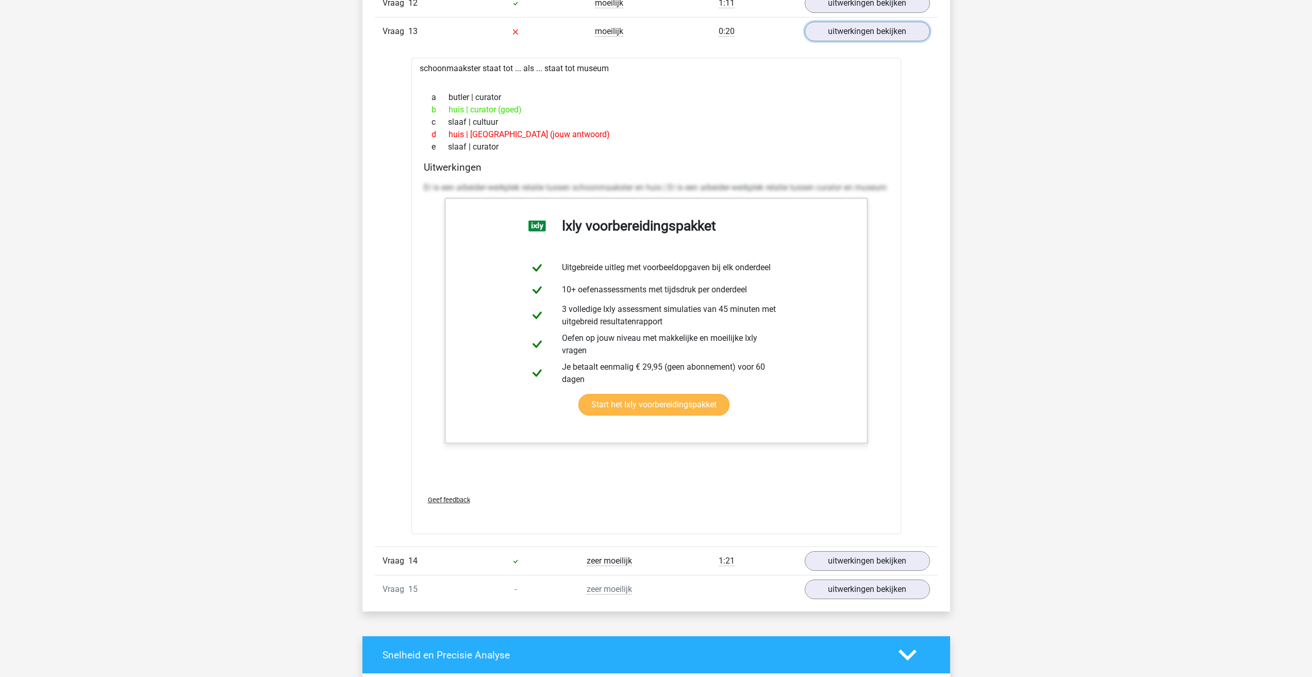
scroll to position [3816, 0]
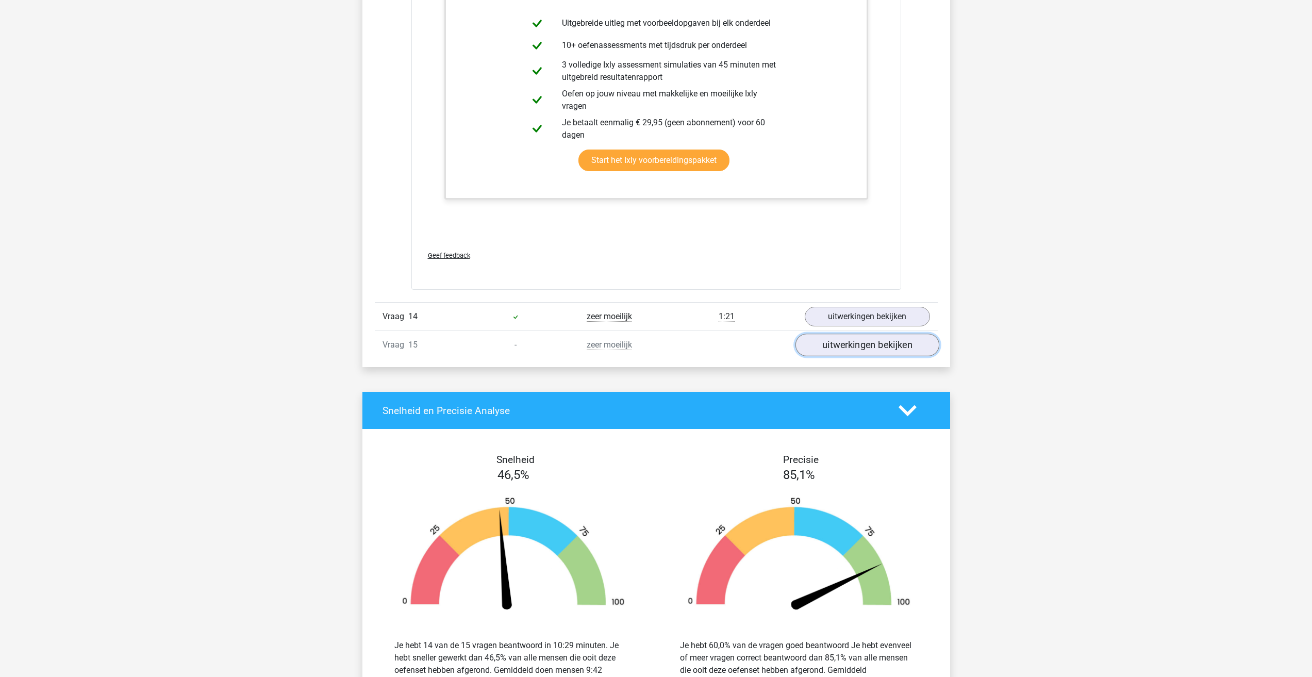
click at [852, 349] on link "uitwerkingen bekijken" at bounding box center [867, 345] width 144 height 23
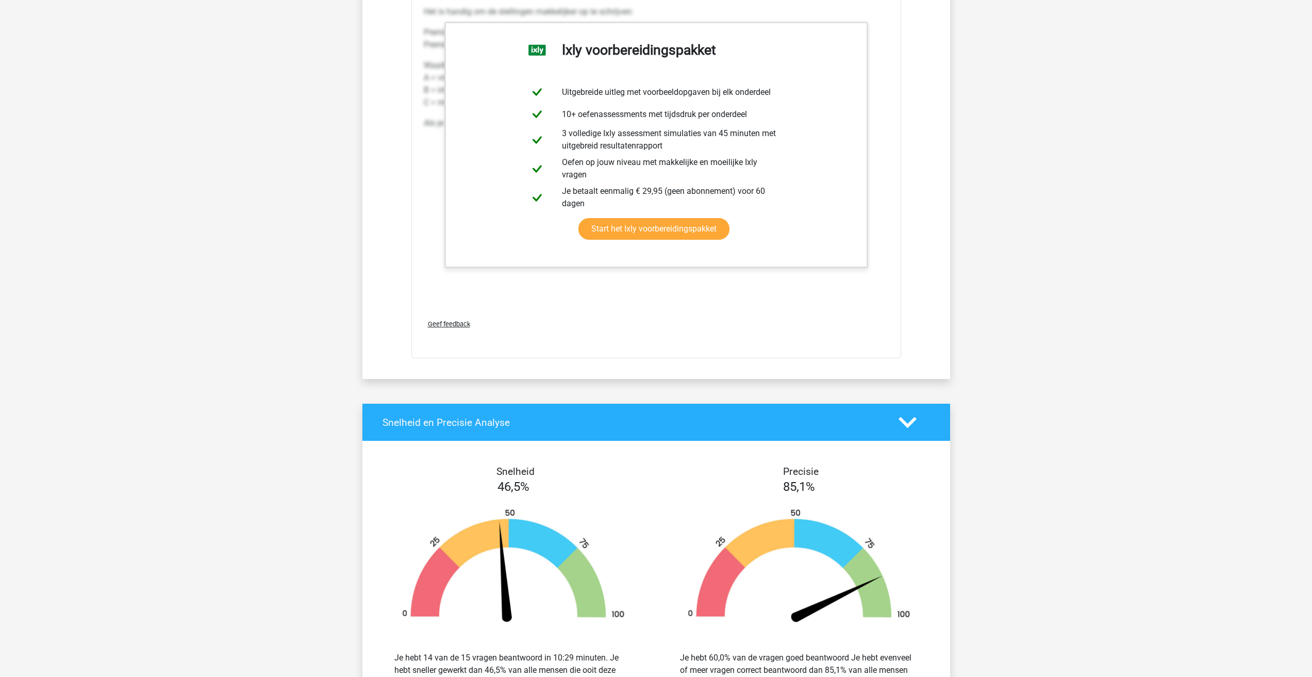
scroll to position [4531, 0]
